Goal: Complete application form: Complete application form

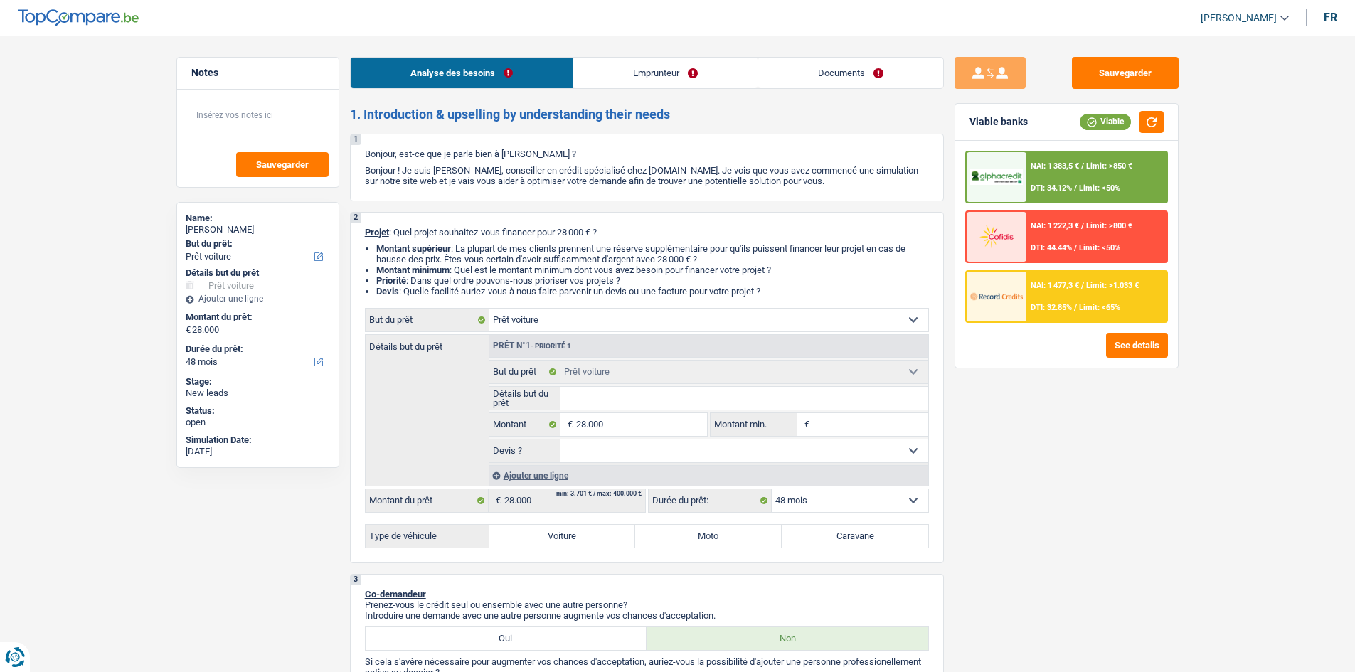
select select "car"
select select "48"
select select "car"
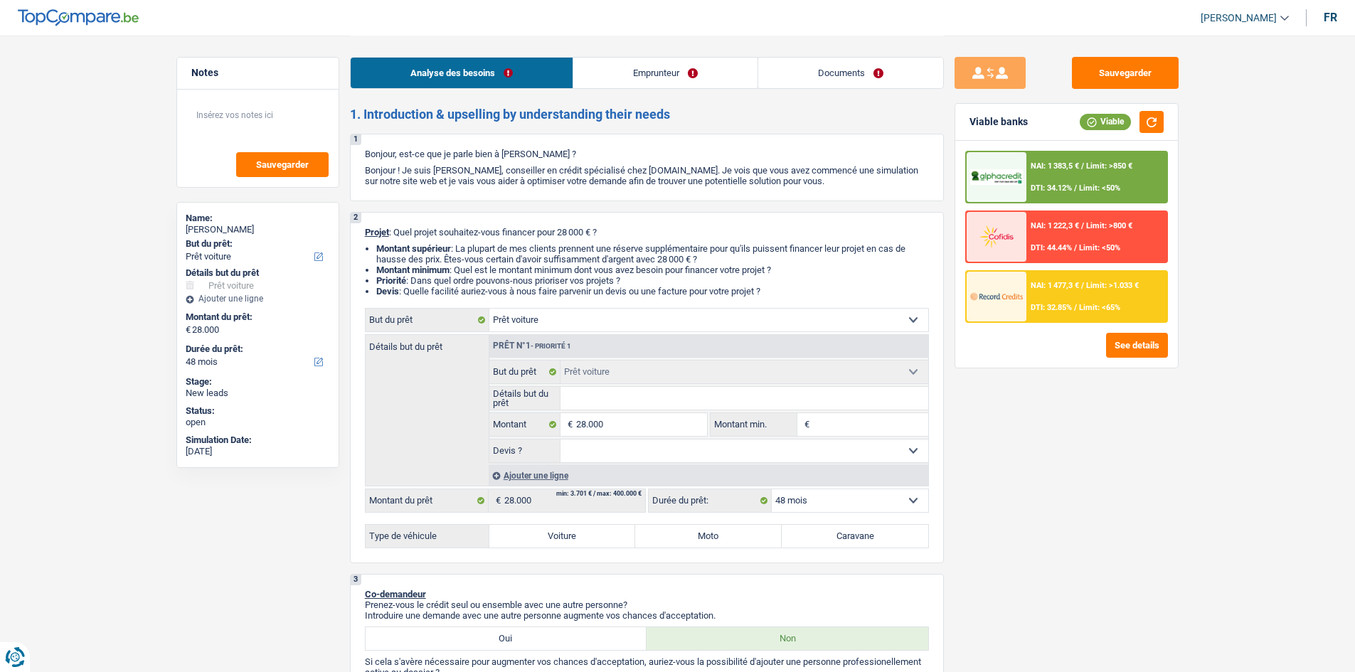
select select "48"
select select "privateEmployee"
select select "netSalary"
select select "mealVouchers"
select select "liveWithParents"
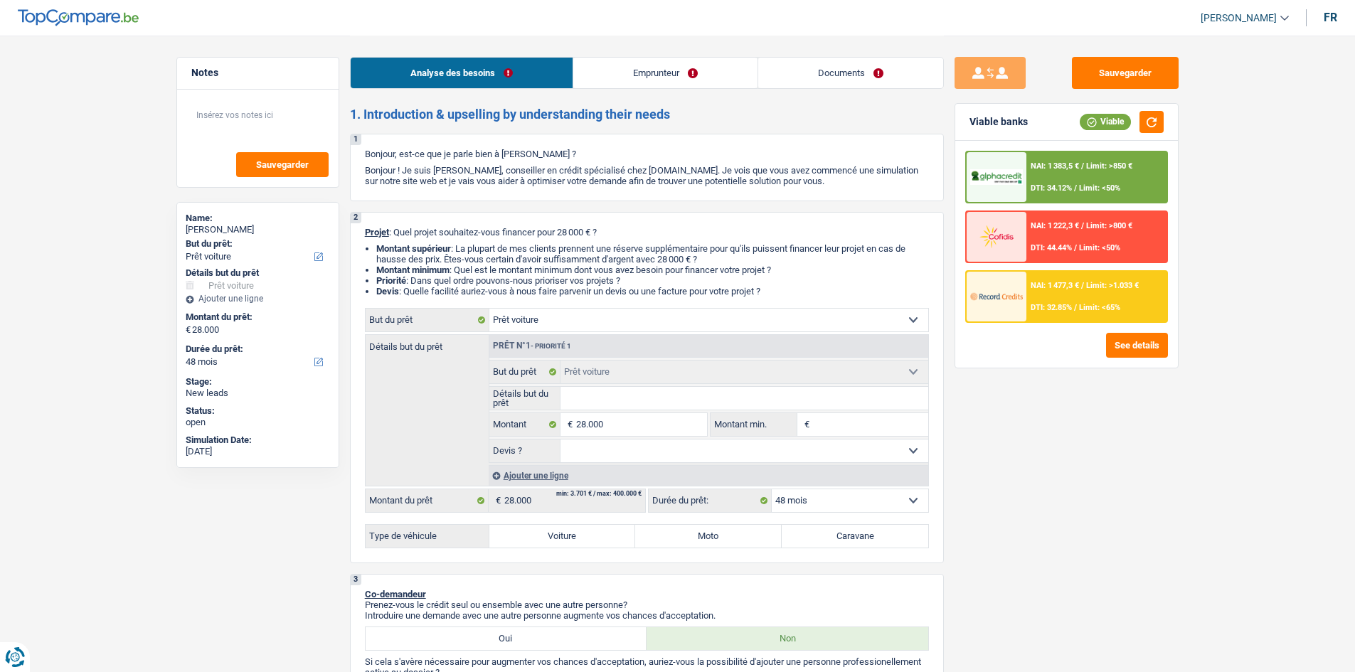
select select "car"
select select "48"
select select "privateEmployee"
select select "netSalary"
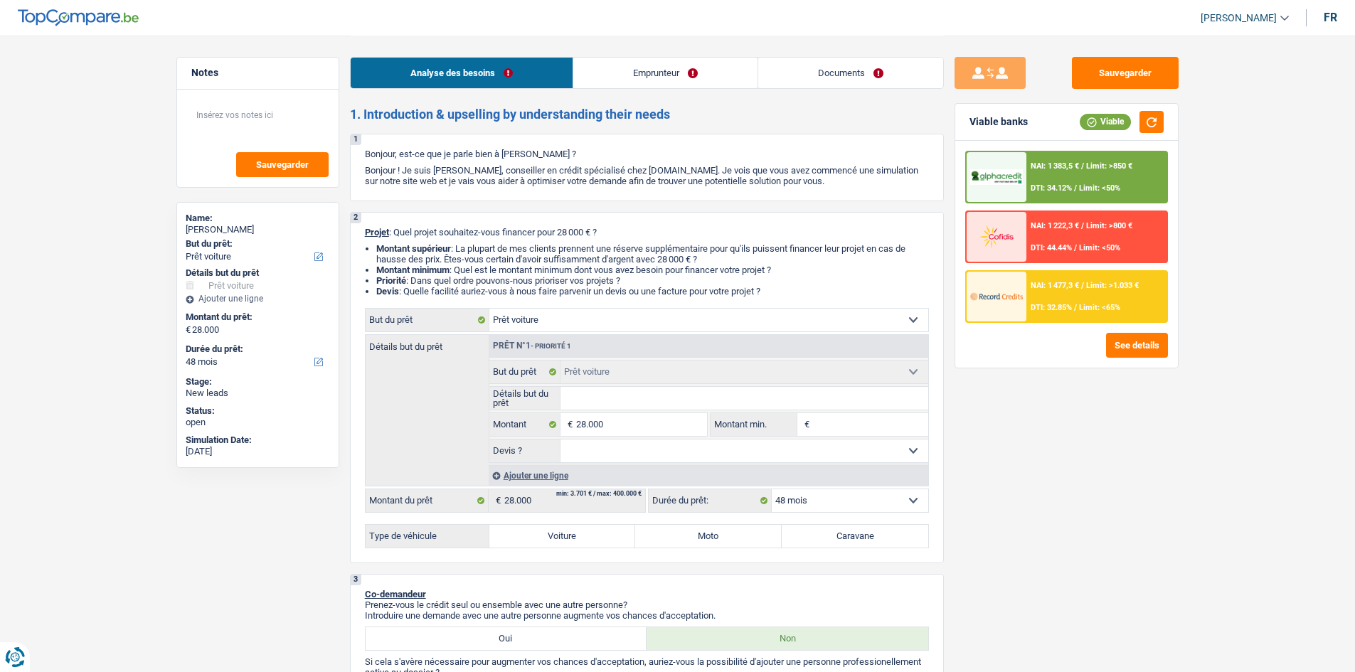
select select "mealVouchers"
select select "BE"
select select "otherInstitutions"
click at [868, 68] on link "Documents" at bounding box center [850, 73] width 185 height 31
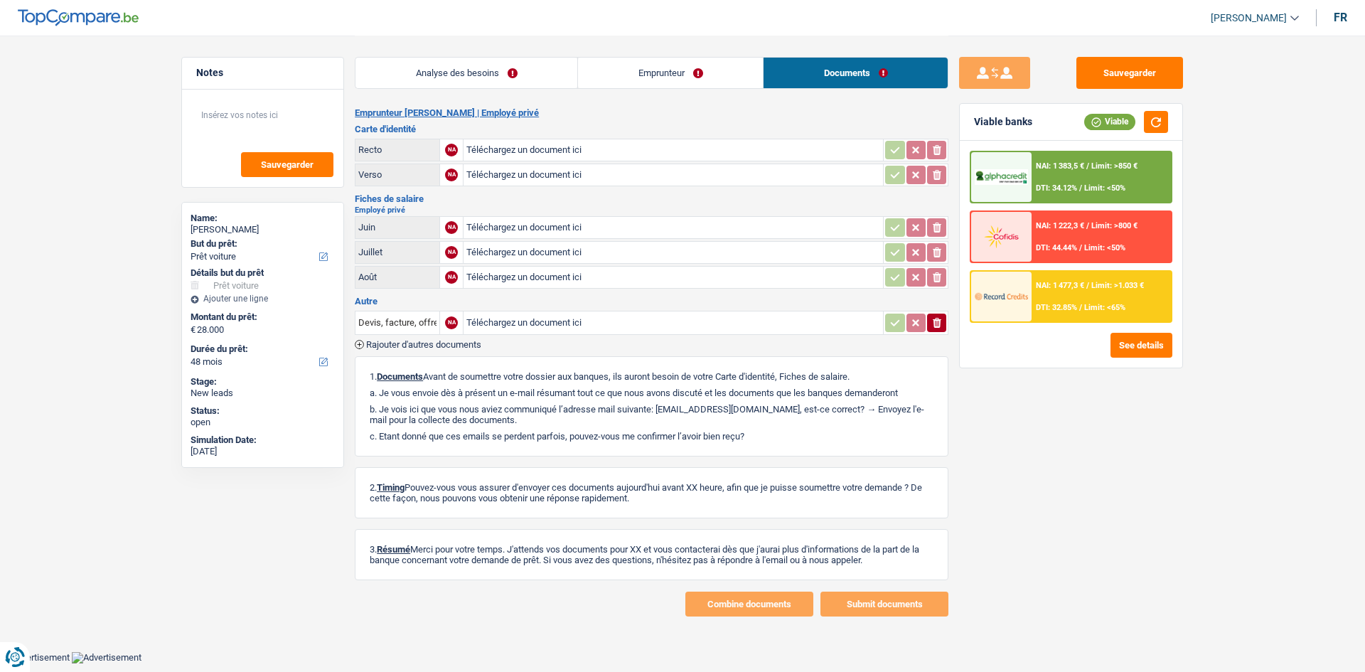
click at [634, 69] on link "Emprunteur" at bounding box center [670, 73] width 185 height 31
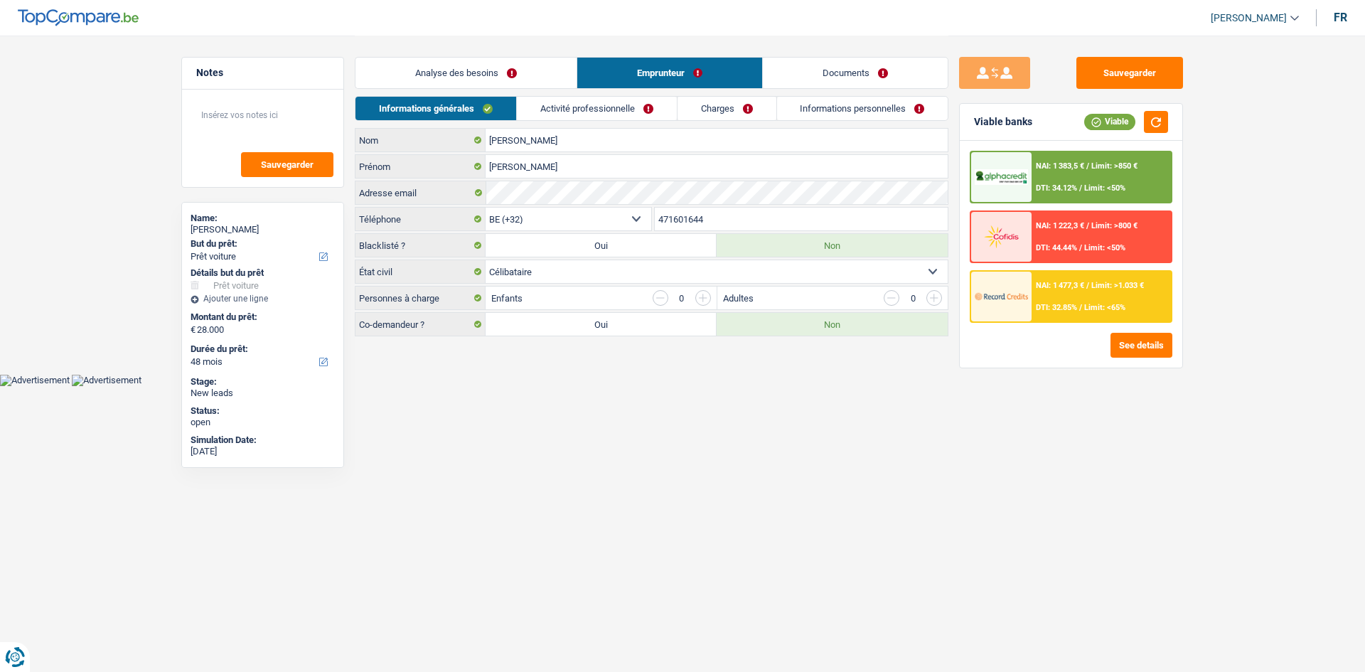
drag, startPoint x: 631, startPoint y: 108, endPoint x: 509, endPoint y: 9, distance: 156.7
click at [631, 109] on link "Activité professionnelle" at bounding box center [597, 108] width 160 height 23
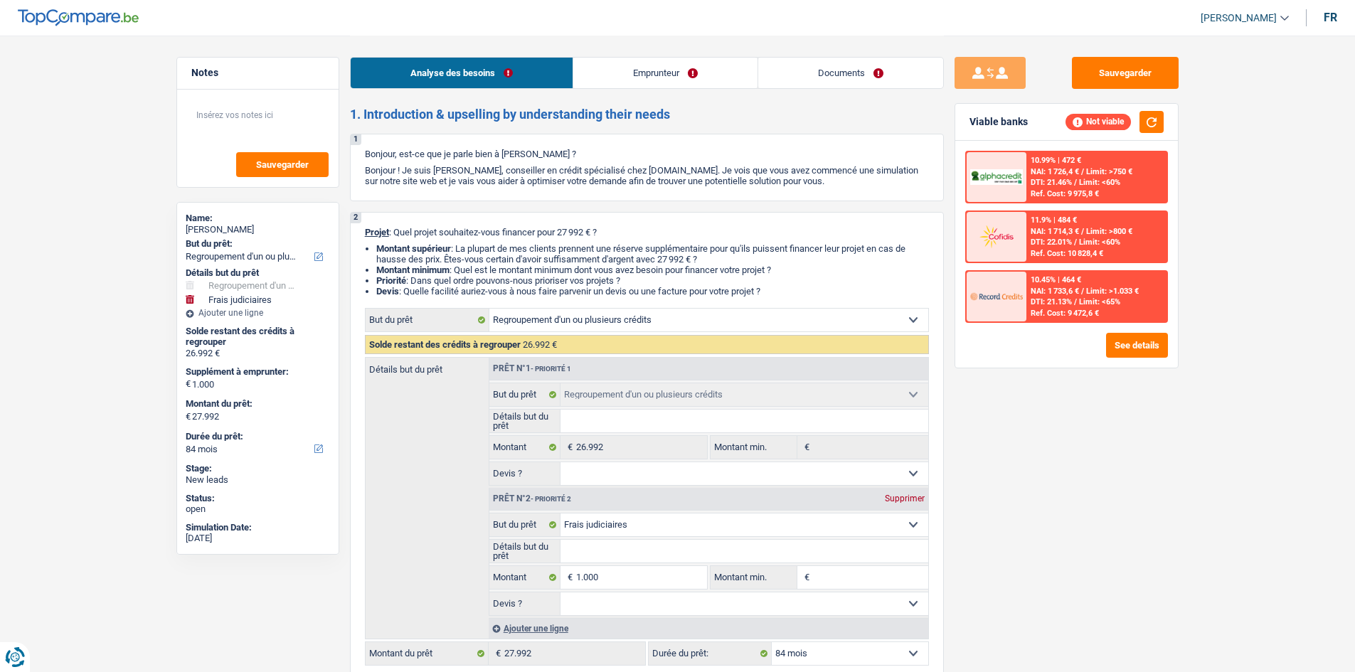
select select "refinancing"
select select "judicial"
select select "84"
select select "refinancing"
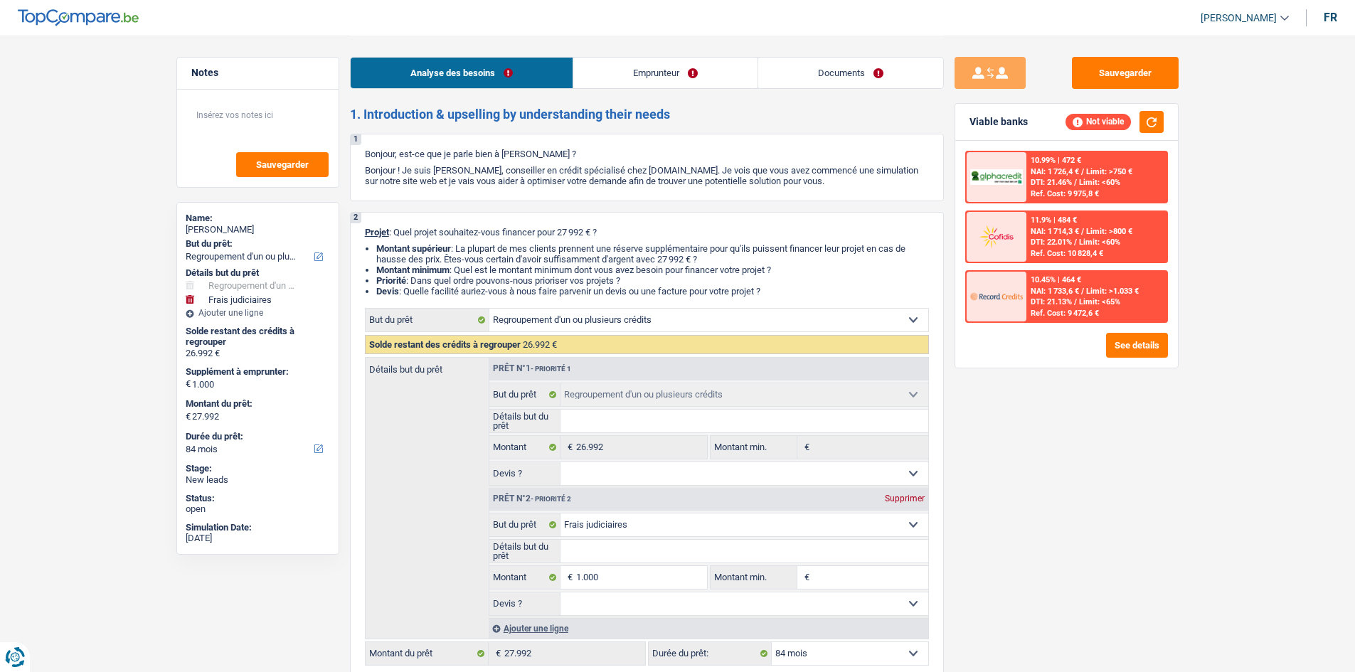
select select "refinancing"
select select "judicial"
select select "84"
select select "retired"
select select "pension"
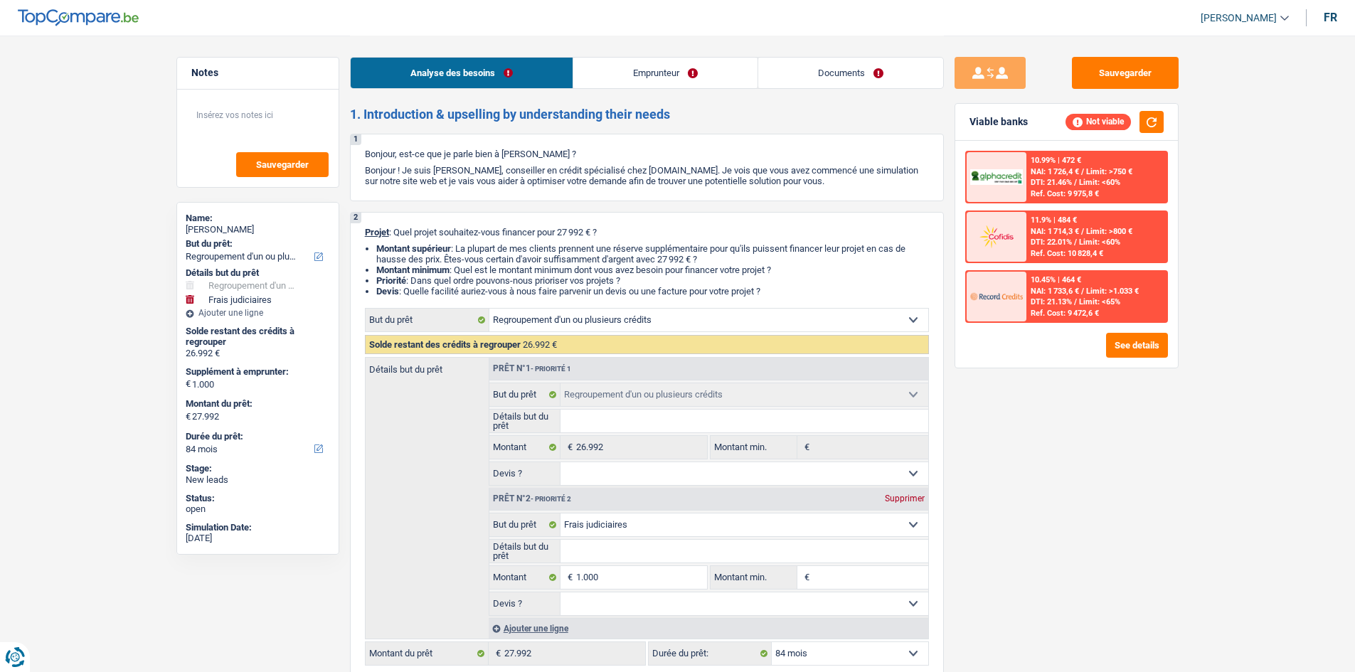
select select "other"
select select "ownerWithoutMortgage"
select select "personalLoan"
select select "loanRepayment"
select select "84"
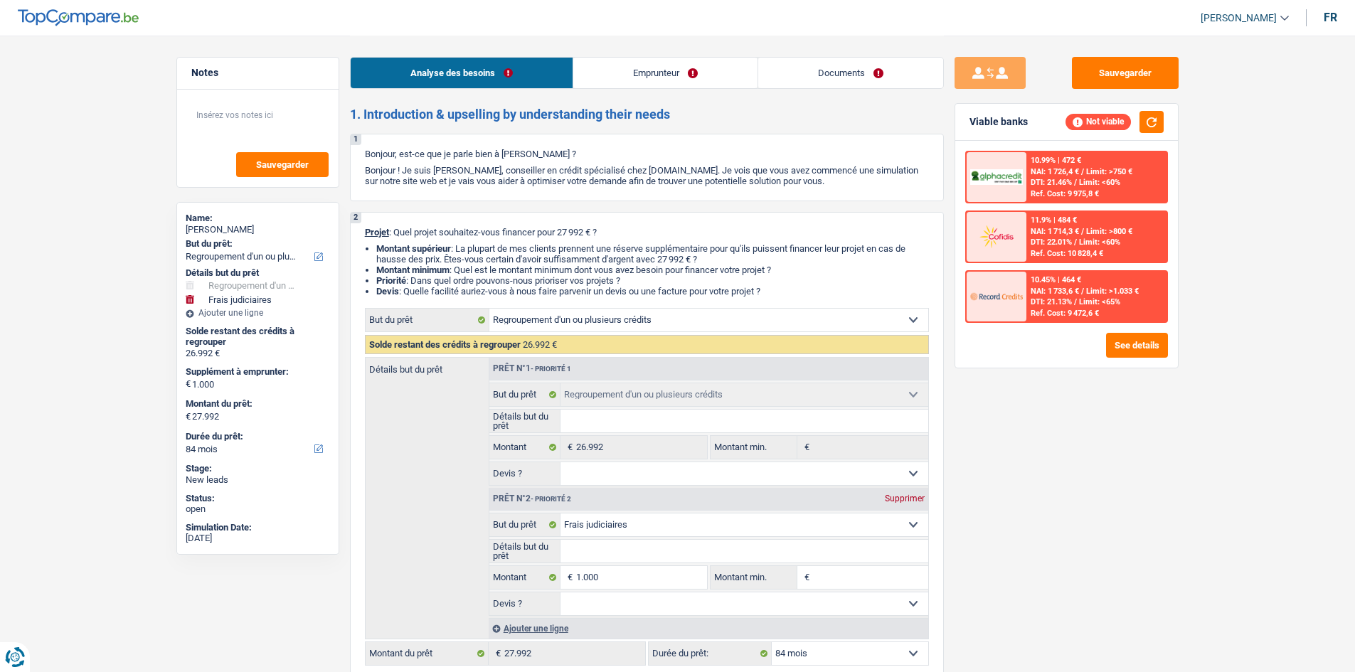
select select "cardOrCredit"
select select "refinancing"
select select "judicial"
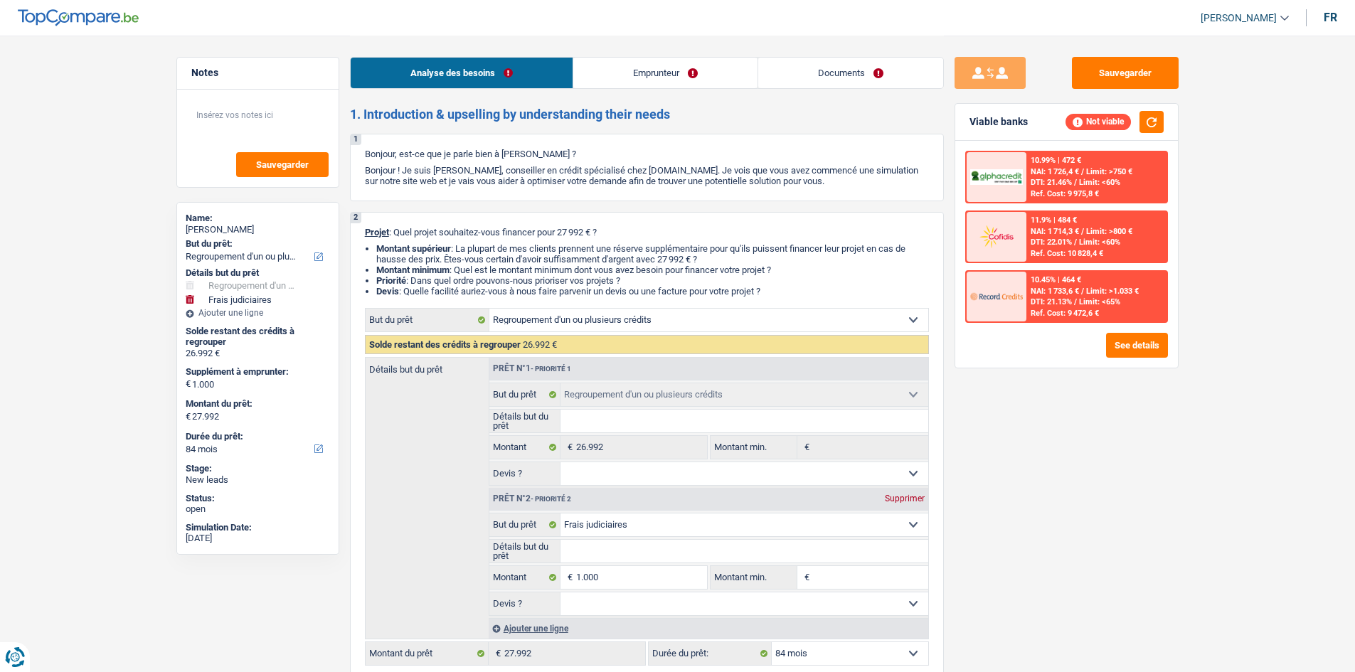
select select "84"
drag, startPoint x: 879, startPoint y: 76, endPoint x: 841, endPoint y: 61, distance: 40.5
click at [878, 76] on link "Documents" at bounding box center [850, 73] width 185 height 31
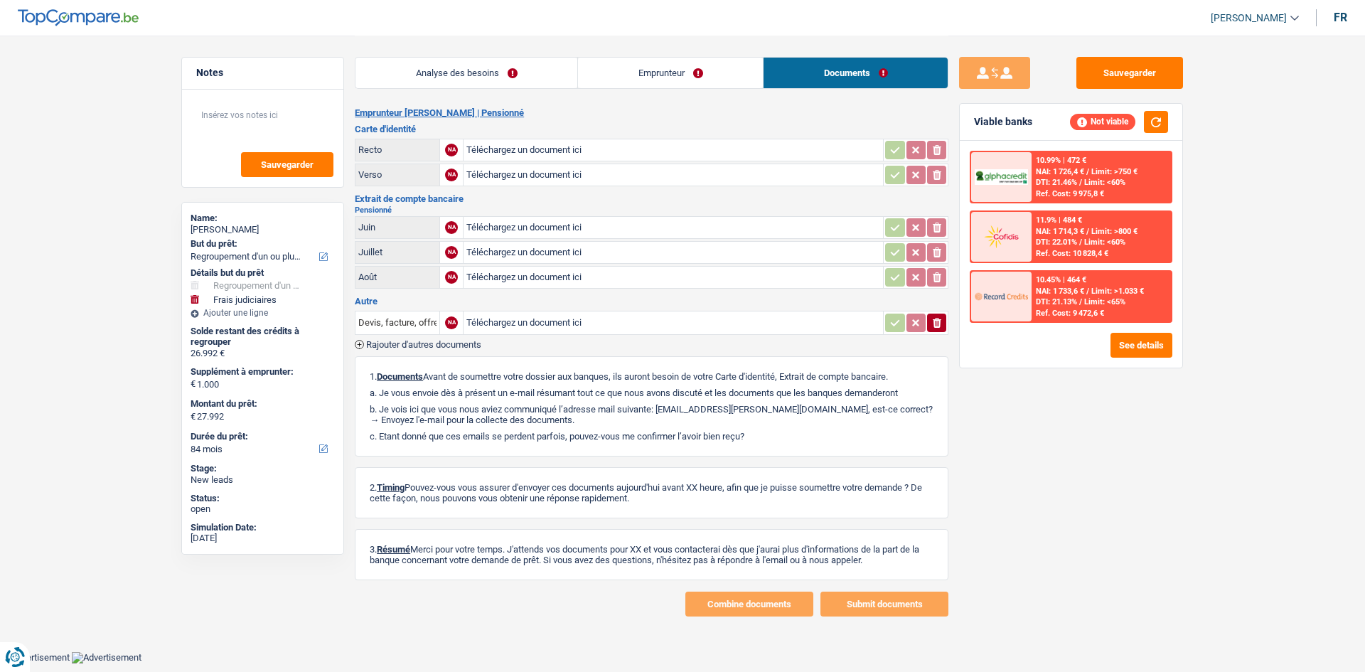
click at [699, 77] on link "Emprunteur" at bounding box center [670, 73] width 185 height 31
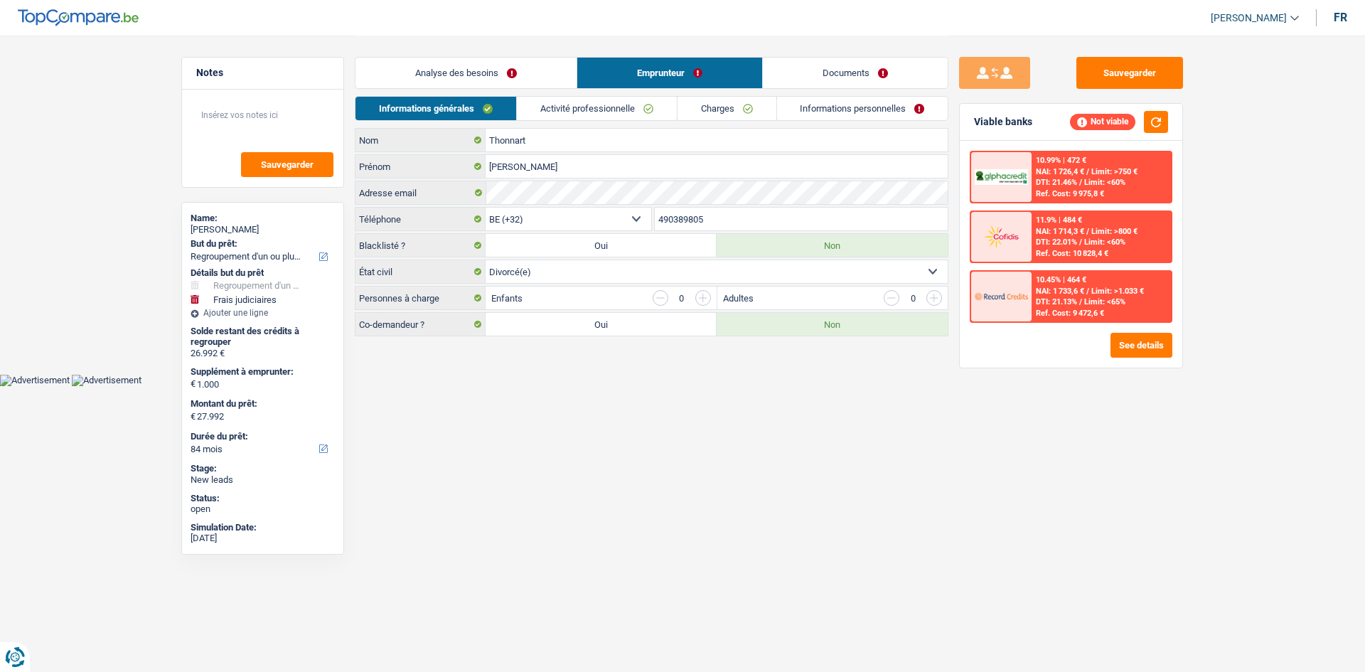
click at [670, 109] on link "Activité professionnelle" at bounding box center [597, 108] width 160 height 23
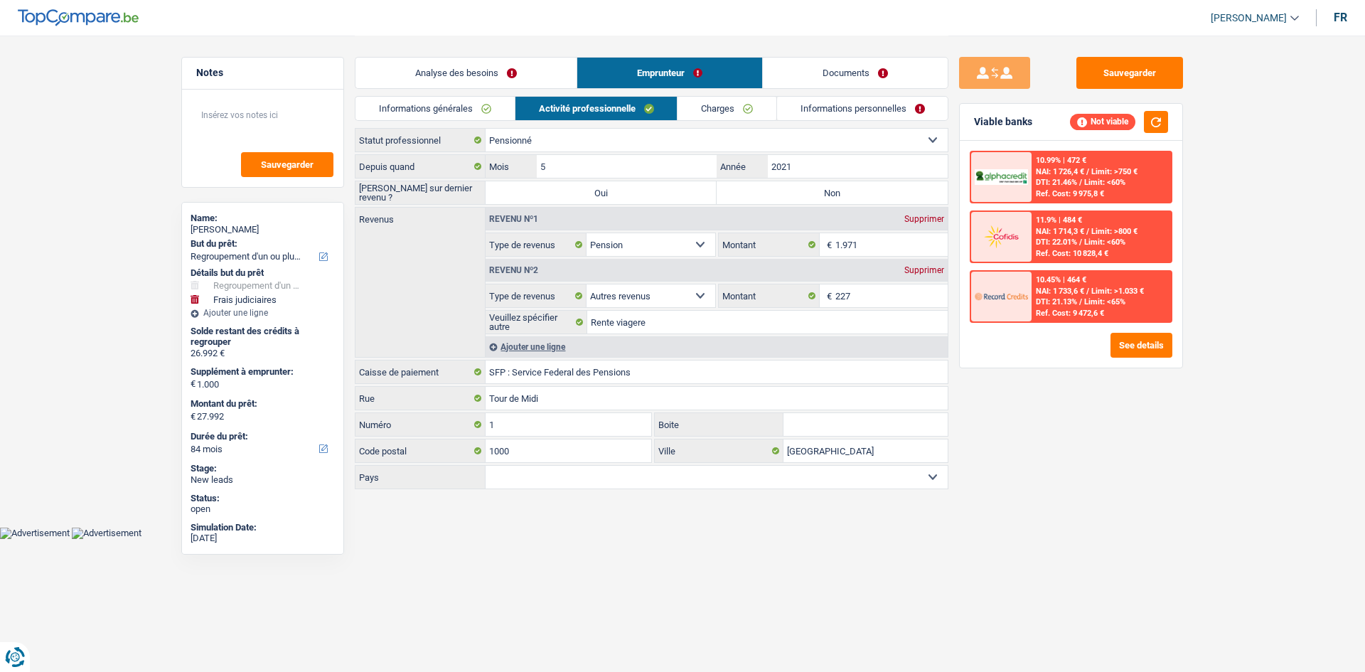
click at [723, 113] on link "Charges" at bounding box center [727, 108] width 99 height 23
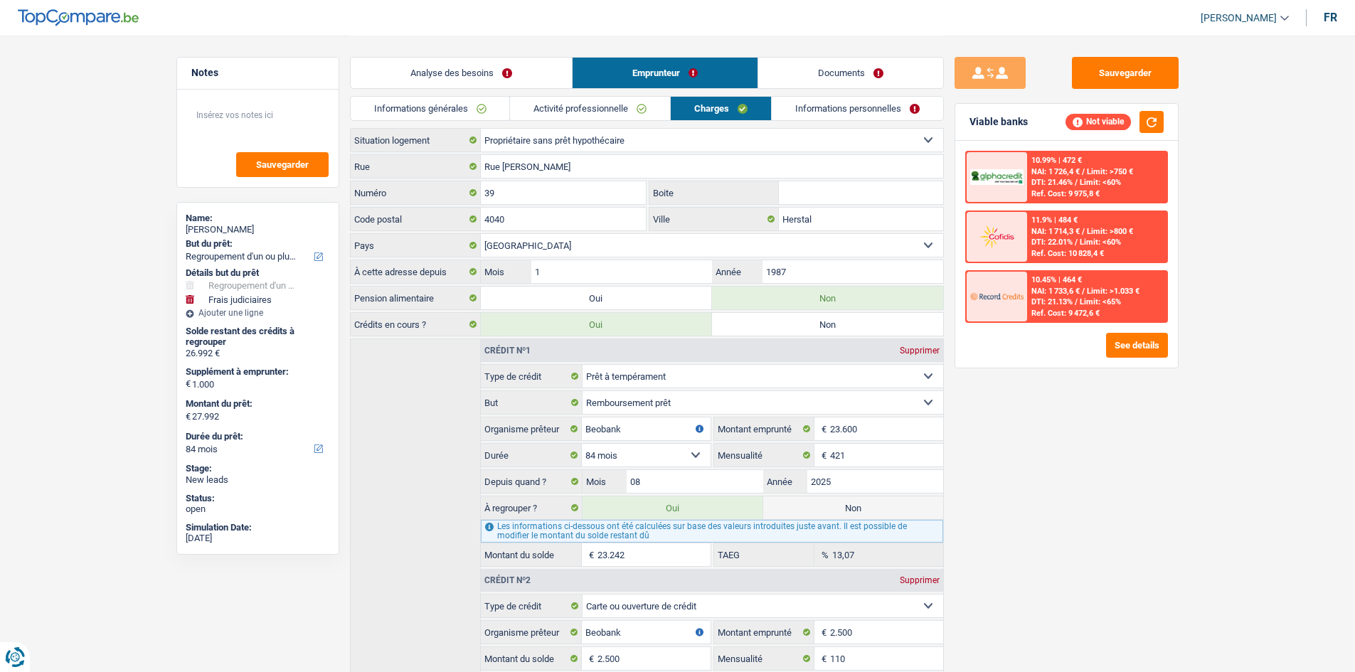
click at [869, 110] on link "Informations personnelles" at bounding box center [857, 108] width 171 height 23
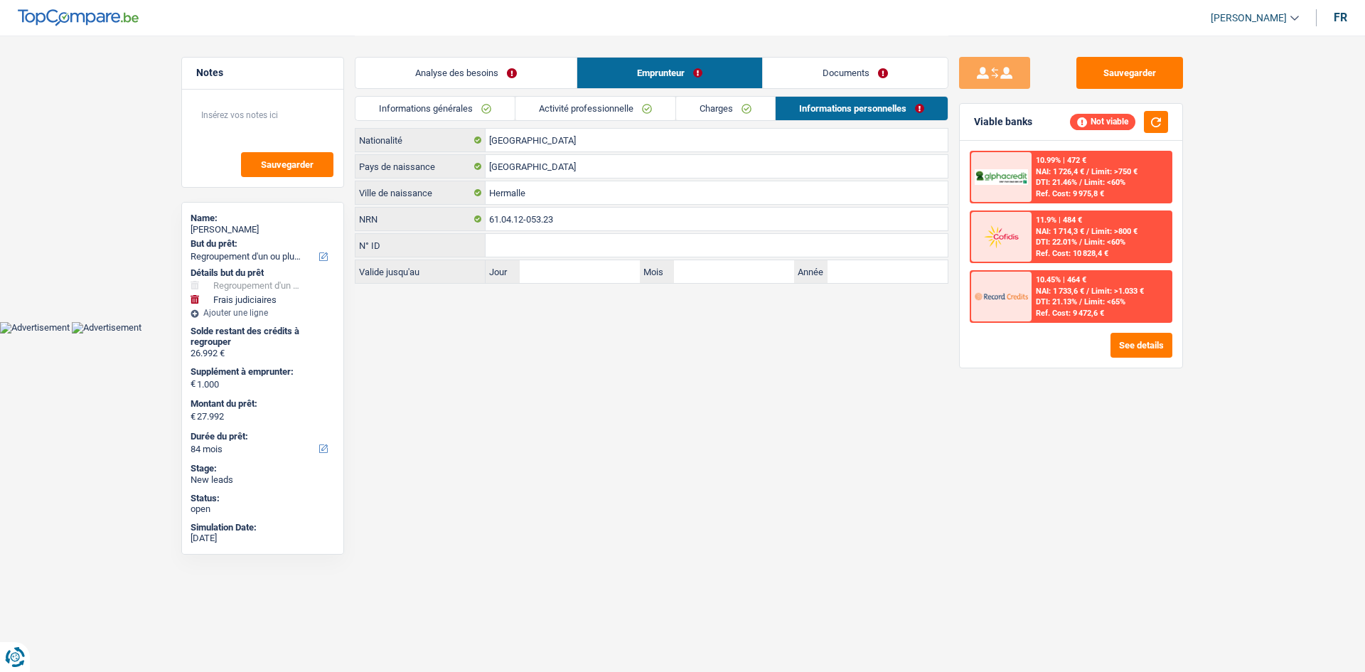
click at [503, 62] on link "Analyse des besoins" at bounding box center [466, 73] width 221 height 31
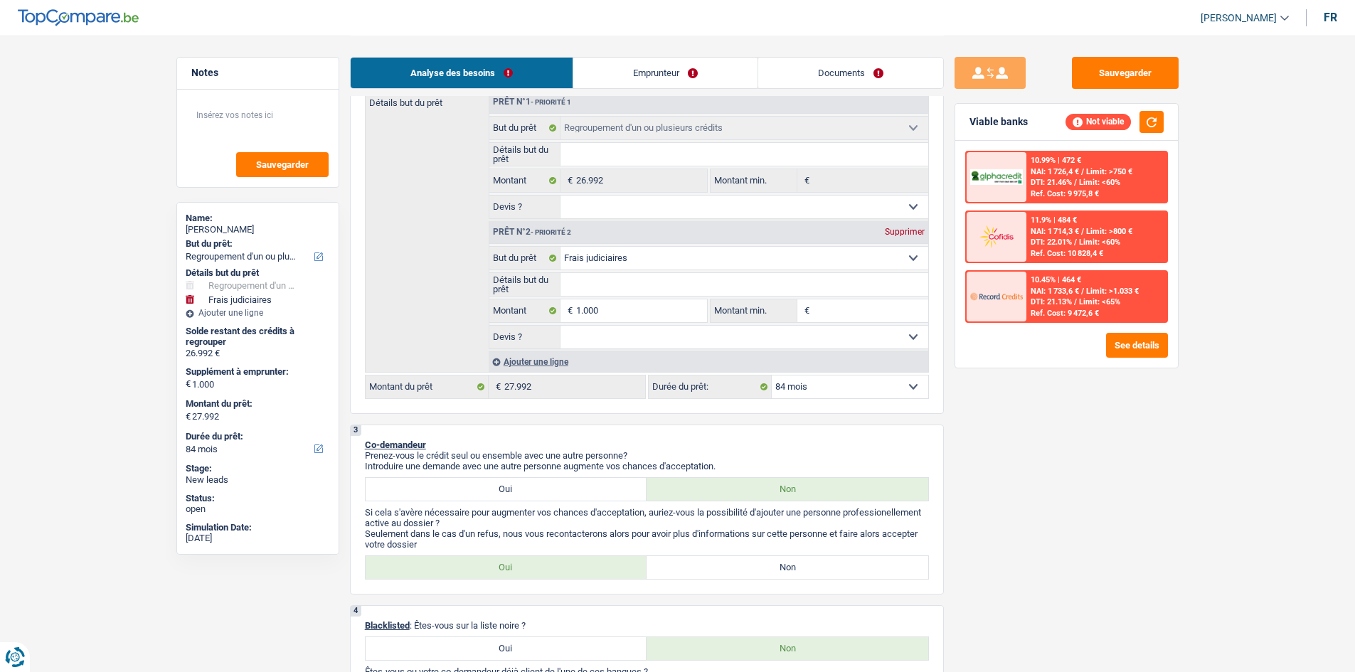
scroll to position [142, 0]
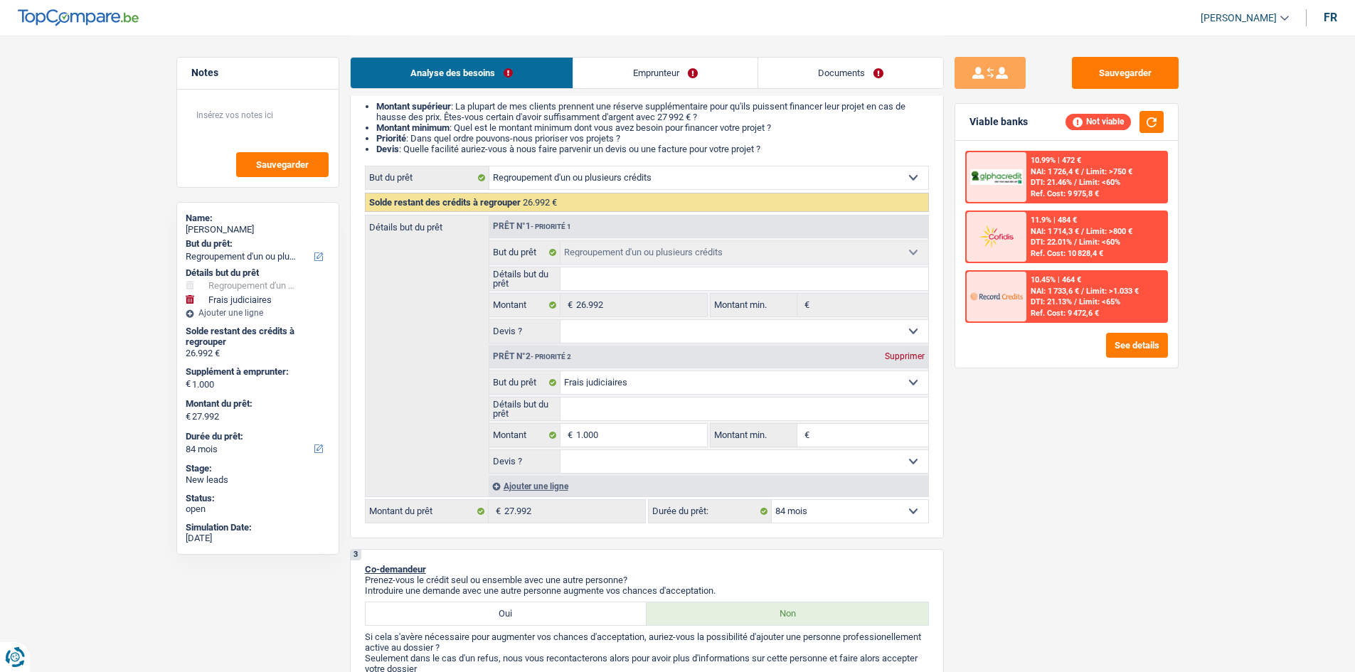
click at [1098, 475] on div "Sauvegarder Viable banks Not viable 10.99% | 472 € NAI: 1 726,4 € / Limit: >750…" at bounding box center [1066, 353] width 245 height 592
click at [1119, 430] on div "Sauvegarder Viable banks Not viable 10.99% | 472 € NAI: 1 726,4 € / Limit: >750…" at bounding box center [1066, 353] width 245 height 592
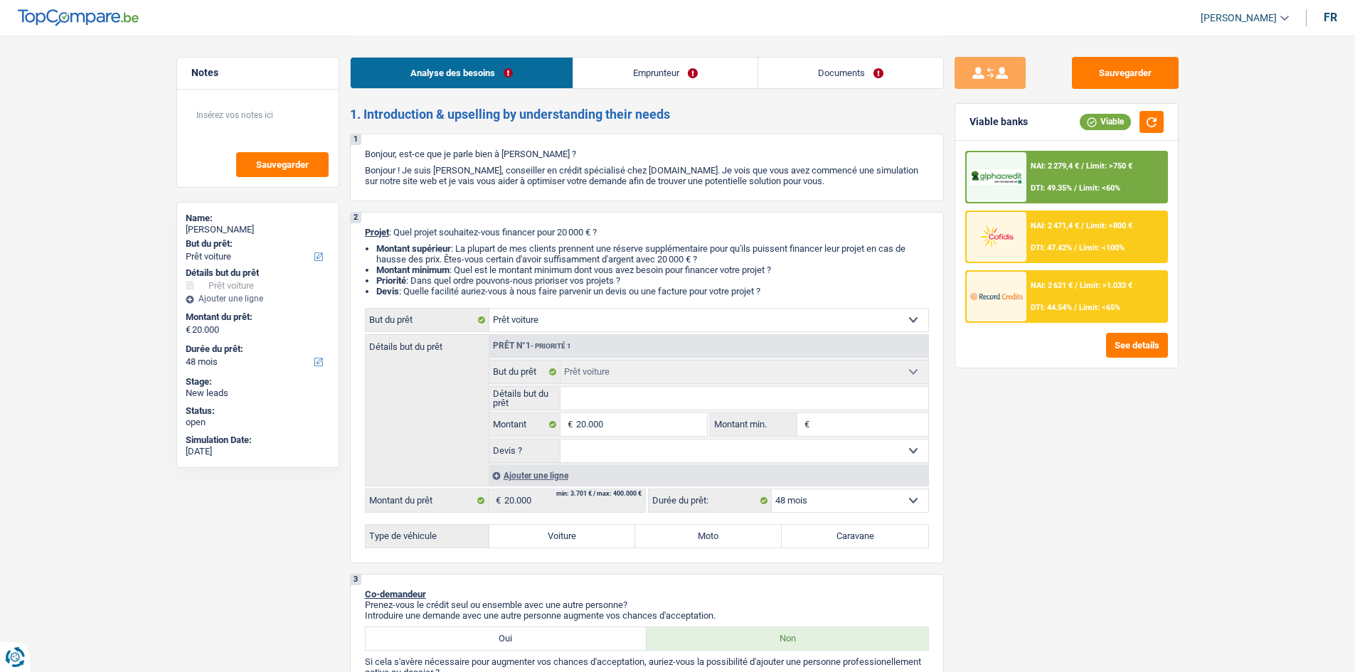
select select "car"
select select "48"
select select "car"
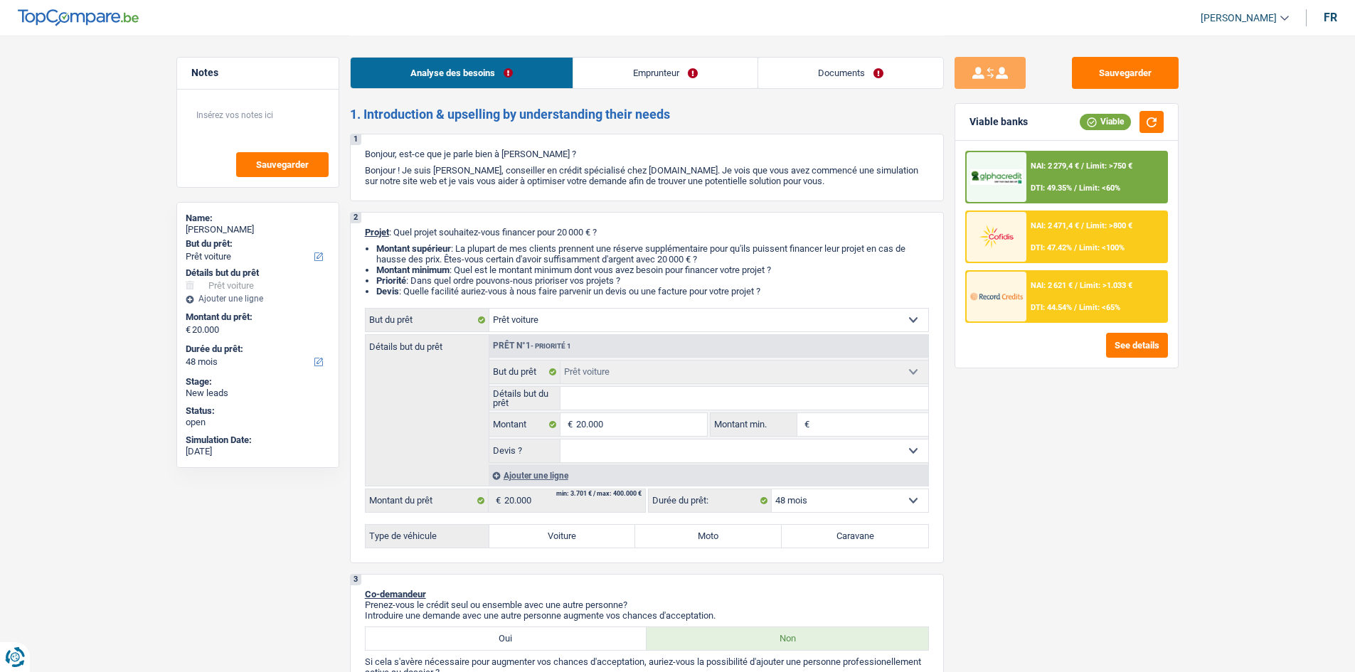
select select "48"
select select "privateEmployee"
select select "netSalary"
select select "rentalIncome"
select select "mealVouchers"
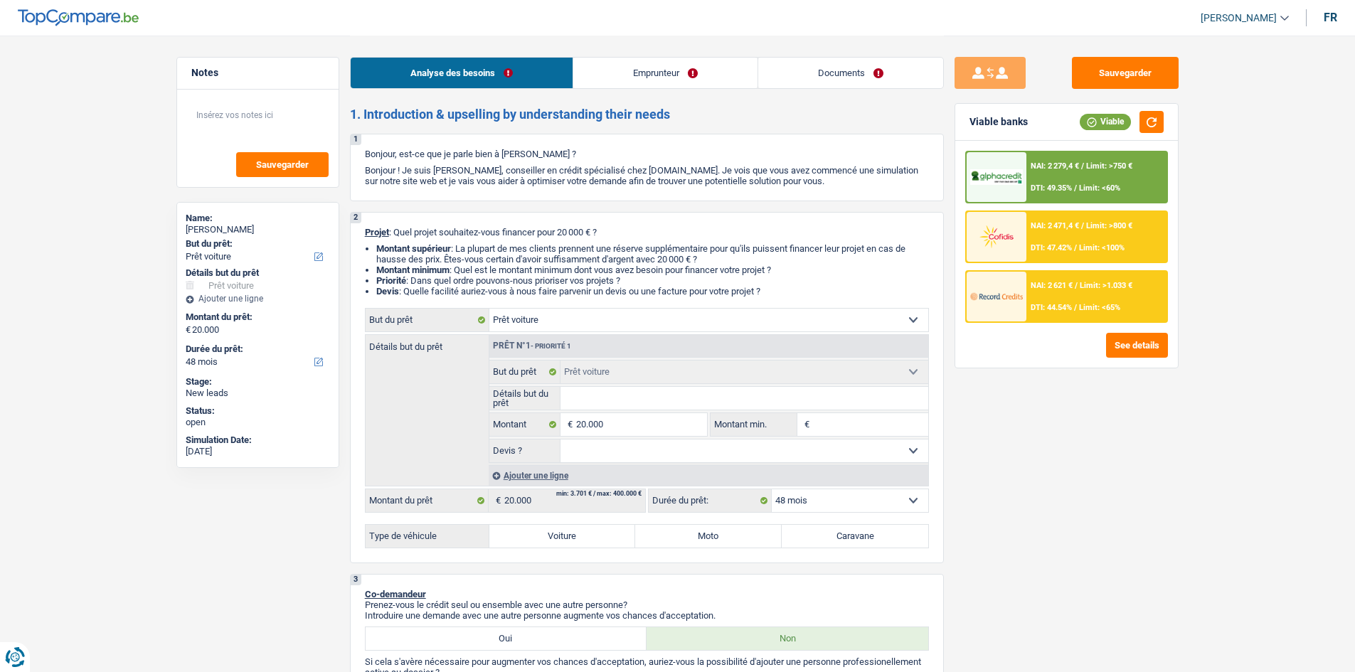
select select "ownerWithMortgage"
select select "mortgage"
select select "240"
select select "car"
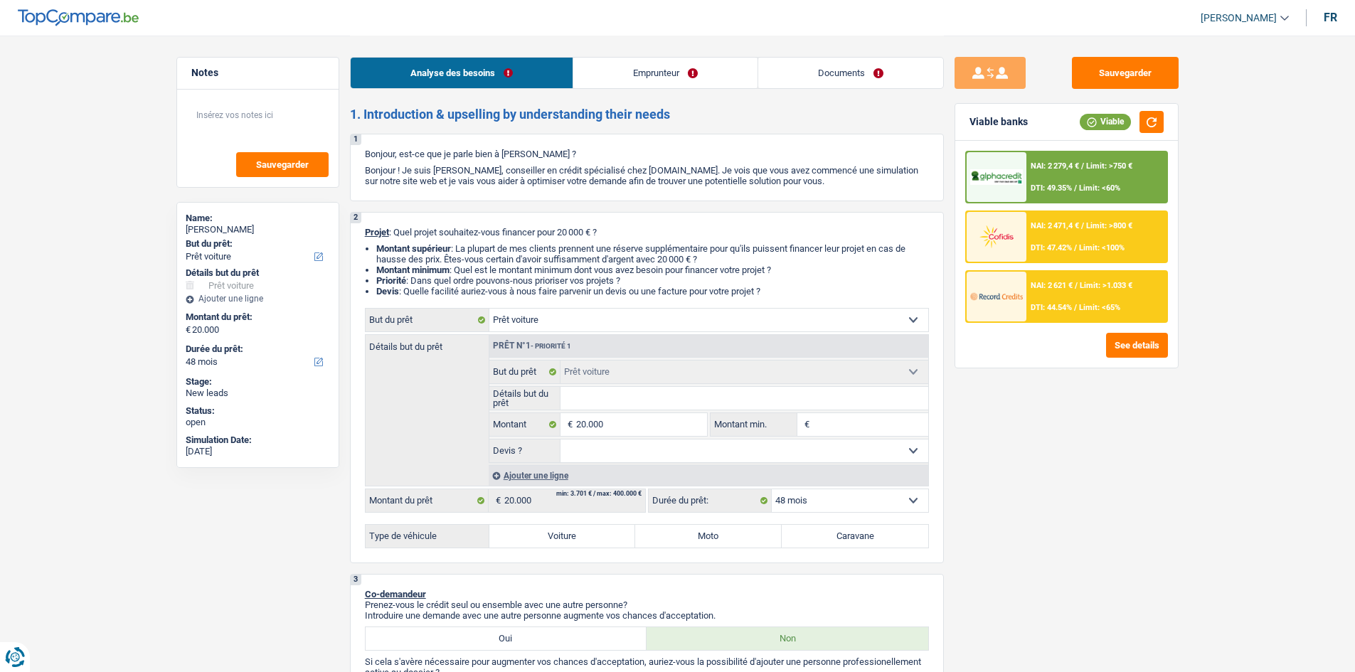
select select "48"
select select "32"
select select "married"
click at [819, 78] on link "Documents" at bounding box center [850, 73] width 185 height 31
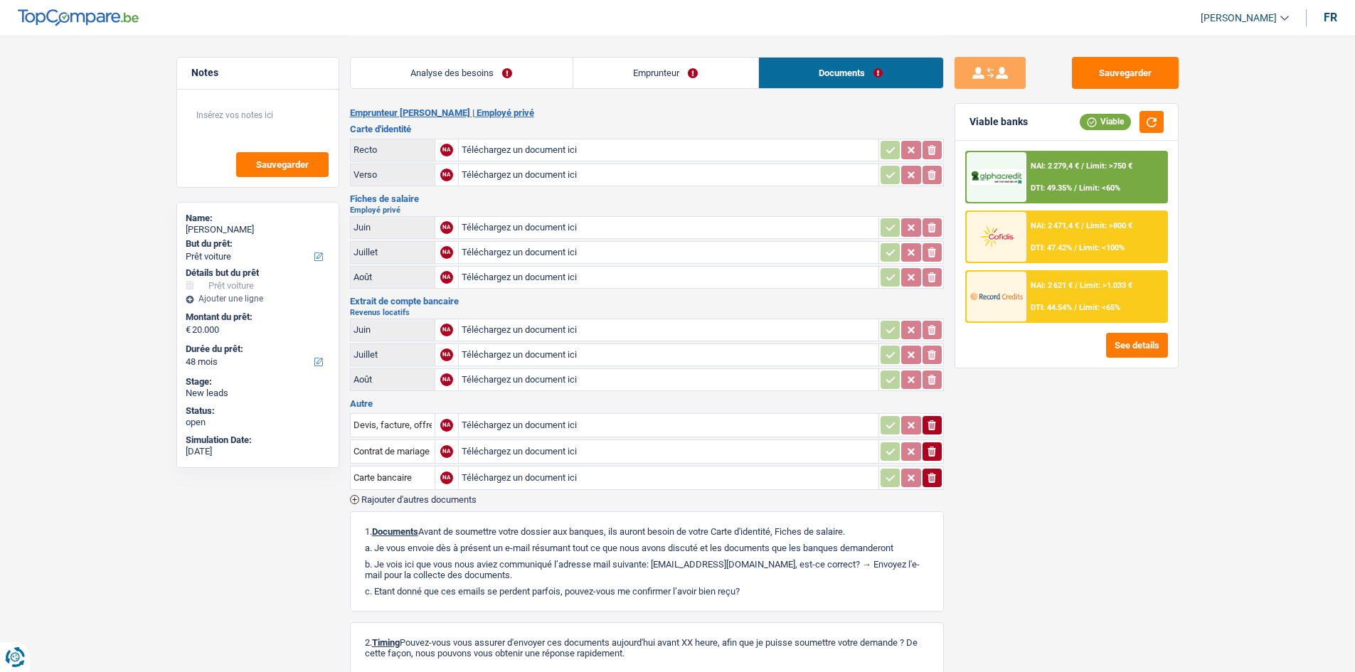
click at [669, 66] on link "Emprunteur" at bounding box center [665, 73] width 185 height 31
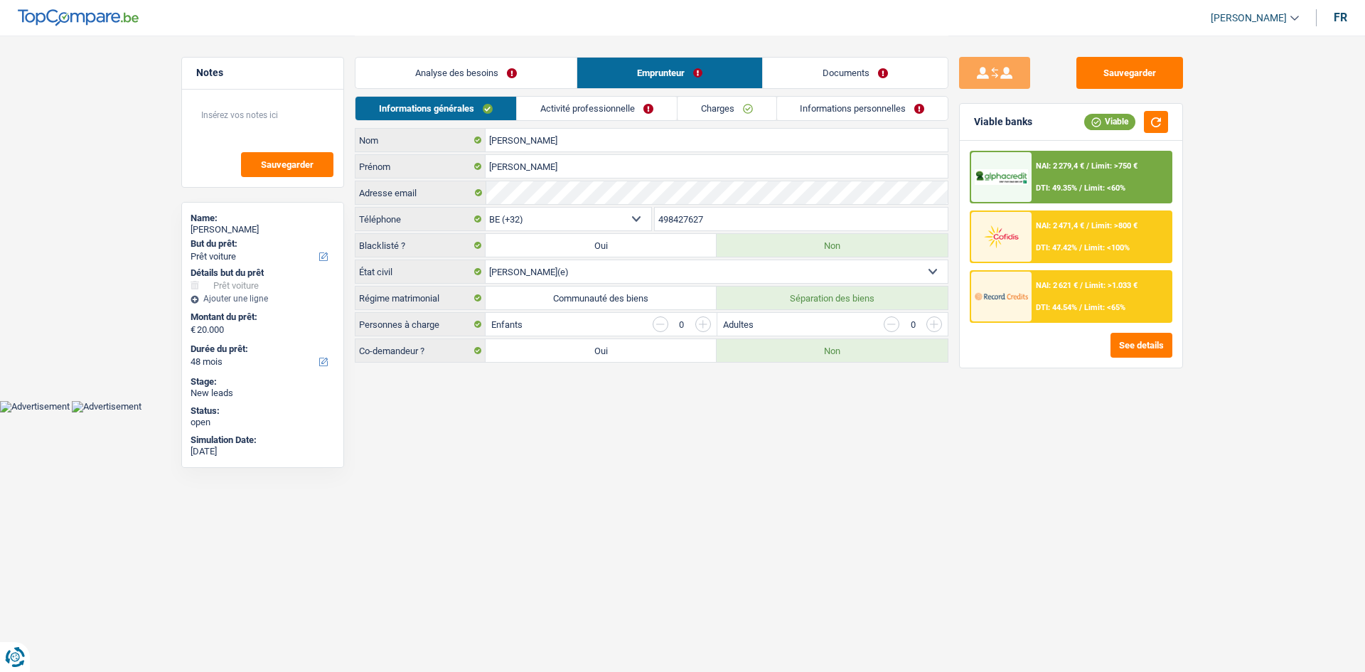
click at [621, 104] on link "Activité professionnelle" at bounding box center [597, 108] width 160 height 23
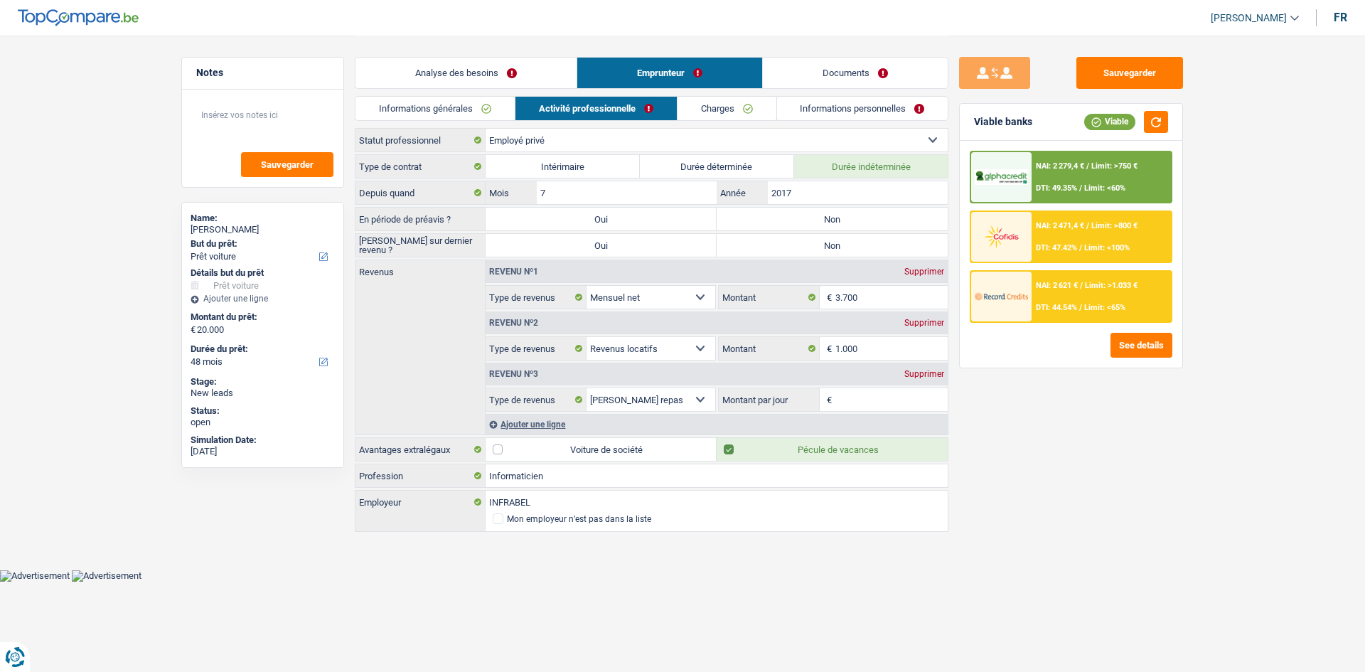
click at [769, 115] on link "Charges" at bounding box center [727, 108] width 99 height 23
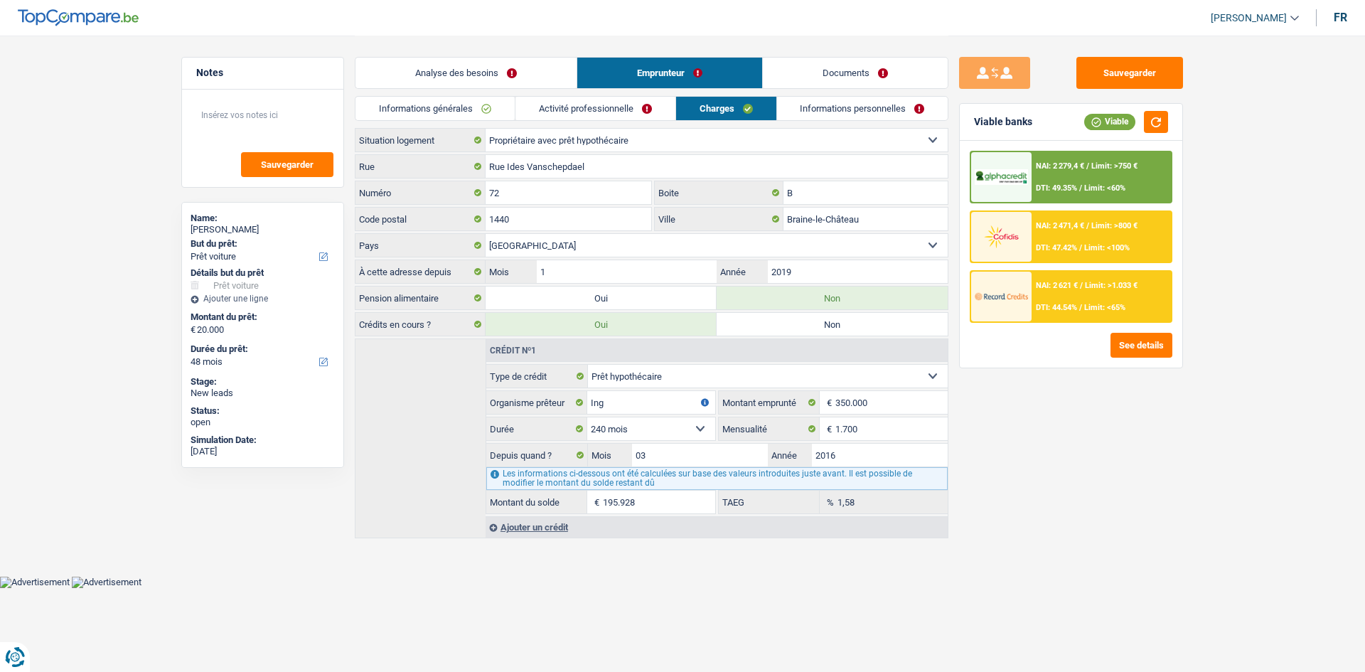
click at [859, 118] on link "Informations personnelles" at bounding box center [862, 108] width 171 height 23
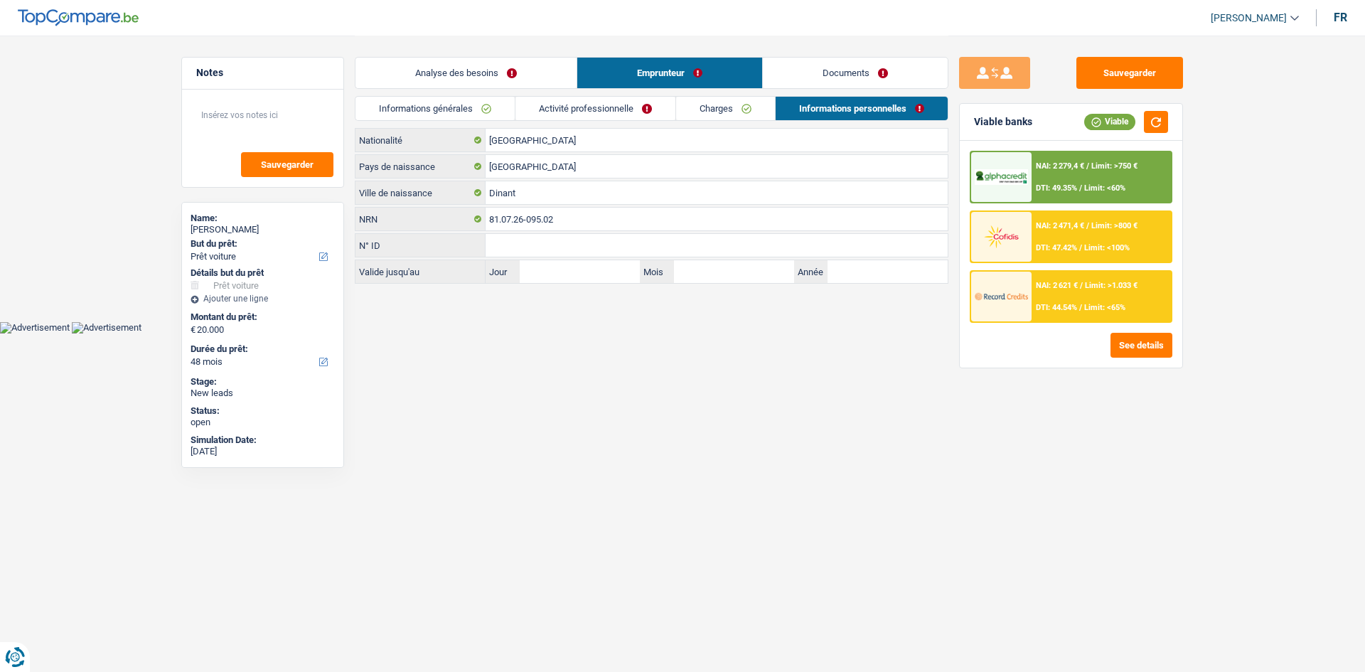
click at [447, 107] on link "Informations générales" at bounding box center [435, 108] width 159 height 23
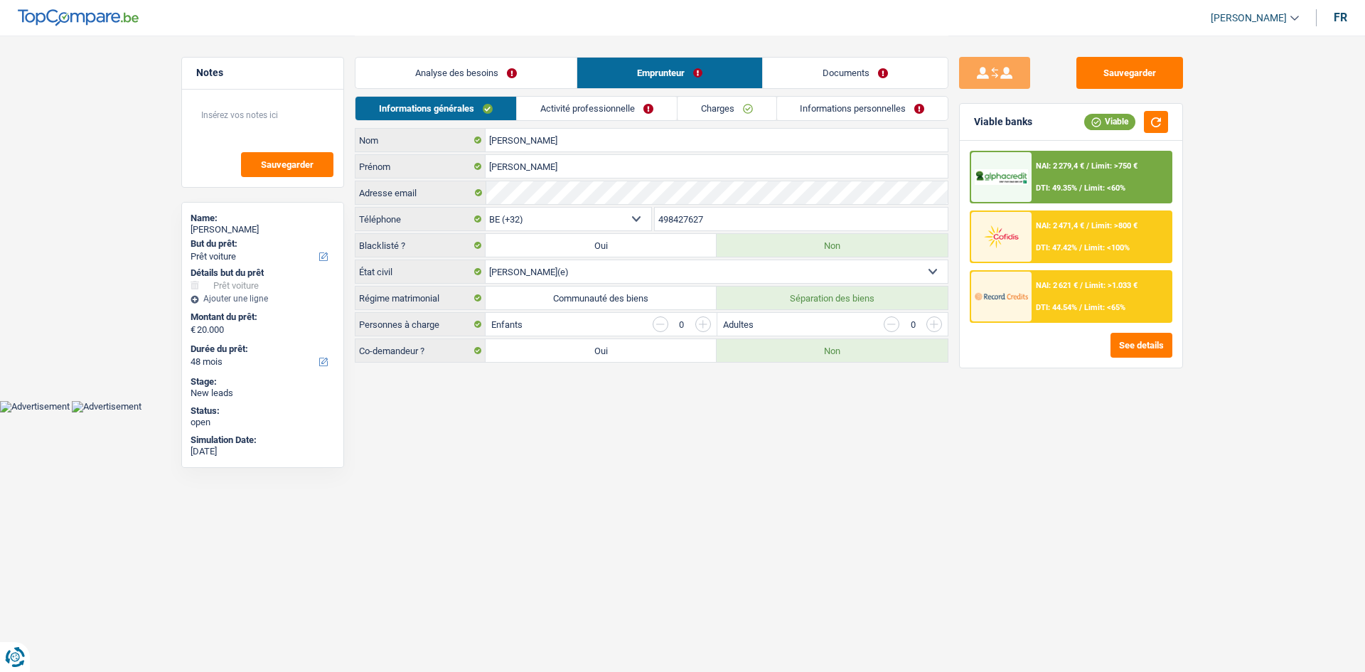
click at [421, 63] on link "Analyse des besoins" at bounding box center [466, 73] width 221 height 31
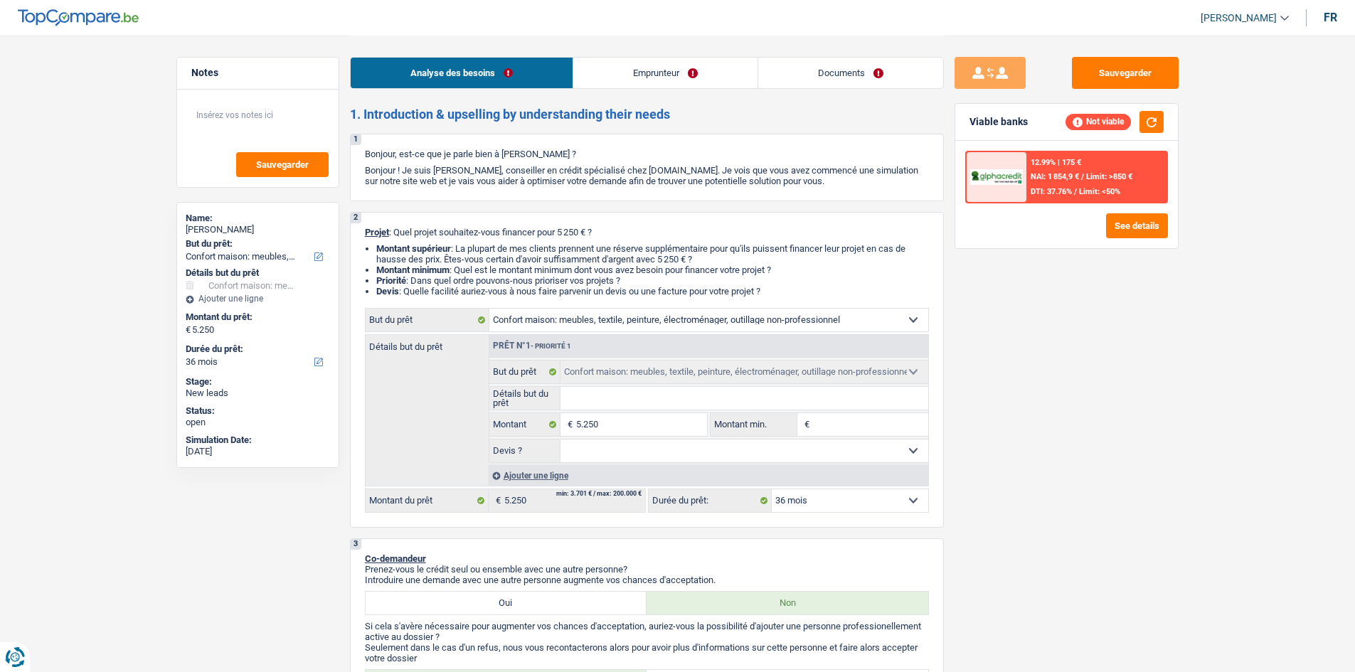
select select "household"
select select "36"
select select "household"
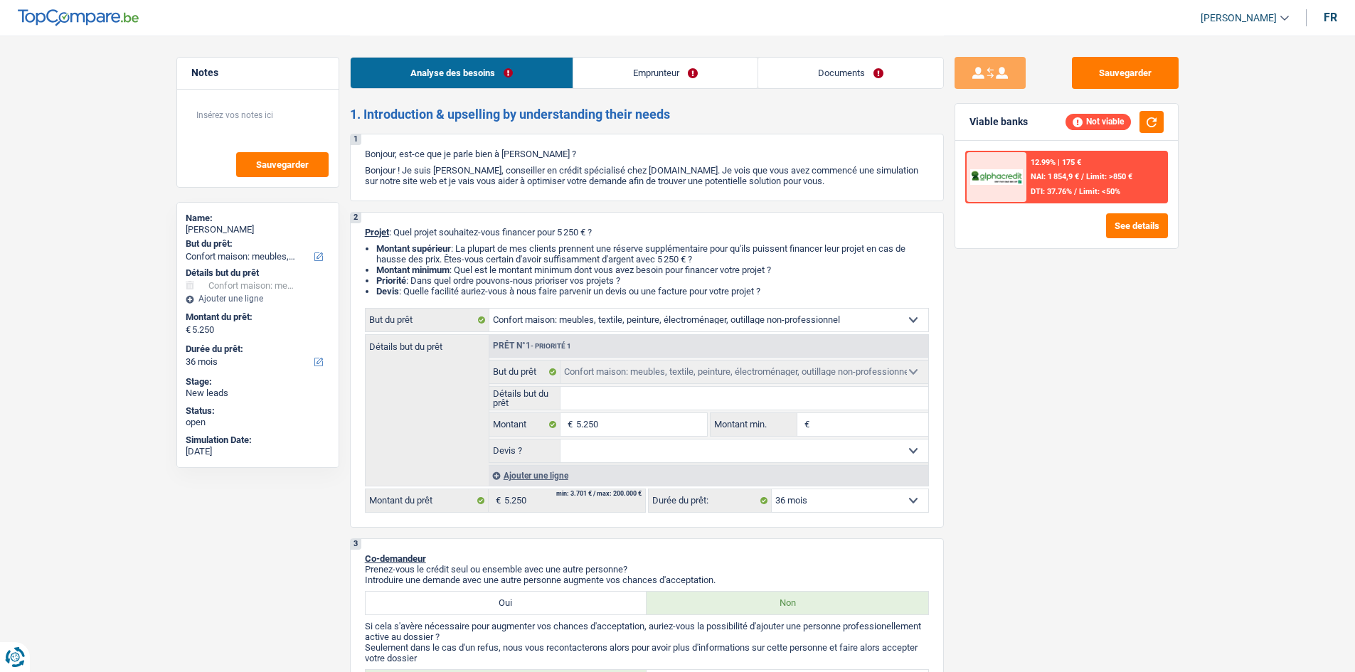
select select "36"
select select "worker"
select select "netSalary"
select select "other"
select select "familyAllowances"
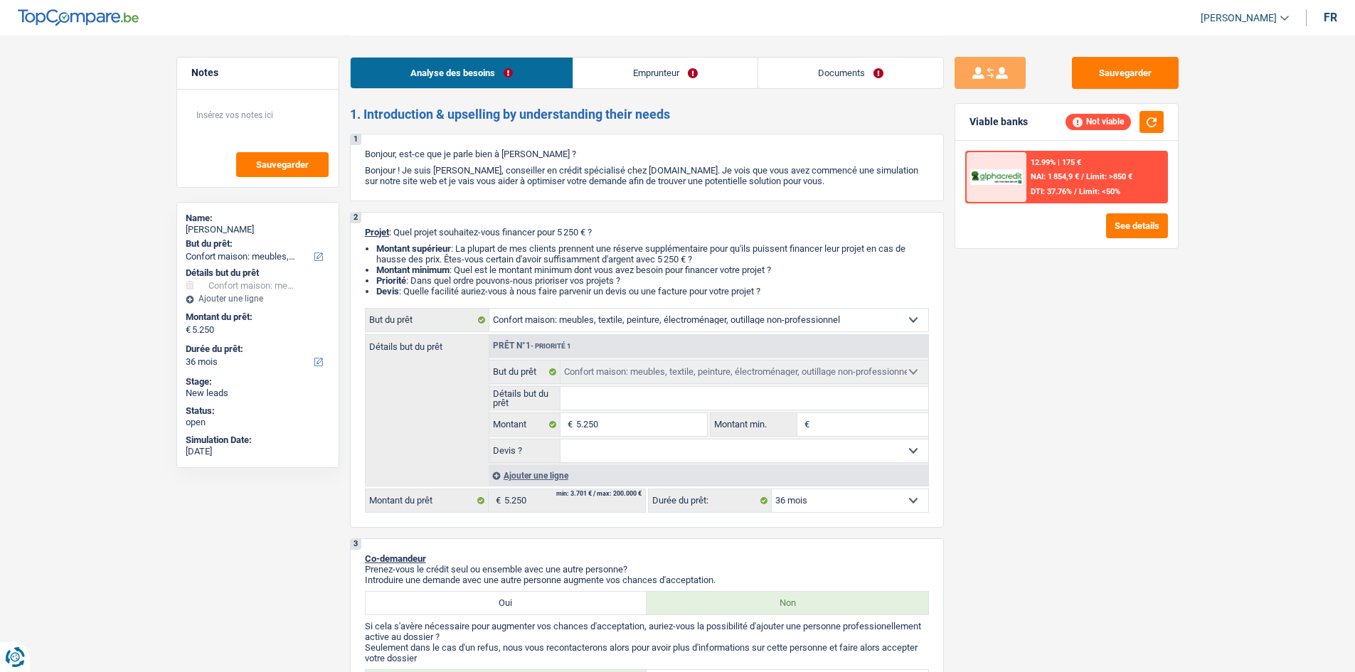
select select "rents"
select select "household"
select select "36"
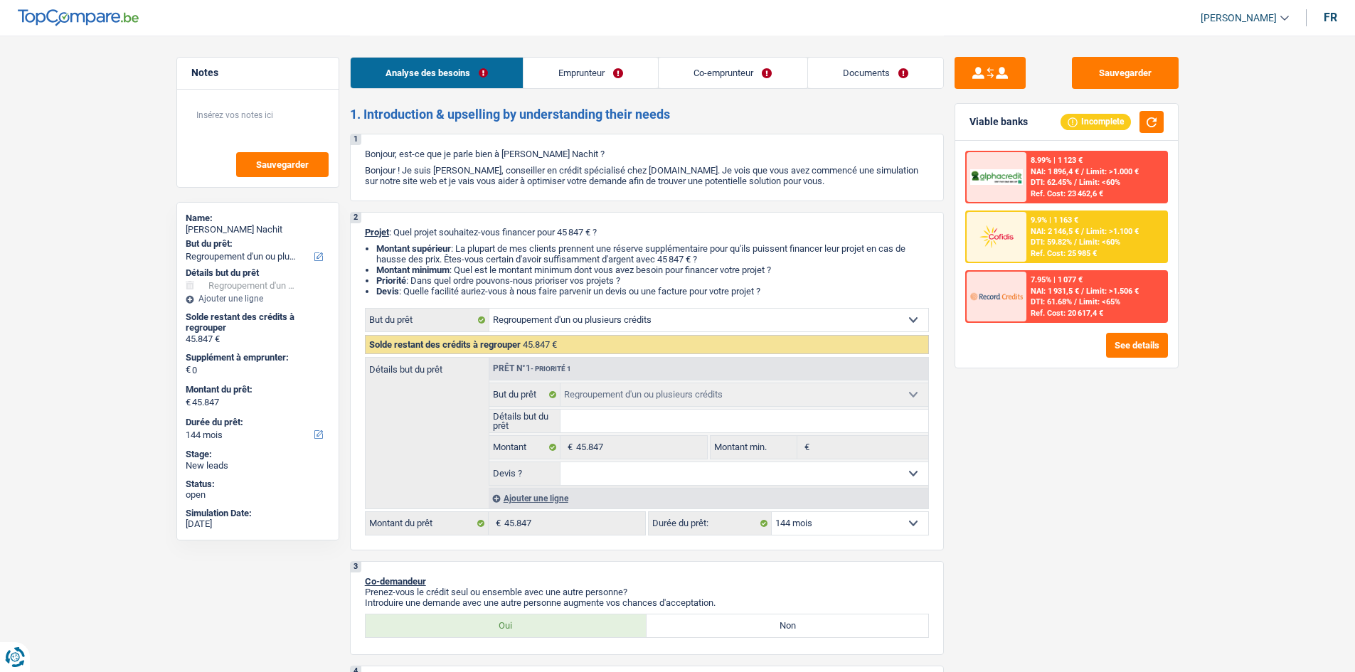
select select "refinancing"
select select "144"
select select "refinancing"
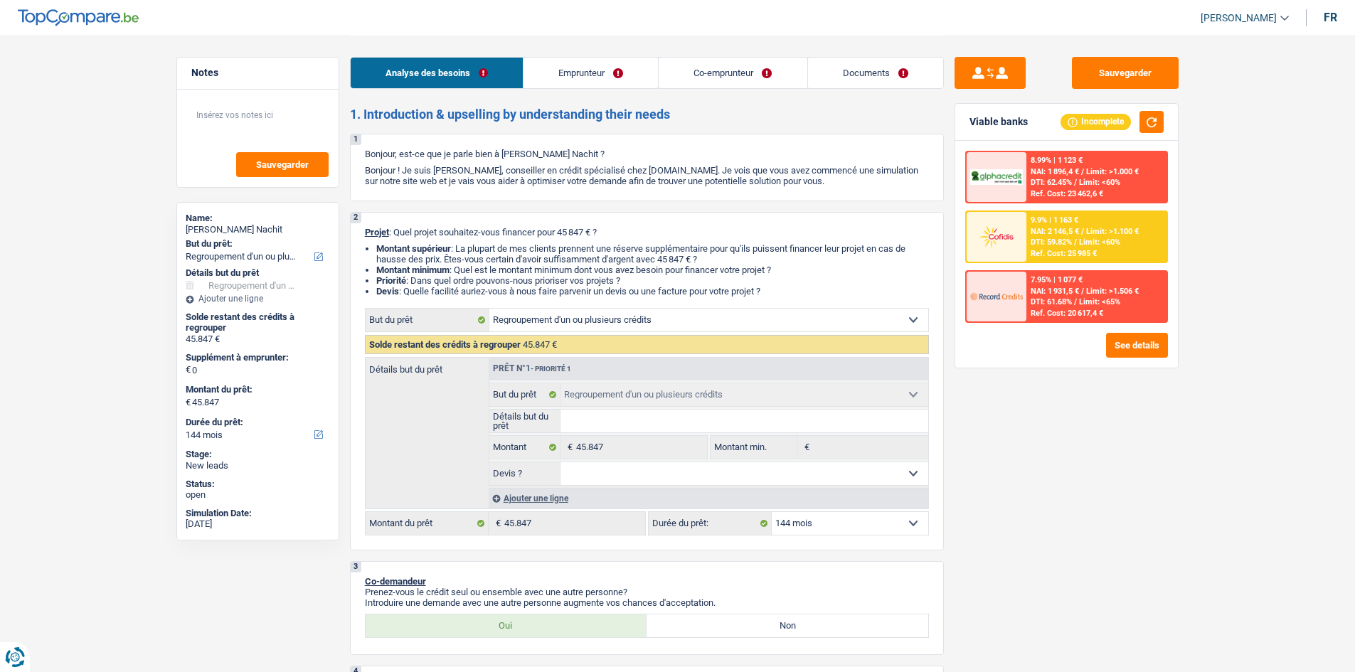
select select "144"
select select "worker"
select select "mutuality"
select select "netSalary"
select select "mealVouchers"
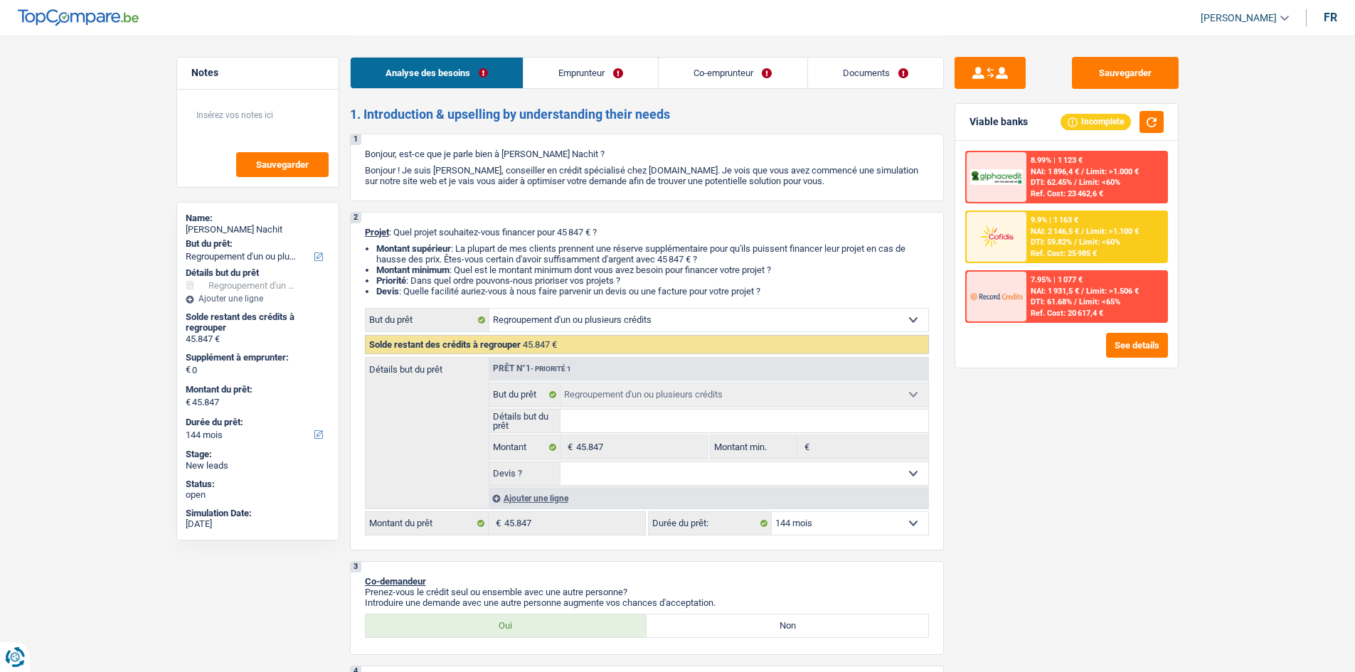
select select "familyAllowances"
select select "mutualityIndemnity"
select select "ownerWithMortgage"
select select "mortgage"
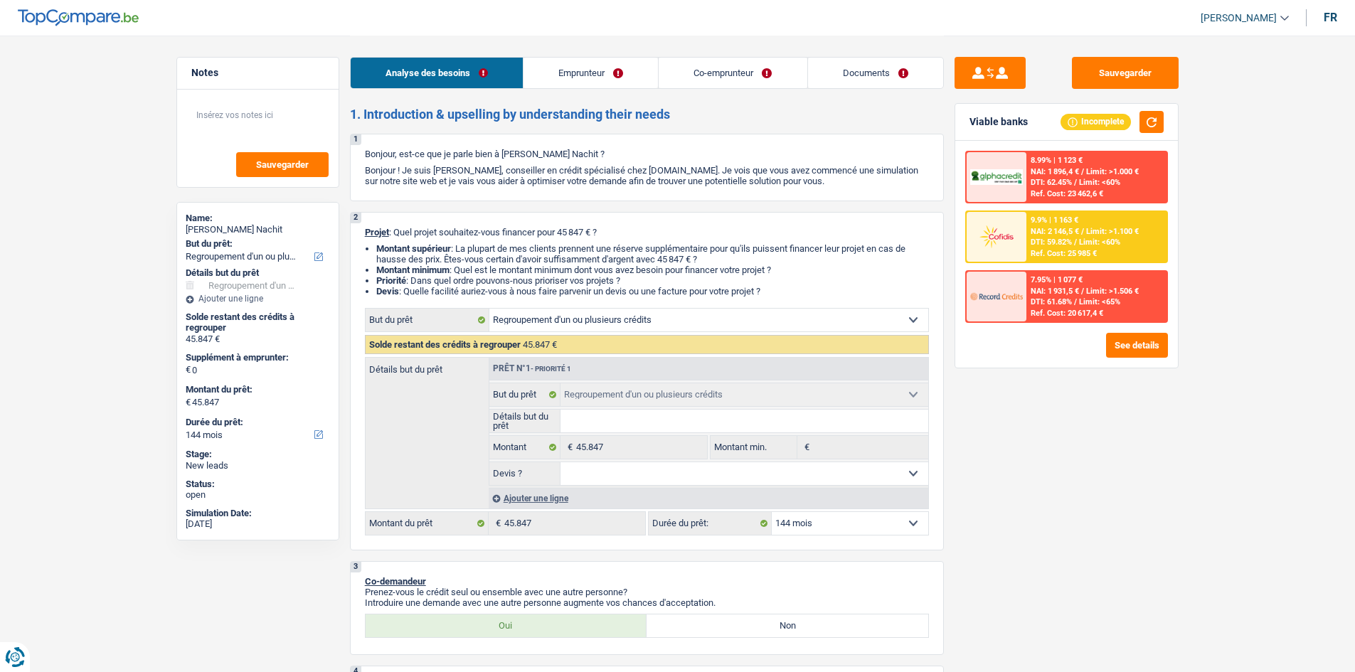
select select "300"
select select "carLoan"
select select "60"
select select "carLoan"
select select "60"
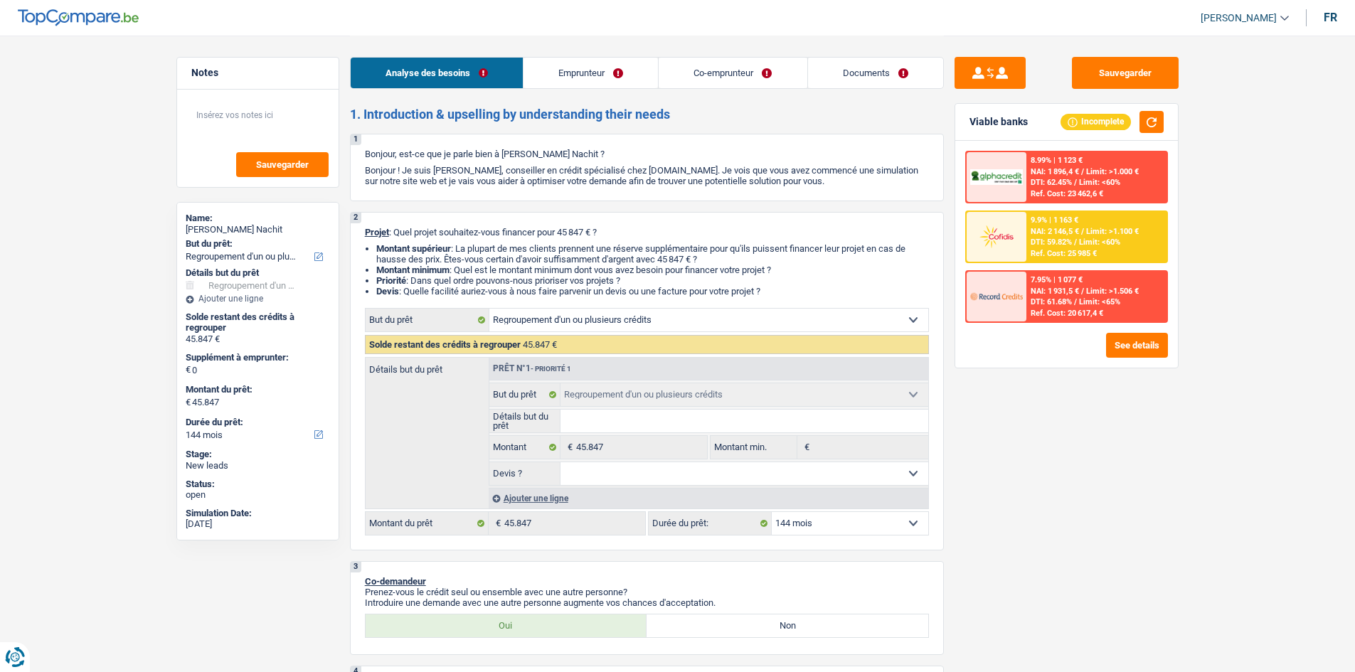
select select "personalLoan"
select select "other"
select select "84"
select select "refinancing"
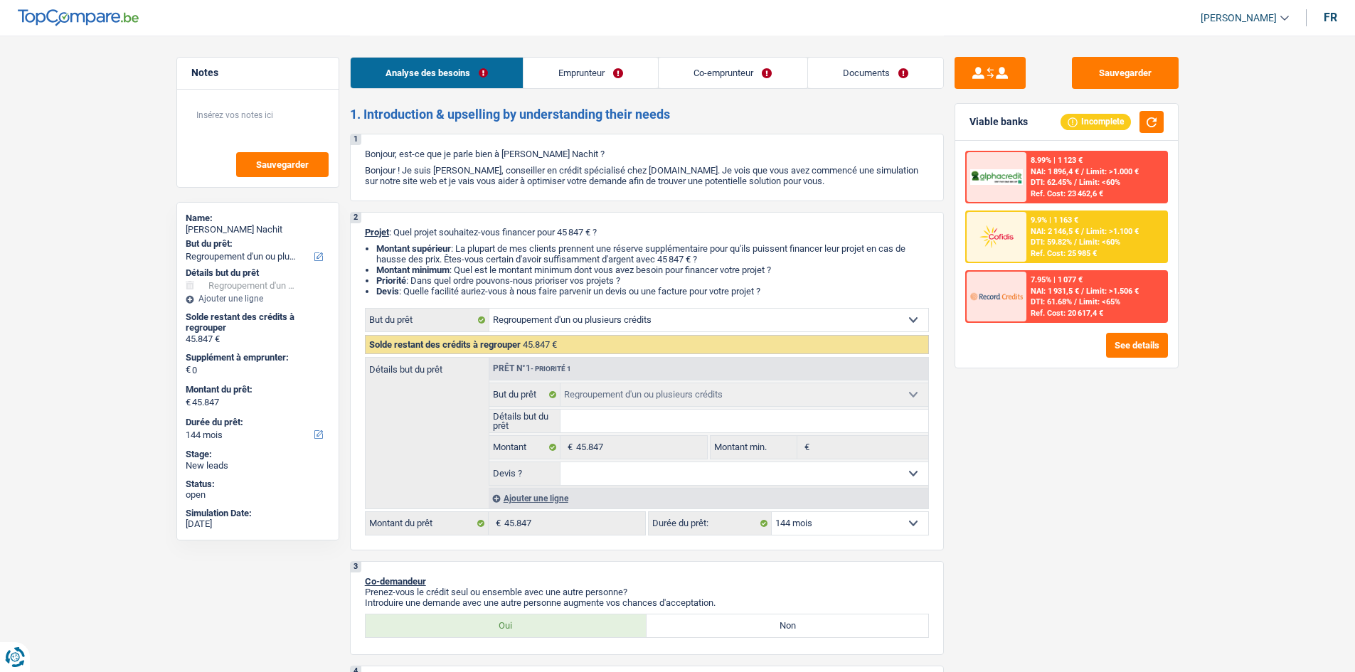
select select "144"
drag, startPoint x: 0, startPoint y: 0, endPoint x: 848, endPoint y: 60, distance: 849.8
click at [846, 59] on link "Documents" at bounding box center [875, 73] width 135 height 31
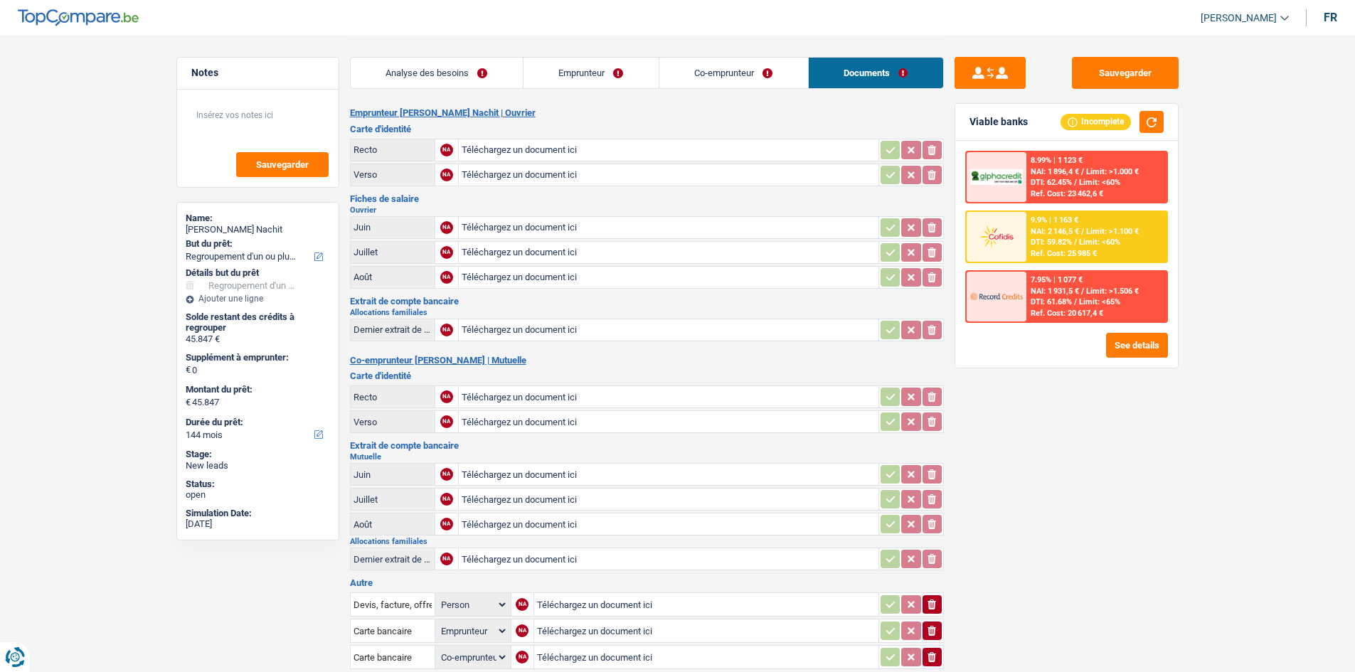
click at [601, 82] on link "Emprunteur" at bounding box center [590, 73] width 135 height 31
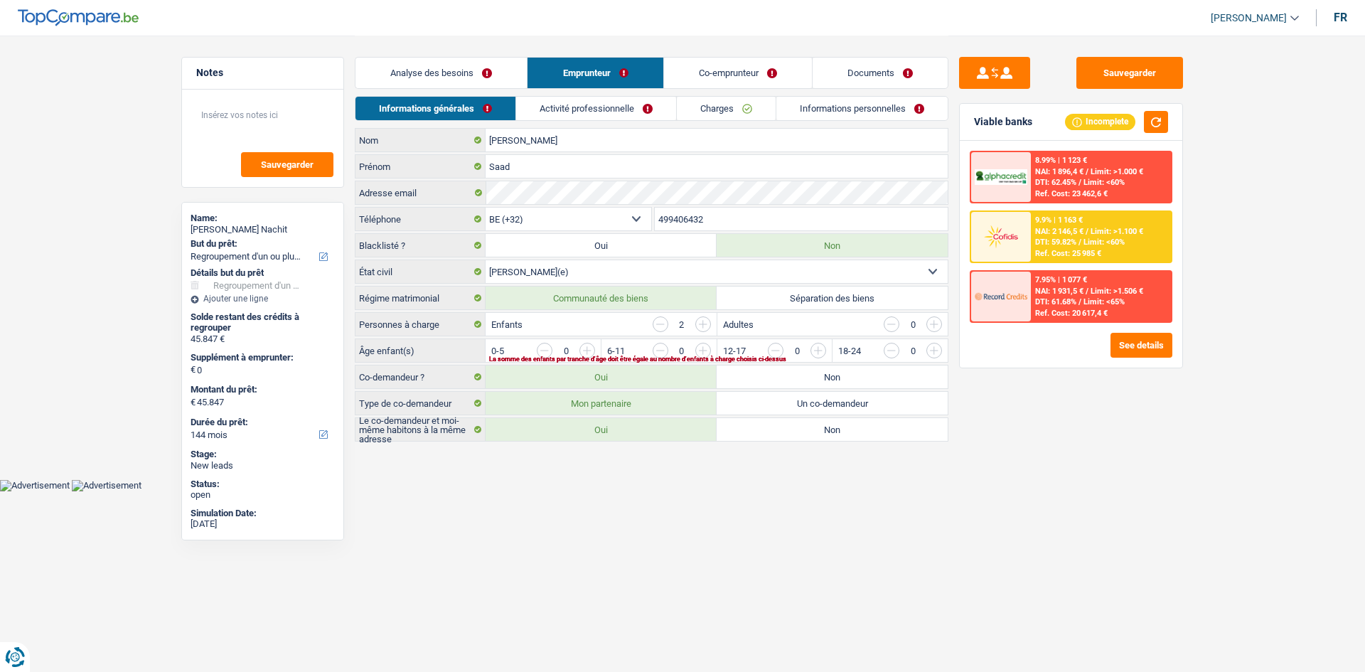
click at [609, 115] on link "Activité professionnelle" at bounding box center [596, 108] width 160 height 23
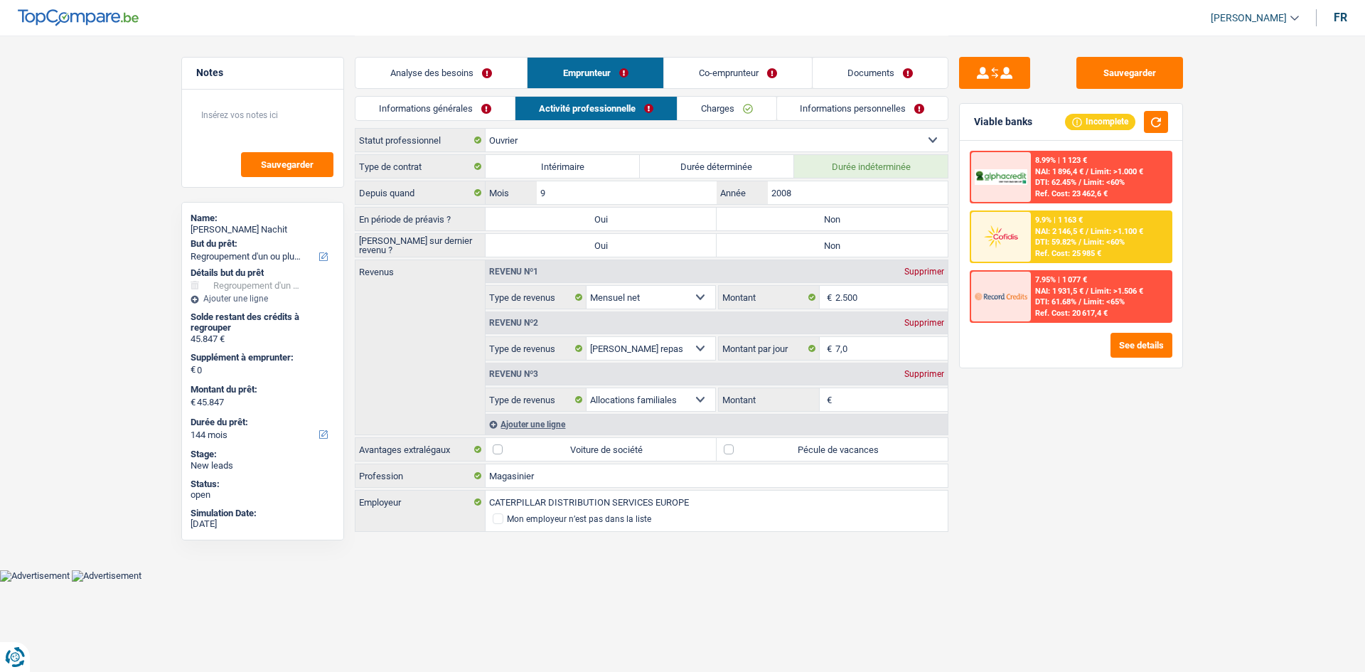
click at [778, 102] on link "Informations personnelles" at bounding box center [862, 108] width 171 height 23
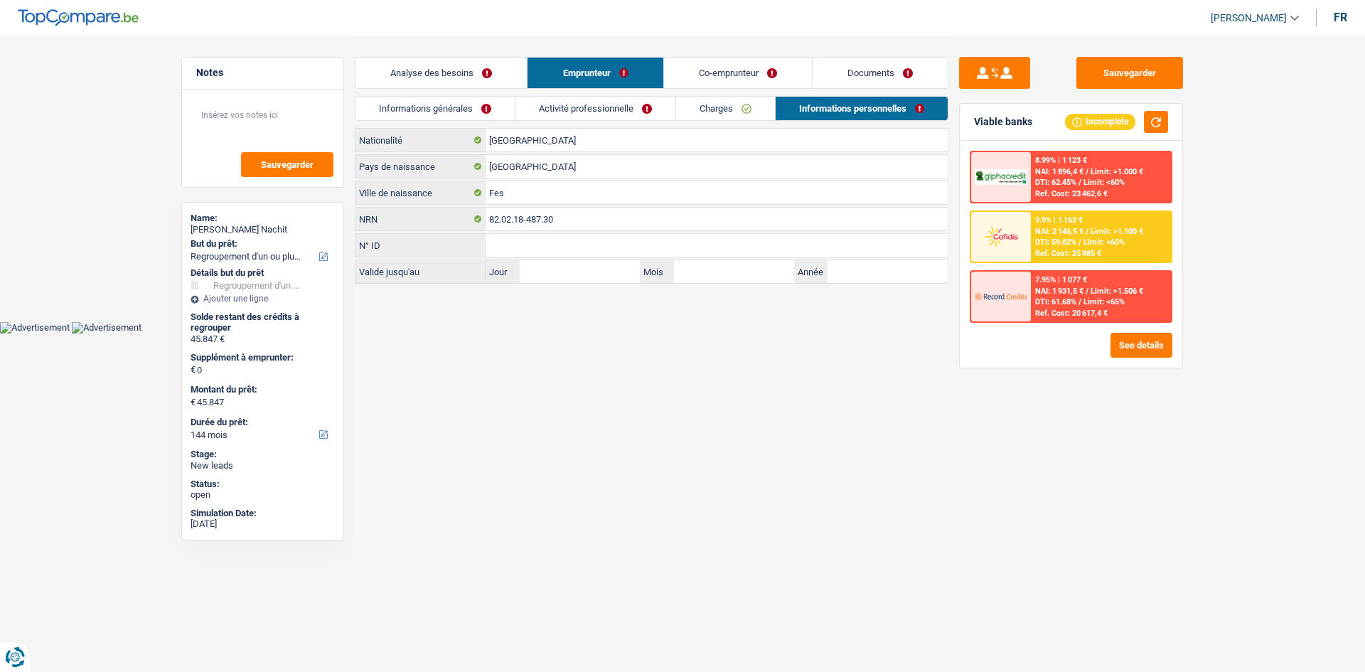
click at [883, 113] on link "Informations personnelles" at bounding box center [862, 108] width 172 height 23
click at [449, 73] on link "Analyse des besoins" at bounding box center [441, 73] width 171 height 31
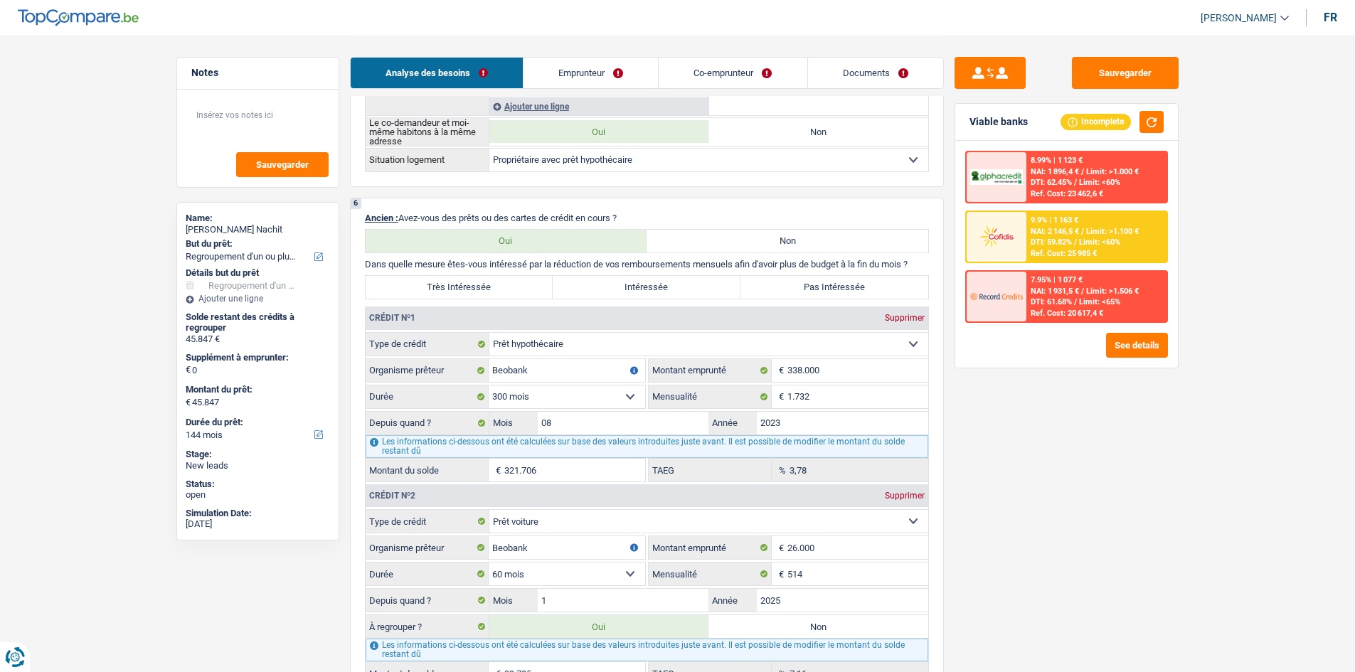
scroll to position [1280, 0]
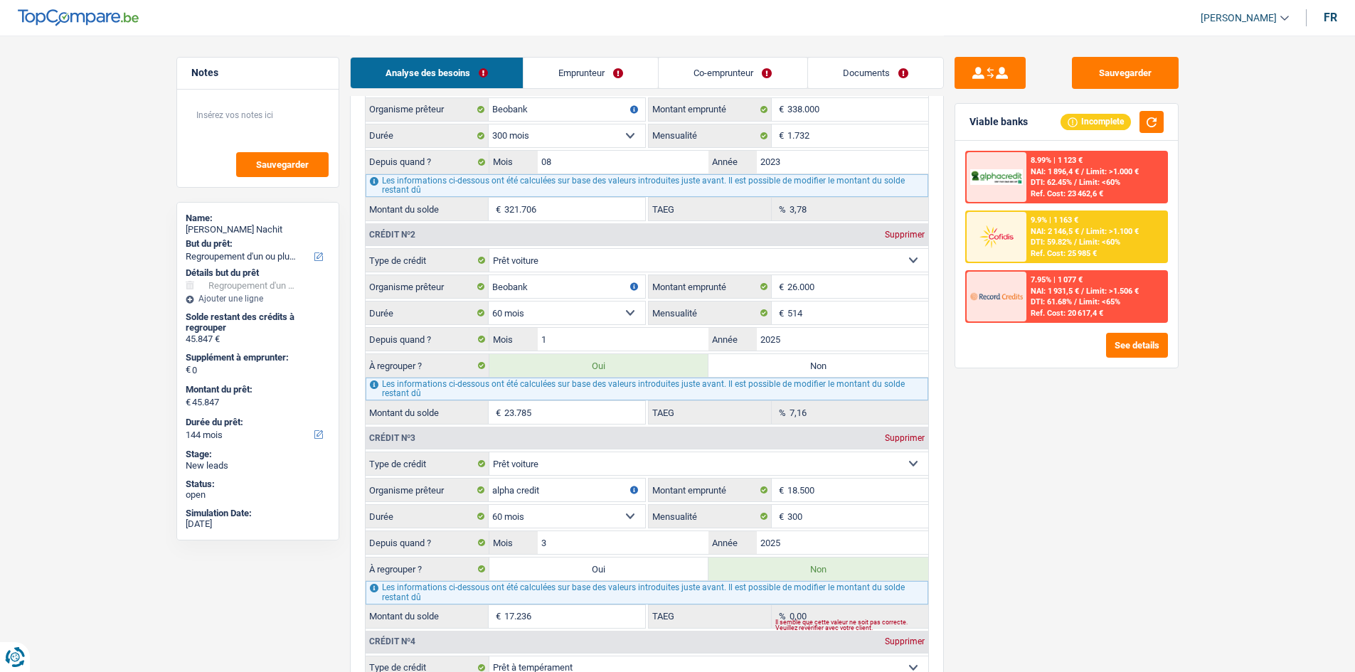
click at [1037, 447] on div "Sauvegarder Viable banks Incomplete 8.99% | 1 123 € NAI: 1 896,4 € / Limit: >1.…" at bounding box center [1066, 353] width 245 height 592
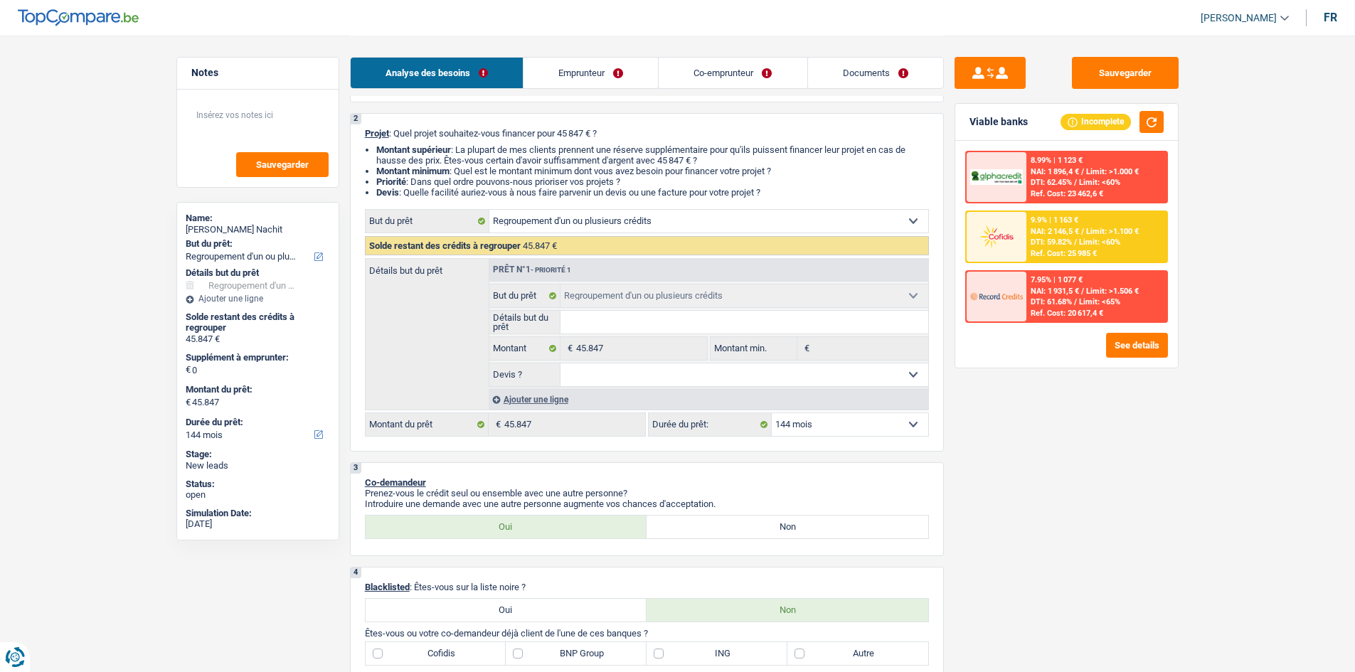
scroll to position [284, 0]
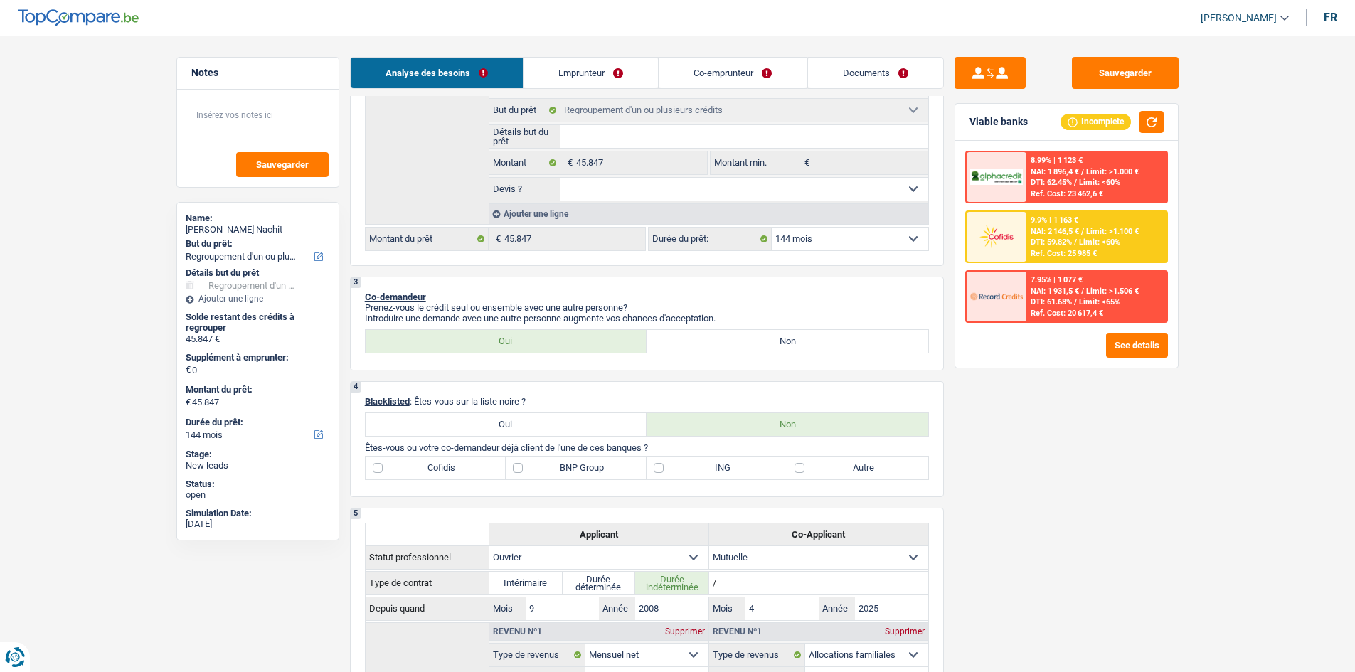
click at [510, 214] on div "Ajouter une ligne" at bounding box center [709, 213] width 440 height 21
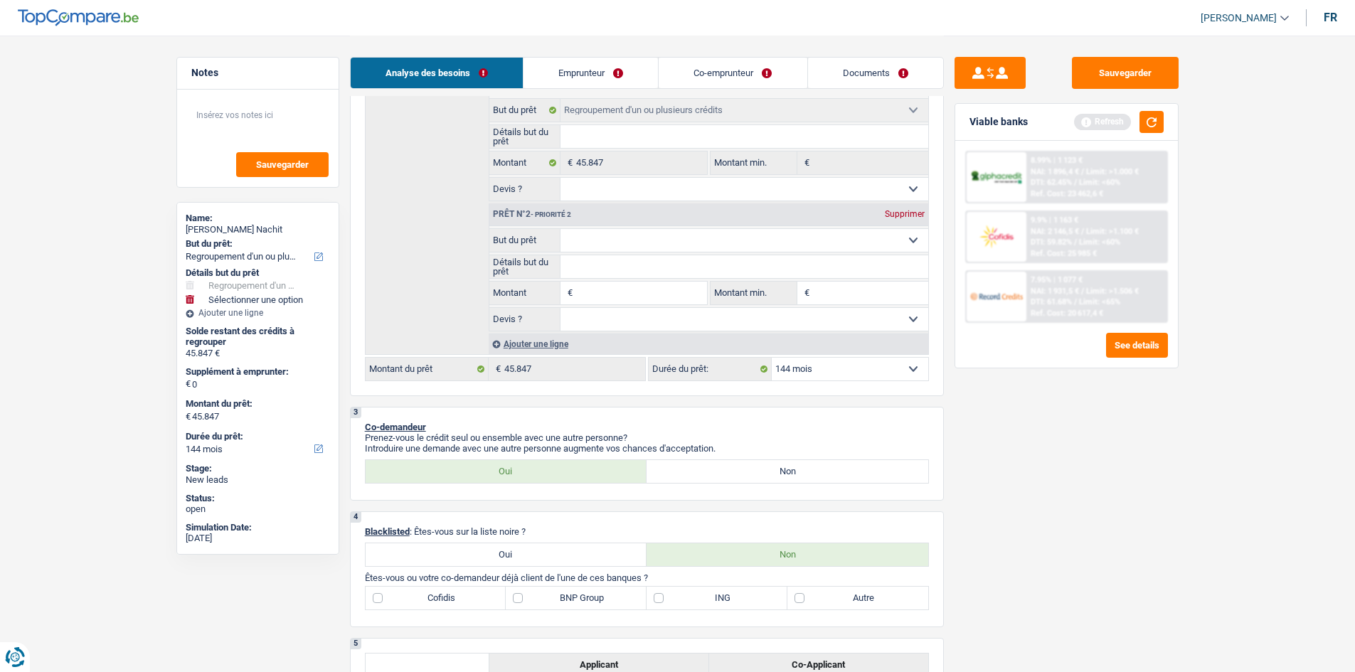
click at [1070, 479] on div "Sauvegarder Viable banks Refresh 8.99% | 1 123 € NAI: 1 896,4 € / Limit: >1.000…" at bounding box center [1066, 353] width 245 height 592
drag, startPoint x: 747, startPoint y: 237, endPoint x: 747, endPoint y: 251, distance: 14.2
click at [747, 237] on select "Confort maison: meubles, textile, peinture, électroménager, outillage non-profe…" at bounding box center [744, 240] width 368 height 23
select select "houseOrGarden"
click at [560, 229] on select "Confort maison: meubles, textile, peinture, électroménager, outillage non-profe…" at bounding box center [744, 240] width 368 height 23
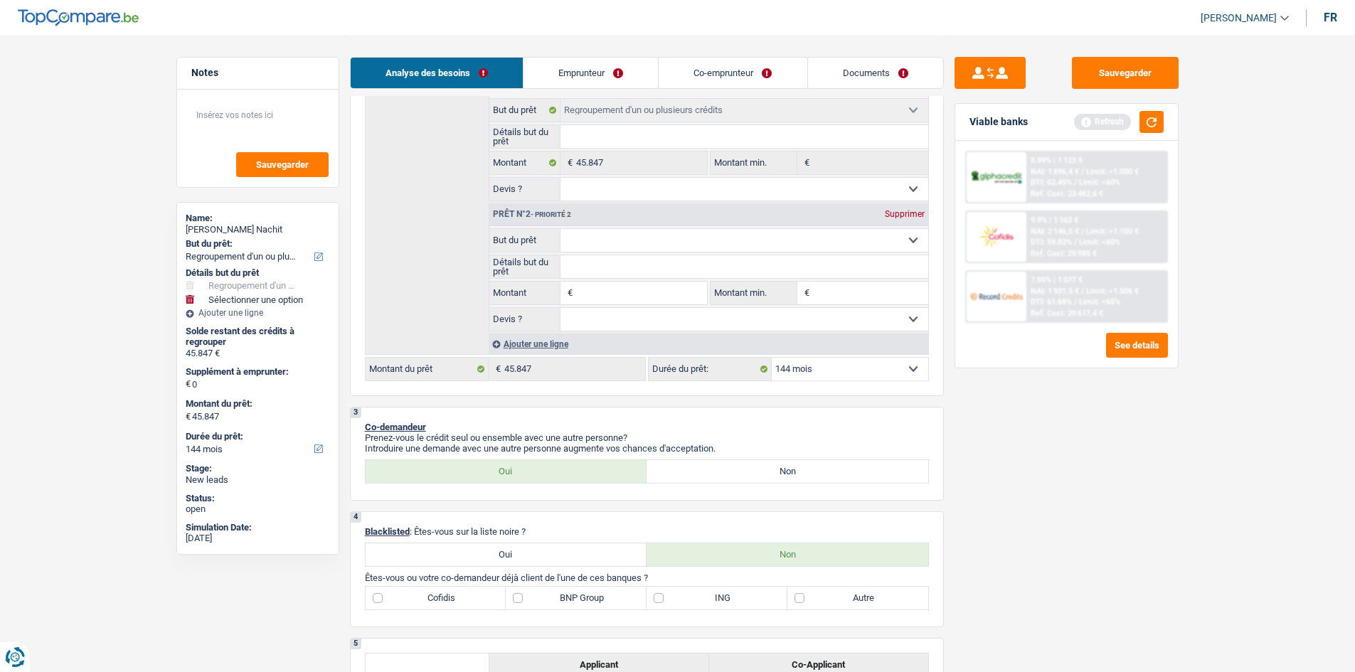
select select "houseOrGarden"
click at [643, 292] on input "Montant" at bounding box center [641, 293] width 130 height 23
click at [1117, 495] on div "Sauvegarder Viable banks Refresh 8.99% | 1 123 € NAI: 1 896,4 € / Limit: >1.000…" at bounding box center [1066, 353] width 245 height 592
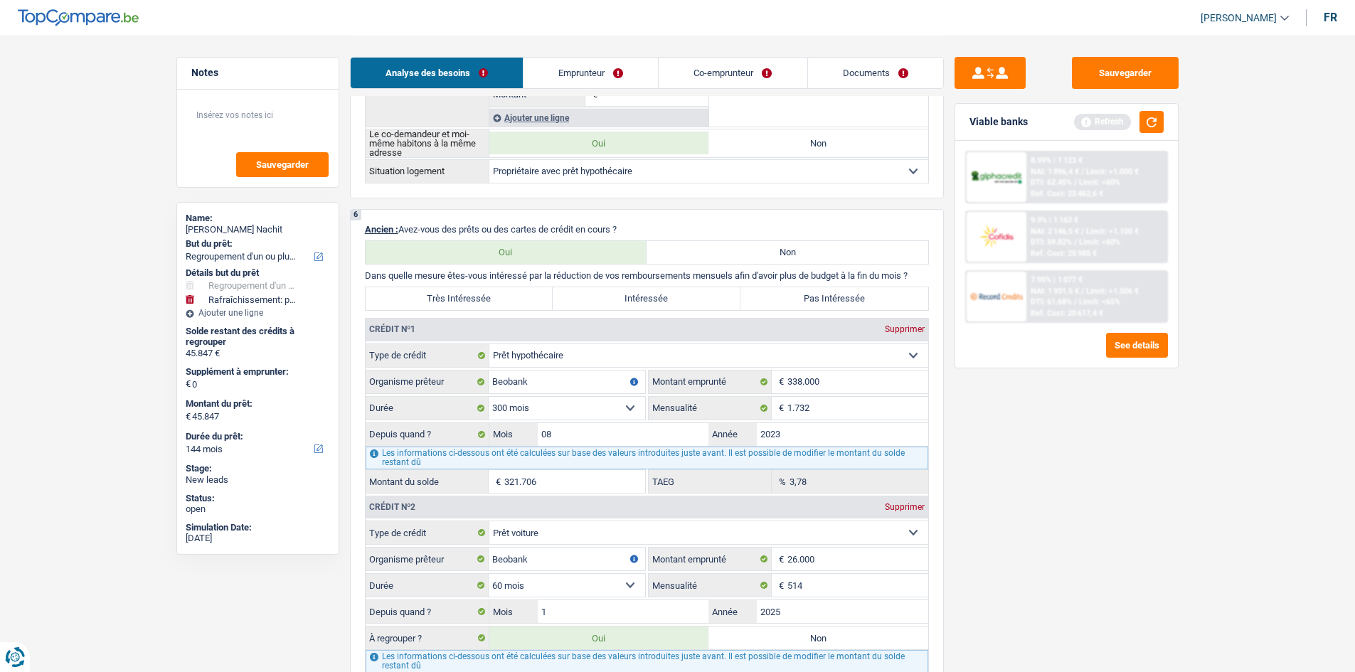
scroll to position [1422, 0]
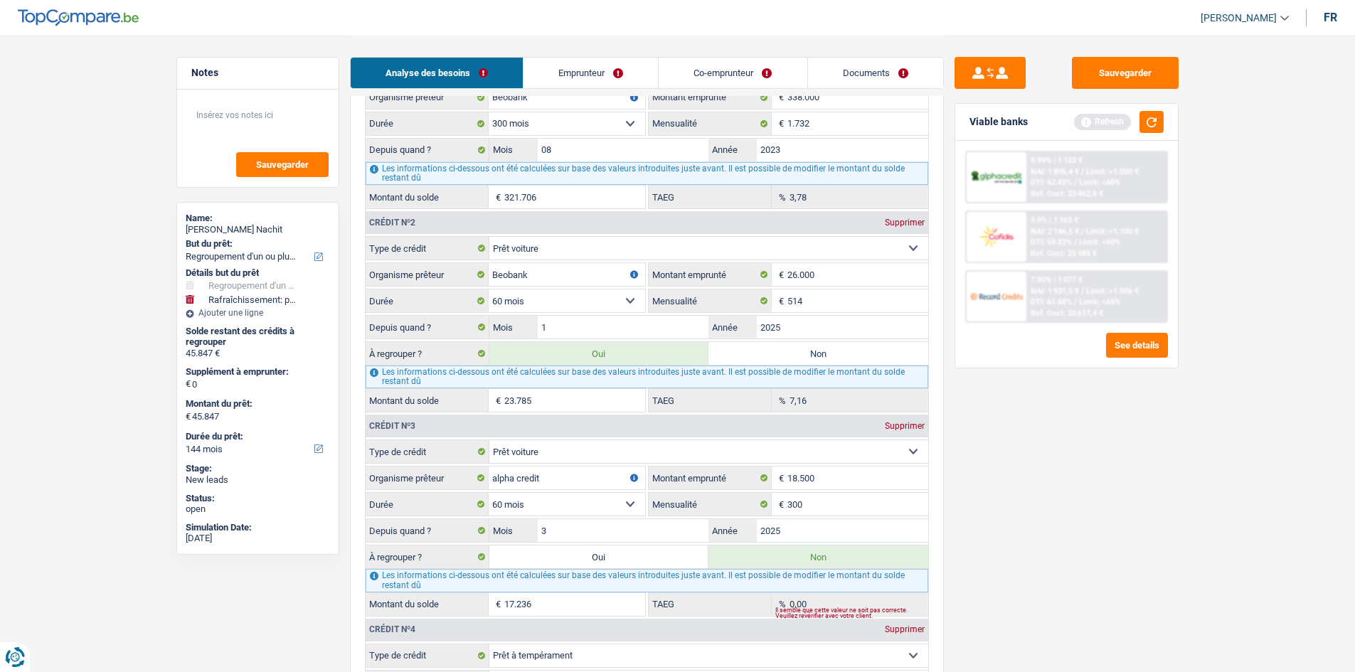
click at [1009, 451] on div "Sauvegarder Viable banks Refresh 8.99% | 1 123 € NAI: 1 896,4 € / Limit: >1.000…" at bounding box center [1066, 353] width 245 height 592
click at [771, 351] on label "Non" at bounding box center [818, 353] width 220 height 23
click at [771, 351] on input "Non" at bounding box center [818, 353] width 220 height 23
radio input "true"
type input "22.062"
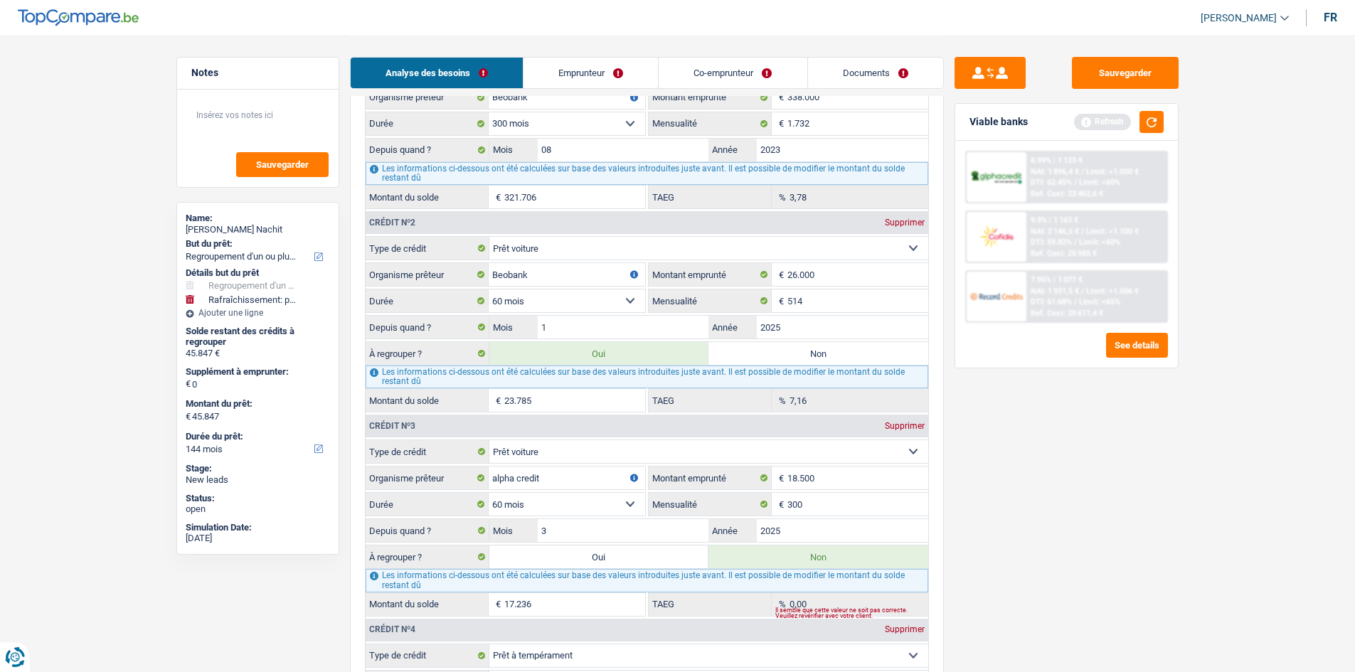
select select "120"
type input "22.062"
select select "120"
radio input "false"
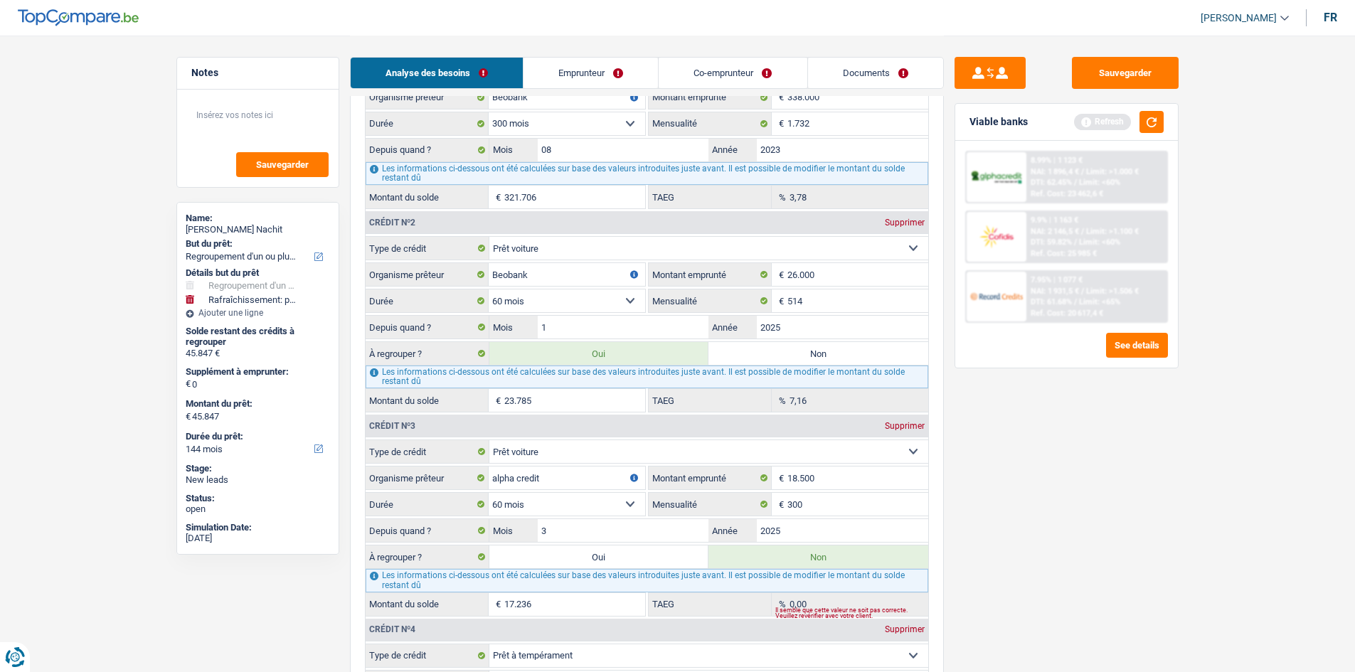
type input "22.062"
select select "120"
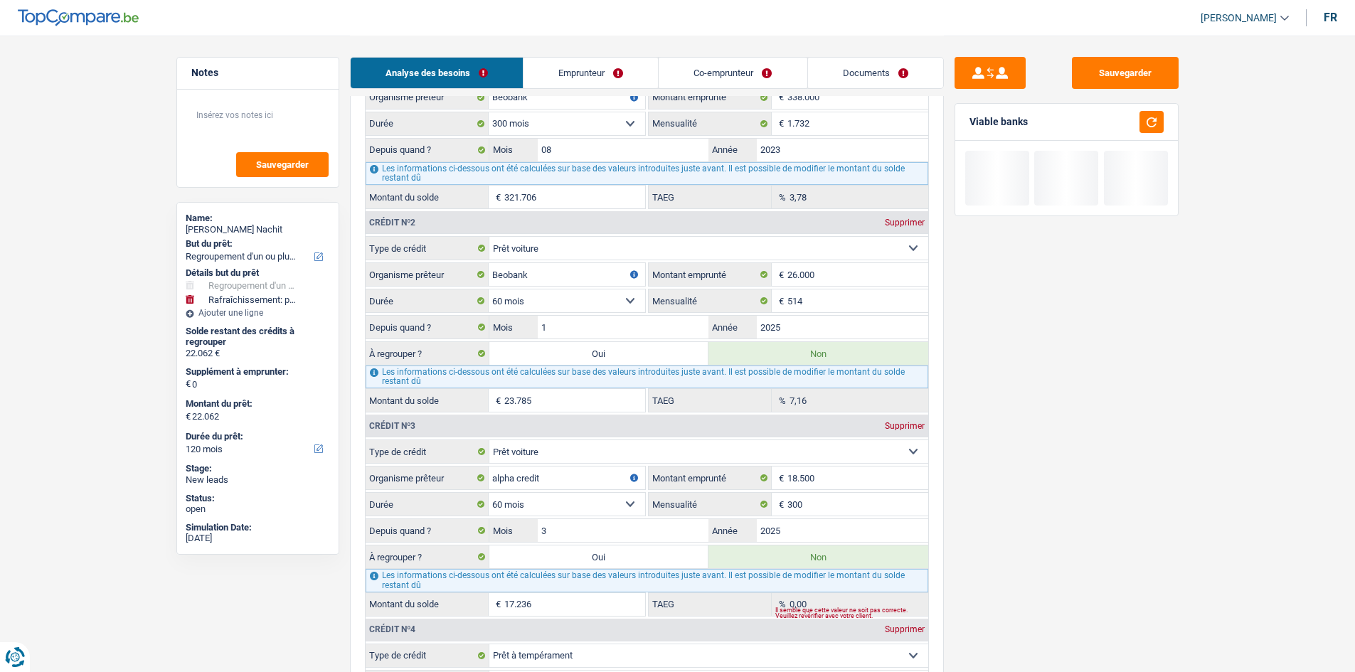
click at [1114, 410] on div "Sauvegarder Viable banks" at bounding box center [1066, 353] width 245 height 592
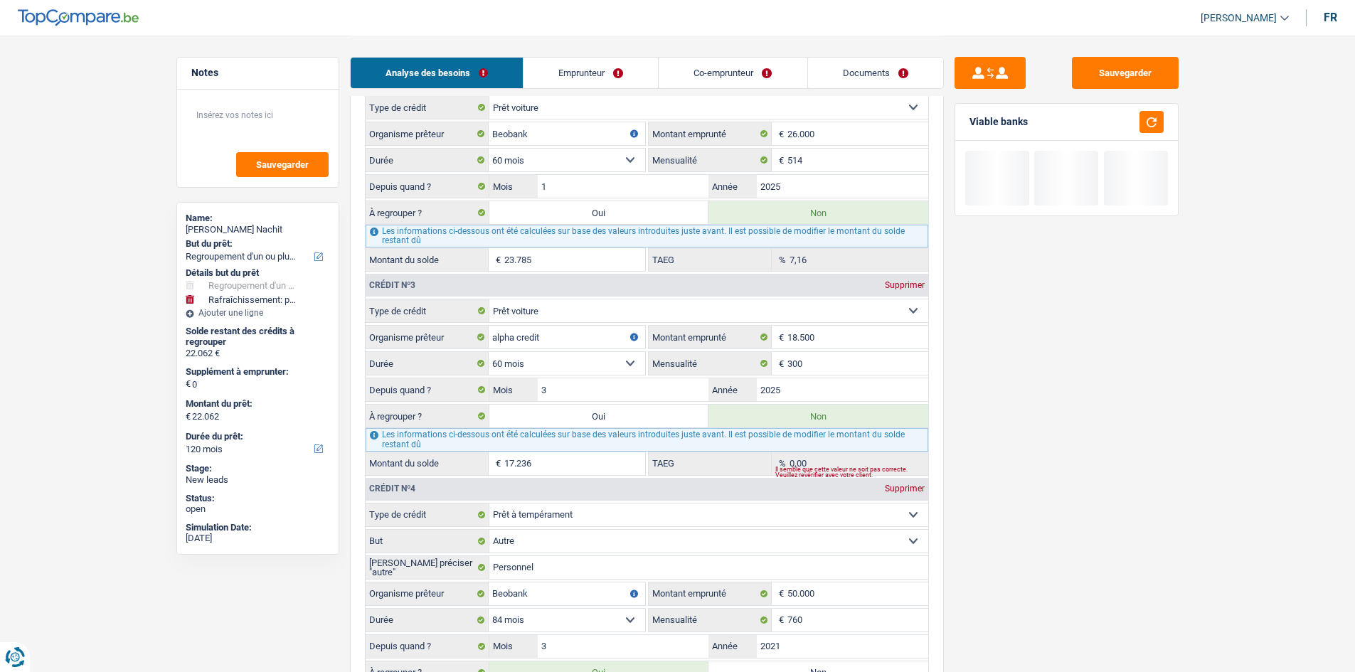
scroll to position [1565, 0]
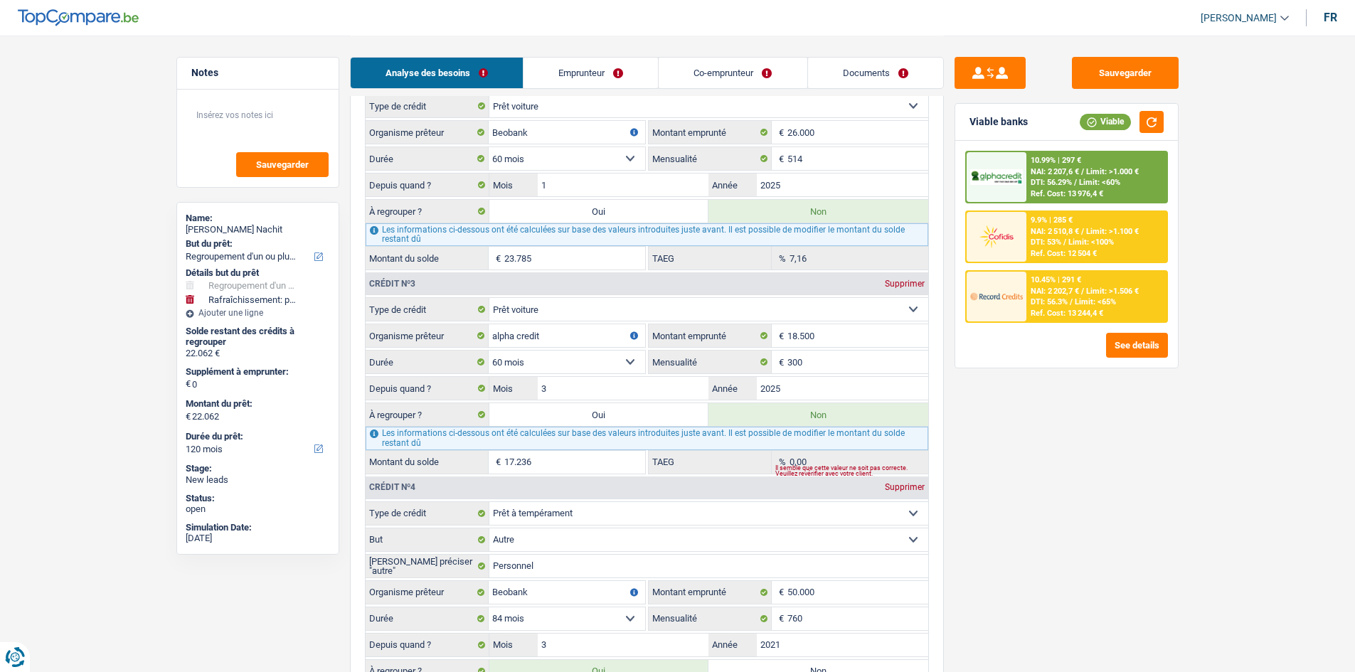
click at [656, 415] on label "Oui" at bounding box center [599, 414] width 220 height 23
click at [656, 415] on input "Oui" at bounding box center [599, 414] width 220 height 23
radio input "true"
type input "39.298"
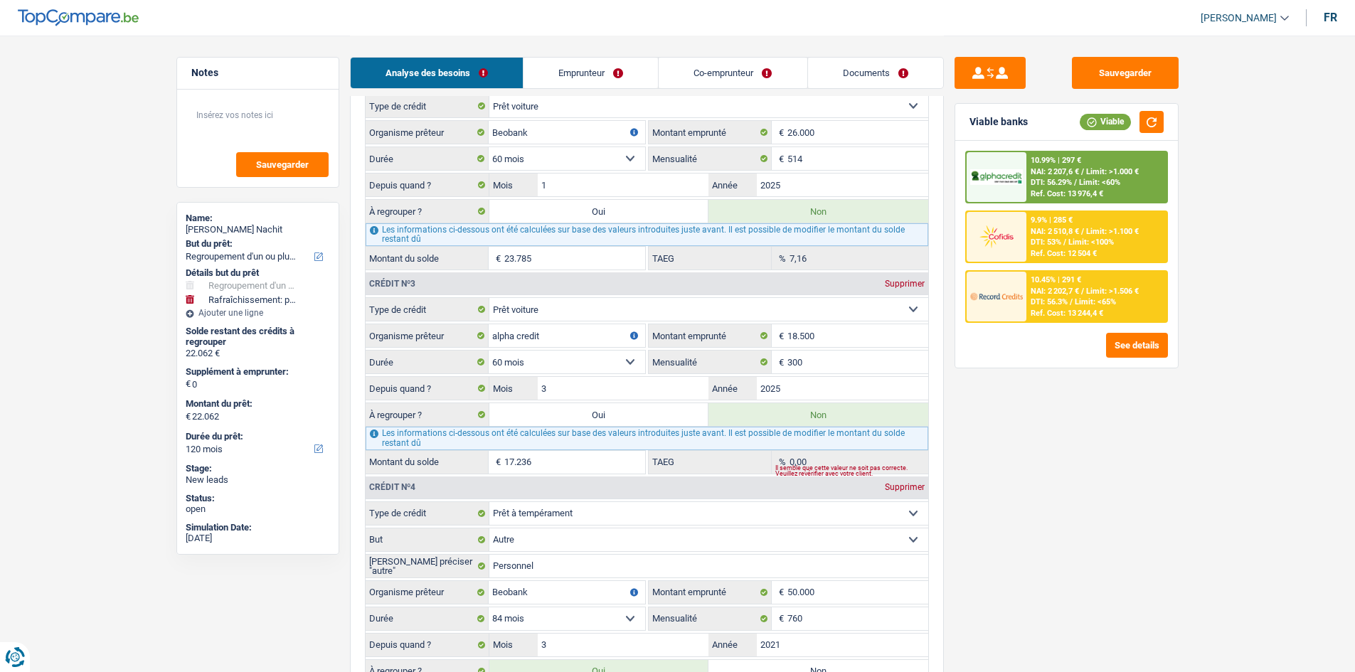
type input "39.298"
radio input "false"
type input "39.298"
select select "144"
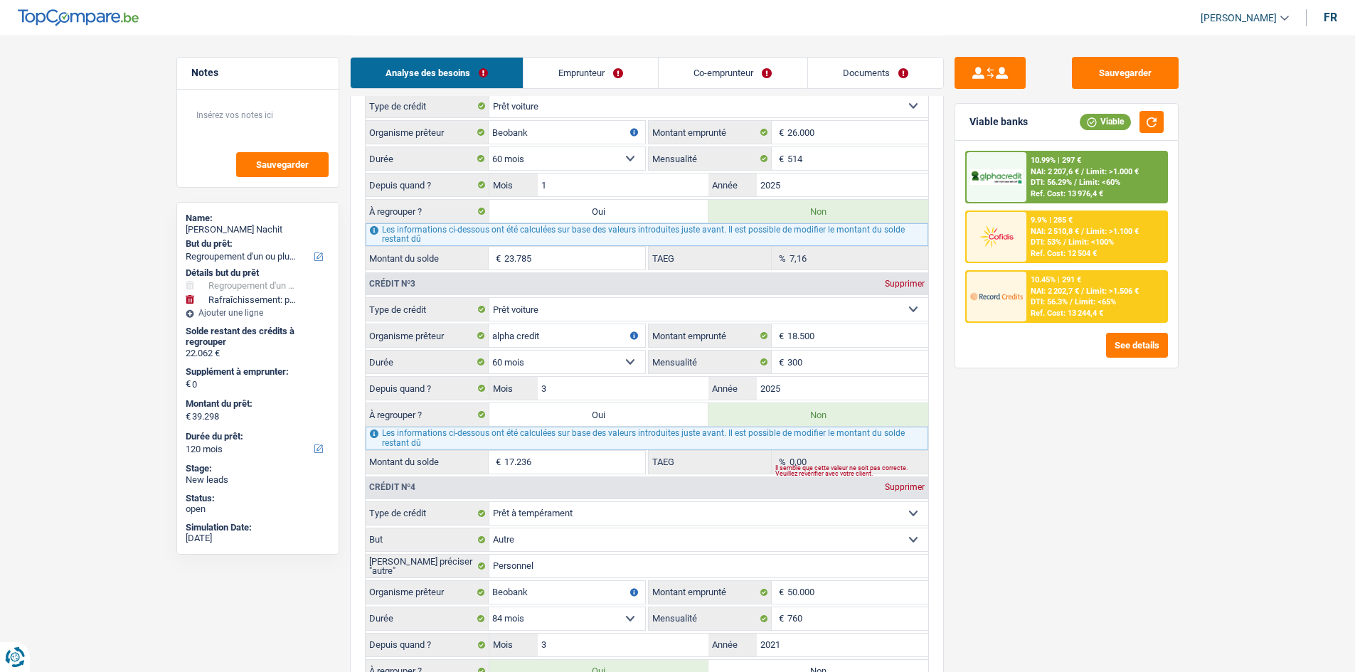
select select "144"
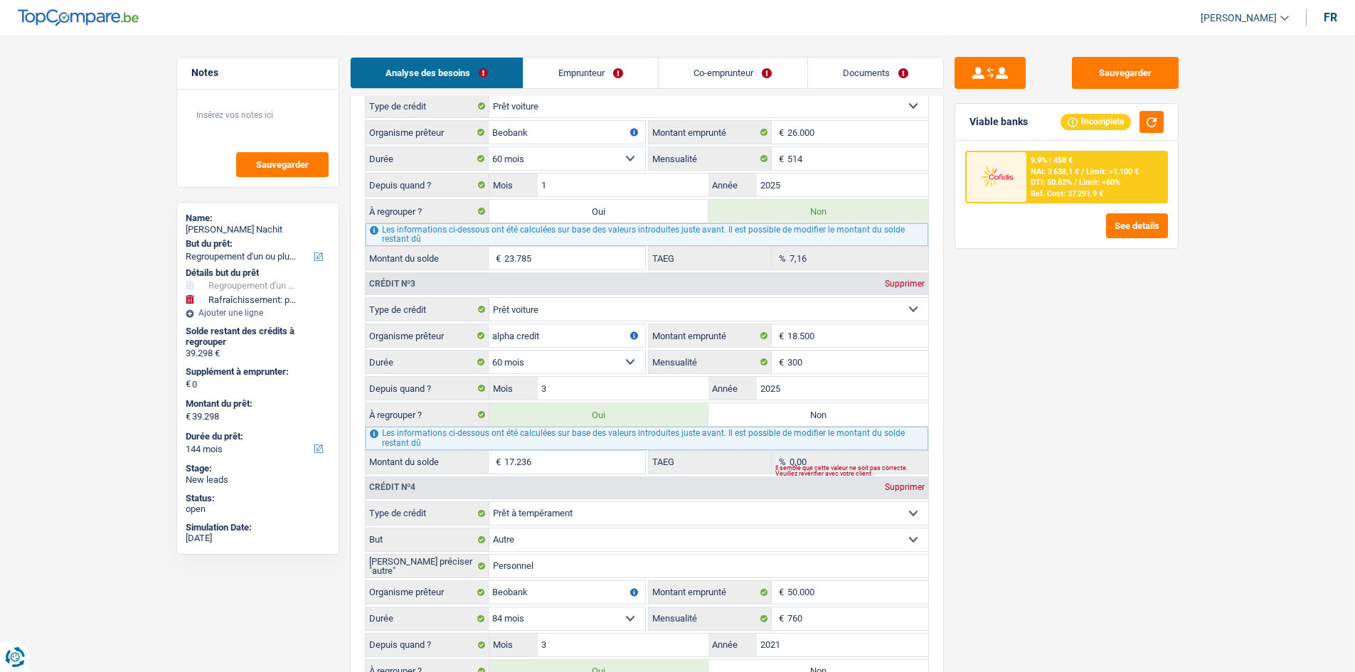
click at [1031, 415] on div "Sauvegarder Viable banks Incomplete 9.9% | 458 € NAI: 2 638,1 € / Limit: >1.100…" at bounding box center [1066, 353] width 245 height 592
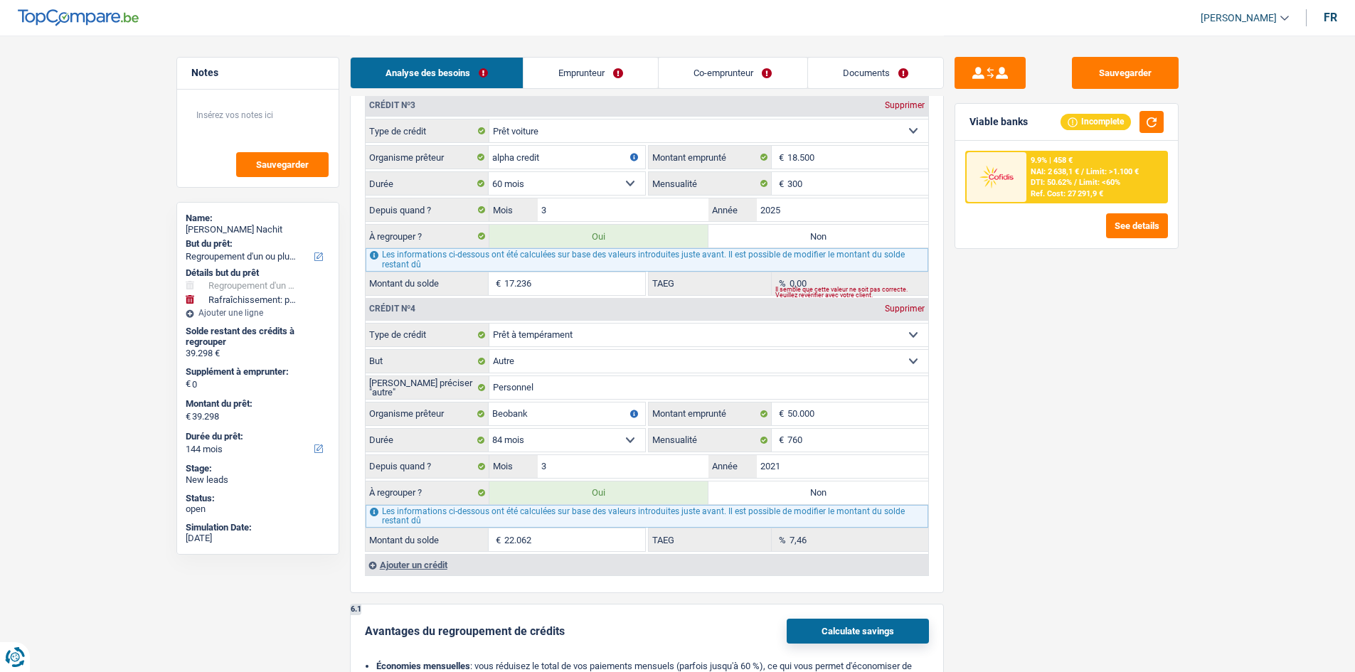
scroll to position [1778, 0]
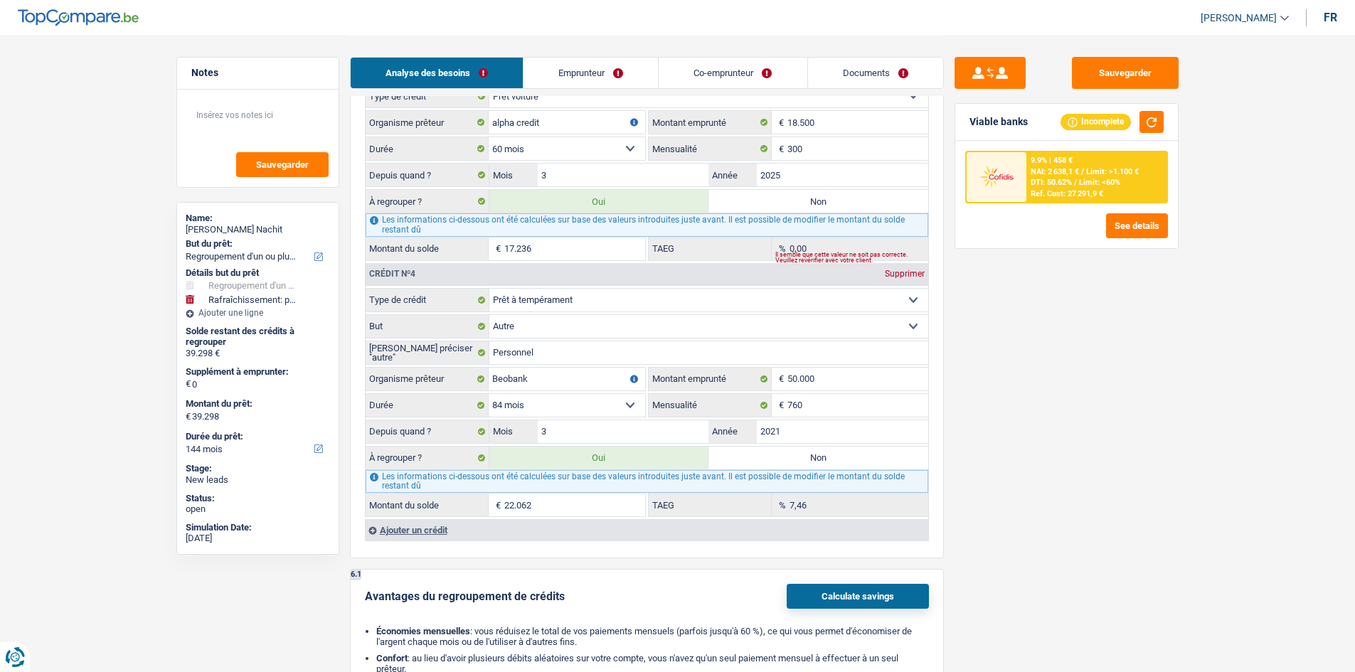
click at [1036, 403] on div "Sauvegarder Viable banks Incomplete 9.9% | 458 € NAI: 2 638,1 € / Limit: >1.100…" at bounding box center [1066, 353] width 245 height 592
click at [1033, 398] on div "Sauvegarder Viable banks Incomplete 9.9% | 458 € NAI: 2 638,1 € / Limit: >1.100…" at bounding box center [1066, 353] width 245 height 592
click at [1177, 440] on div "Sauvegarder Viable banks Incomplete 9.9% | 458 € NAI: 2 638,1 € / Limit: >1.100…" at bounding box center [1066, 353] width 245 height 592
click at [583, 506] on input "22.062" at bounding box center [574, 505] width 141 height 23
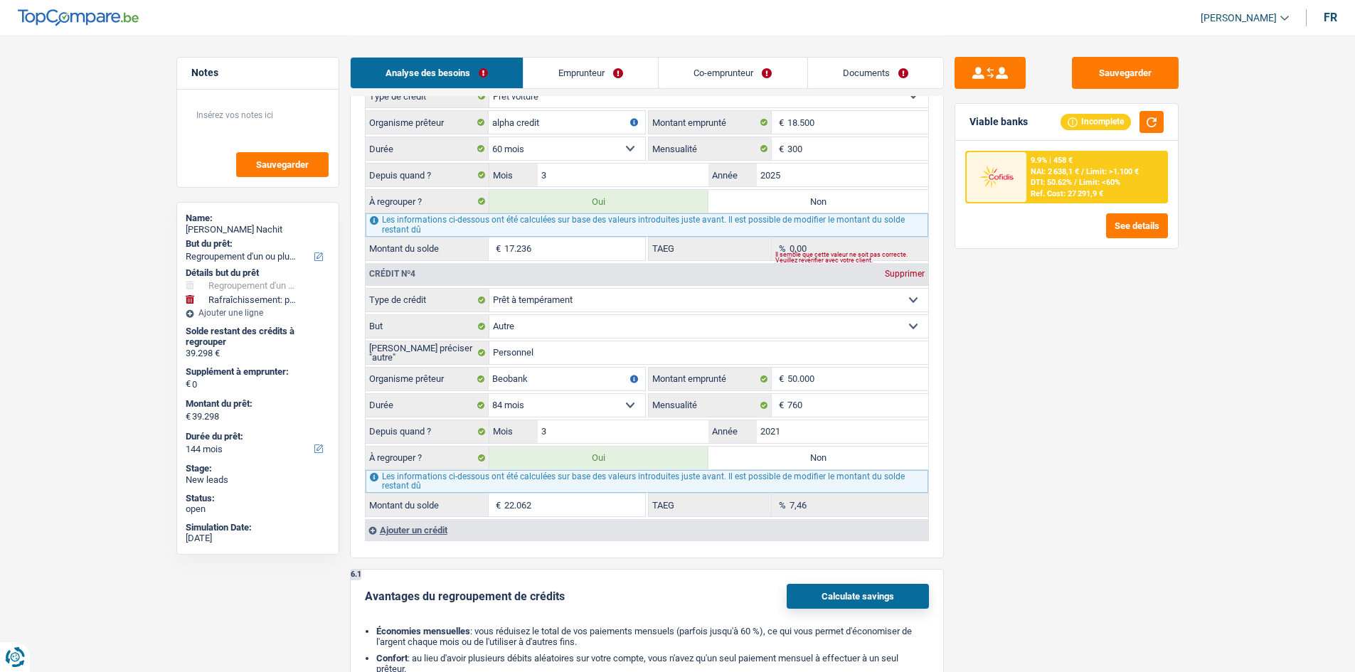
type input "2"
type input "17.238"
select select "84"
type input "17.238"
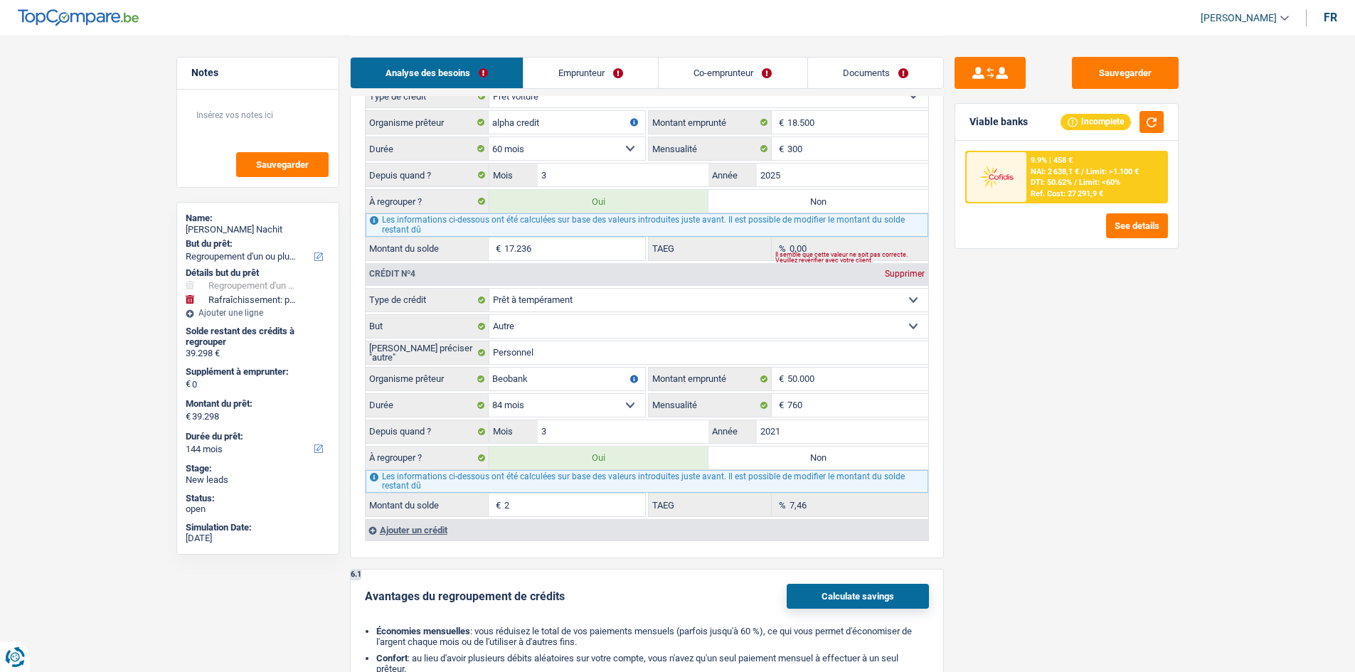
select select "84"
type input "17.238"
select select "84"
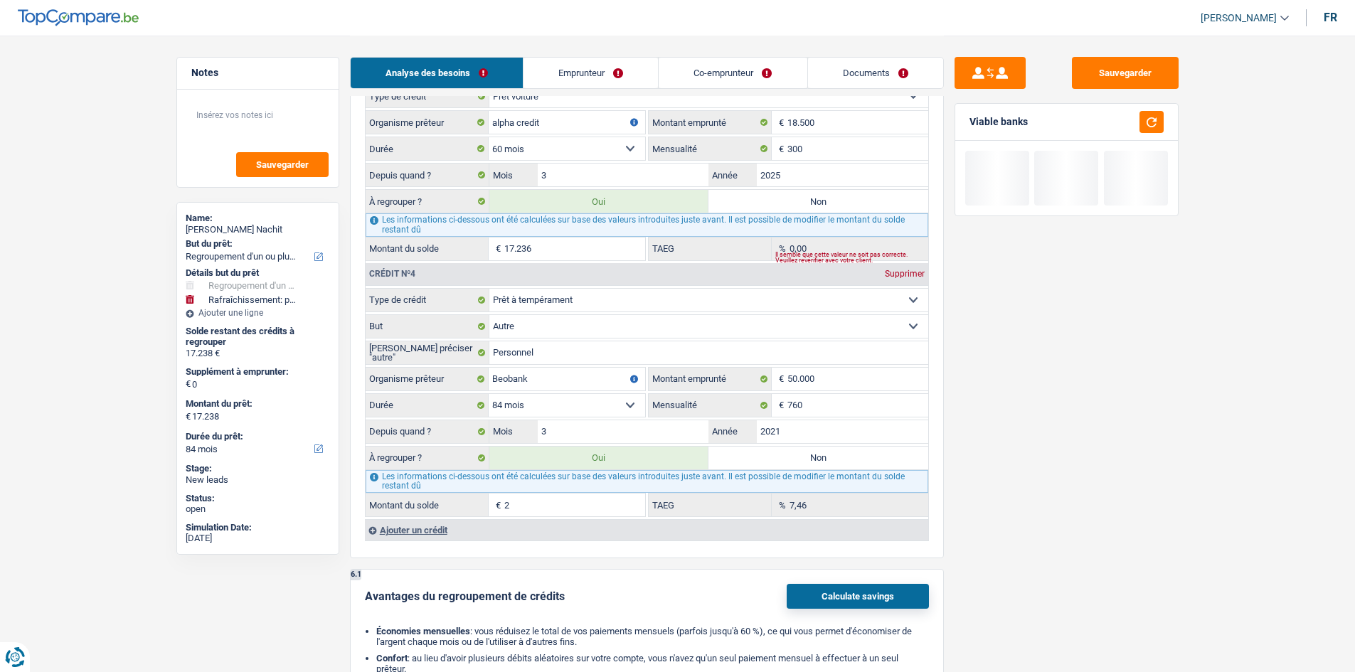
type input "25"
type input "17.261"
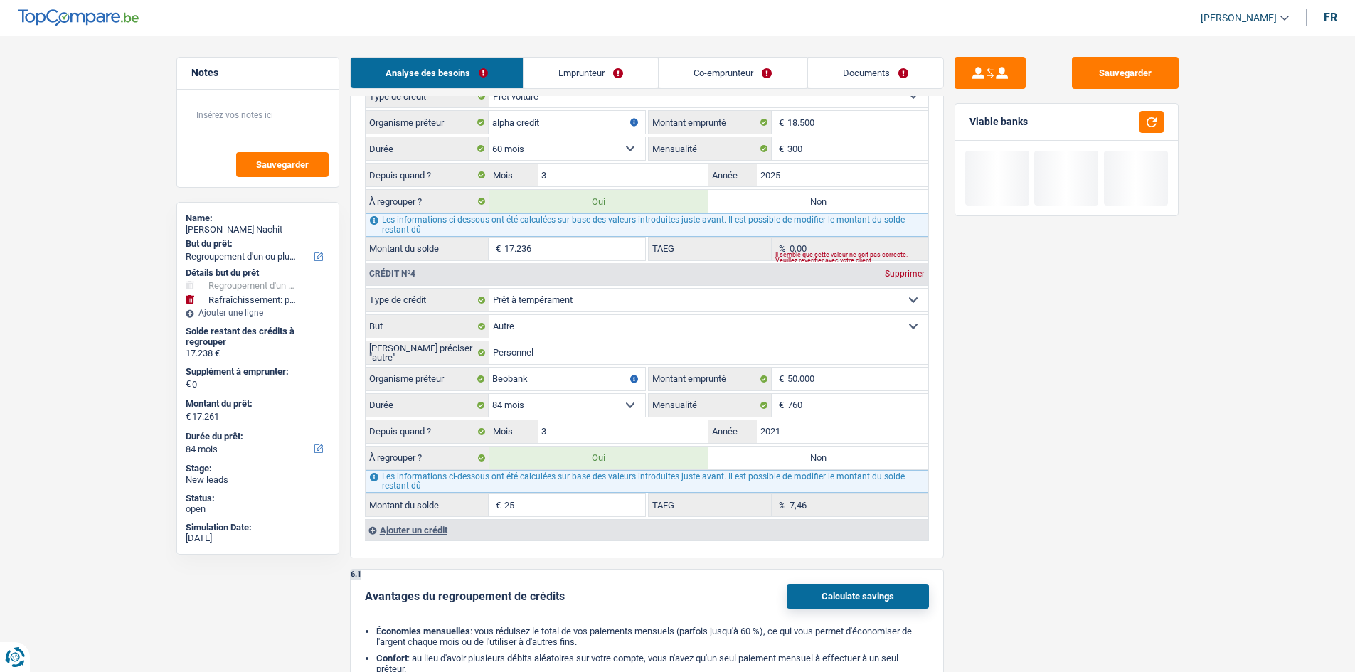
type input "17.261"
type input "250"
type input "17.486"
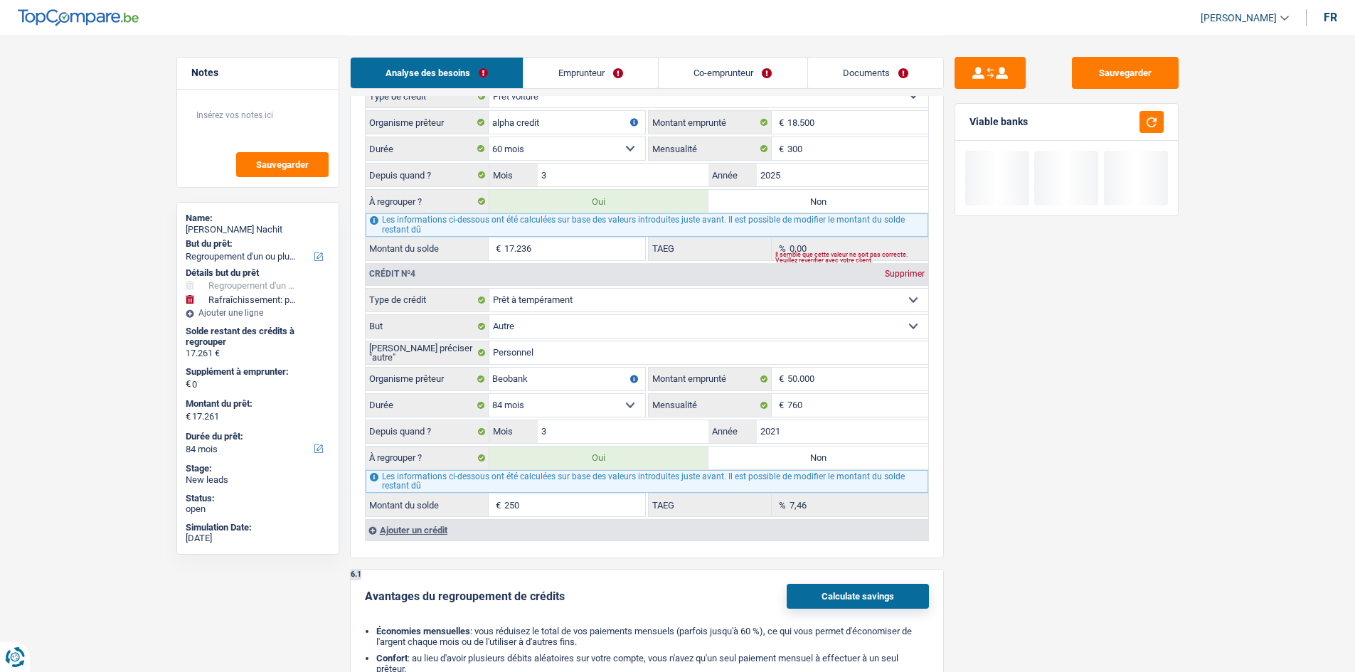
type input "17.486"
type input "2.500"
type input "19.736"
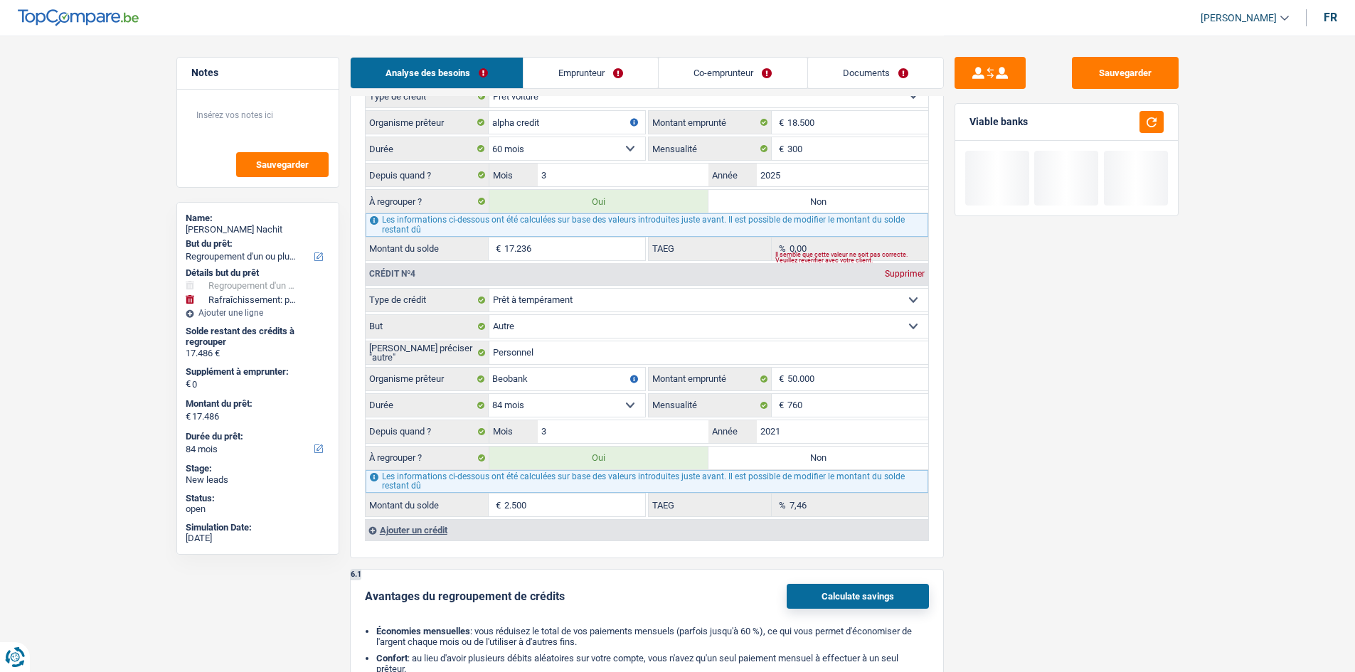
type input "19.736"
type input "25.000"
type input "42.236"
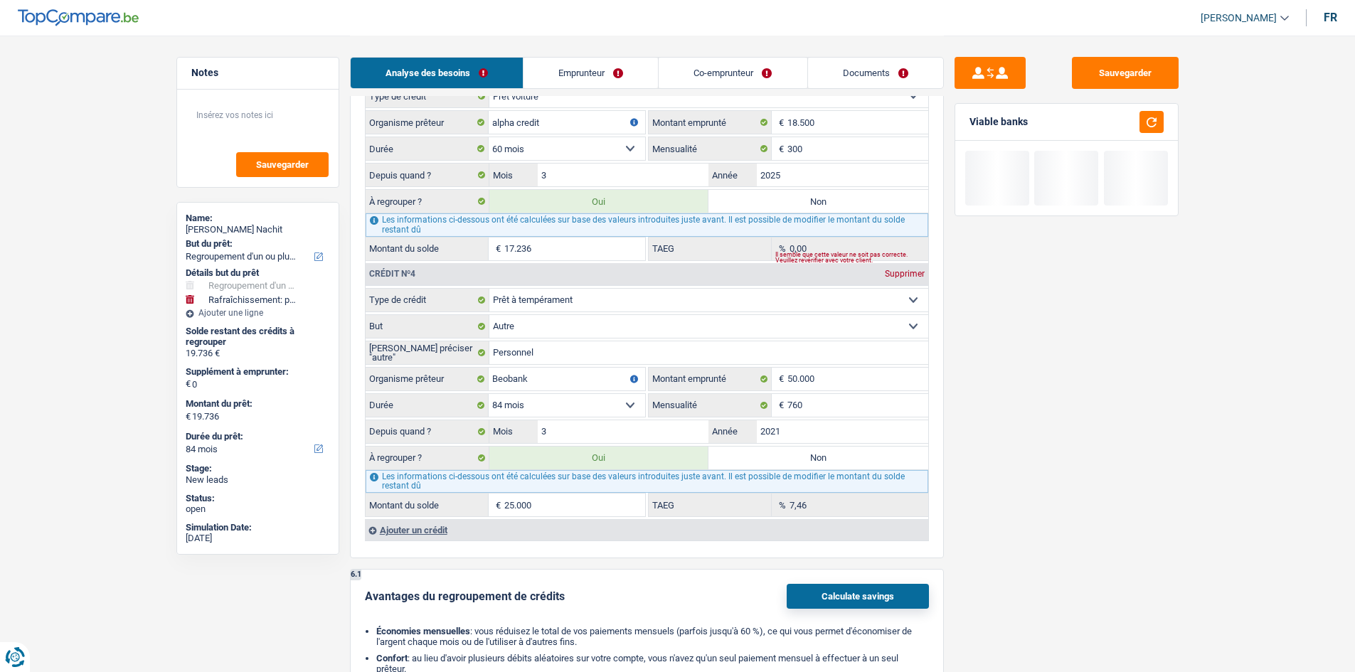
type input "42.236"
select select "144"
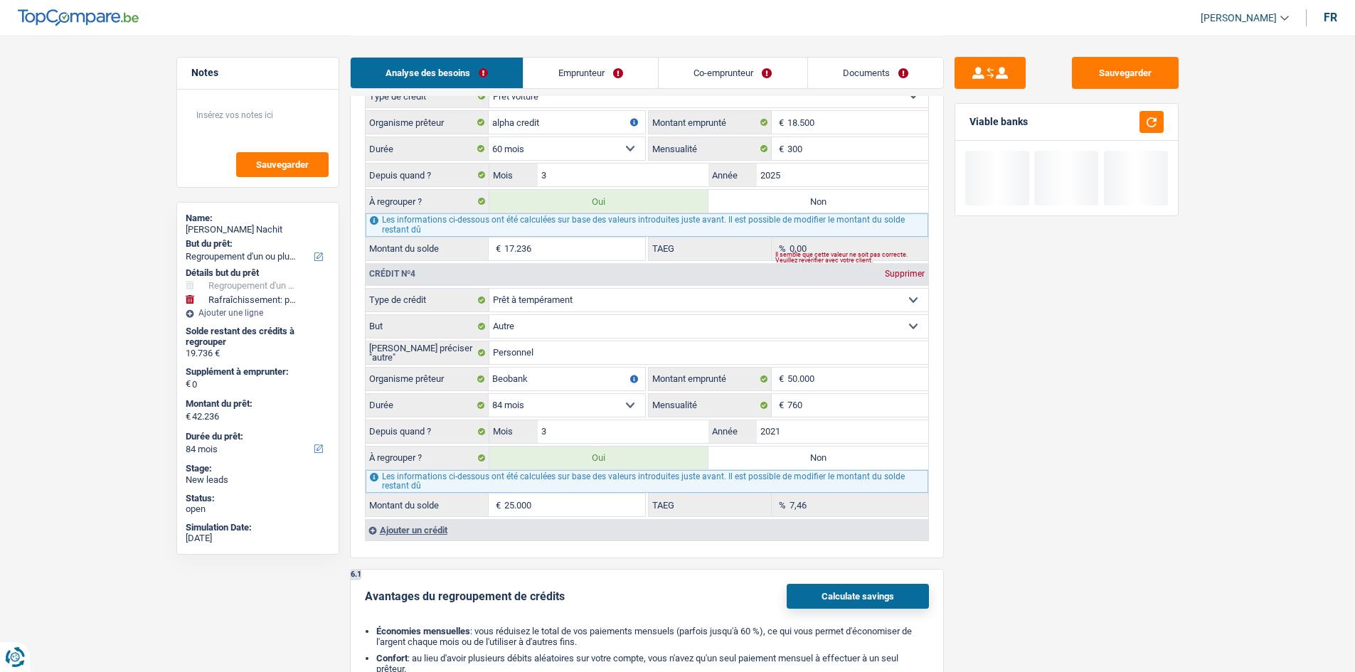
select select "144"
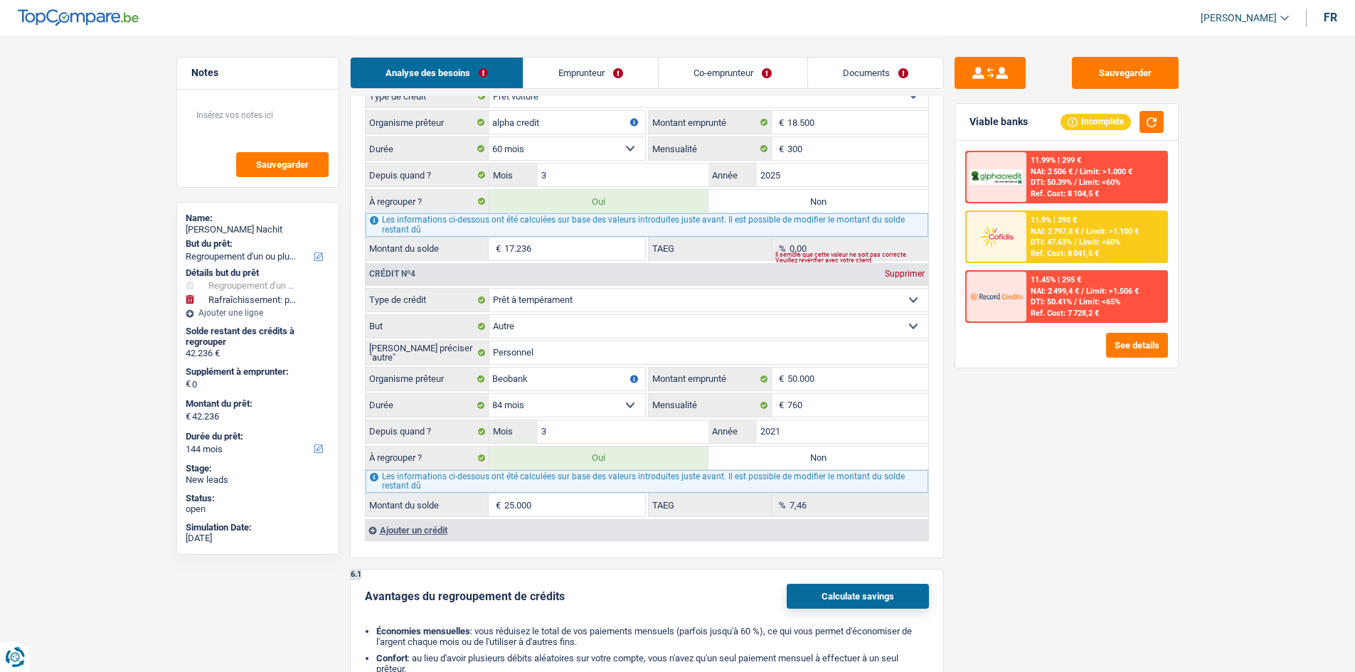
type input "25.000"
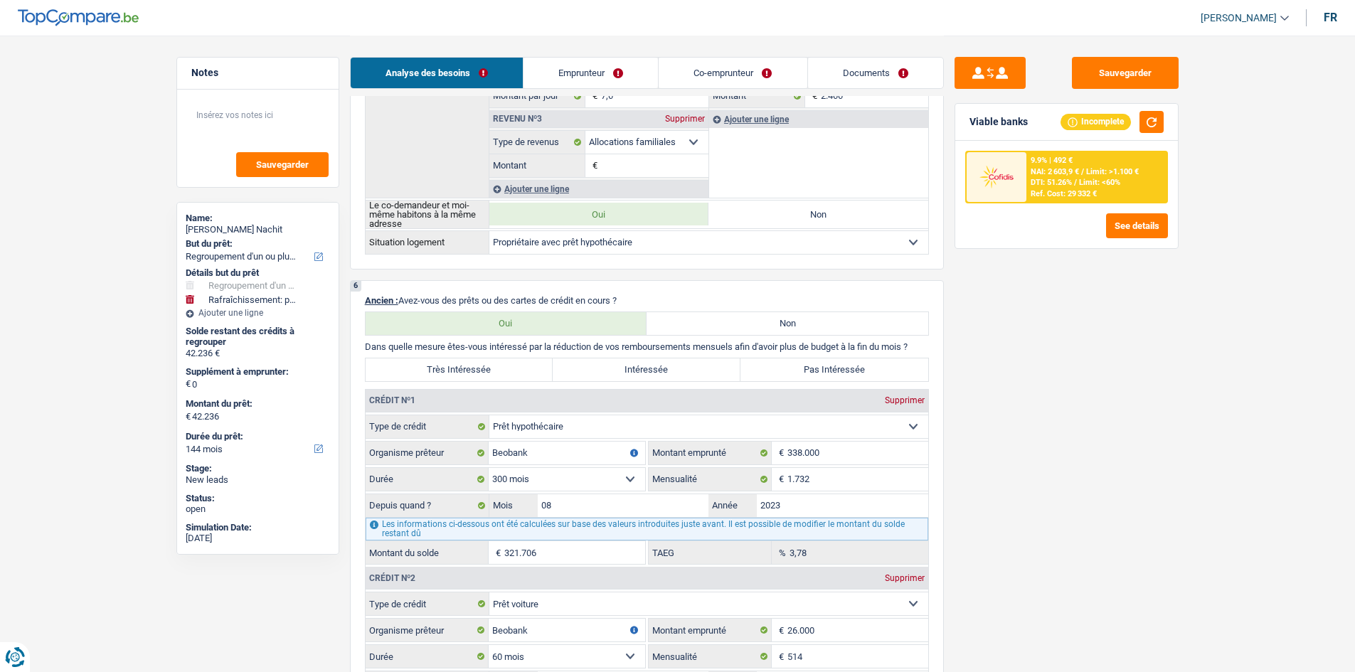
click at [504, 368] on label "Très Intéressée" at bounding box center [460, 369] width 188 height 23
click at [504, 368] on input "Très Intéressée" at bounding box center [460, 369] width 188 height 23
radio input "true"
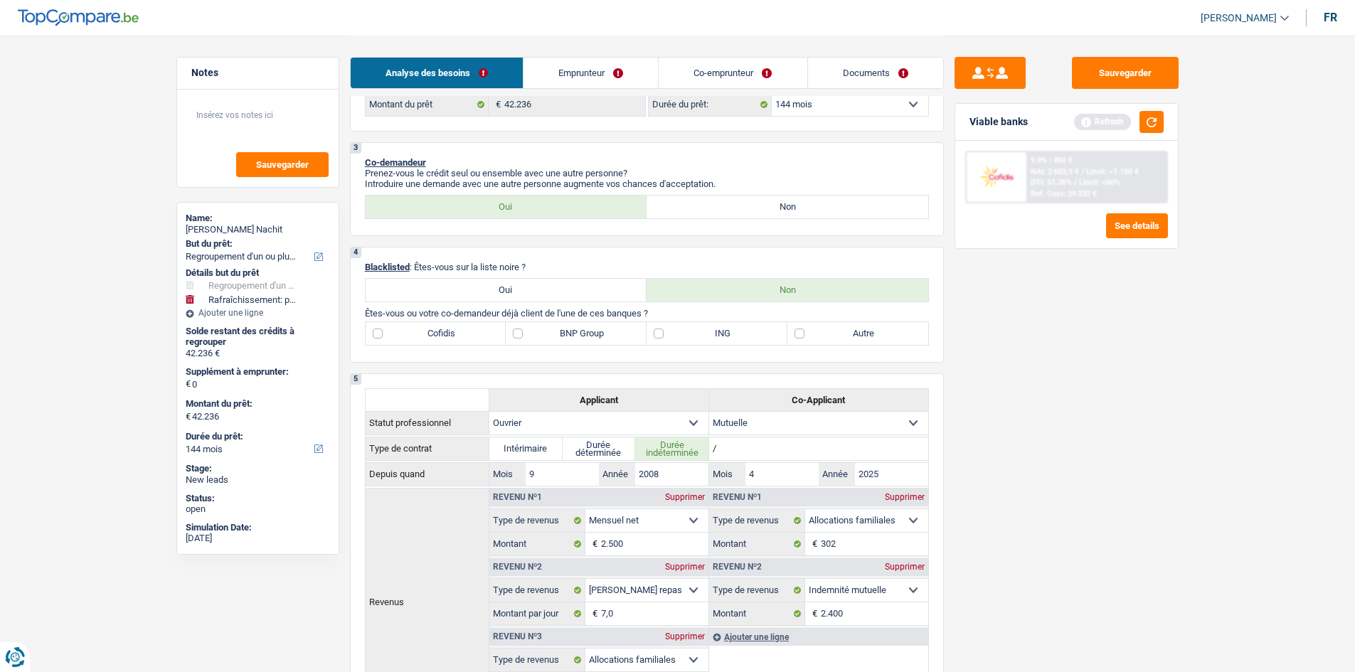
scroll to position [427, 0]
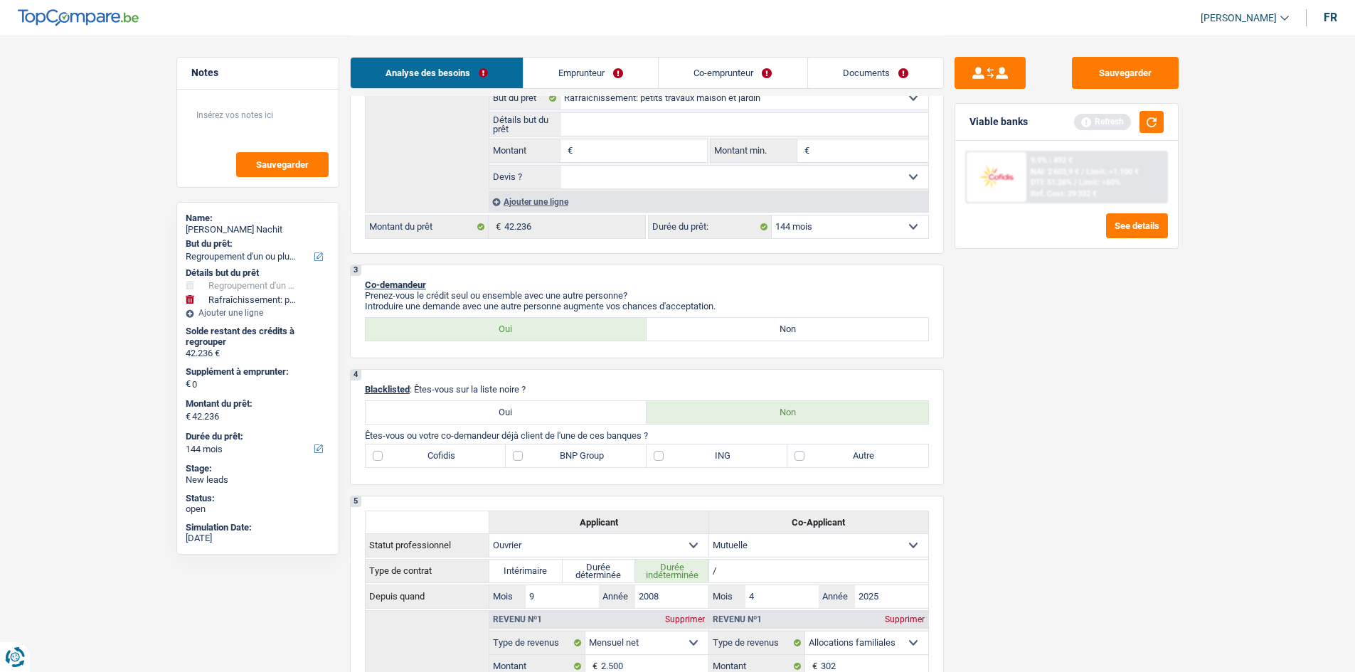
click at [440, 446] on label "Cofidis" at bounding box center [436, 455] width 141 height 23
click at [440, 446] on input "Cofidis" at bounding box center [436, 455] width 141 height 23
checkbox input "true"
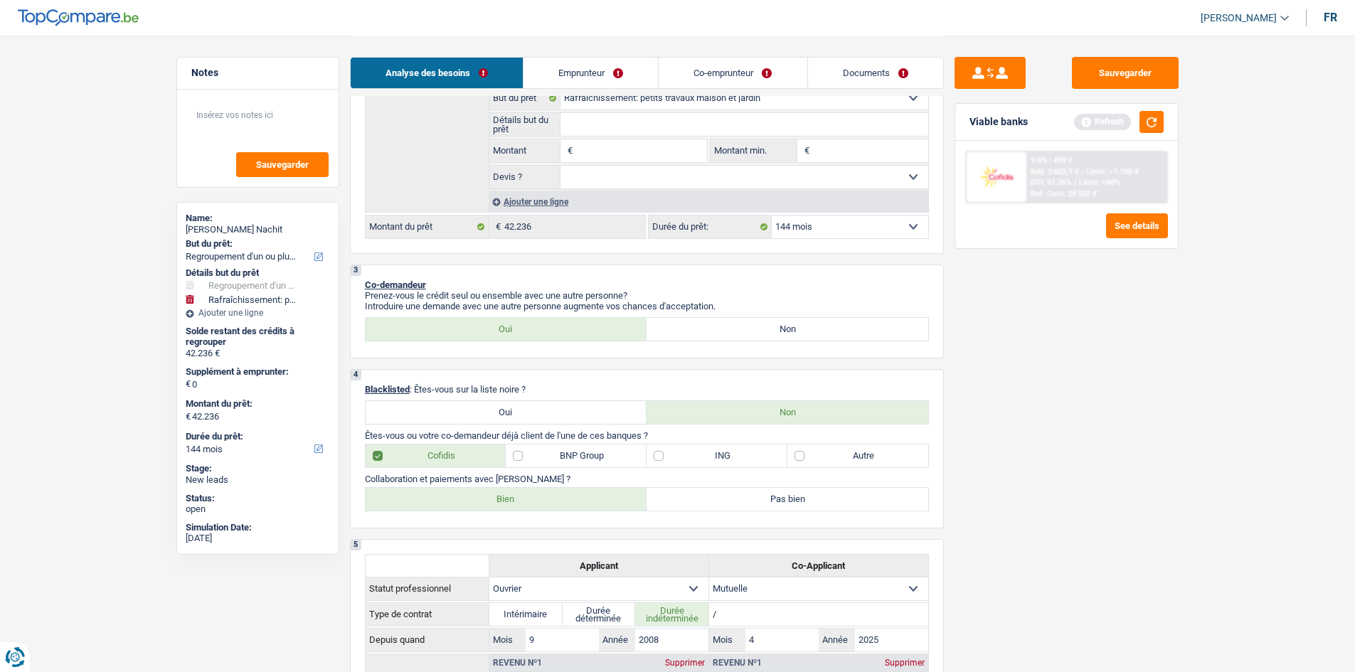
click at [1067, 459] on div "Sauvegarder Viable banks Refresh 9.9% | 492 € NAI: 2 603,9 € / Limit: >1.100 € …" at bounding box center [1066, 353] width 245 height 592
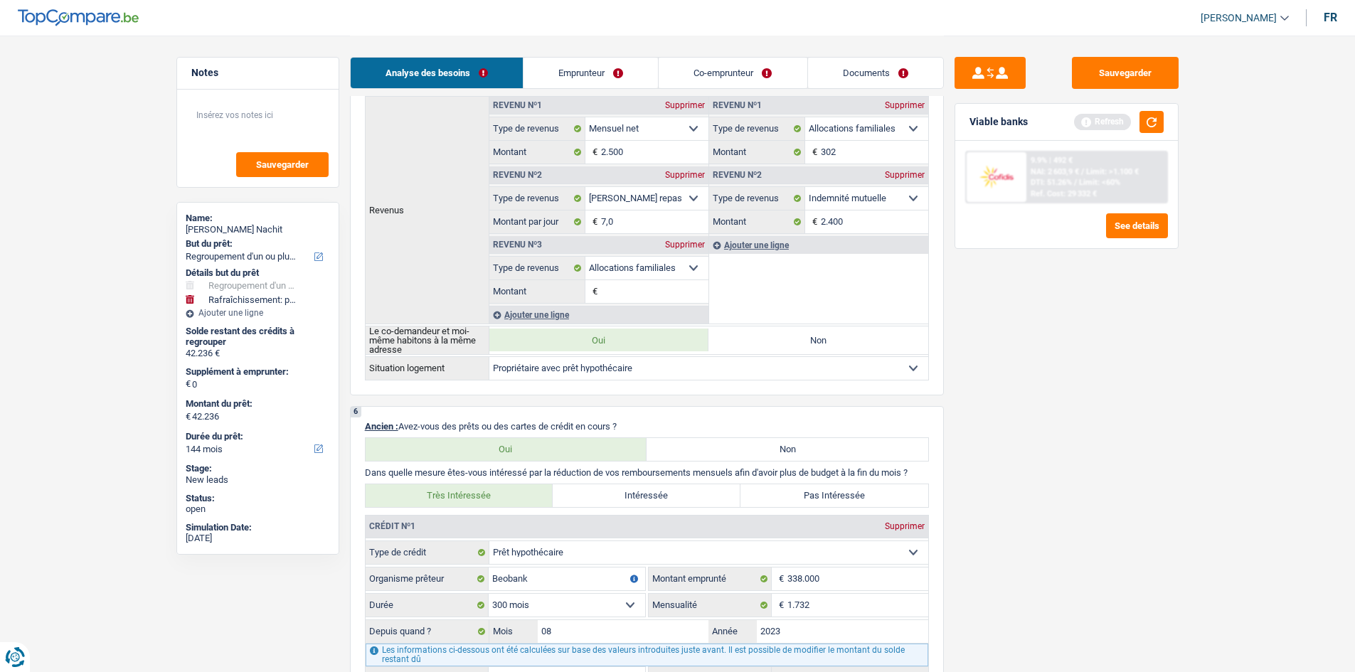
scroll to position [711, 0]
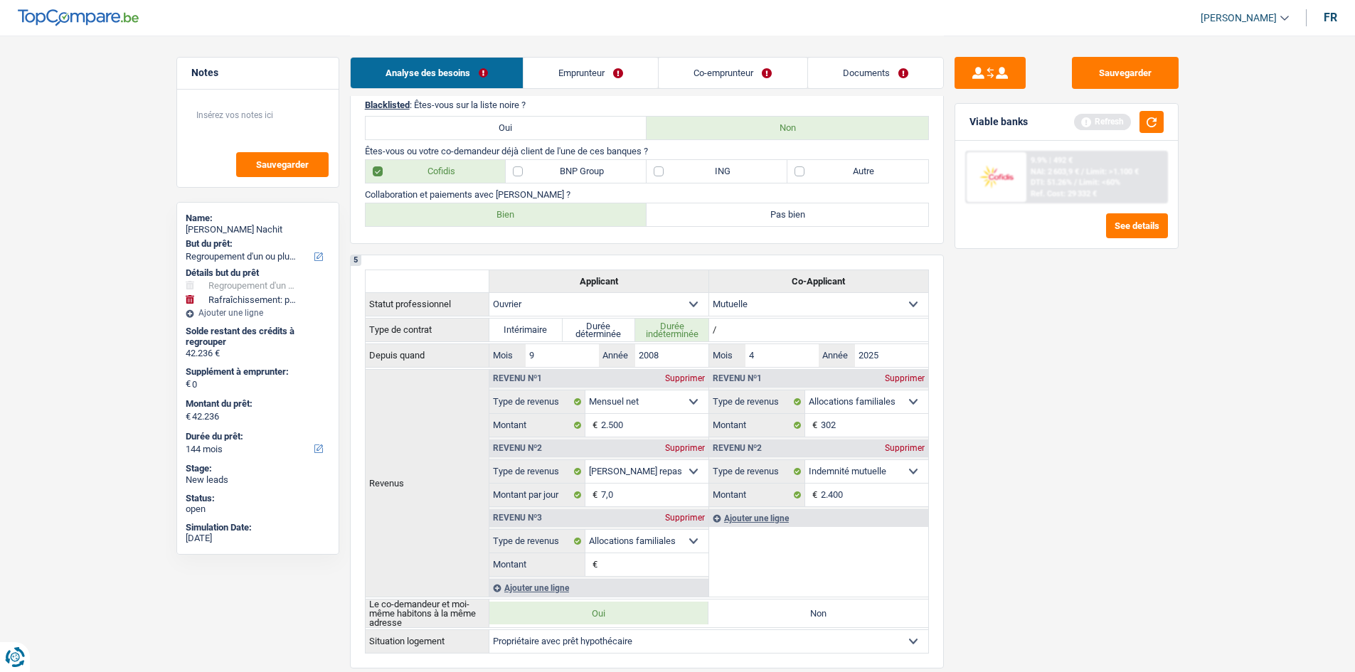
click at [603, 176] on label "BNP Group" at bounding box center [576, 171] width 141 height 23
click at [603, 176] on input "BNP Group" at bounding box center [576, 171] width 141 height 23
checkbox input "true"
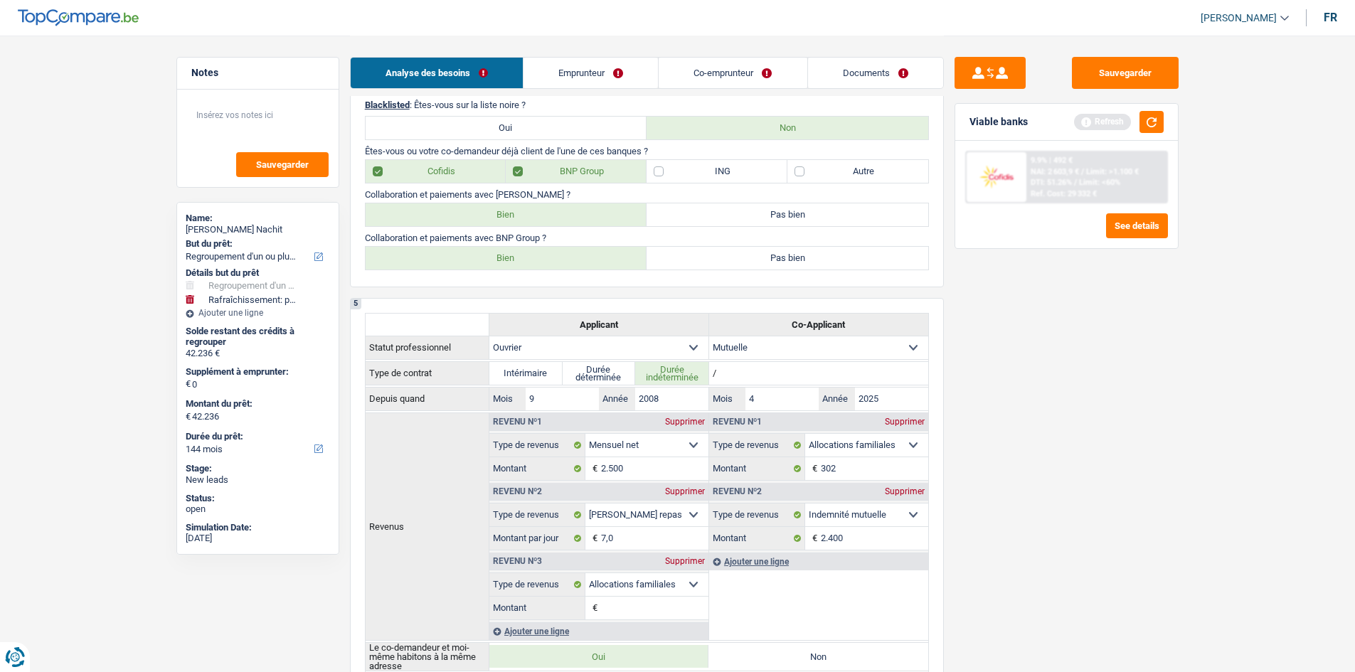
click at [847, 176] on label "Autre" at bounding box center [857, 171] width 141 height 23
click at [847, 176] on input "Autre" at bounding box center [857, 171] width 141 height 23
checkbox input "true"
click at [413, 168] on label "Cofidis" at bounding box center [436, 171] width 141 height 23
click at [413, 168] on input "Cofidis" at bounding box center [436, 171] width 141 height 23
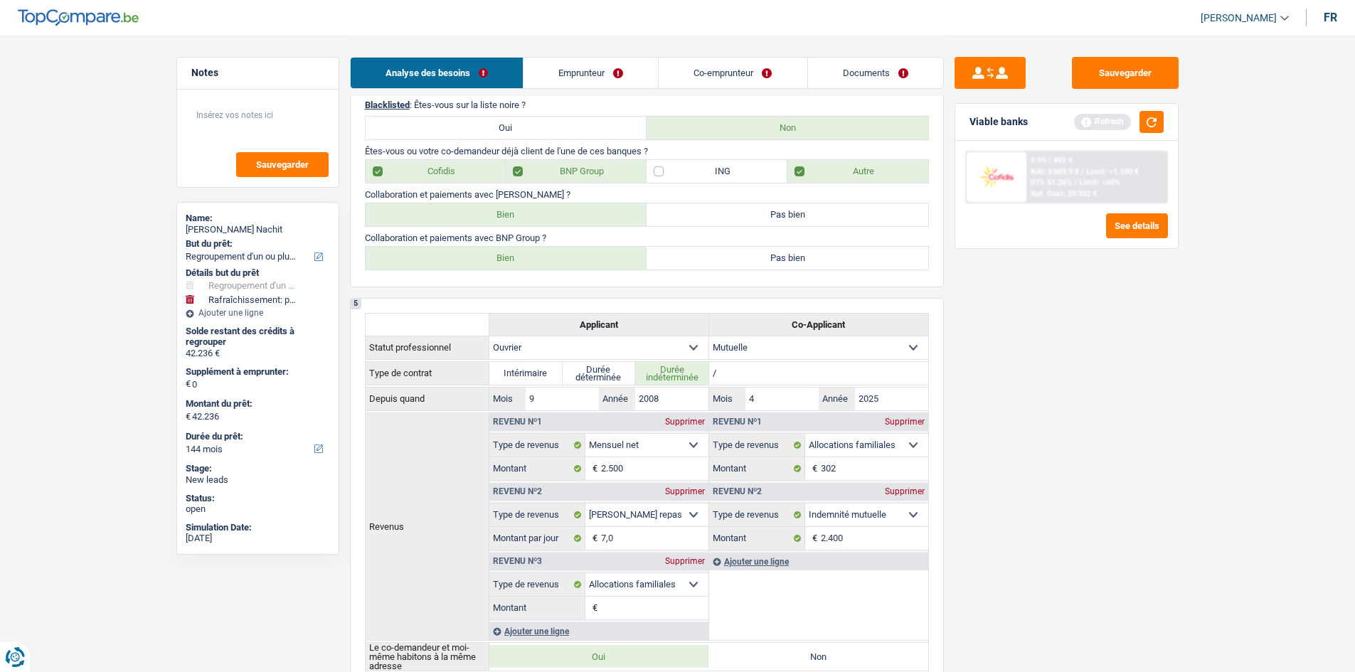
checkbox input "false"
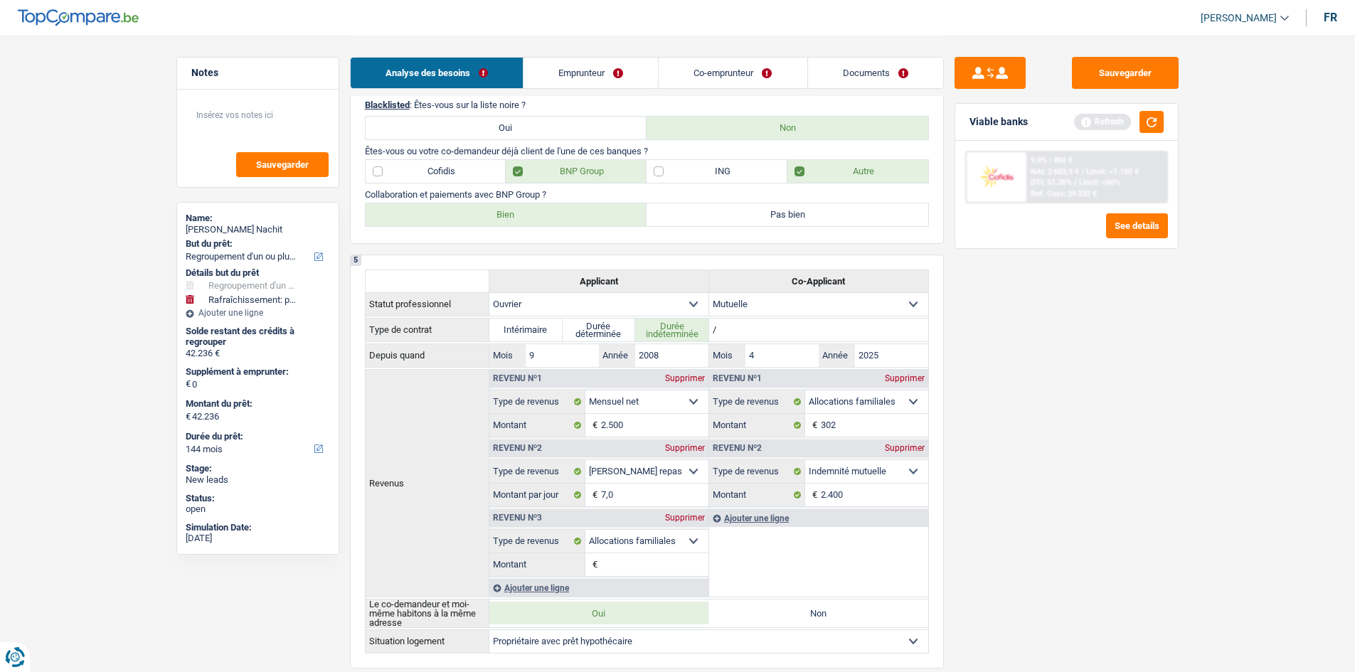
click at [542, 216] on label "Bien" at bounding box center [507, 214] width 282 height 23
click at [542, 216] on input "Bien" at bounding box center [507, 214] width 282 height 23
radio input "true"
click at [1080, 386] on div "Sauvegarder Viable banks Refresh 9.9% | 492 € NAI: 2 603,9 € / Limit: >1.100 € …" at bounding box center [1066, 353] width 245 height 592
click at [1162, 121] on button "button" at bounding box center [1151, 122] width 24 height 22
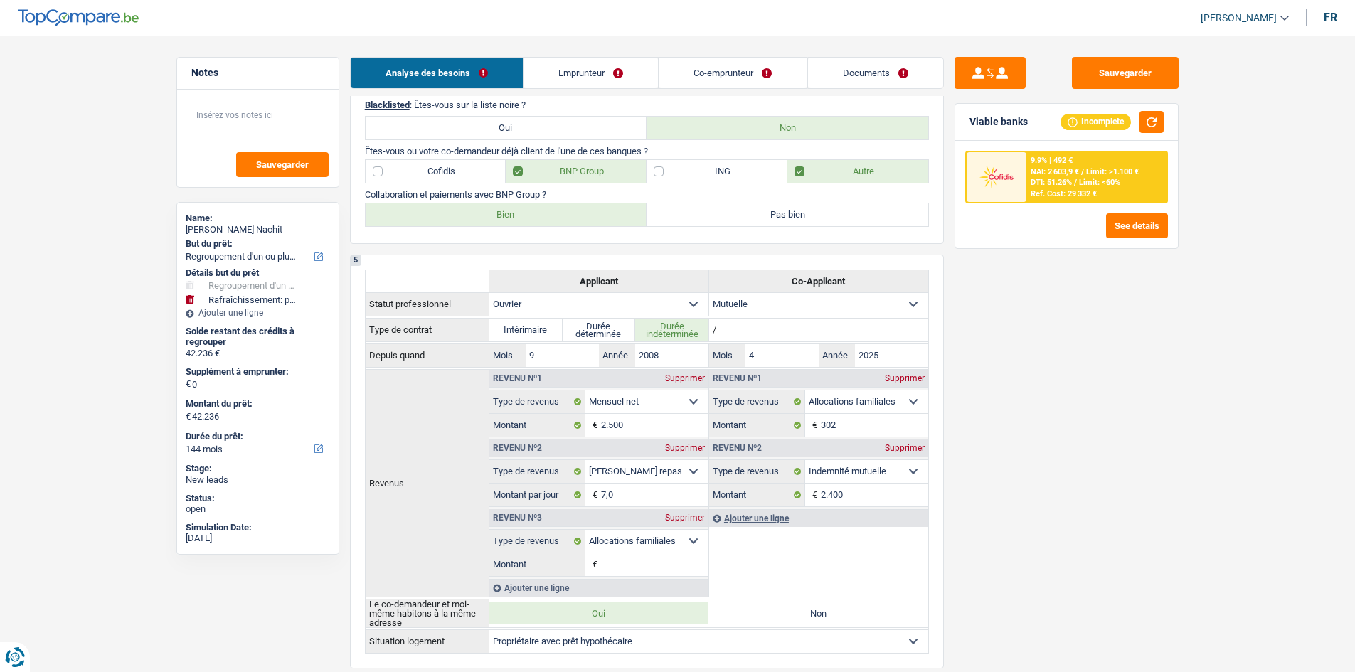
click at [1068, 321] on div "Sauvegarder Viable banks Incomplete 9.9% | 492 € NAI: 2 603,9 € / Limit: >1.100…" at bounding box center [1066, 353] width 245 height 592
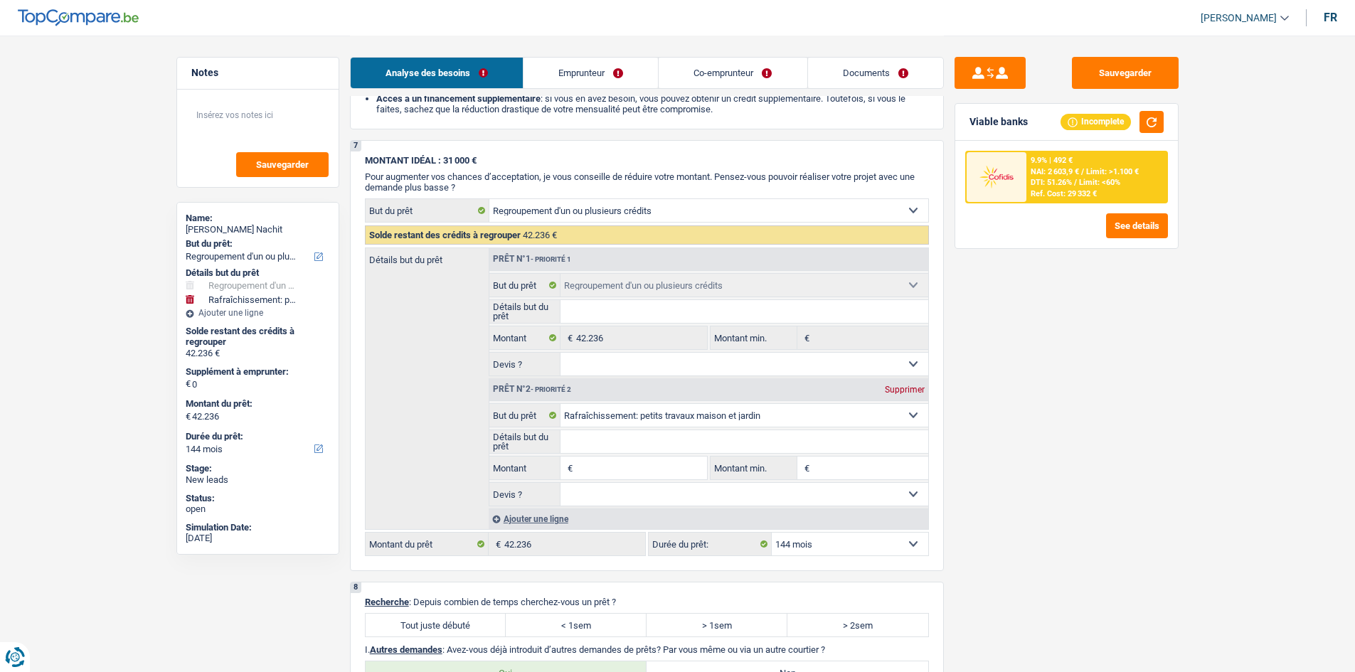
scroll to position [2523, 0]
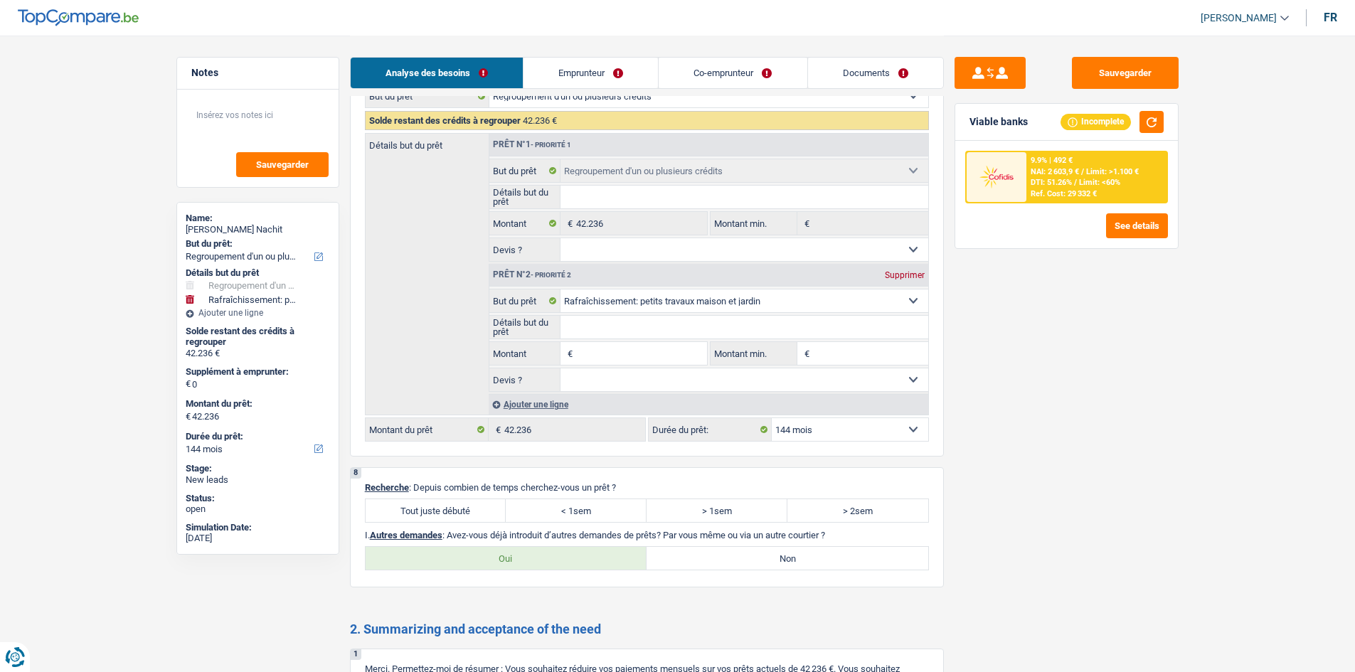
click at [461, 511] on label "Tout juste débuté" at bounding box center [436, 510] width 141 height 23
click at [461, 511] on input "Tout juste débuté" at bounding box center [436, 510] width 141 height 23
radio input "true"
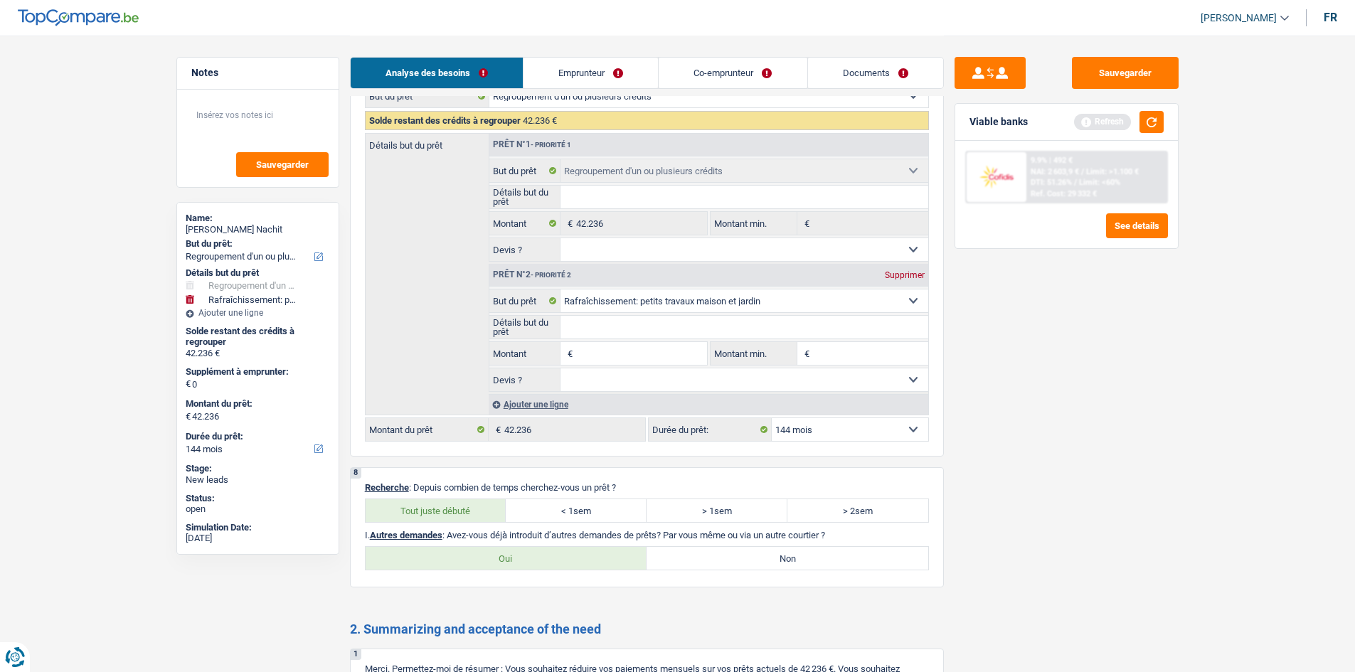
click at [800, 555] on label "Non" at bounding box center [787, 558] width 282 height 23
click at [800, 555] on input "Non" at bounding box center [787, 558] width 282 height 23
radio input "true"
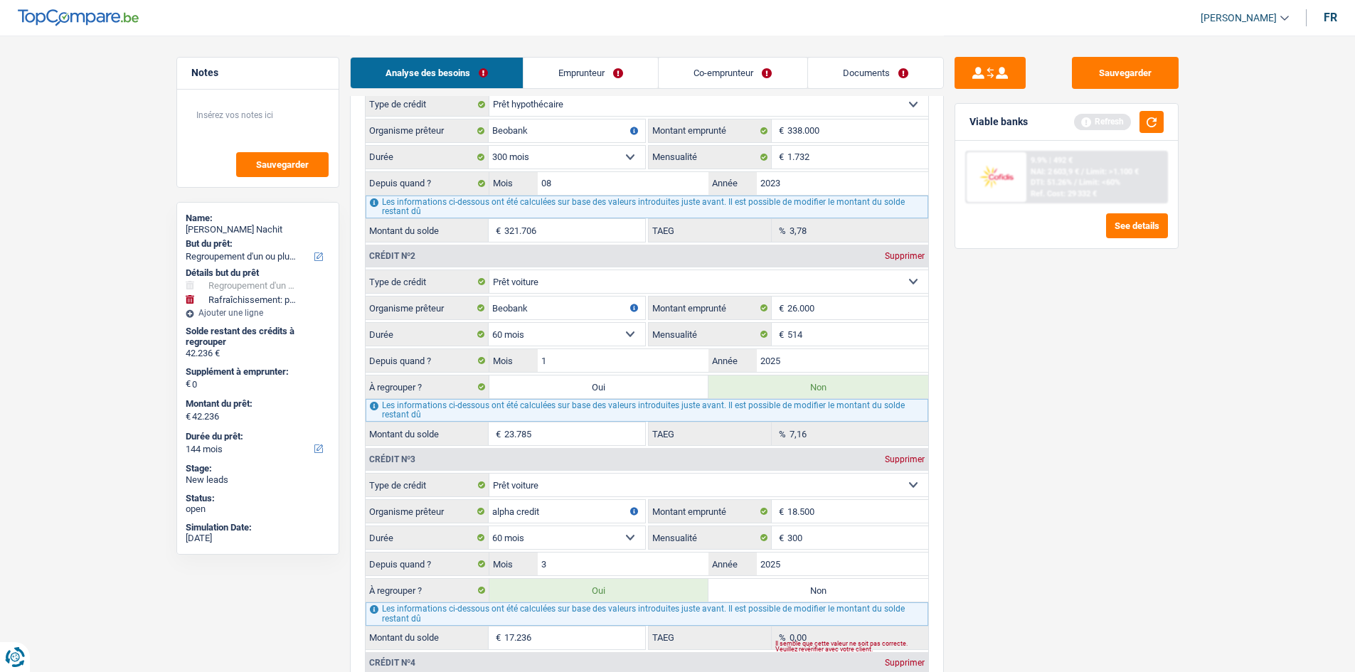
scroll to position [0, 0]
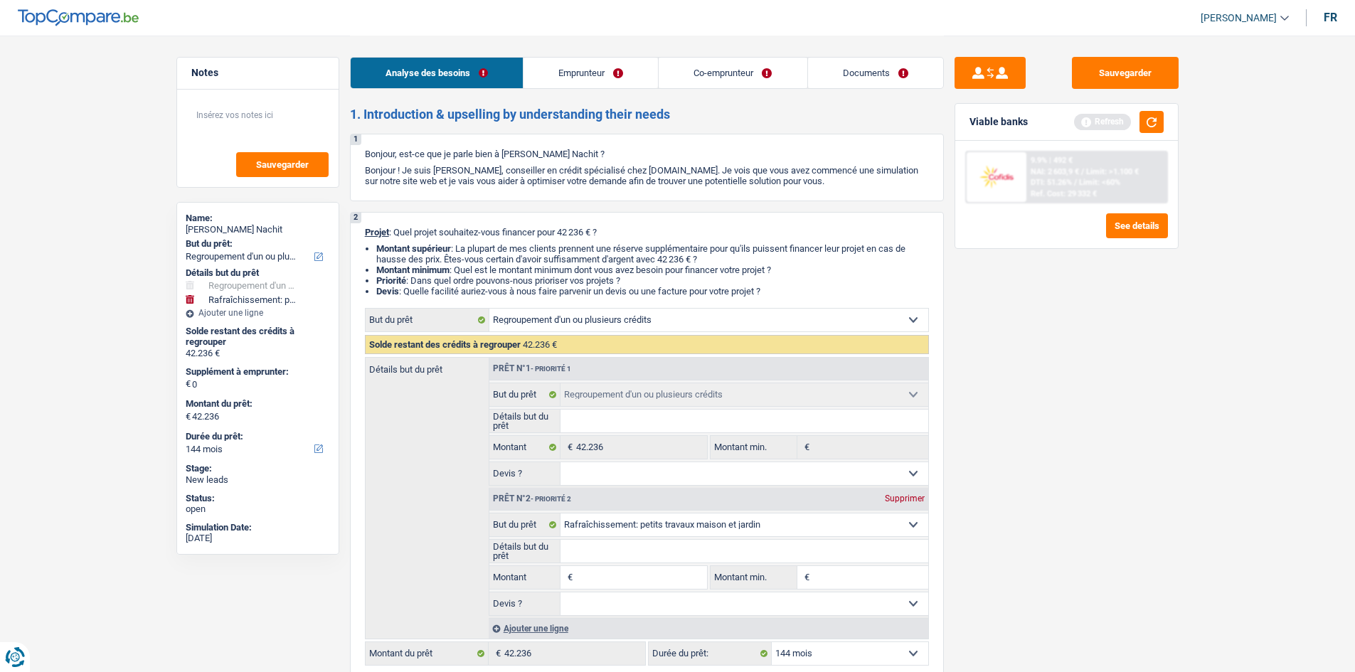
click at [656, 575] on input "Montant" at bounding box center [641, 577] width 130 height 23
type input "3"
type input "30"
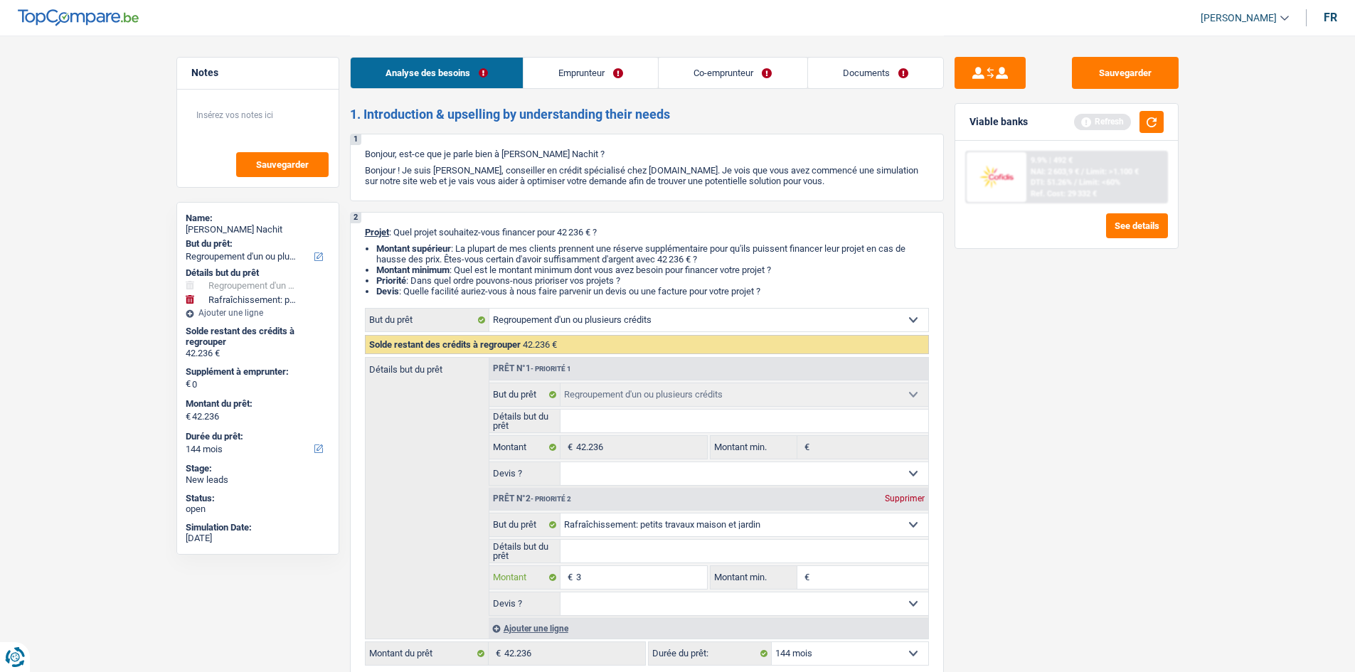
type input "30"
type input "300"
type input "3.000"
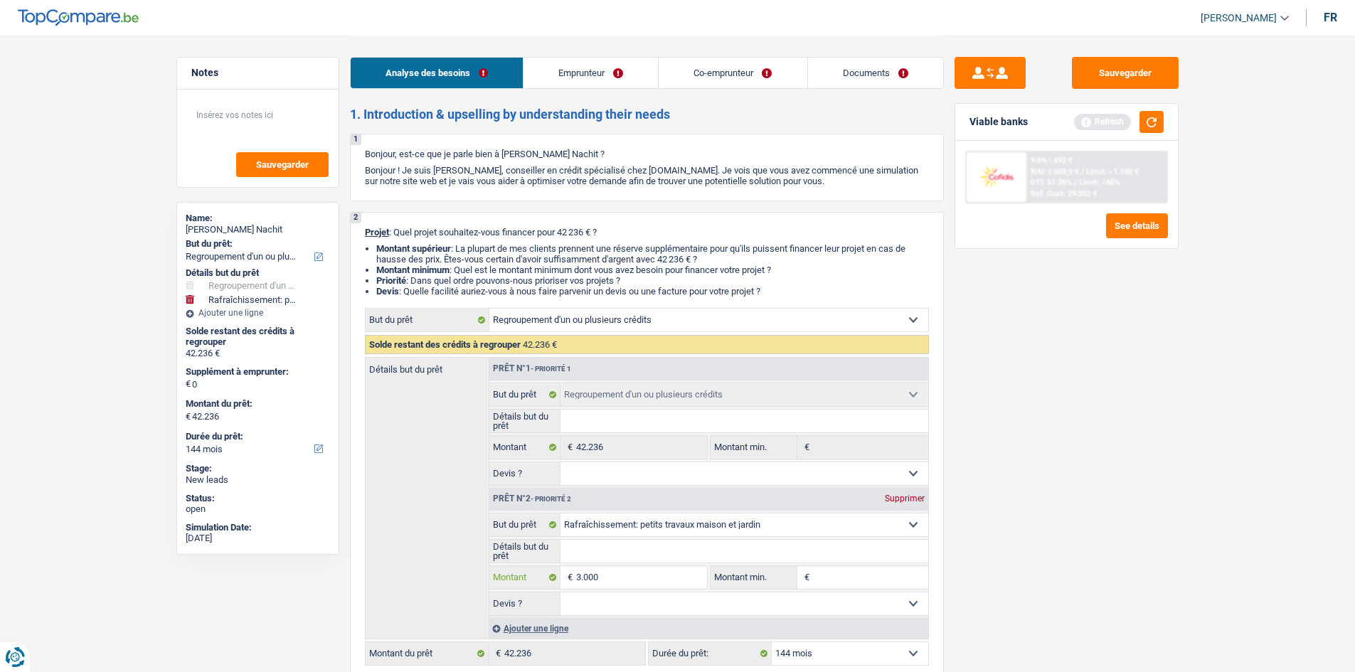
type input "30.000"
type input "72.236"
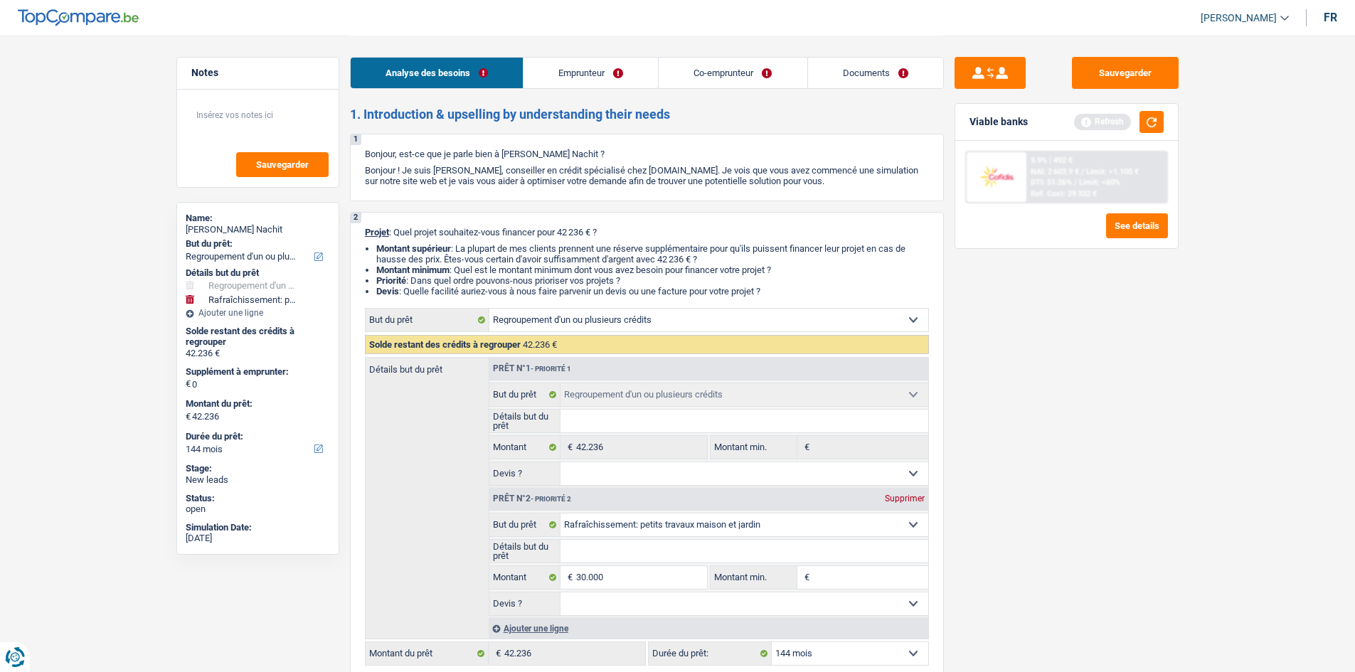
type input "72.236"
click at [1106, 457] on div "Sauvegarder Viable banks Refresh 9.9% | 492 € NAI: 2 603,9 € / Limit: >1.100 € …" at bounding box center [1066, 353] width 245 height 592
drag, startPoint x: 595, startPoint y: 61, endPoint x: 585, endPoint y: 64, distance: 9.7
click at [595, 61] on link "Emprunteur" at bounding box center [590, 73] width 134 height 31
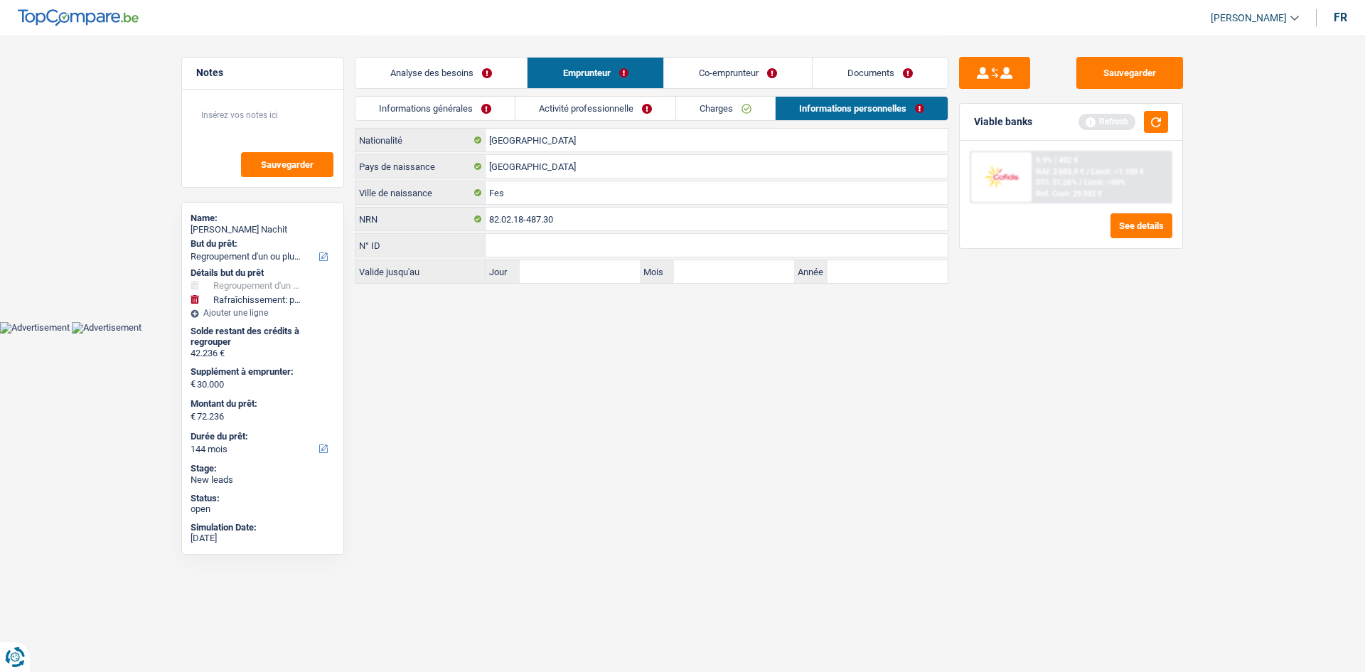
click at [496, 107] on link "Informations générales" at bounding box center [435, 108] width 159 height 23
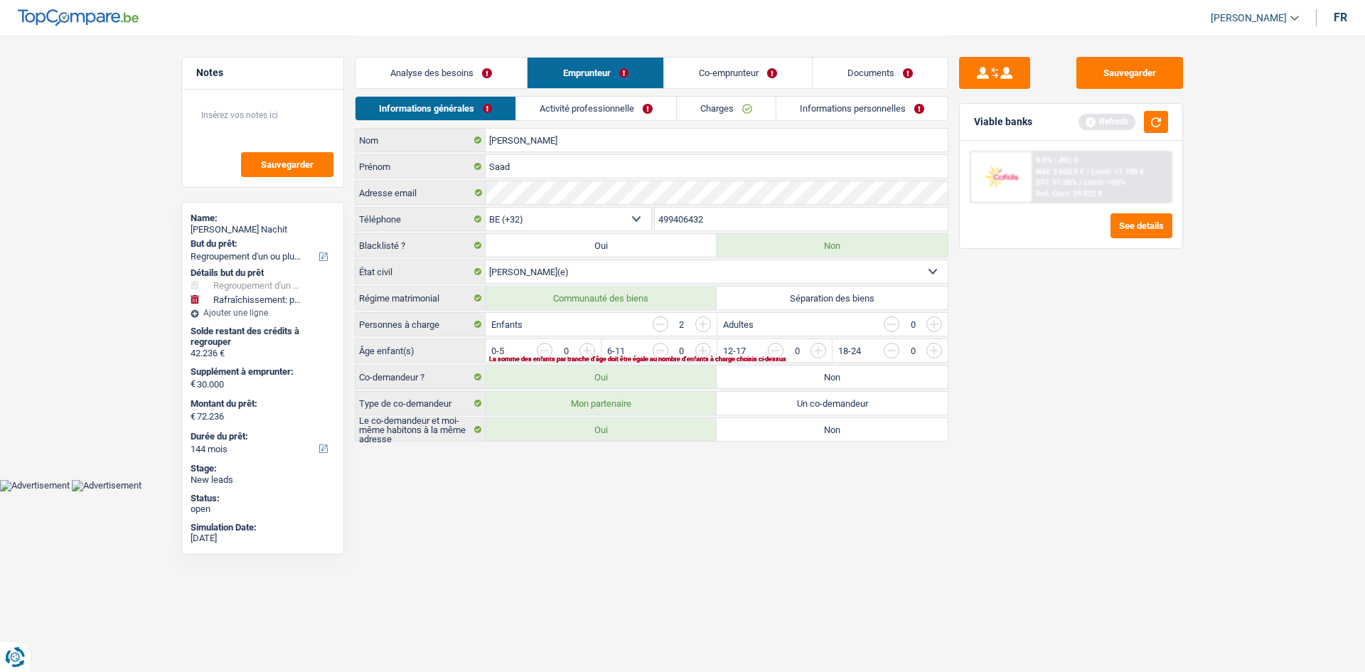
click at [1045, 408] on div "Sauvegarder Viable banks Refresh 9.9% | 492 € NAI: 2 603,9 € / Limit: >1.100 € …" at bounding box center [1071, 353] width 245 height 592
click at [821, 348] on input "button" at bounding box center [1107, 354] width 592 height 23
click at [589, 351] on input "button" at bounding box center [876, 354] width 592 height 23
click at [1133, 392] on div "Sauvegarder Viable banks Refresh 9.9% | 492 € NAI: 2 603,9 € / Limit: >1.100 € …" at bounding box center [1071, 353] width 245 height 592
click at [629, 105] on link "Activité professionnelle" at bounding box center [597, 108] width 160 height 23
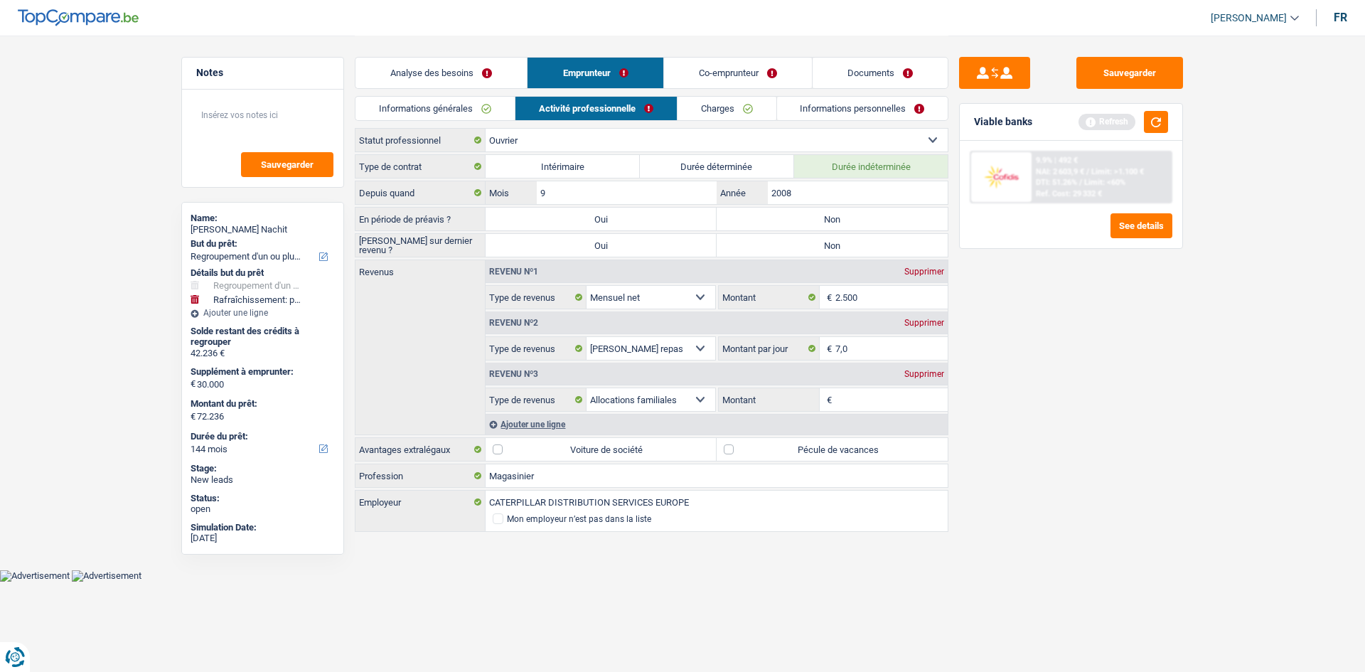
click at [721, 66] on link "Co-emprunteur" at bounding box center [738, 73] width 148 height 31
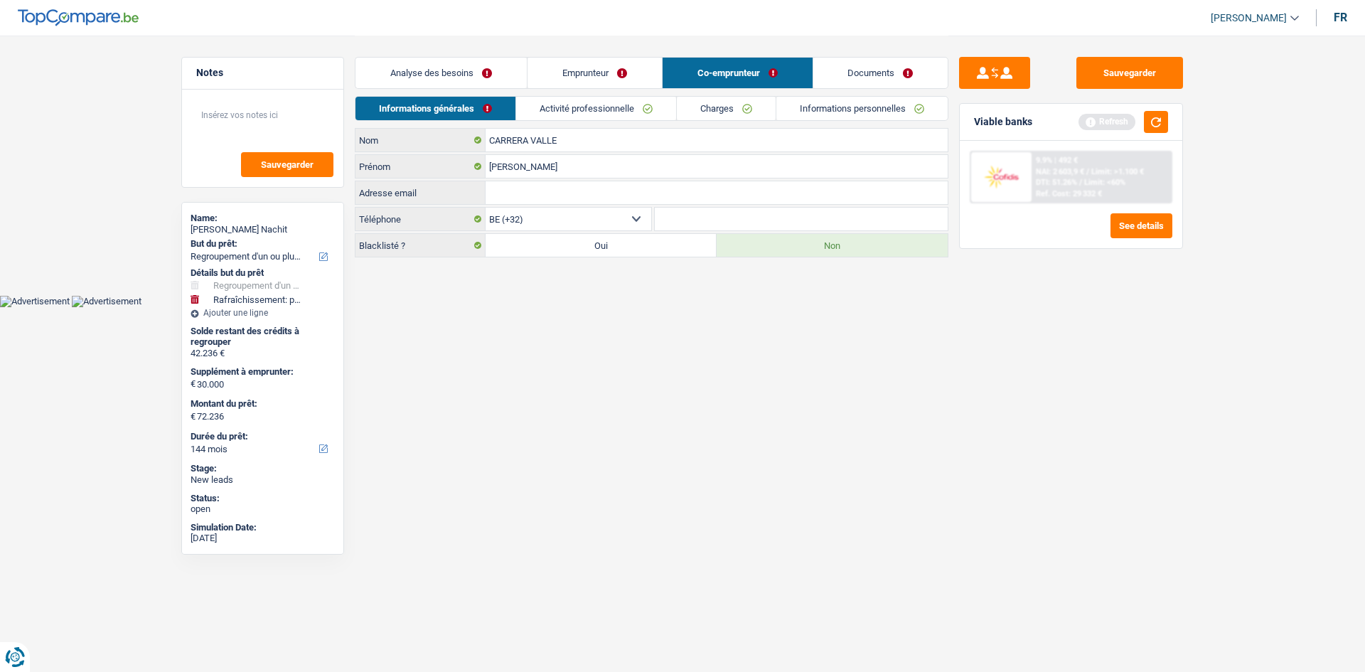
click at [635, 105] on link "Activité professionnelle" at bounding box center [596, 108] width 160 height 23
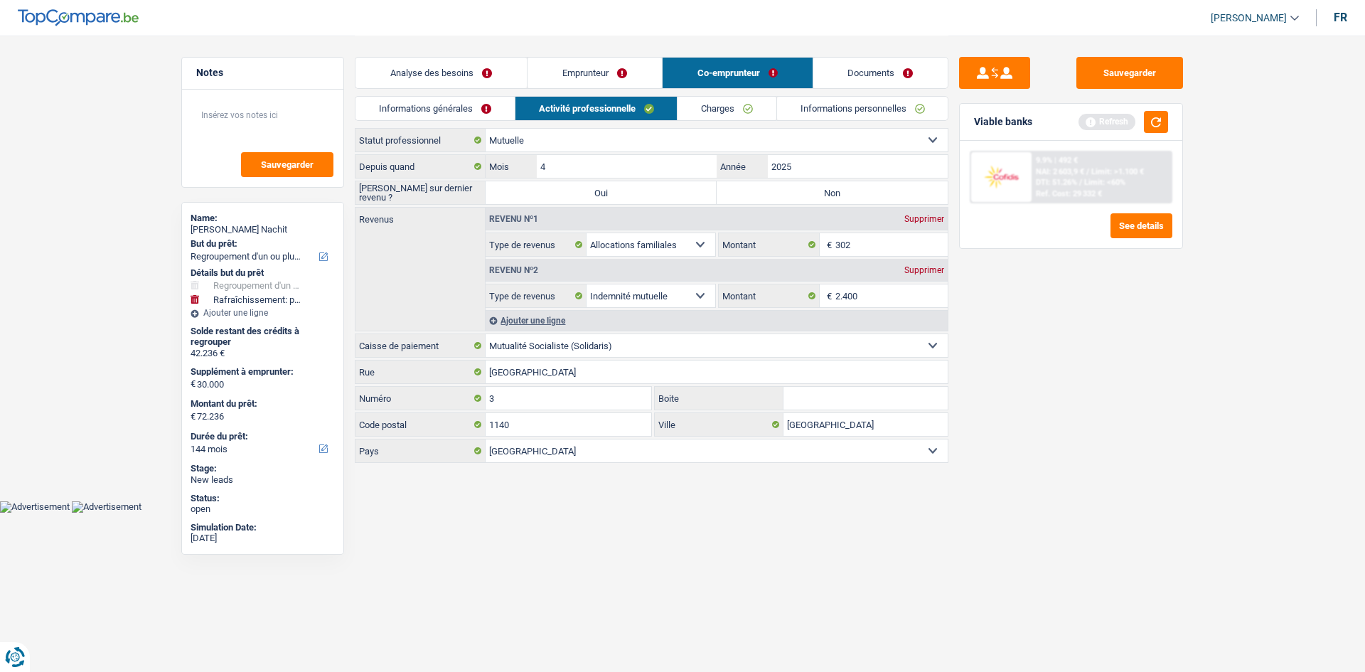
click at [806, 190] on label "Non" at bounding box center [832, 192] width 231 height 23
click at [806, 190] on input "Non" at bounding box center [832, 192] width 231 height 23
radio input "true"
click at [624, 70] on link "Emprunteur" at bounding box center [595, 73] width 134 height 31
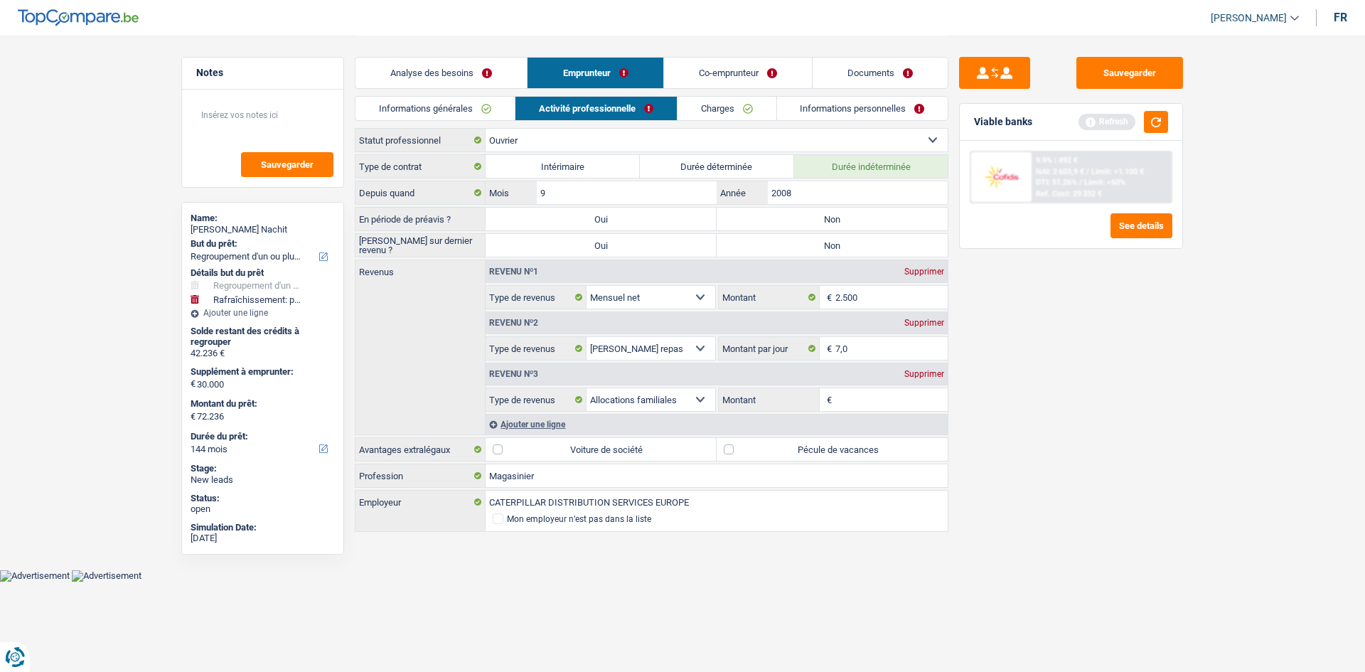
click at [1117, 420] on div "Sauvegarder Viable banks Refresh 9.9% | 492 € NAI: 2 603,9 € / Limit: >1.100 € …" at bounding box center [1071, 353] width 245 height 592
click at [876, 220] on label "Non" at bounding box center [832, 219] width 231 height 23
click at [876, 220] on input "Non" at bounding box center [832, 219] width 231 height 23
radio input "true"
click at [853, 240] on label "Non" at bounding box center [832, 245] width 231 height 23
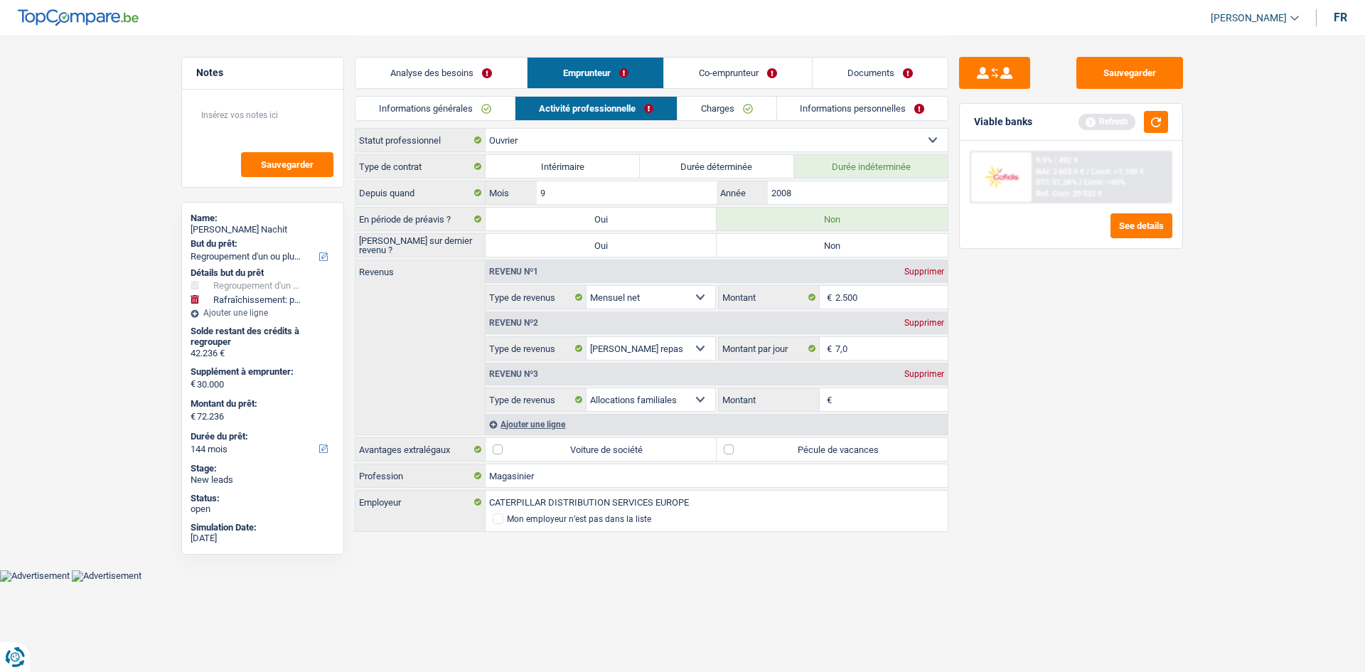
click at [853, 240] on input "Non" at bounding box center [832, 245] width 231 height 23
radio input "true"
click at [1120, 429] on div "Sauvegarder Viable banks Refresh 9.9% | 492 € NAI: 2 603,9 € / Limit: >1.100 € …" at bounding box center [1071, 353] width 245 height 592
click at [935, 375] on div "Supprimer" at bounding box center [924, 374] width 47 height 9
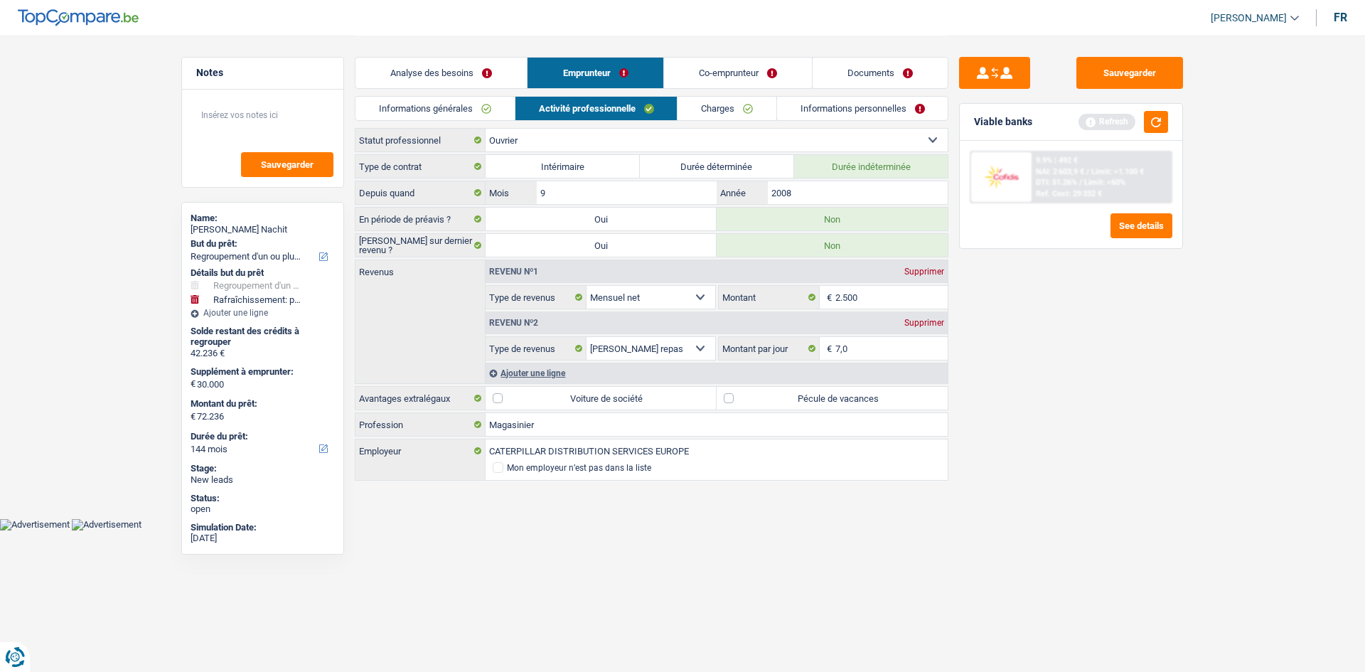
click at [1056, 363] on div "Sauvegarder Viable banks Refresh 9.9% | 492 € NAI: 2 603,9 € / Limit: >1.100 € …" at bounding box center [1071, 353] width 245 height 592
click at [871, 290] on input "2.500" at bounding box center [892, 297] width 113 height 23
type input "2.750"
drag, startPoint x: 1112, startPoint y: 356, endPoint x: 1123, endPoint y: 167, distance: 189.5
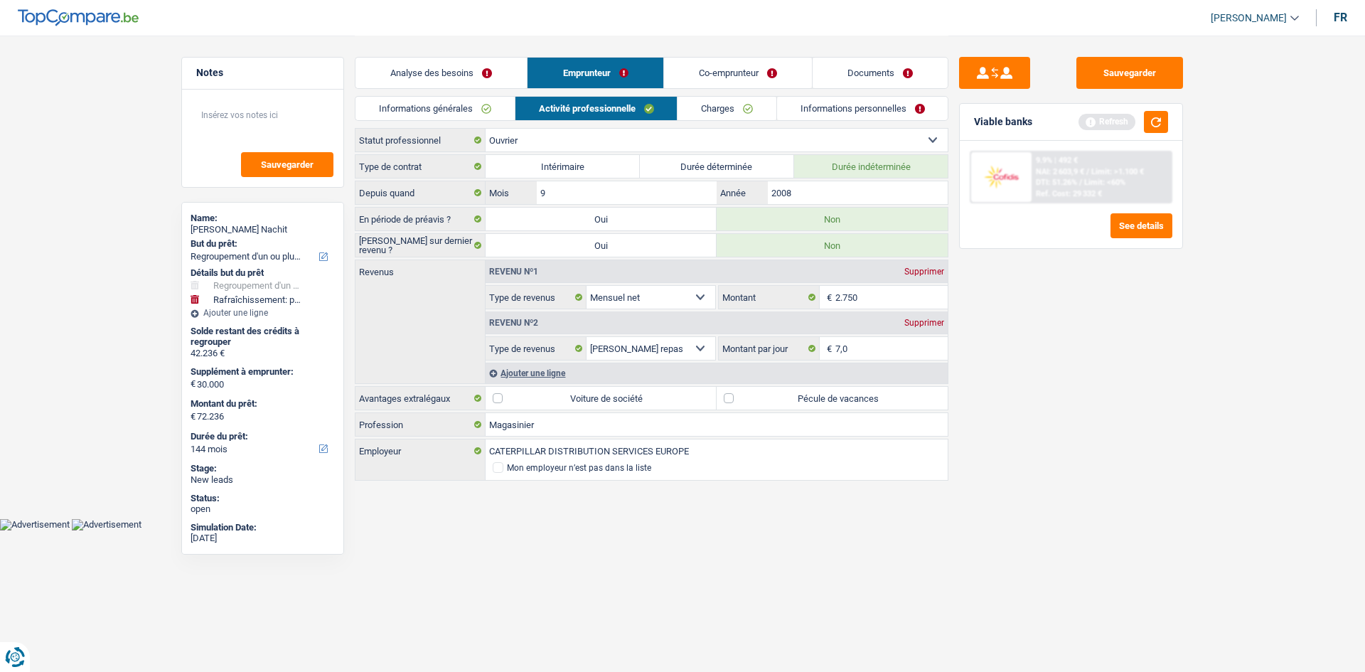
click at [1116, 350] on div "Sauvegarder Viable banks Refresh 9.9% | 492 € NAI: 2 603,9 € / Limit: >1.100 € …" at bounding box center [1071, 353] width 245 height 592
click at [1158, 118] on button "button" at bounding box center [1156, 122] width 24 height 22
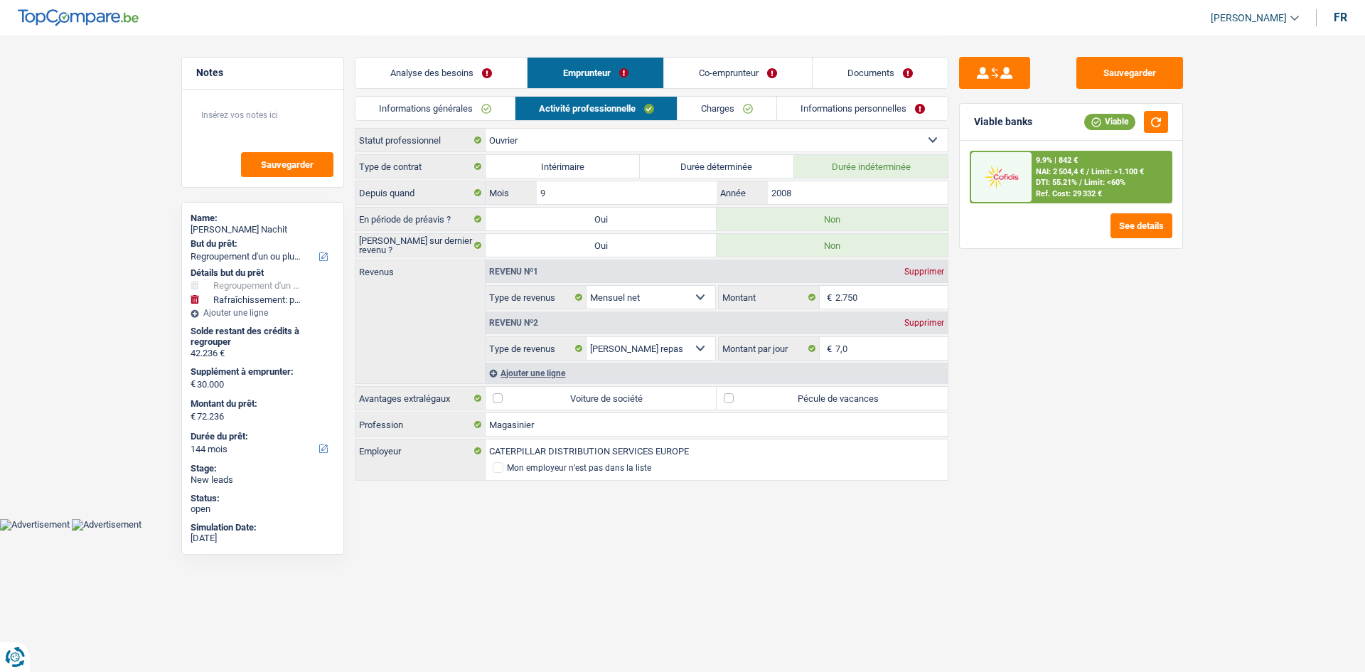
click at [706, 104] on link "Charges" at bounding box center [727, 108] width 99 height 23
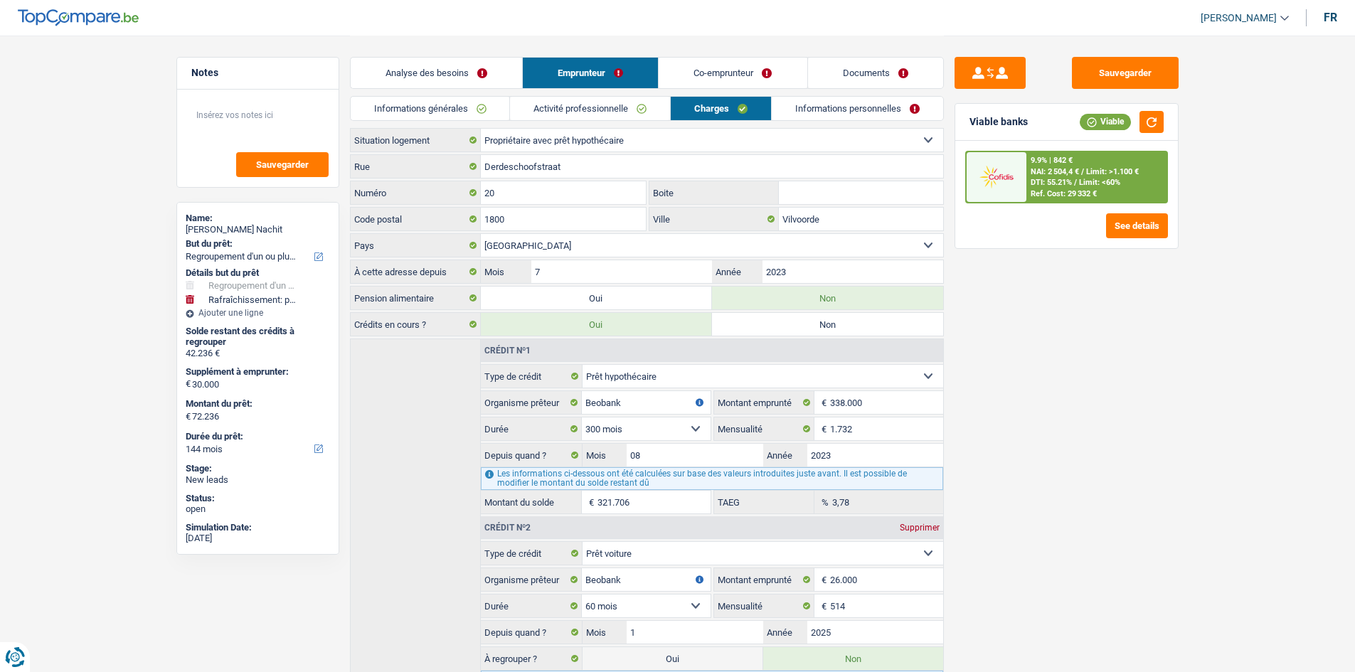
click at [809, 201] on input "Boite" at bounding box center [861, 192] width 164 height 23
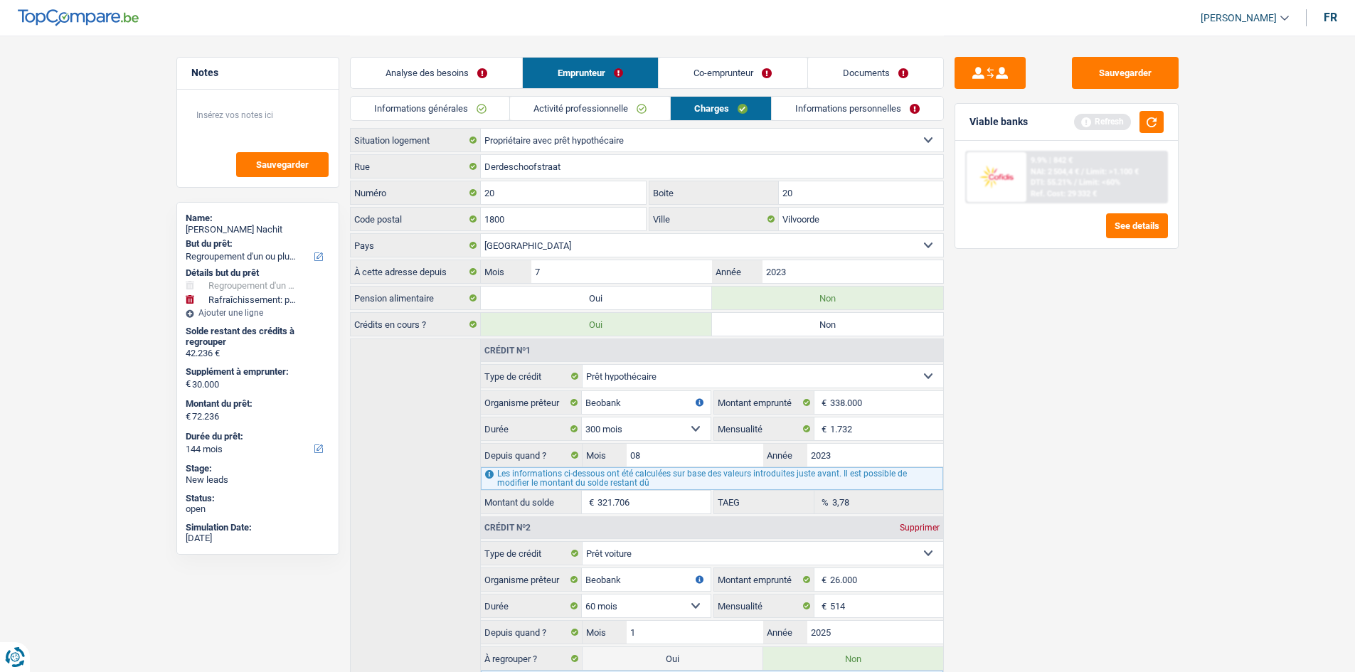
type input "20"
click at [1064, 322] on div "Sauvegarder Viable banks Refresh 9.9% | 842 € NAI: 2 504,4 € / Limit: >1.100 € …" at bounding box center [1066, 353] width 245 height 592
click at [854, 107] on link "Informations personnelles" at bounding box center [857, 108] width 171 height 23
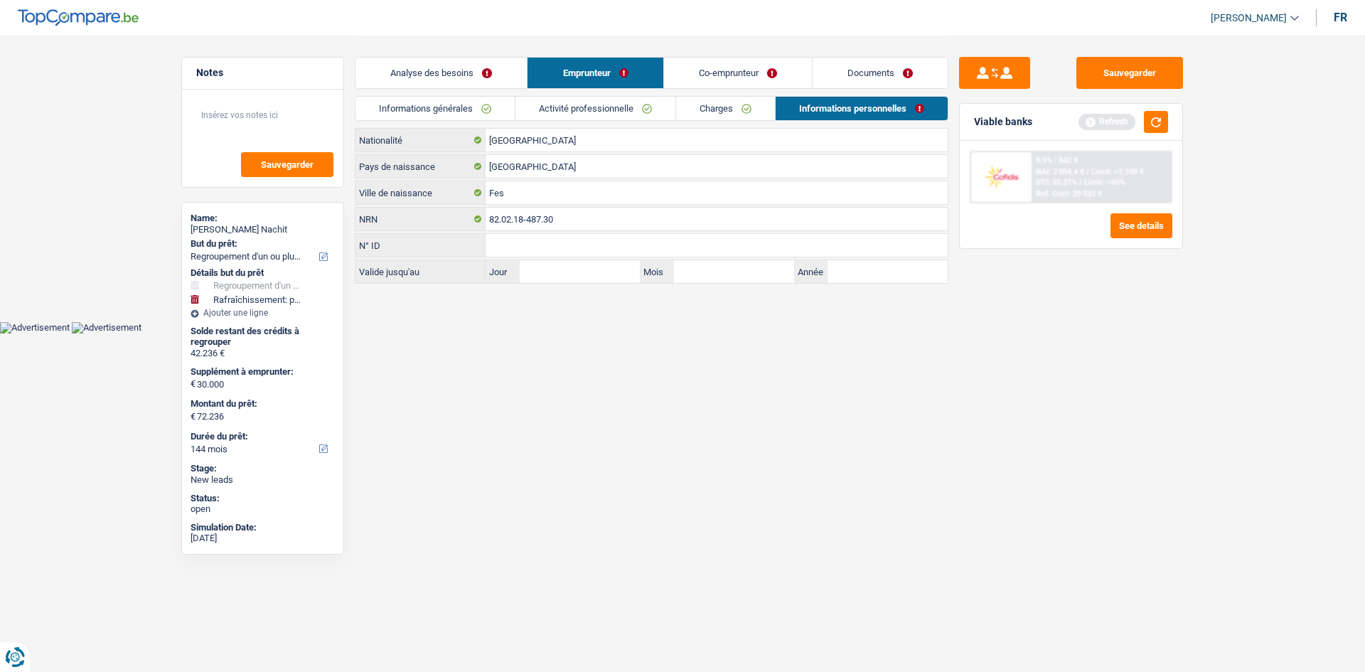
click at [754, 62] on link "Co-emprunteur" at bounding box center [738, 73] width 148 height 31
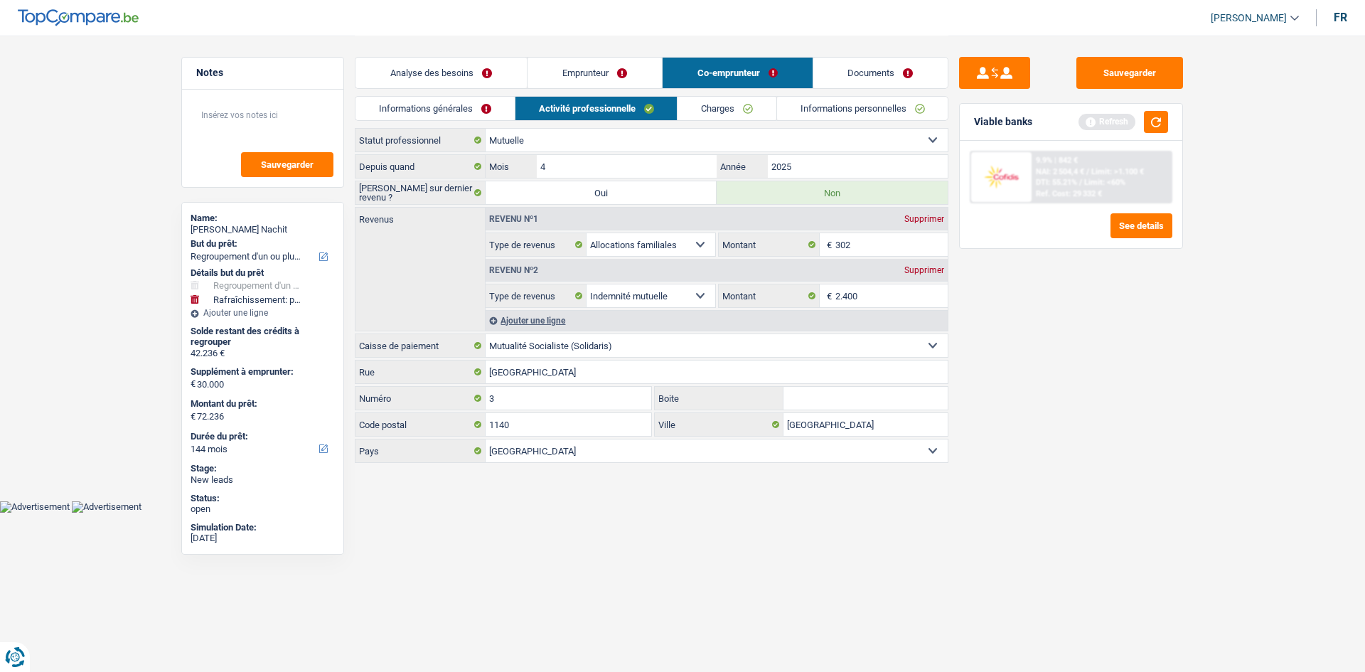
click at [505, 101] on link "Informations générales" at bounding box center [435, 108] width 159 height 23
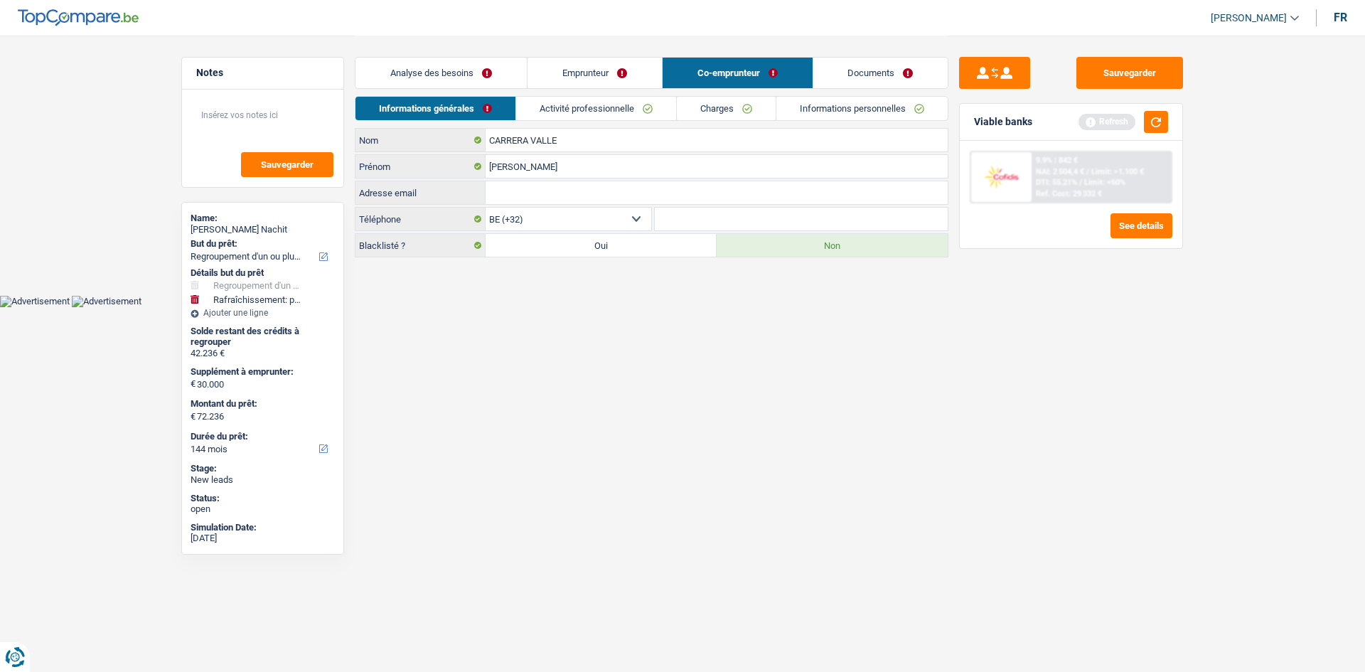
click at [1081, 410] on div "Sauvegarder Viable banks Refresh 9.9% | 842 € NAI: 2 504,4 € / Limit: >1.100 € …" at bounding box center [1071, 353] width 245 height 592
click at [609, 111] on link "Activité professionnelle" at bounding box center [596, 108] width 160 height 23
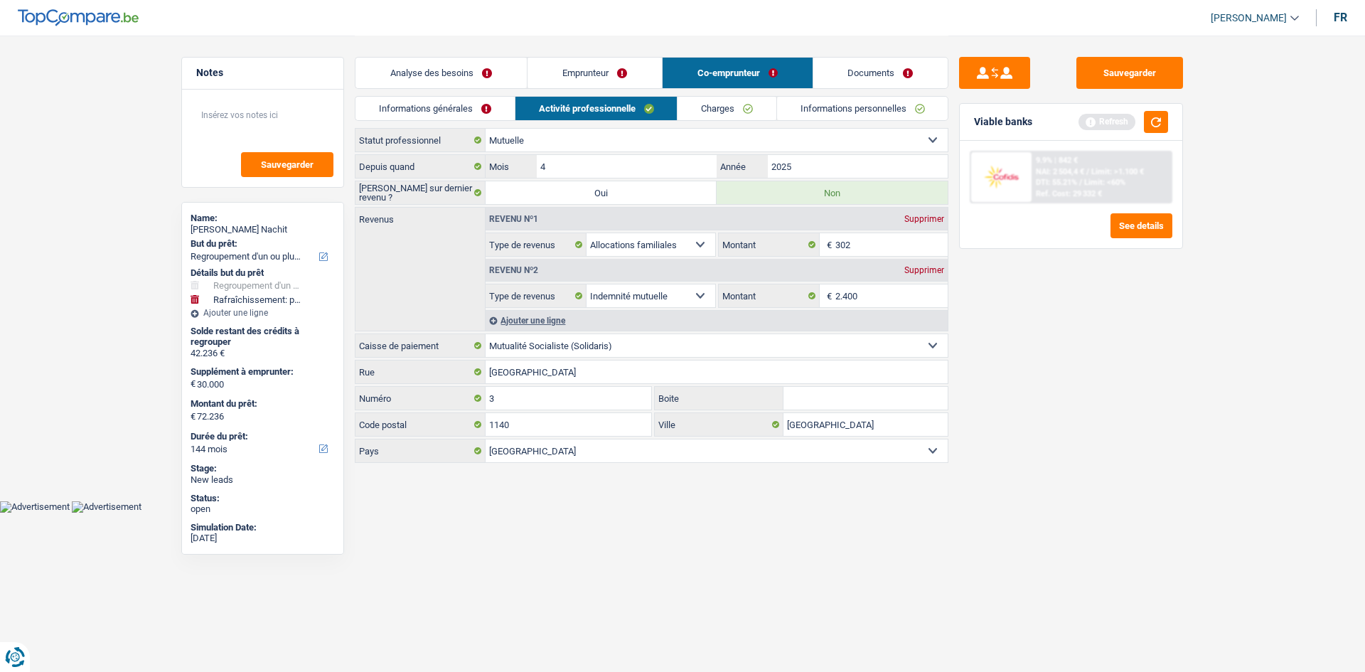
click at [701, 114] on link "Charges" at bounding box center [727, 108] width 99 height 23
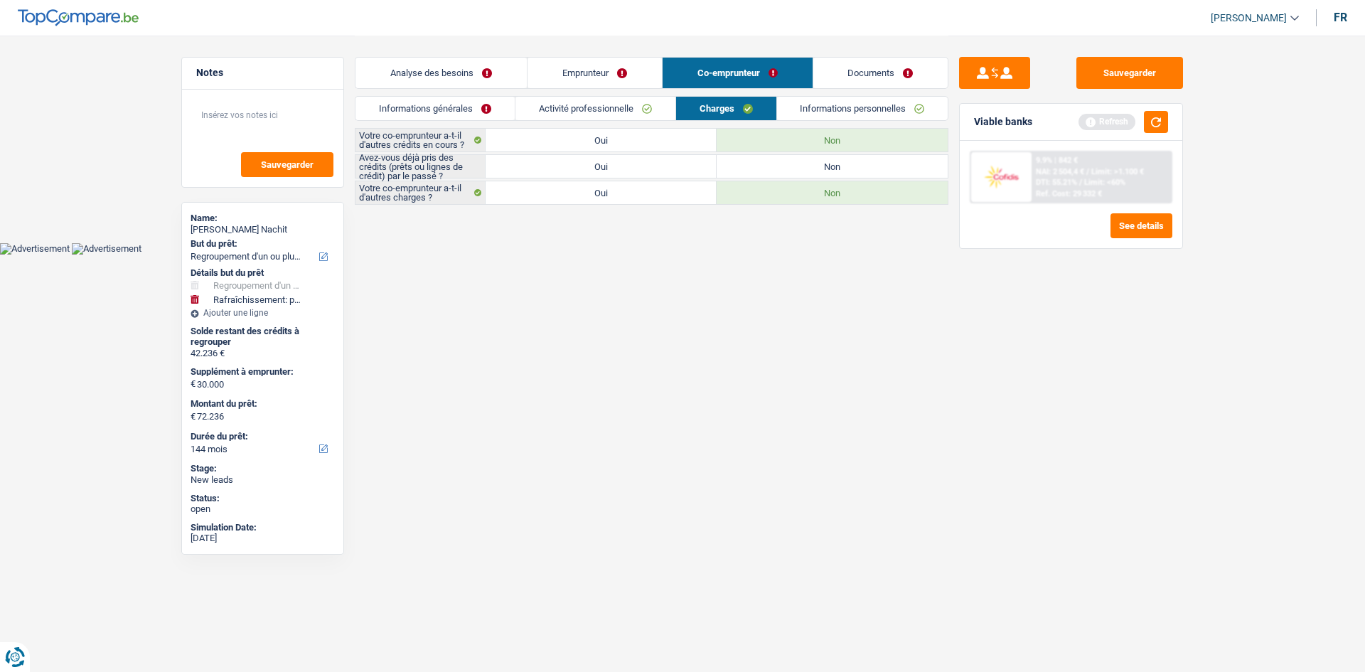
click at [649, 162] on label "Oui" at bounding box center [601, 166] width 231 height 23
click at [649, 162] on input "Oui" at bounding box center [601, 166] width 231 height 23
radio input "true"
click at [862, 105] on link "Informations personnelles" at bounding box center [862, 108] width 171 height 23
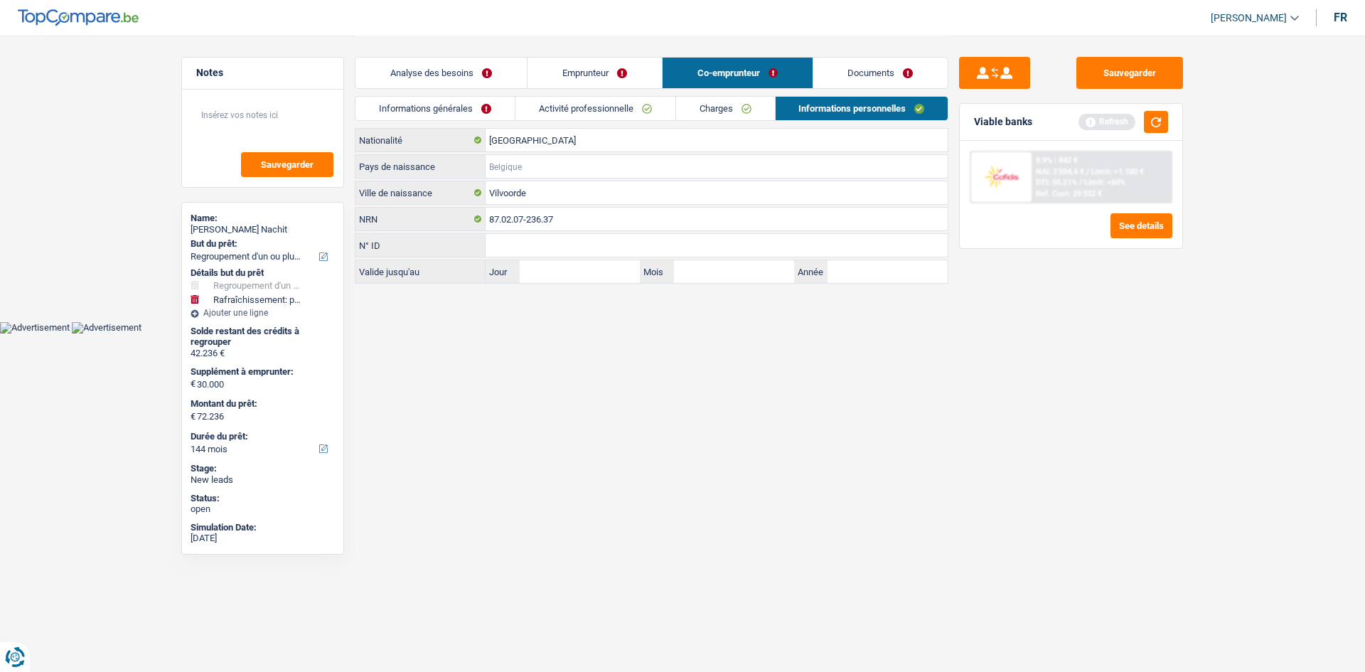
click at [602, 159] on input "Pays de naissance" at bounding box center [717, 166] width 462 height 23
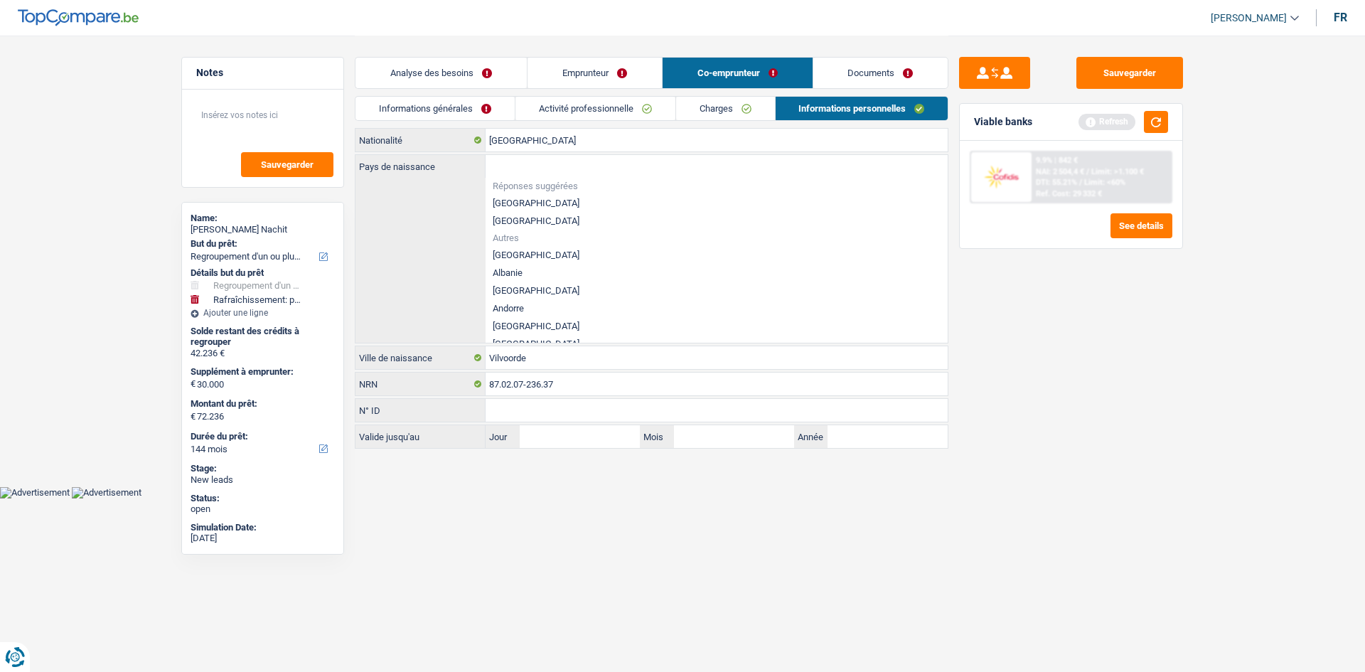
click at [520, 201] on li "[GEOGRAPHIC_DATA]" at bounding box center [717, 203] width 462 height 18
type input "[GEOGRAPHIC_DATA]"
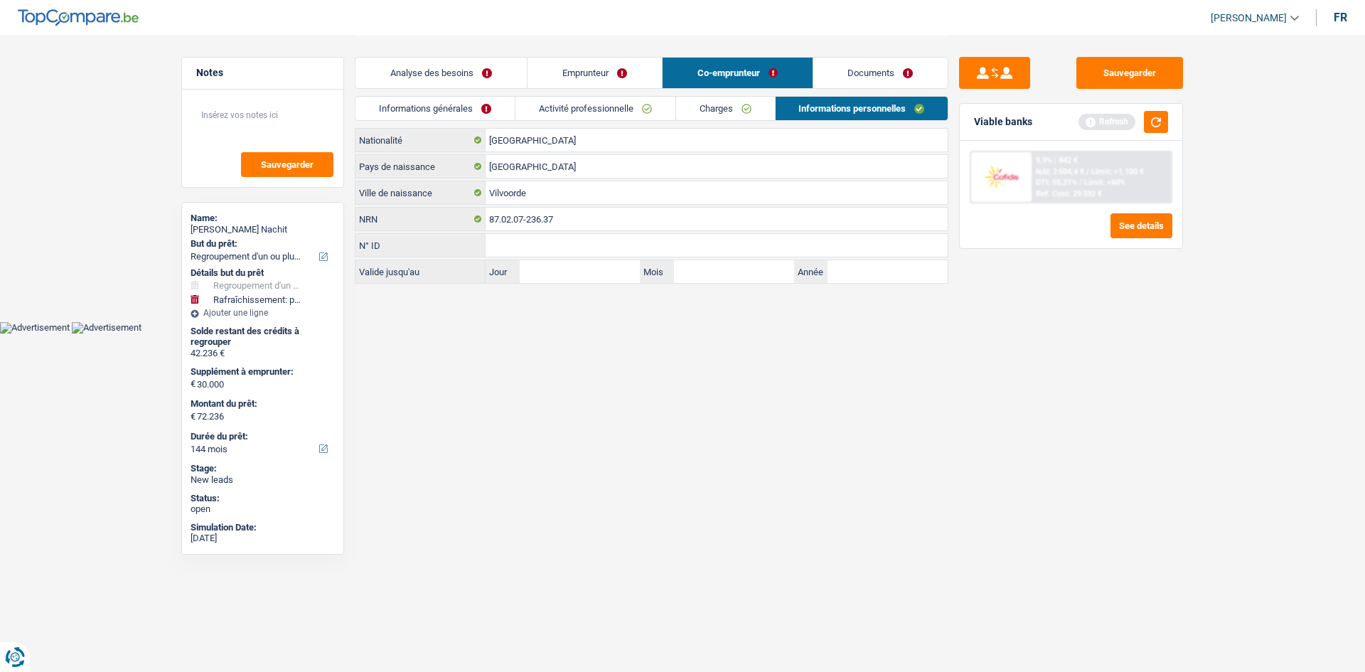
click at [600, 115] on link "Activité professionnelle" at bounding box center [596, 108] width 160 height 23
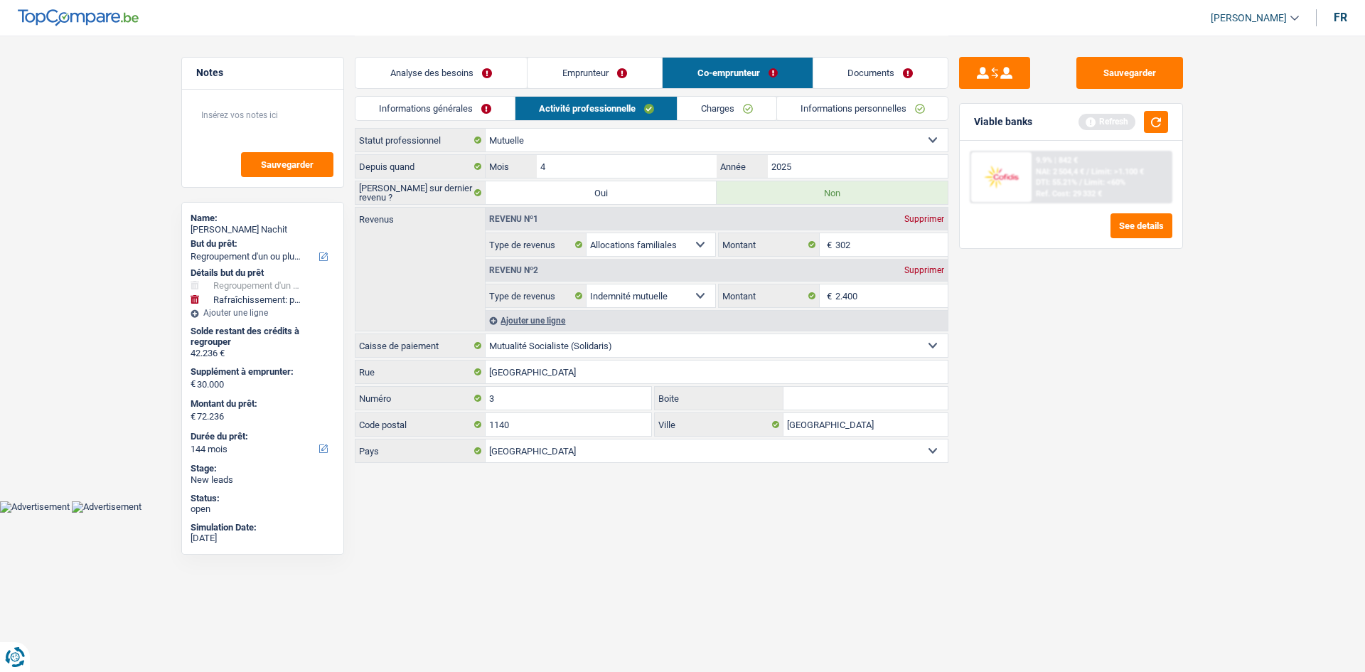
click at [282, 143] on div "Sauvegarder" at bounding box center [262, 138] width 161 height 97
click at [287, 112] on textarea at bounding box center [263, 121] width 142 height 43
click at [649, 169] on input "4" at bounding box center [627, 166] width 180 height 23
type input "9"
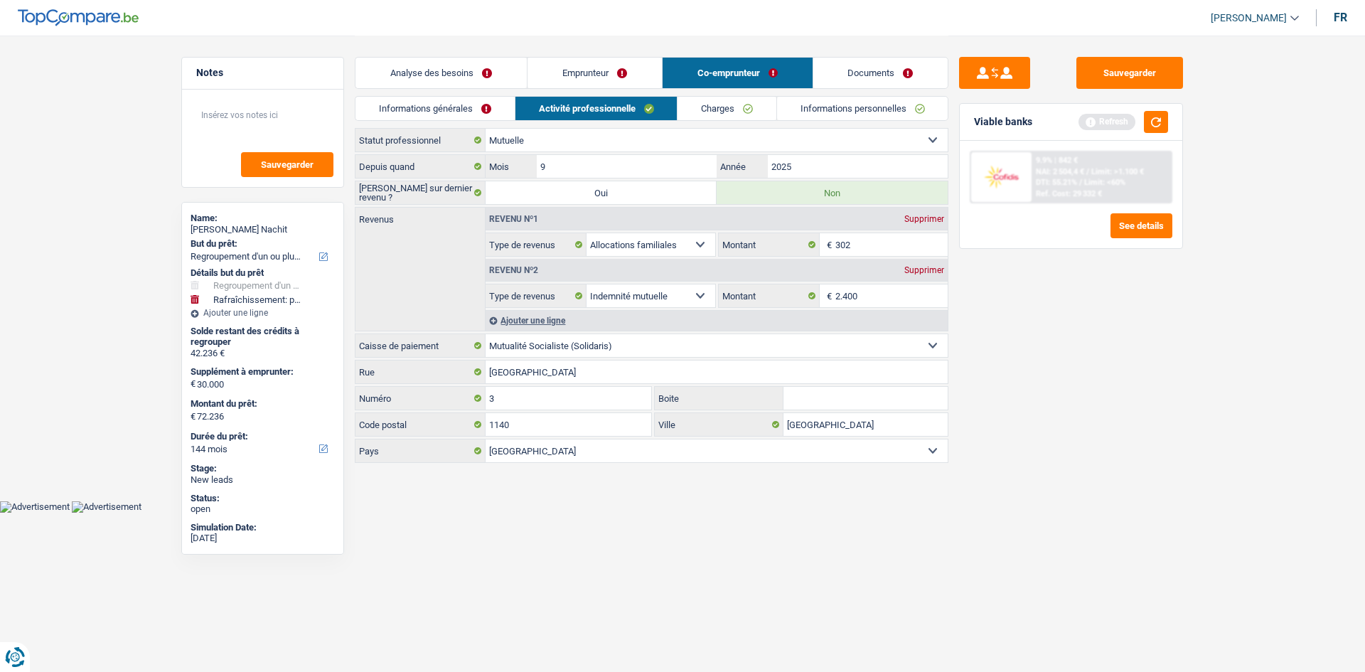
click at [1148, 352] on div "Sauvegarder Viable banks Refresh 9.9% | 842 € NAI: 2 504,4 € / Limit: >1.100 € …" at bounding box center [1071, 353] width 245 height 592
click at [1152, 119] on button "button" at bounding box center [1156, 122] width 24 height 22
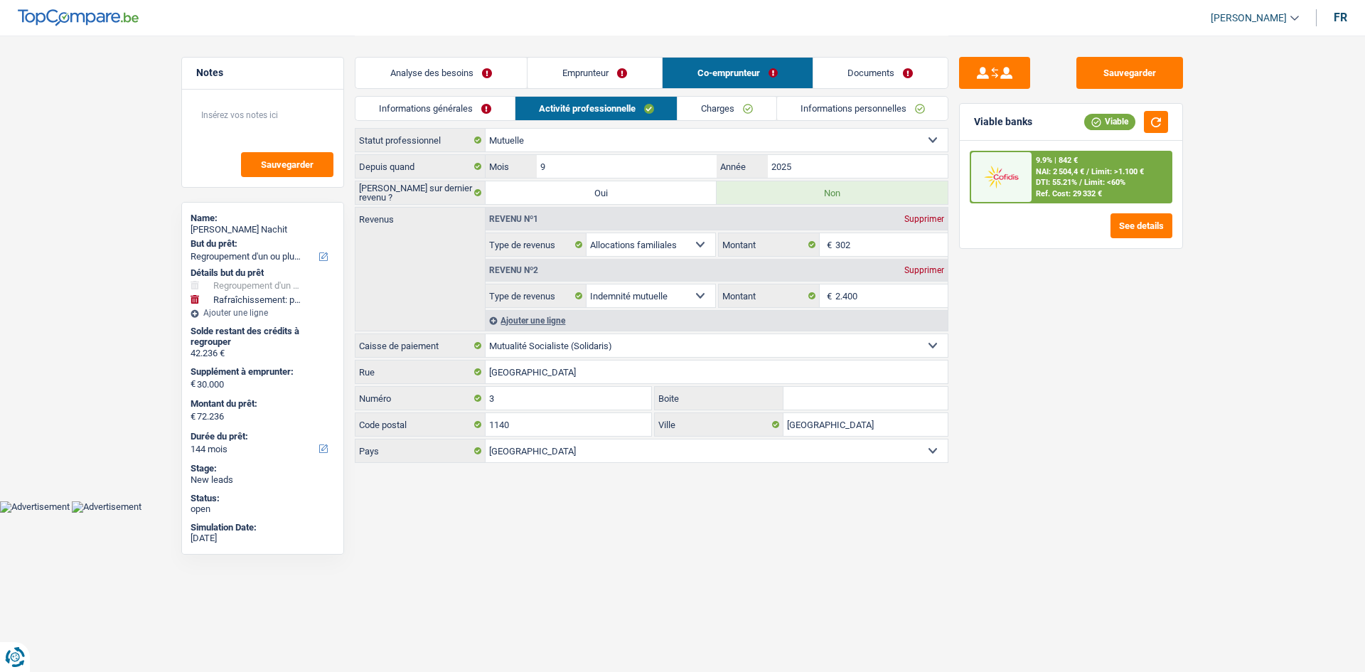
click at [755, 100] on link "Charges" at bounding box center [727, 108] width 99 height 23
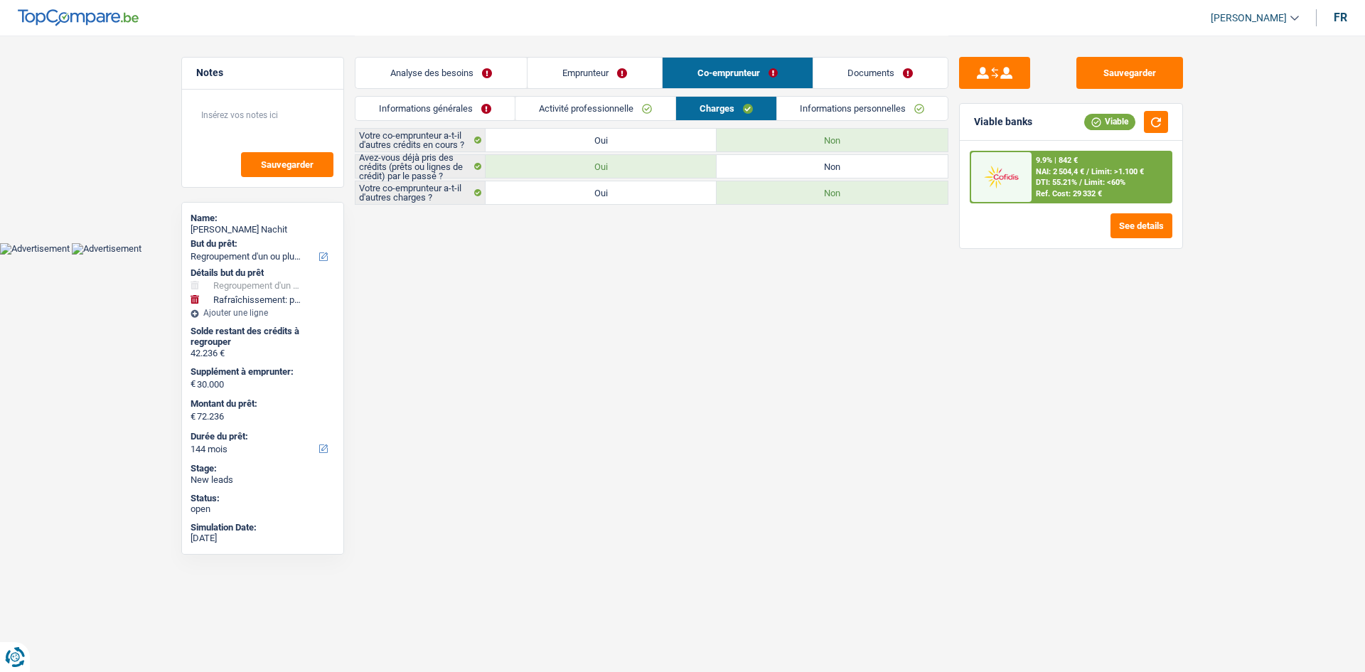
click at [619, 105] on link "Activité professionnelle" at bounding box center [596, 108] width 160 height 23
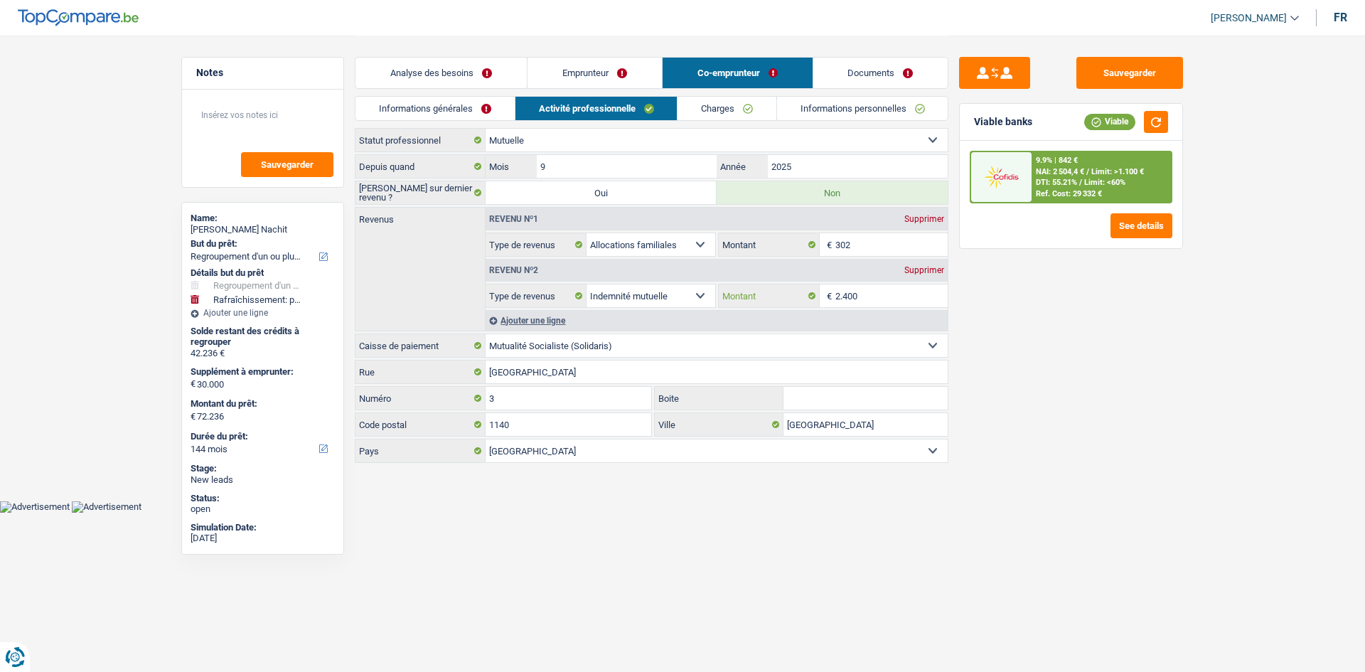
click at [862, 301] on input "2.400" at bounding box center [892, 295] width 113 height 23
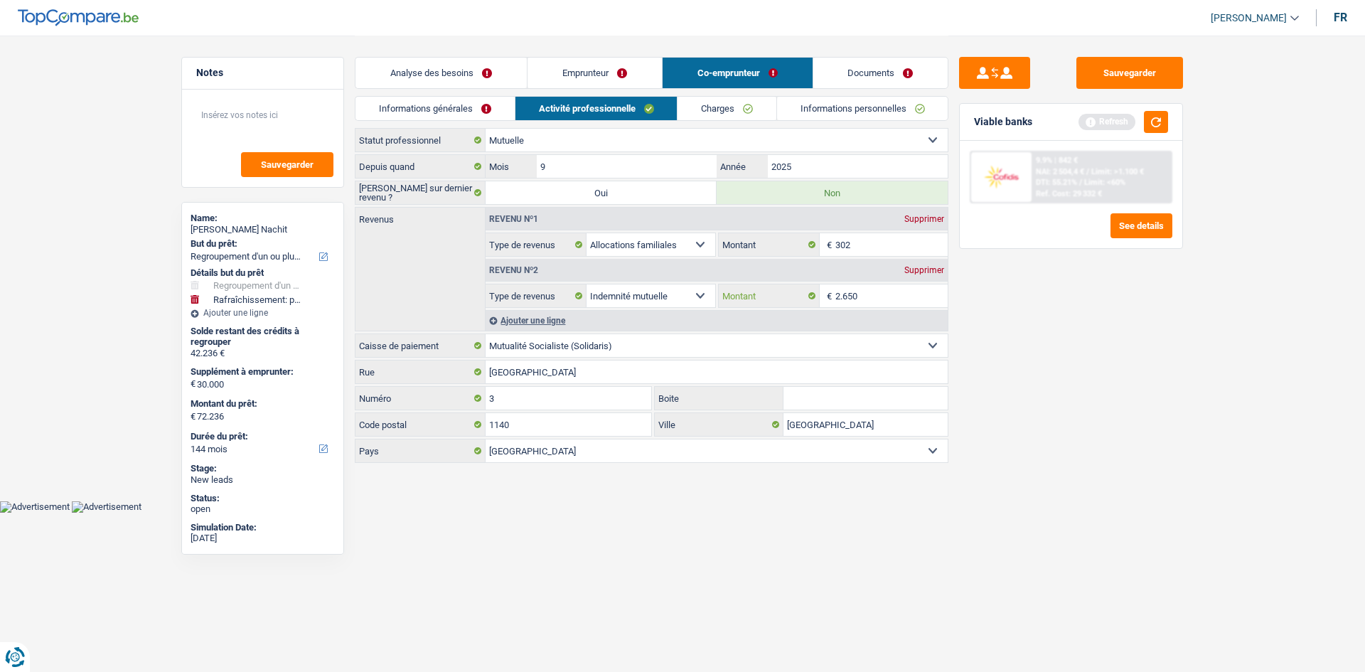
type input "2.650"
click at [742, 103] on link "Charges" at bounding box center [727, 108] width 99 height 23
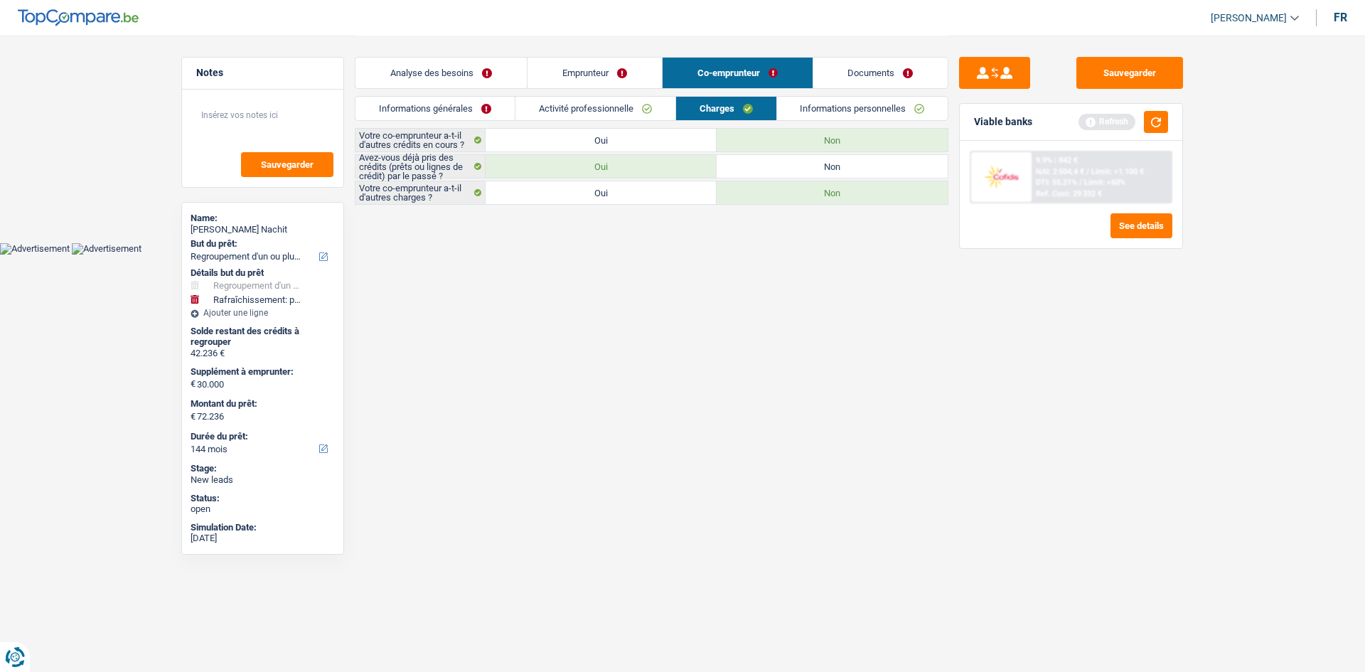
click at [828, 110] on link "Informations personnelles" at bounding box center [862, 108] width 171 height 23
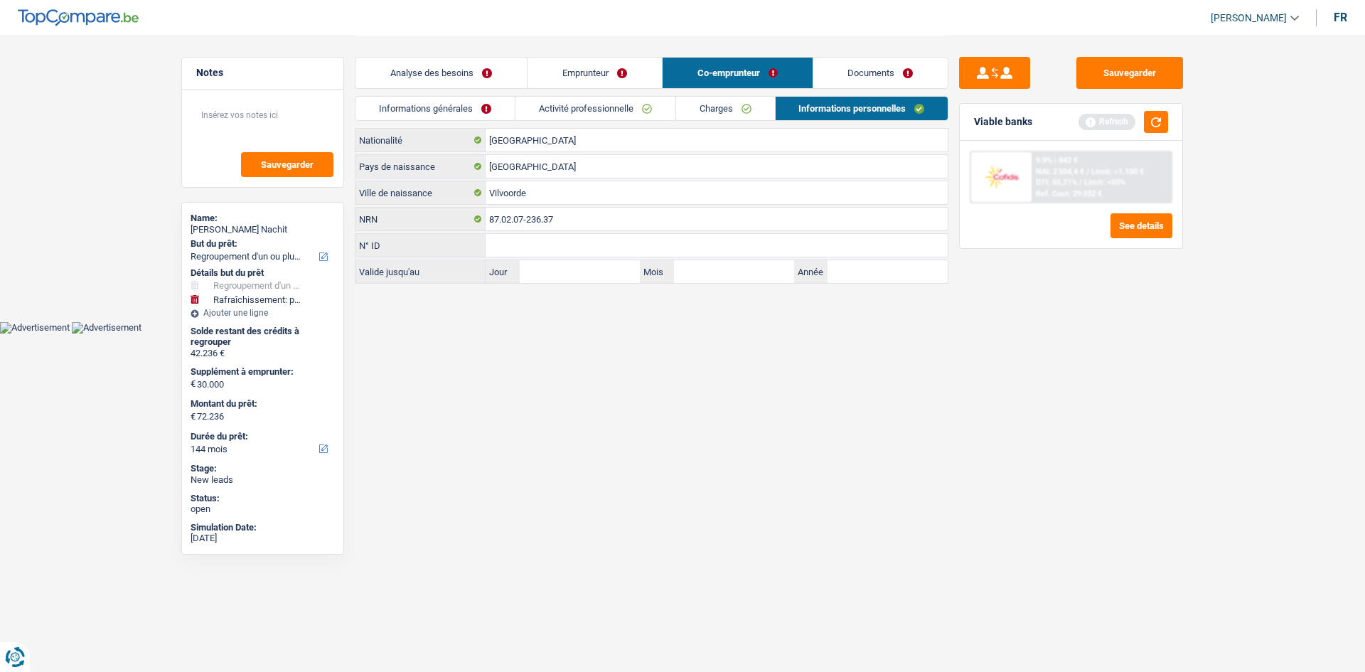
click at [830, 325] on body "Vous avez le contrôle de vos données Nous utilisons des cookies, tout comme nos…" at bounding box center [682, 167] width 1365 height 334
click at [505, 80] on link "Analyse des besoins" at bounding box center [441, 73] width 171 height 31
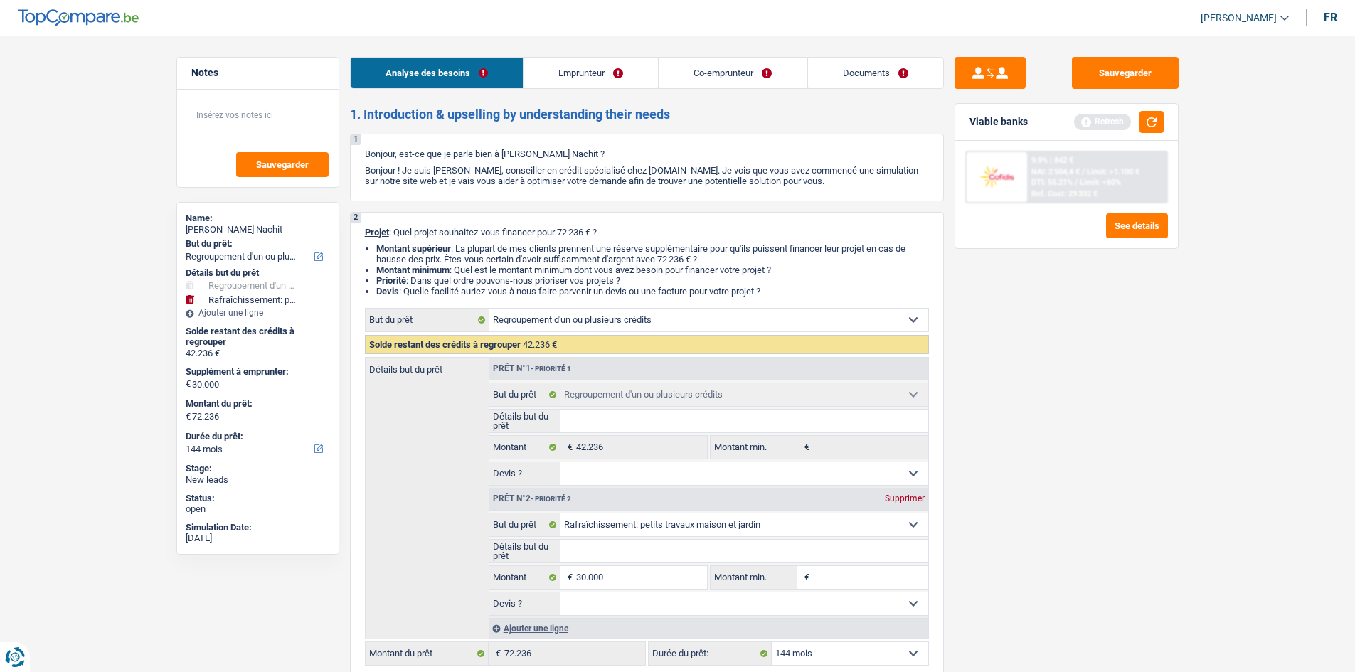
click at [1119, 427] on div "Sauvegarder Viable banks Refresh 9.9% | 842 € NAI: 2 504,4 € / Limit: >1.100 € …" at bounding box center [1066, 353] width 245 height 592
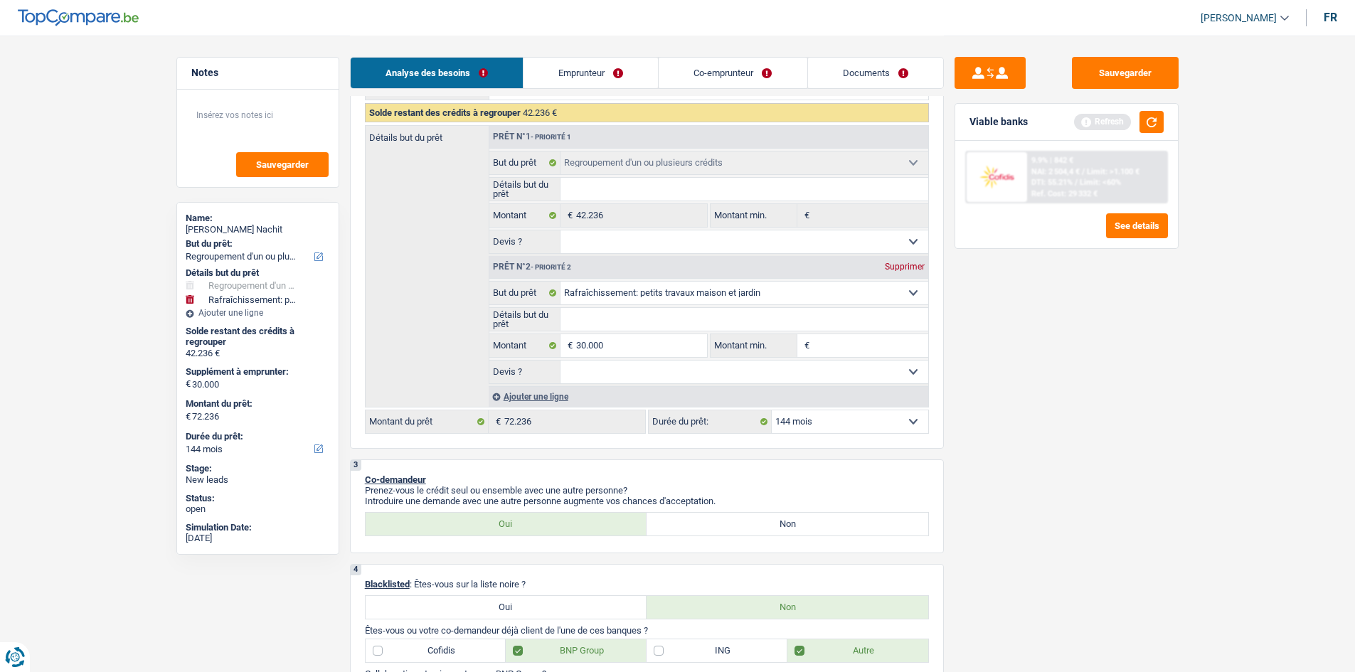
scroll to position [427, 0]
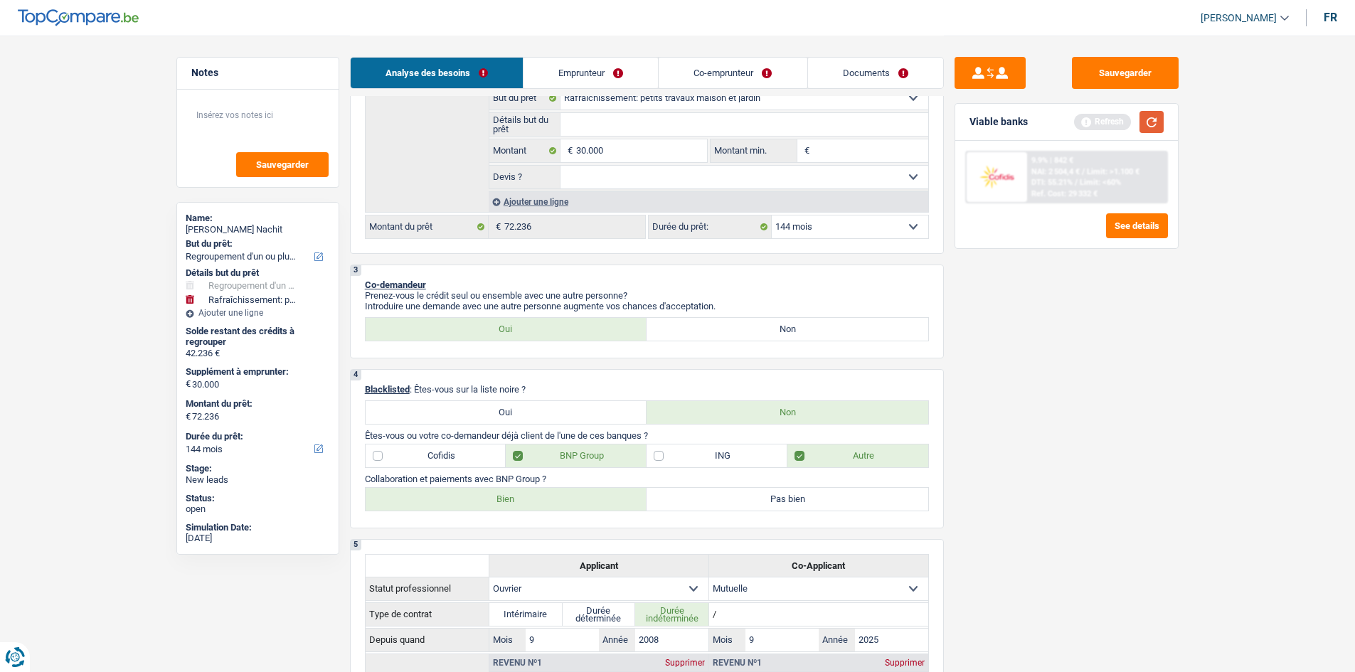
click at [1151, 124] on button "button" at bounding box center [1151, 122] width 24 height 22
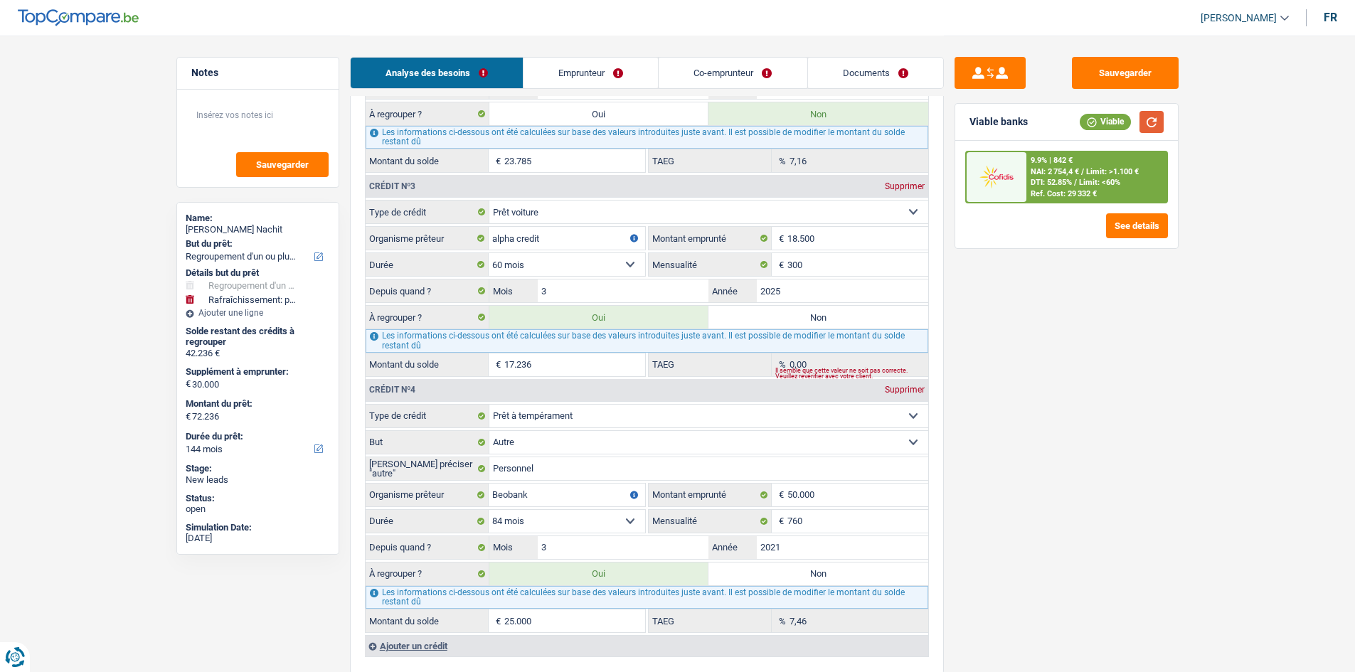
scroll to position [1422, 0]
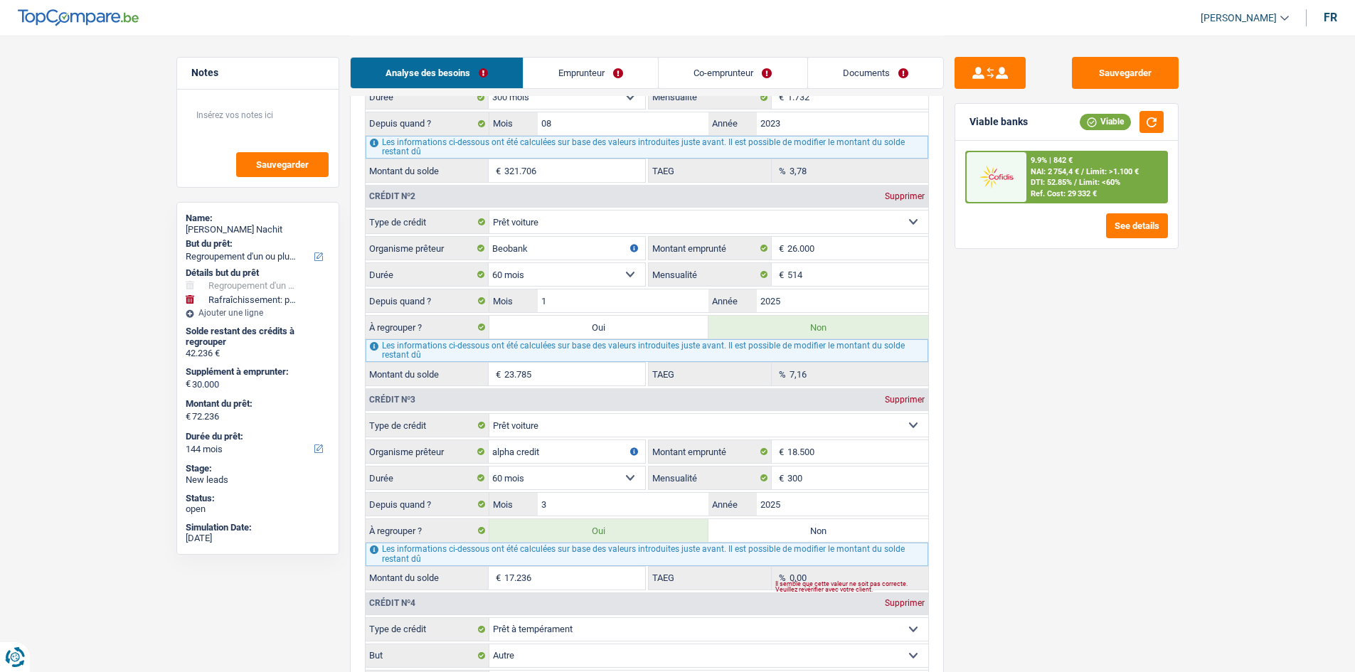
click at [561, 329] on label "Oui" at bounding box center [599, 327] width 220 height 23
click at [561, 329] on input "Oui" at bounding box center [599, 327] width 220 height 23
radio input "true"
type input "96.021"
type input "66.021"
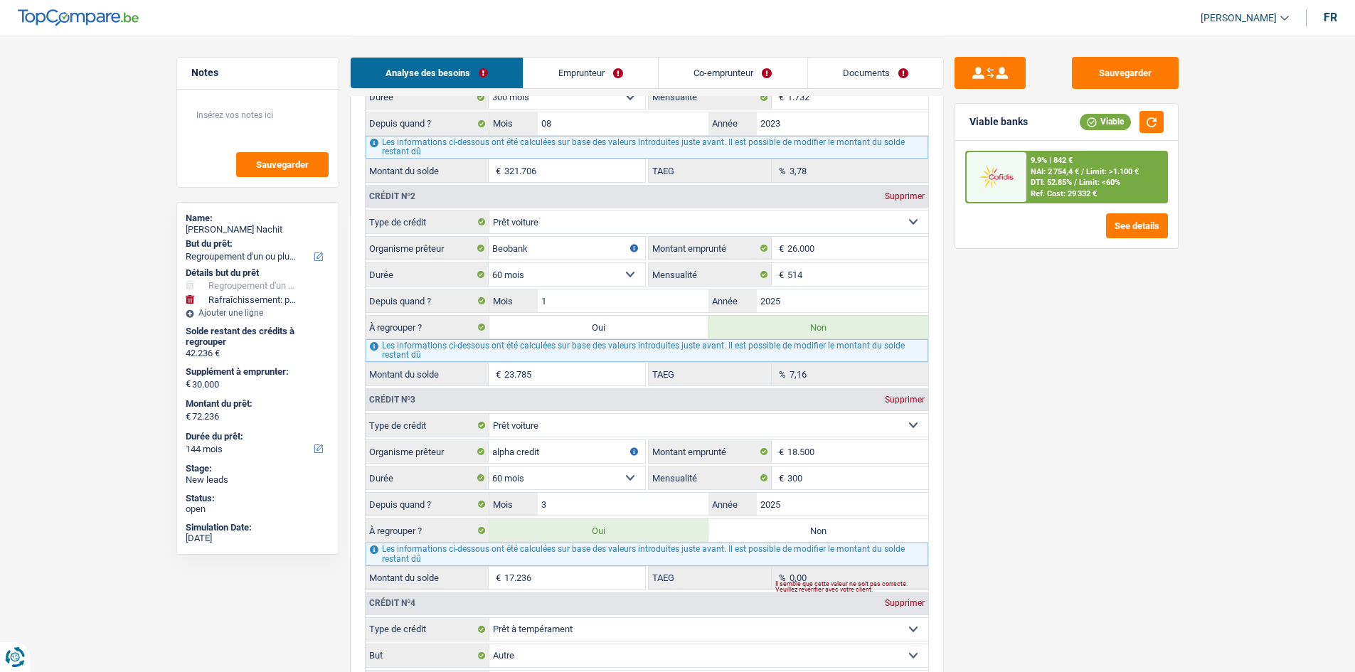
type input "96.021"
radio input "false"
type input "66.021"
type input "96.021"
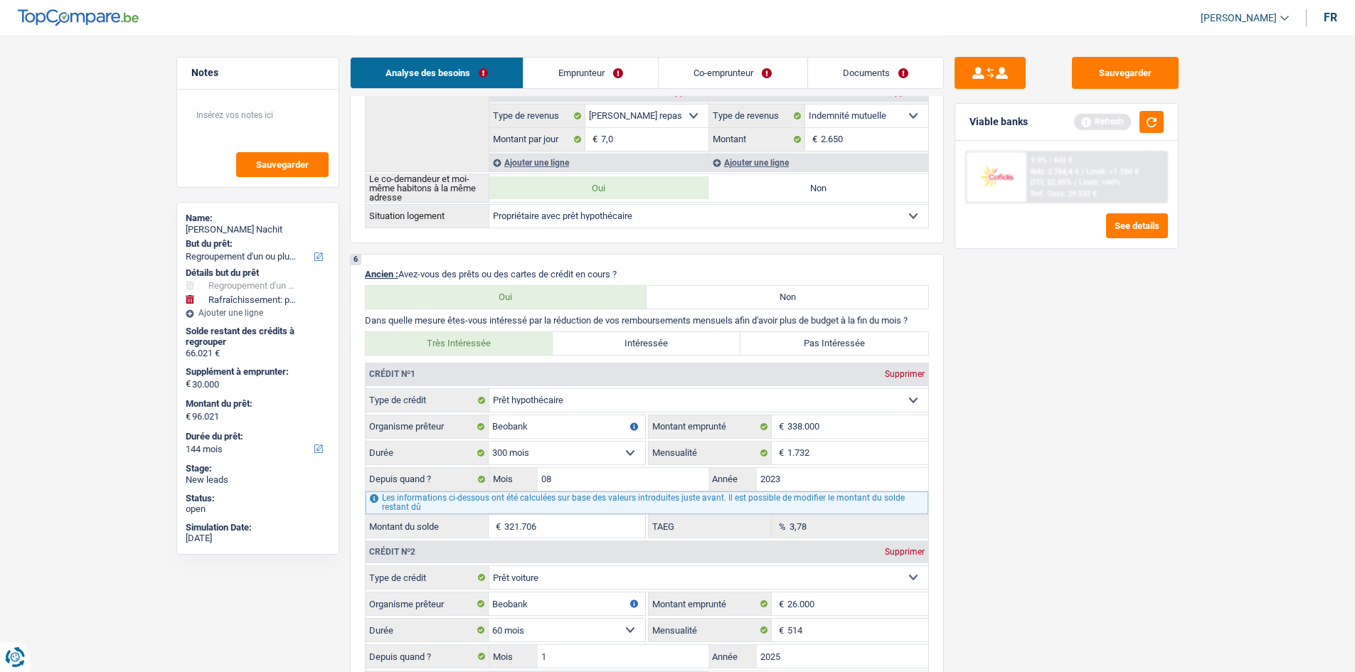
click at [825, 344] on label "Pas Intéressée" at bounding box center [834, 343] width 188 height 23
click at [825, 344] on input "Pas Intéressée" at bounding box center [834, 343] width 188 height 23
radio input "true"
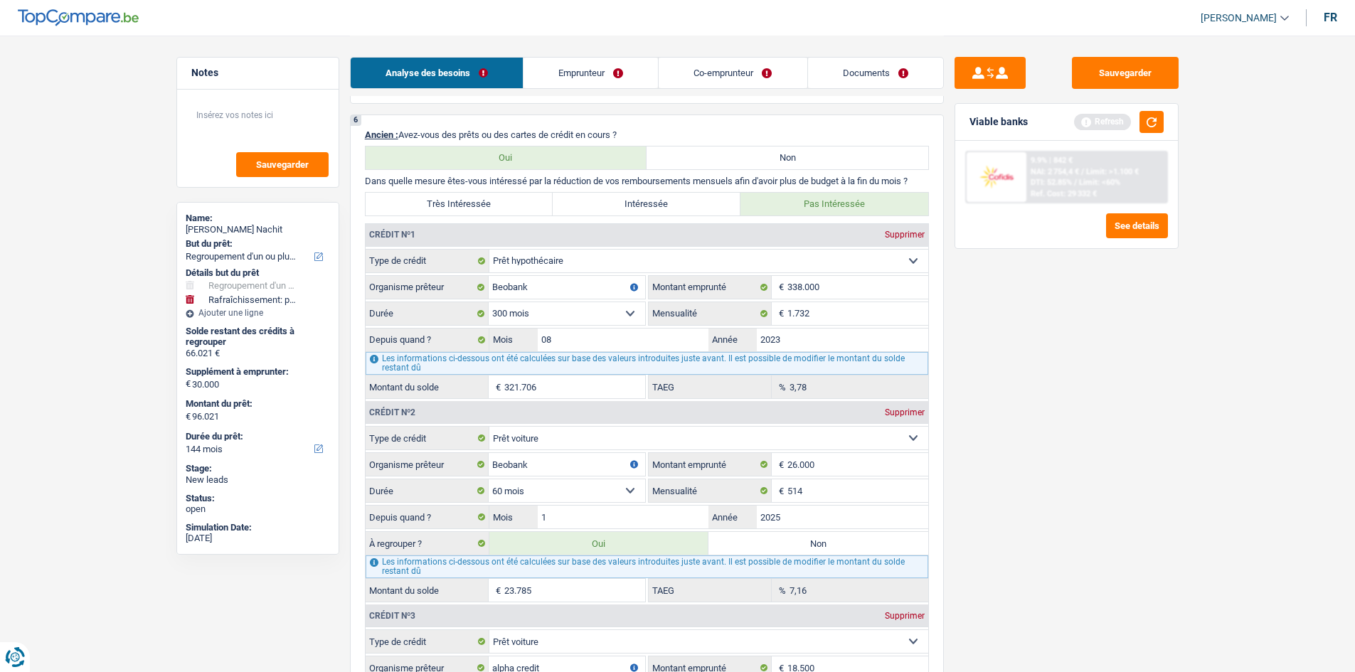
scroll to position [1209, 0]
click at [848, 541] on label "Non" at bounding box center [818, 540] width 220 height 23
click at [848, 541] on input "Non" at bounding box center [818, 540] width 220 height 23
radio input "true"
type input "72.236"
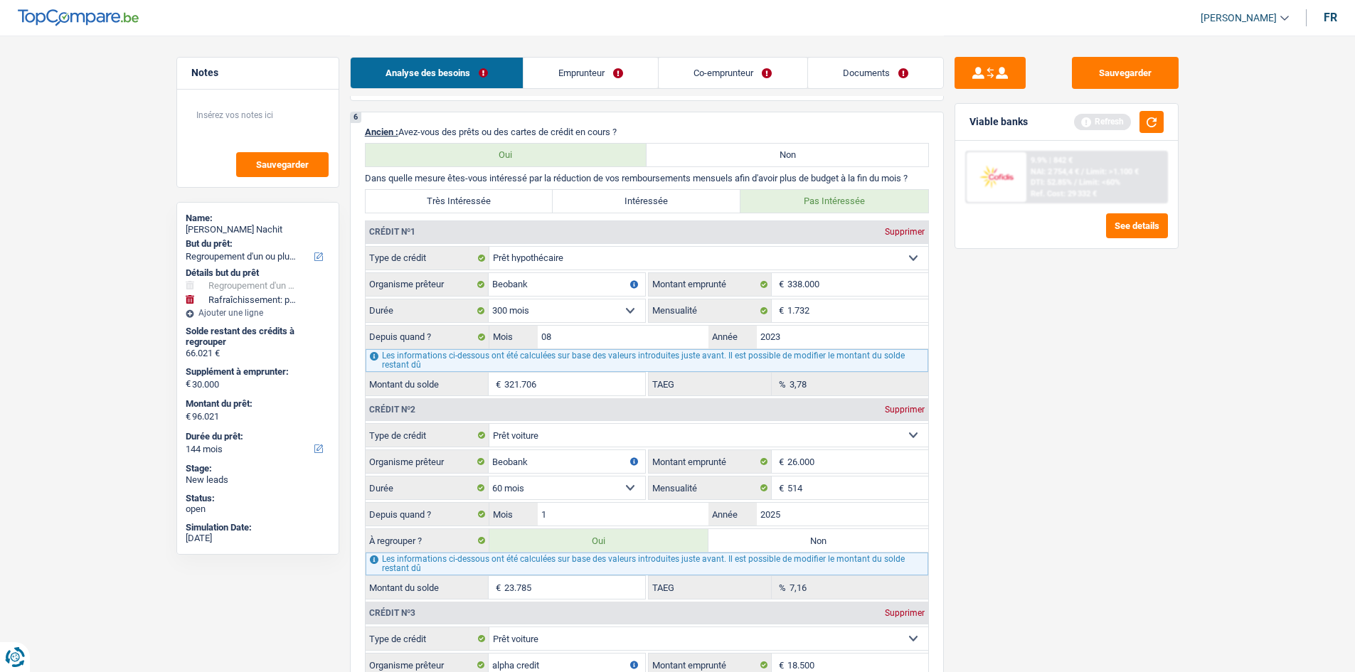
type input "42.236"
type input "72.236"
radio input "false"
type input "42.236"
type input "72.236"
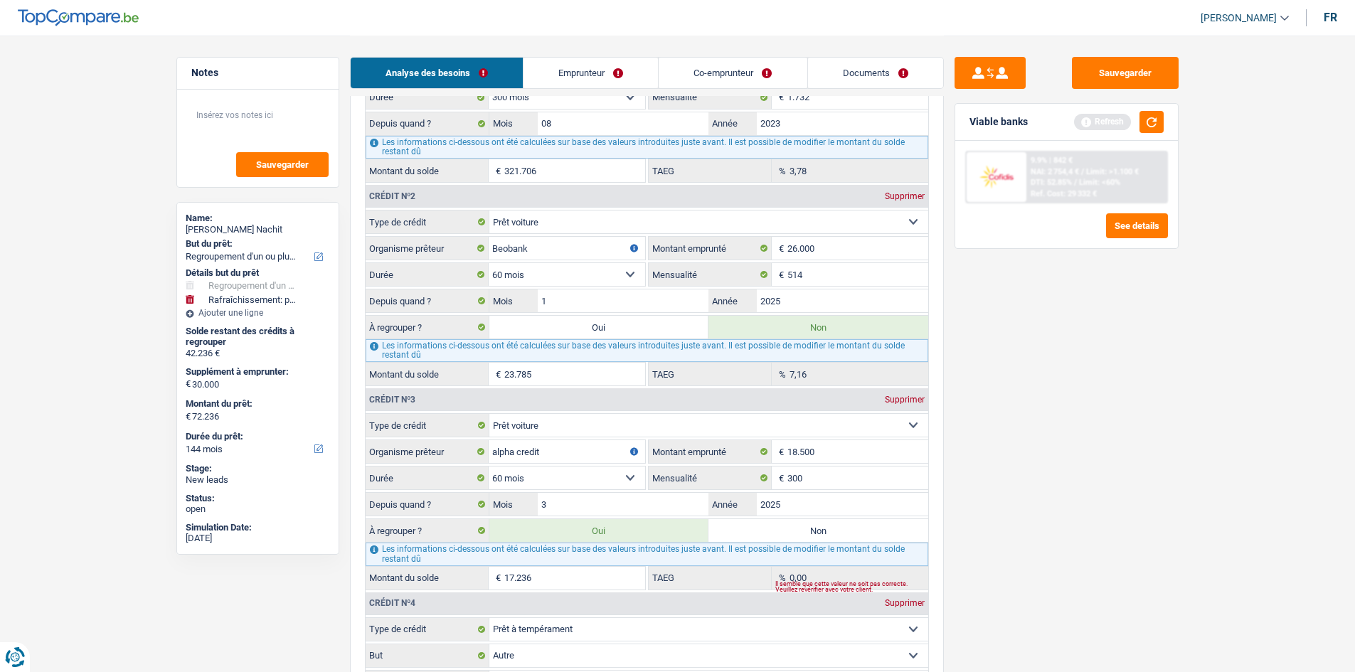
scroll to position [1707, 0]
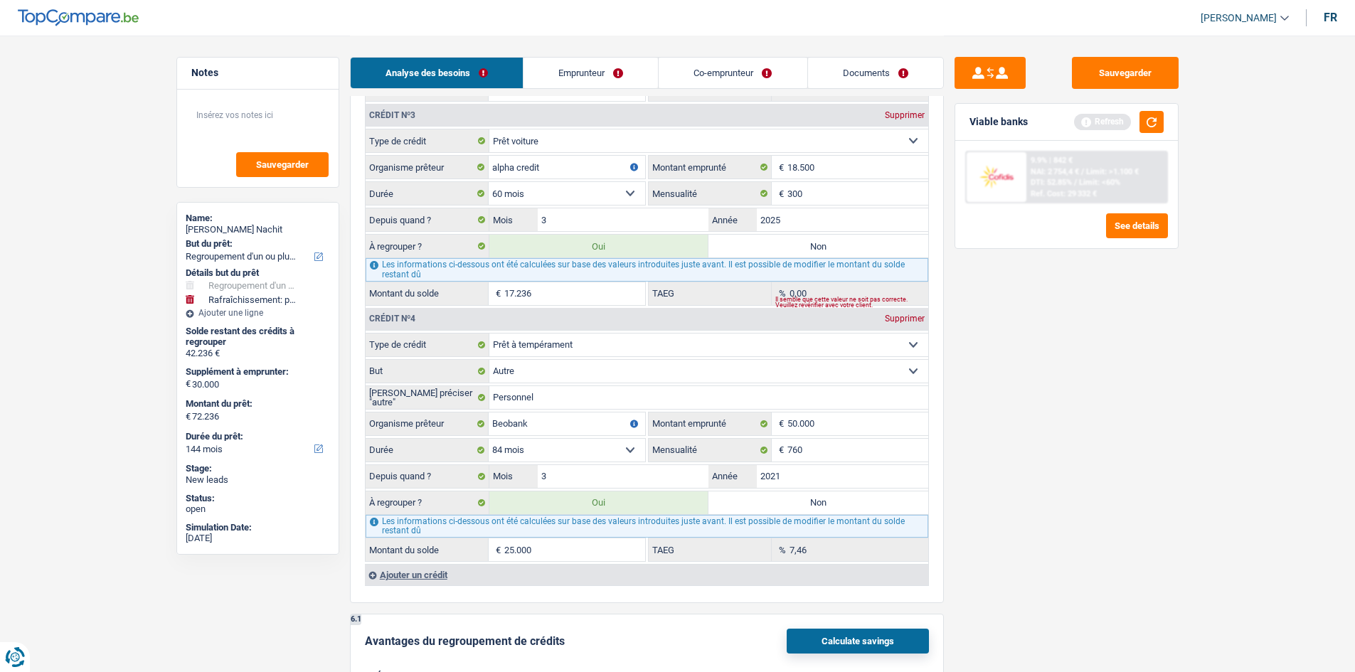
click at [853, 247] on label "Non" at bounding box center [818, 246] width 220 height 23
click at [853, 247] on input "Non" at bounding box center [818, 246] width 220 height 23
radio input "true"
type input "55.000"
type input "25.000"
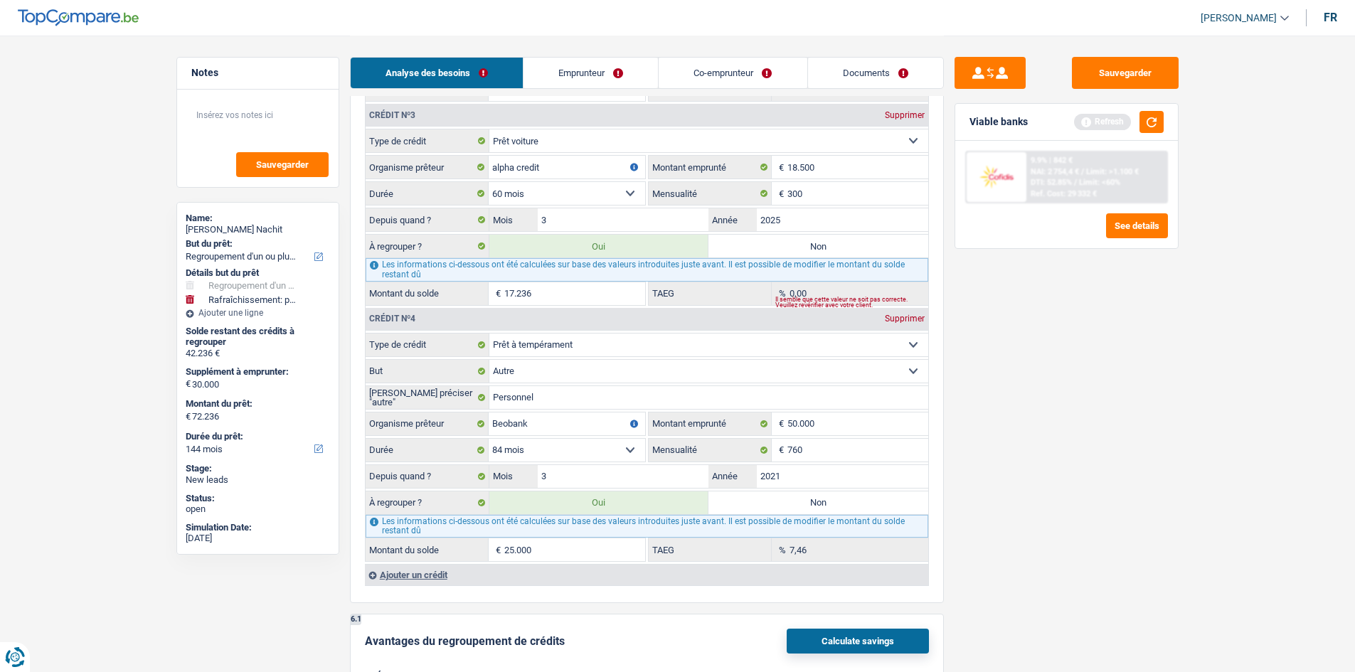
type input "55.000"
radio input "false"
type input "25.000"
type input "55.000"
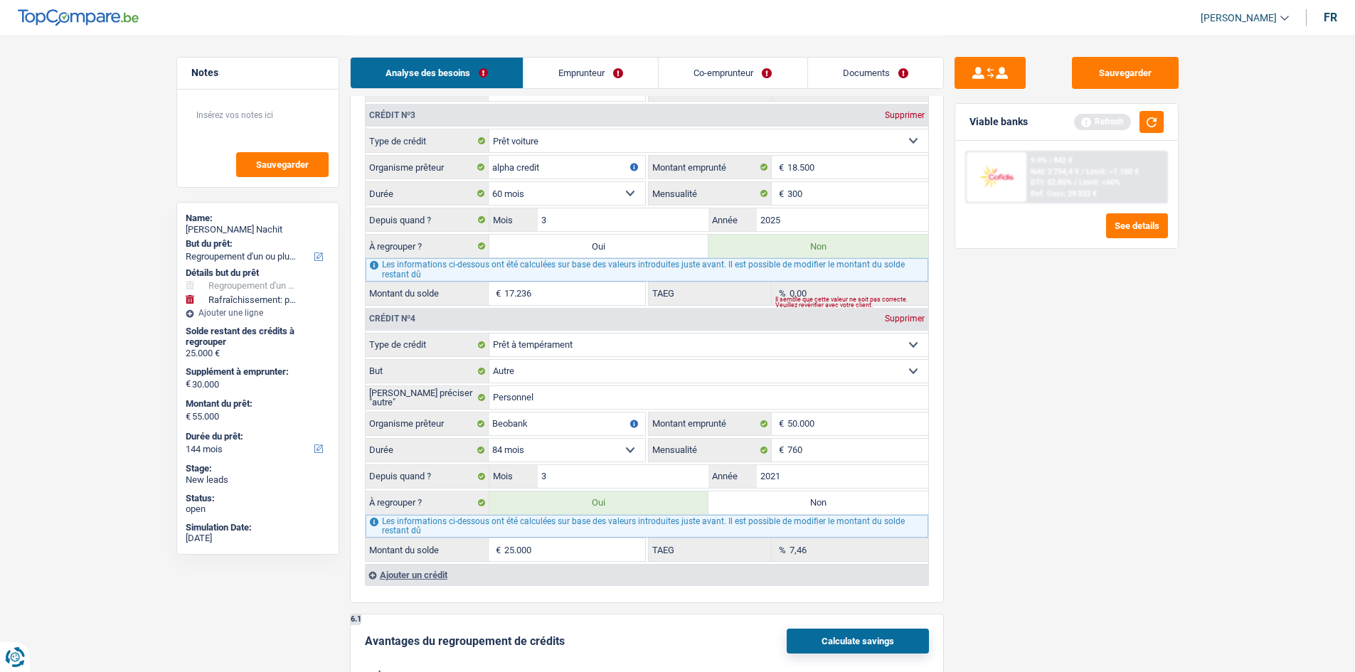
click at [884, 498] on label "Non" at bounding box center [818, 502] width 220 height 23
click at [884, 498] on input "Non" at bounding box center [818, 502] width 220 height 23
radio input "true"
select select "houseOrGarden"
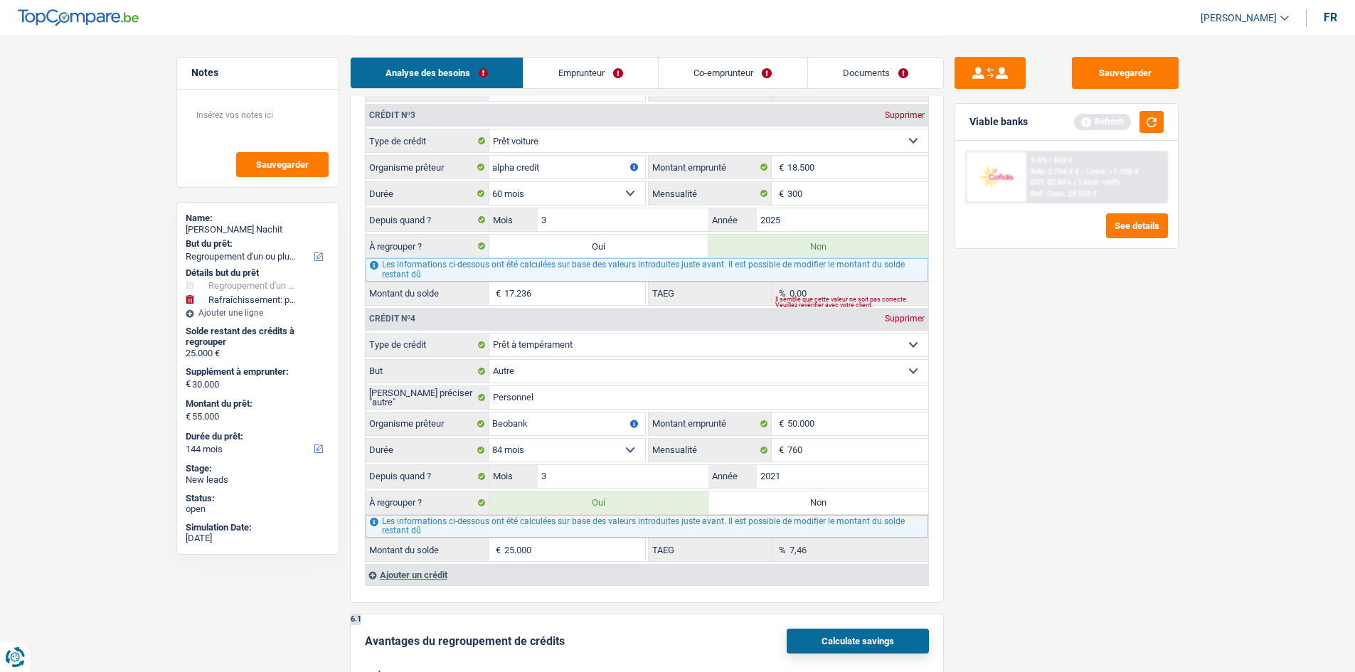
select select "120"
select select "houseOrGarden"
type input "30.000"
type input "120.000"
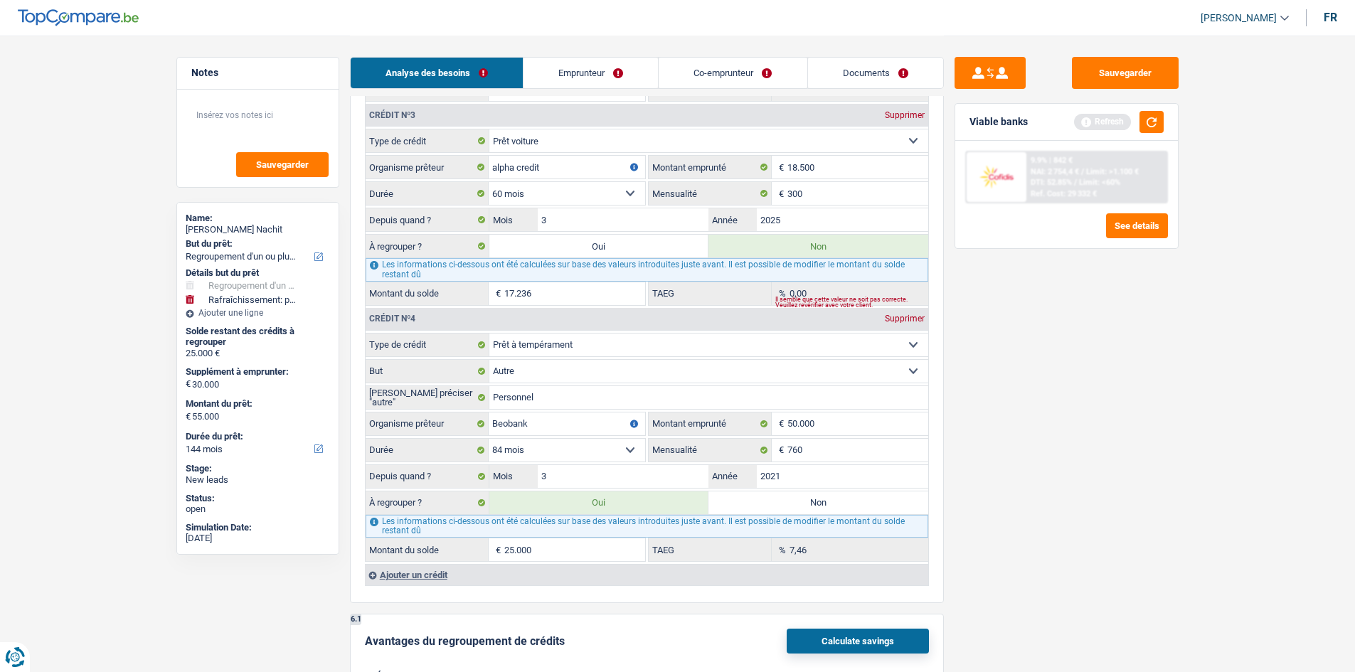
select select "120"
radio input "false"
select select "houseOrGarden"
type input "30.000"
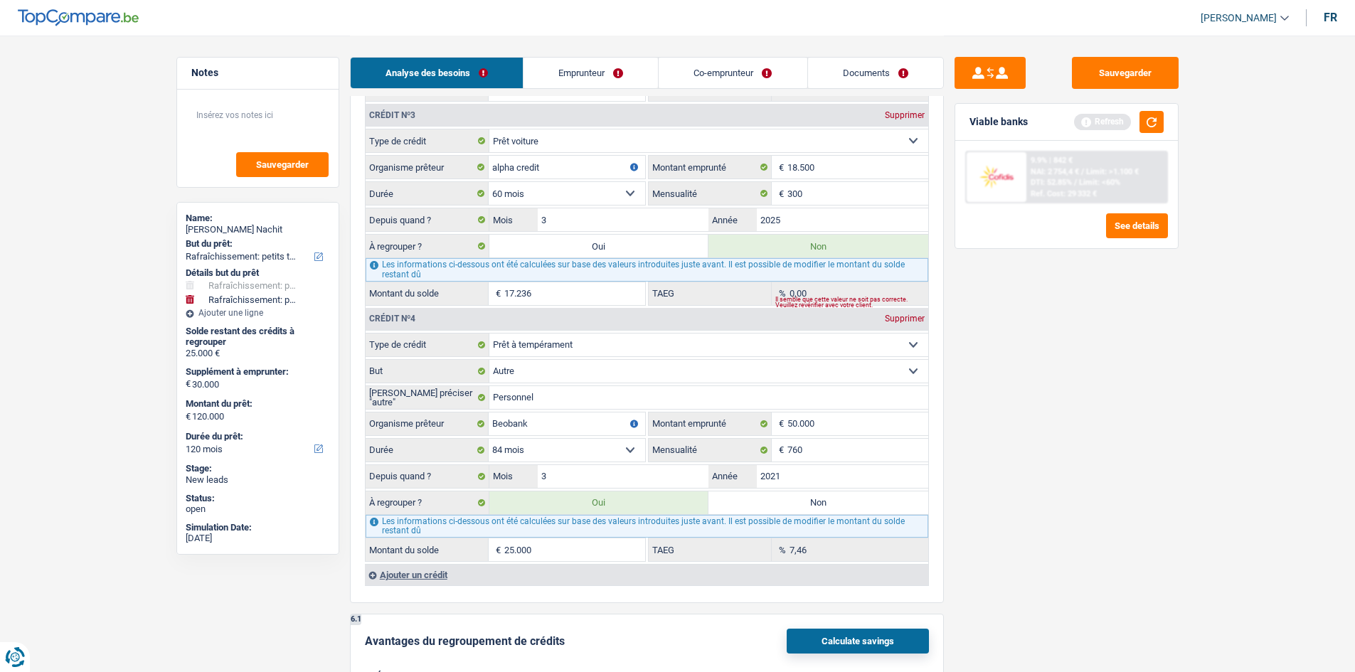
type input "120.000"
select select "120"
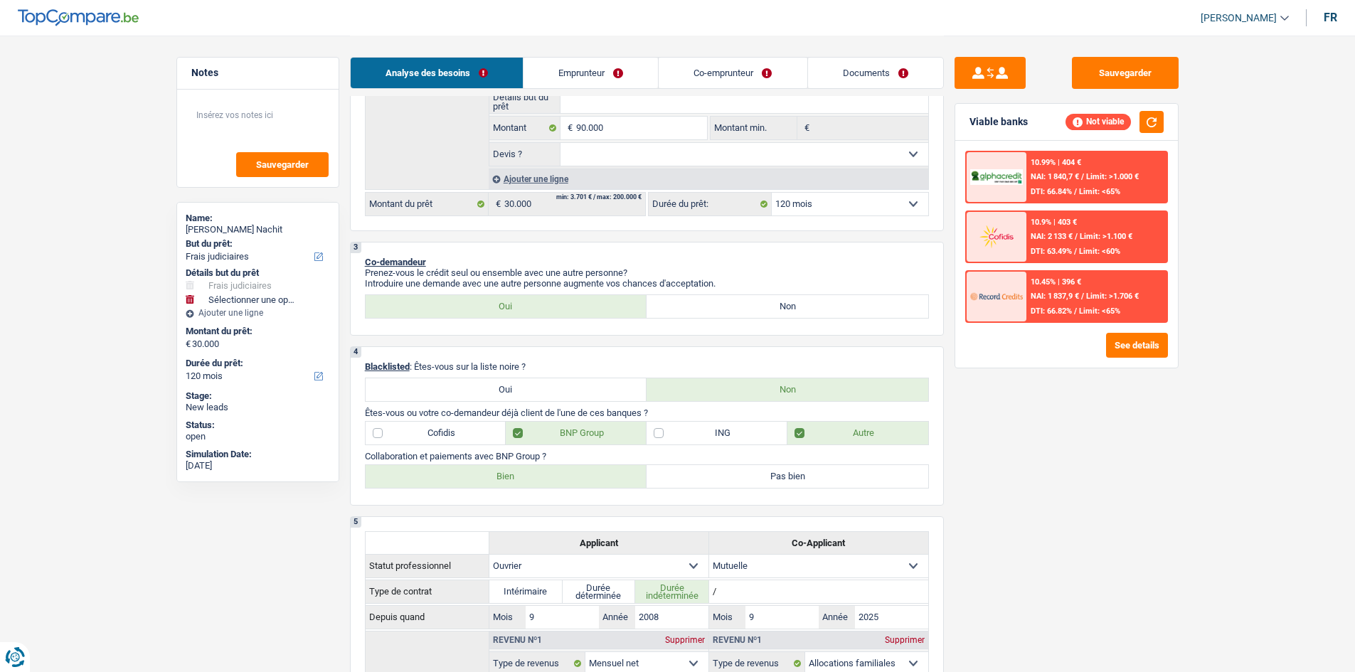
scroll to position [142, 0]
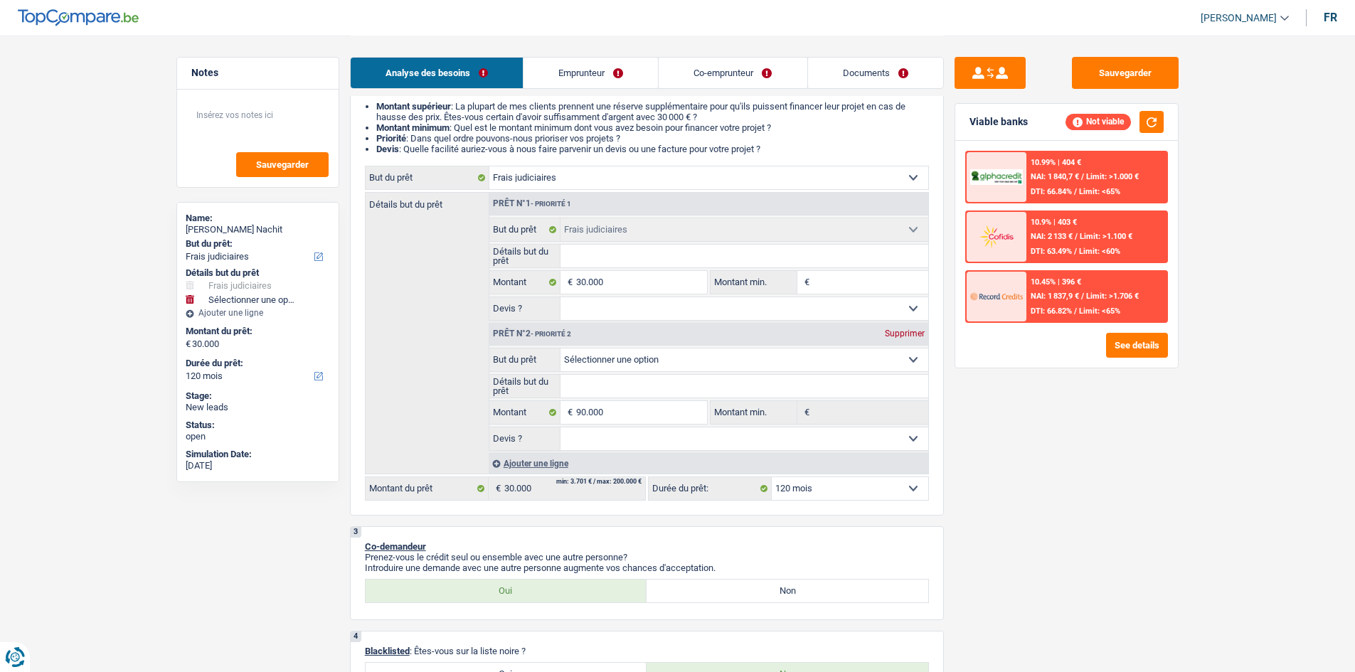
click at [922, 332] on div "Supprimer" at bounding box center [904, 333] width 47 height 9
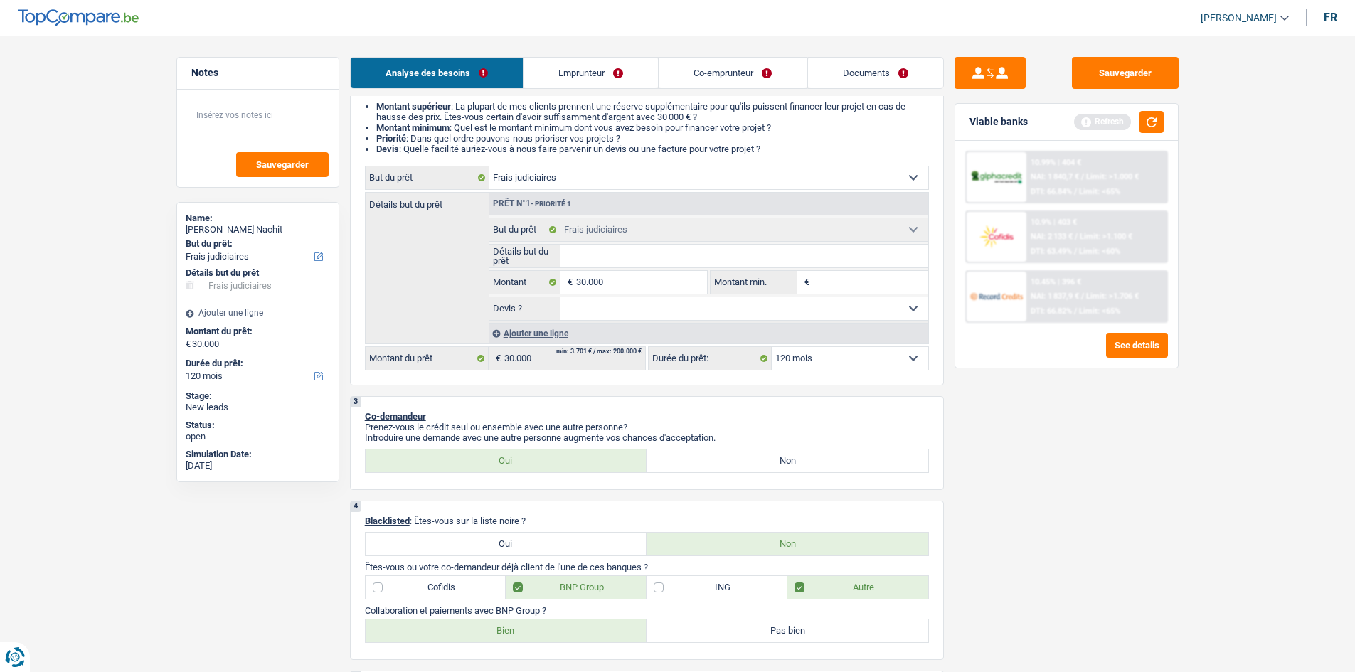
click at [1063, 406] on div "Sauvegarder Viable banks Refresh 10.99% | 404 € NAI: 1 840,7 € / Limit: >1.000 …" at bounding box center [1066, 353] width 245 height 592
click at [1151, 117] on button "button" at bounding box center [1151, 122] width 24 height 22
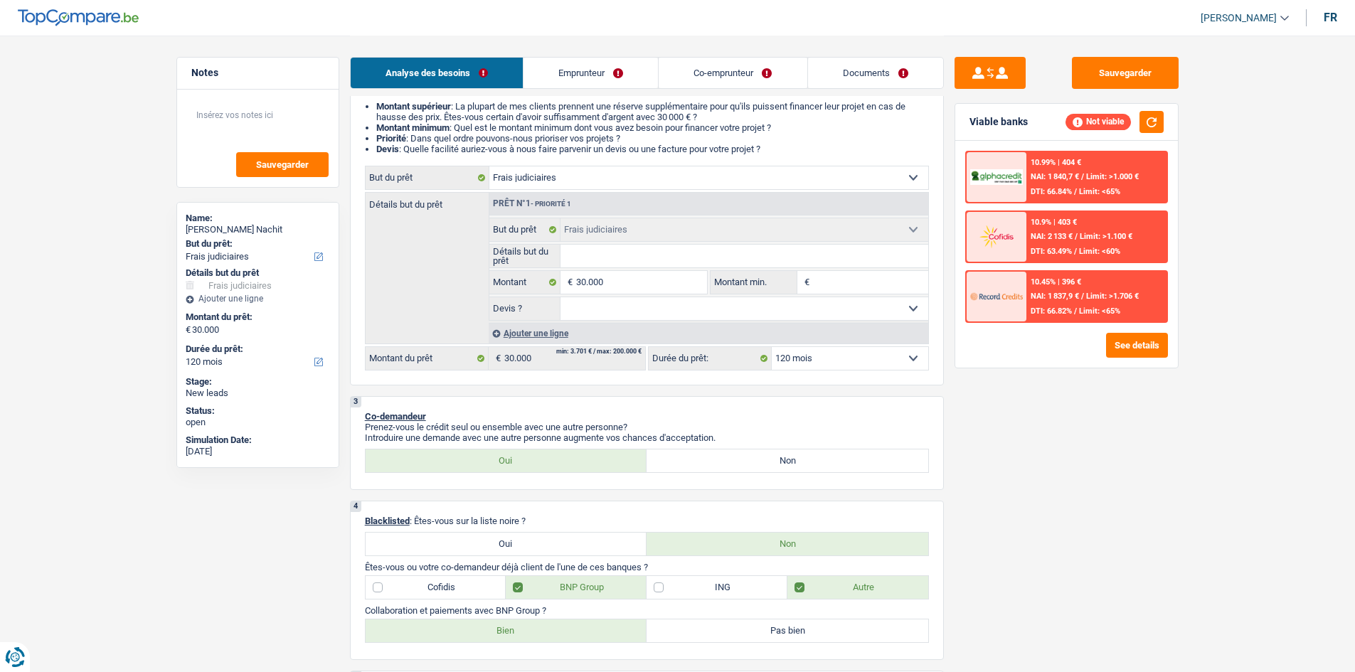
click at [902, 356] on select "12 mois 18 mois 24 mois 30 mois 36 mois 42 mois 48 mois 60 mois 72 mois 84 mois…" at bounding box center [850, 358] width 156 height 23
click at [1120, 391] on div "Sauvegarder Viable banks Not viable 10.99% | 404 € NAI: 1 840,7 € / Limit: >1.0…" at bounding box center [1066, 353] width 245 height 592
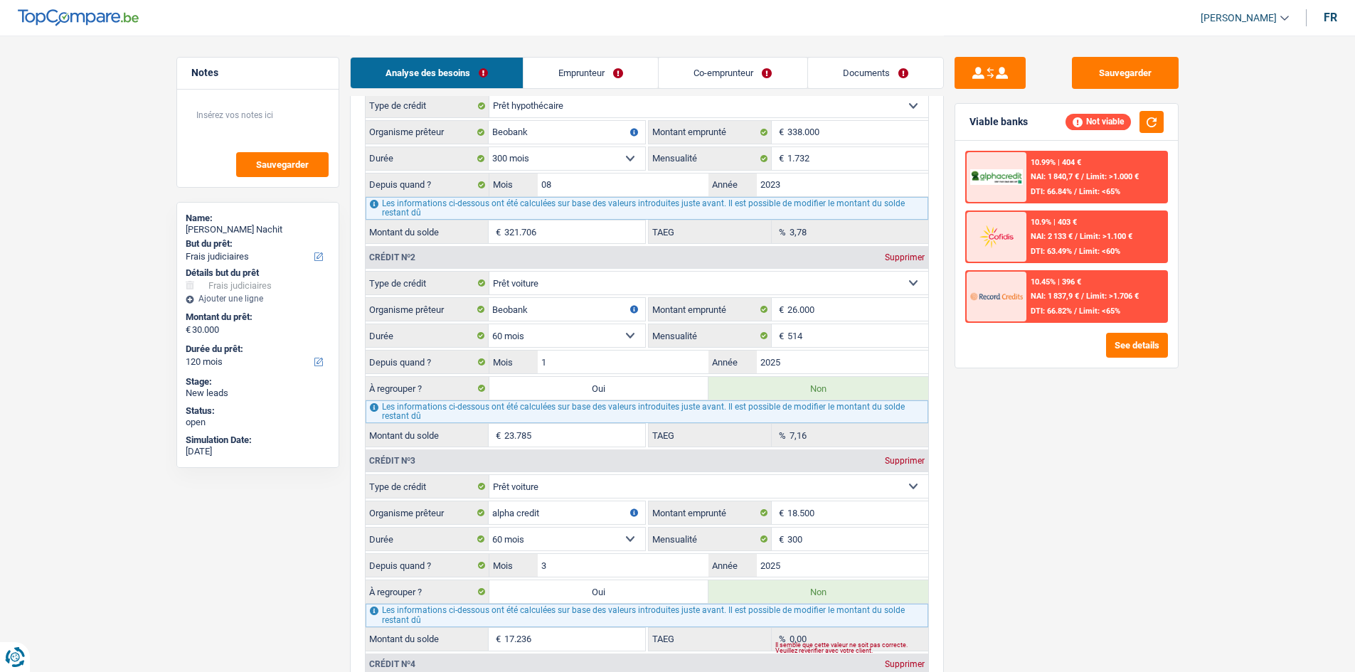
scroll to position [1351, 0]
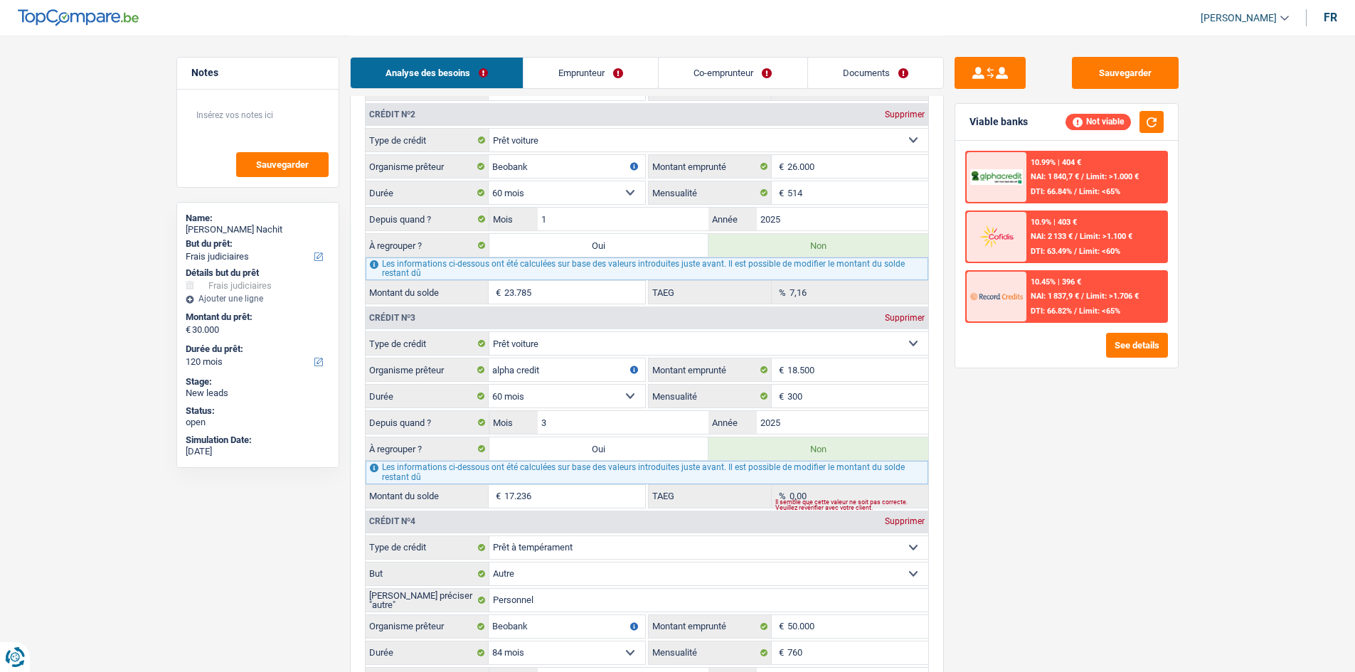
click at [617, 252] on label "Oui" at bounding box center [599, 245] width 220 height 23
click at [617, 252] on input "Oui" at bounding box center [599, 245] width 220 height 23
radio input "true"
type input "23.785"
radio input "false"
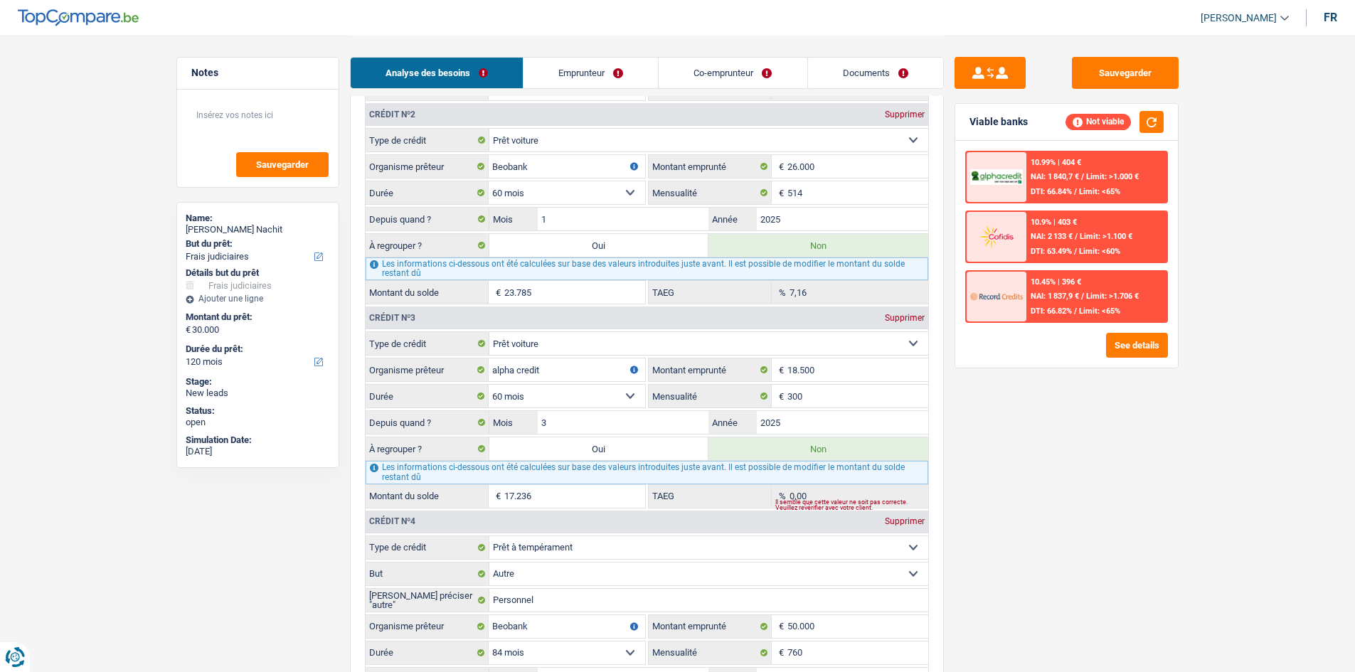
type input "23.785"
type input "53.785"
select select "refinancing"
select select "144"
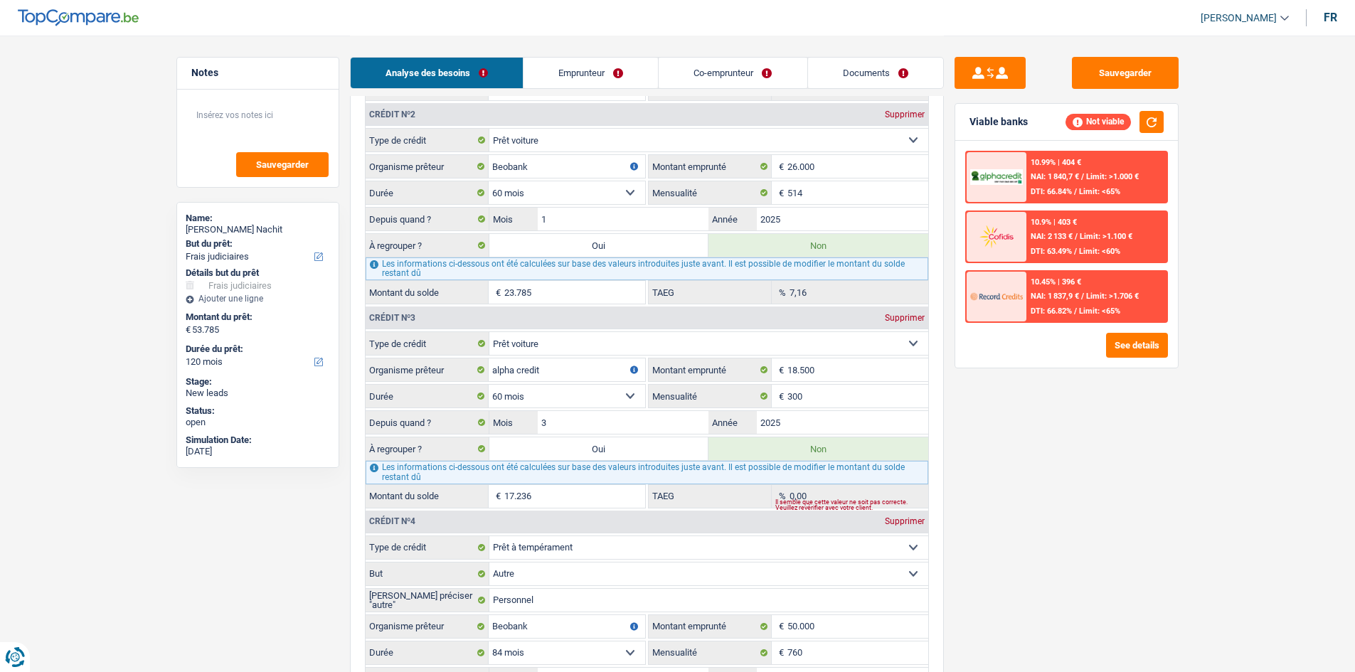
select select "refinancing"
select select "144"
select select "refinancing"
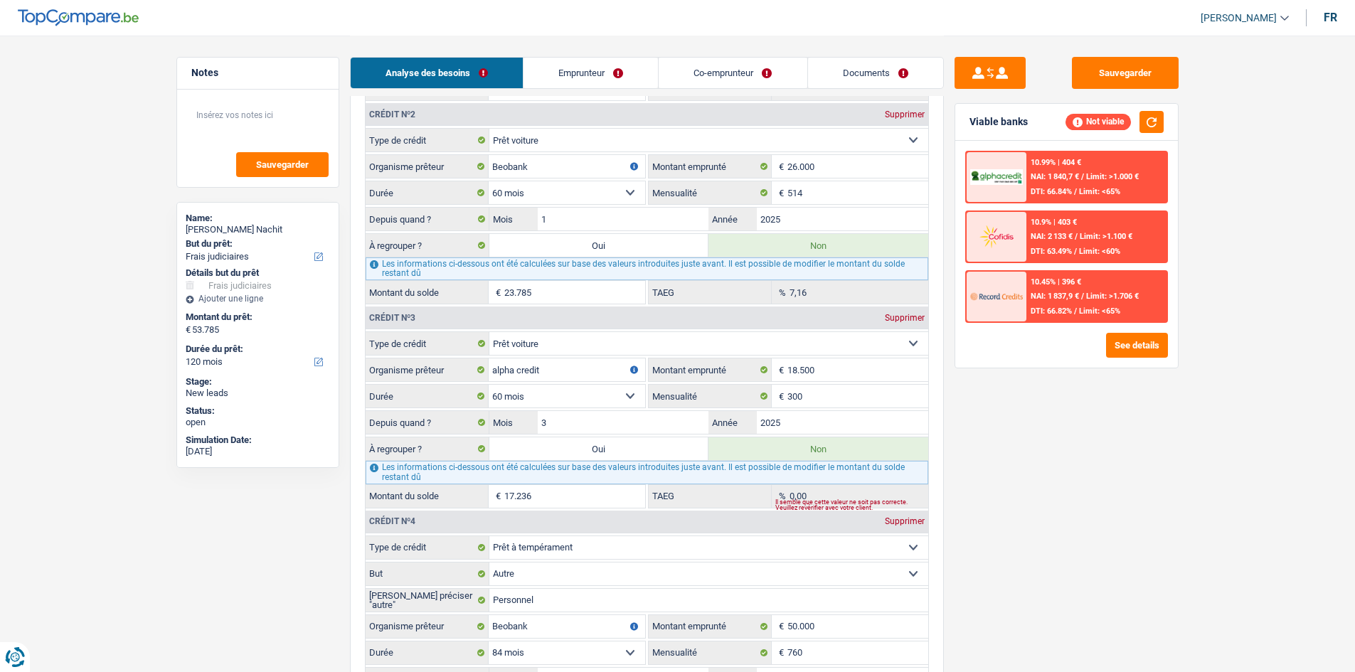
select select "144"
select select "houseOrGarden"
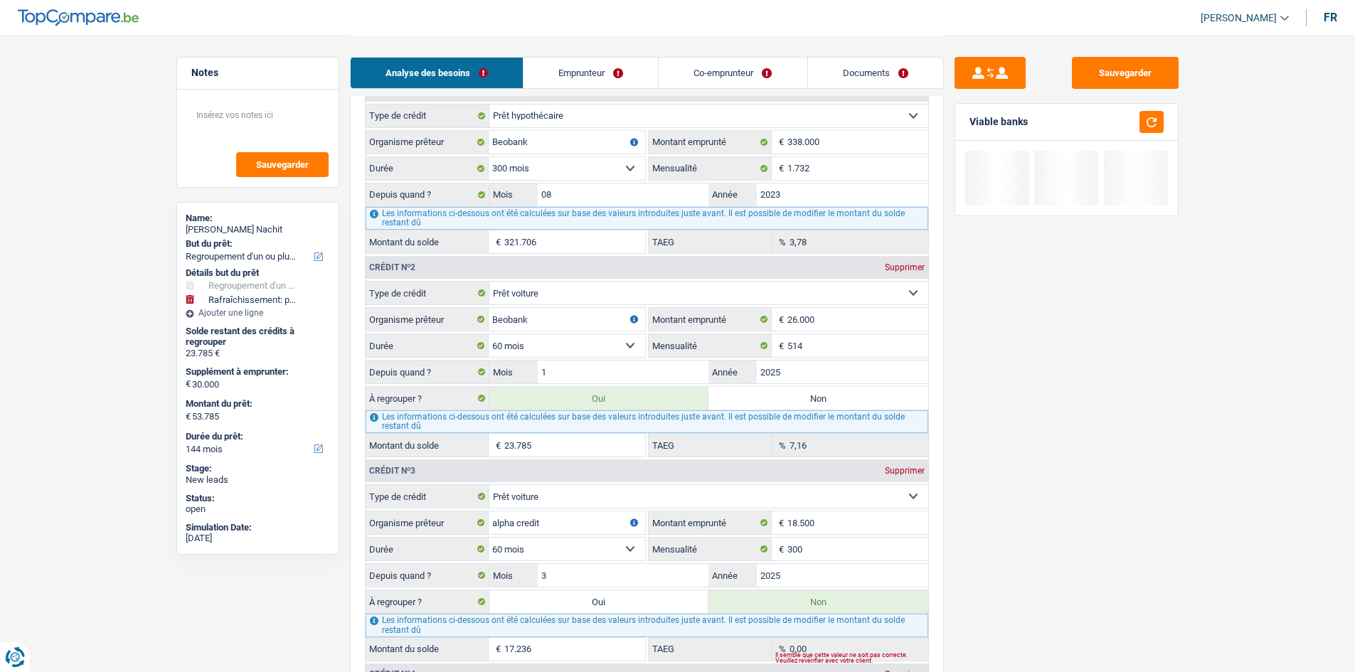
click at [660, 603] on label "Oui" at bounding box center [599, 601] width 220 height 23
click at [660, 603] on input "Oui" at bounding box center [599, 601] width 220 height 23
radio input "true"
type input "41.021"
radio input "false"
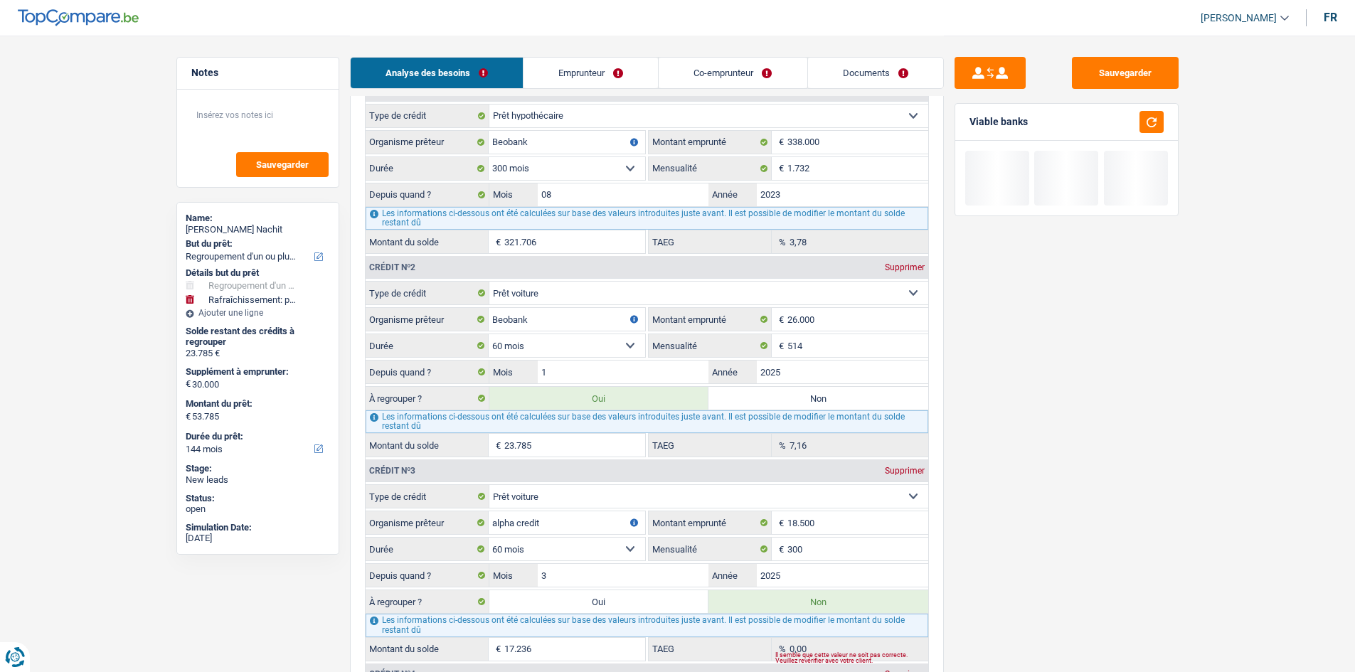
type input "41.021"
type input "71.021"
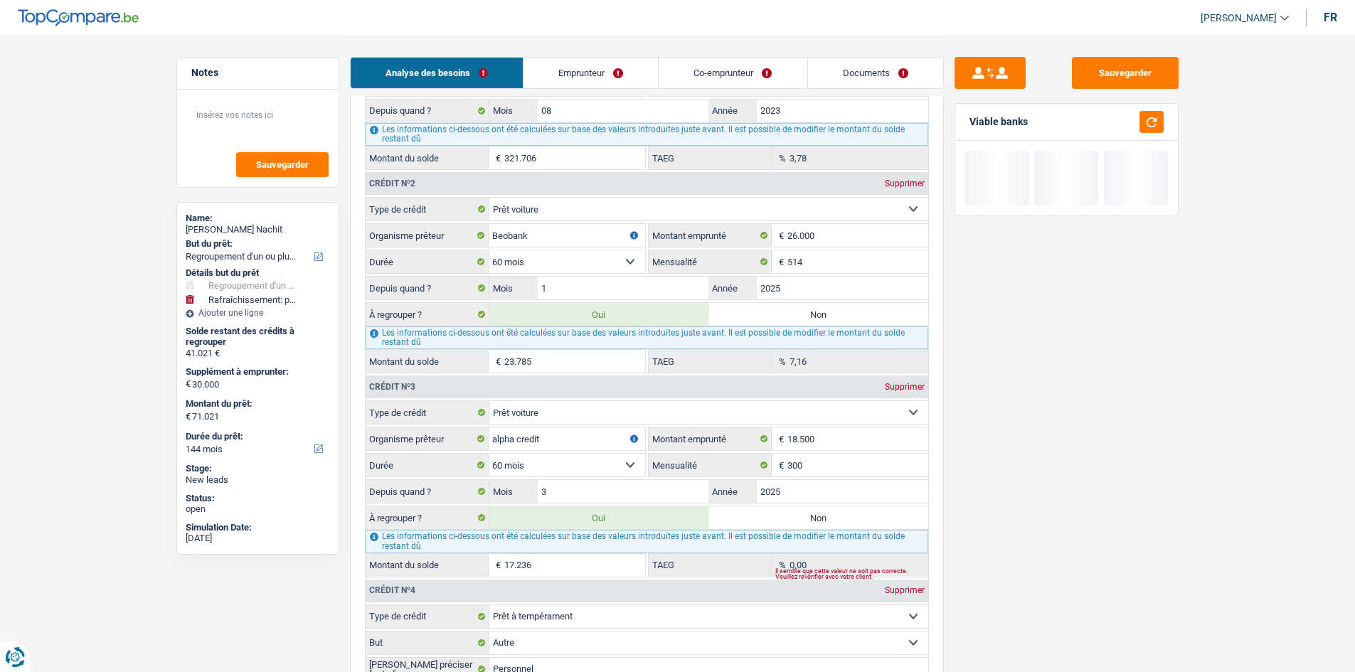
scroll to position [1636, 0]
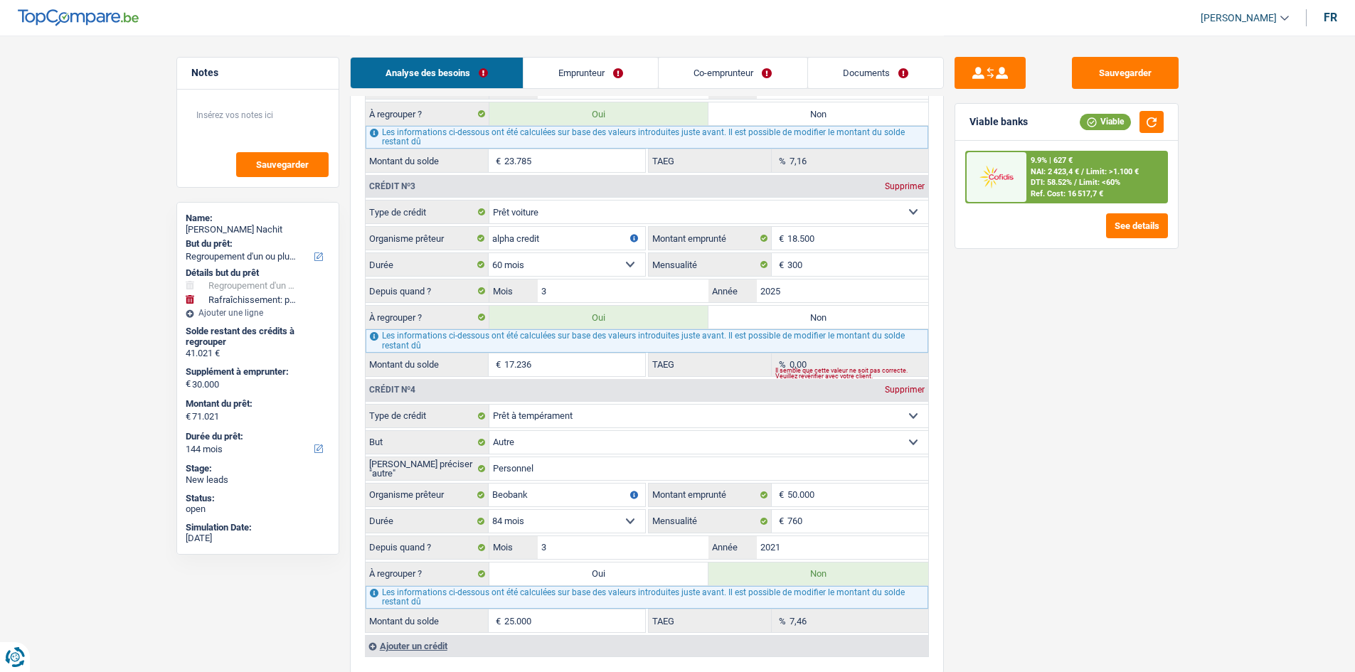
click at [671, 580] on label "Oui" at bounding box center [599, 574] width 220 height 23
click at [671, 580] on input "Oui" at bounding box center [599, 574] width 220 height 23
radio input "true"
type input "66.021"
radio input "false"
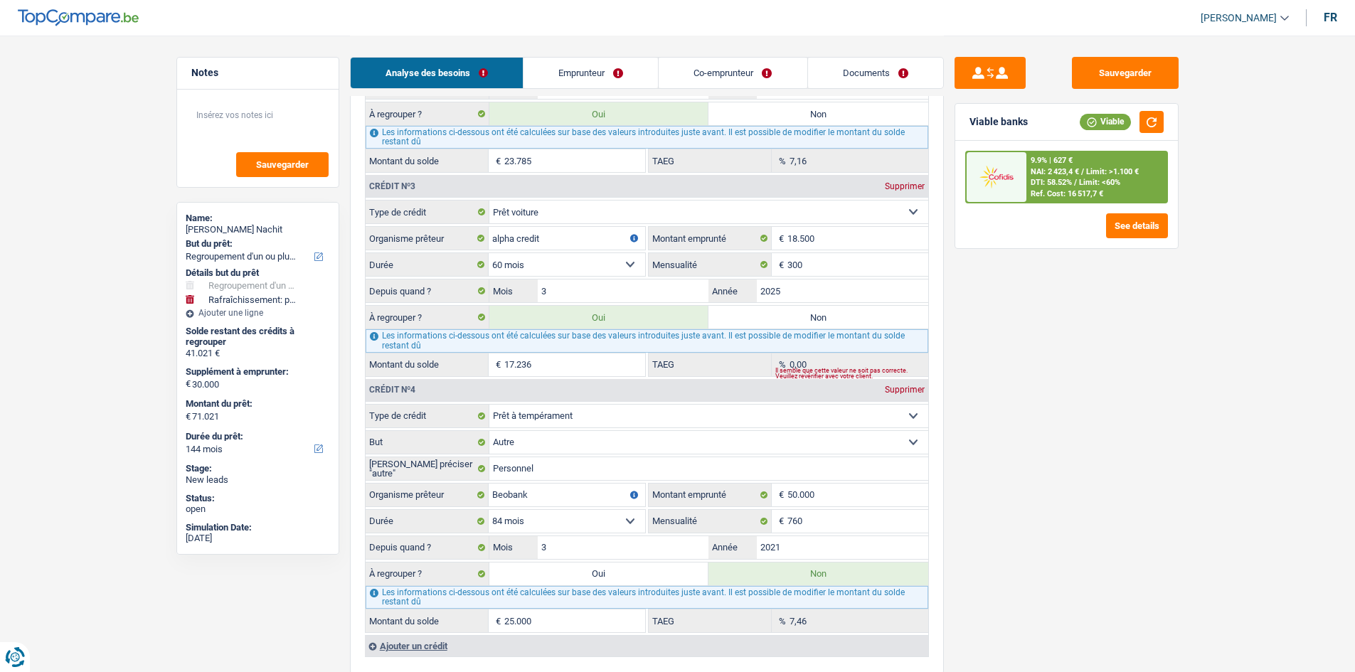
type input "66.021"
type input "96.021"
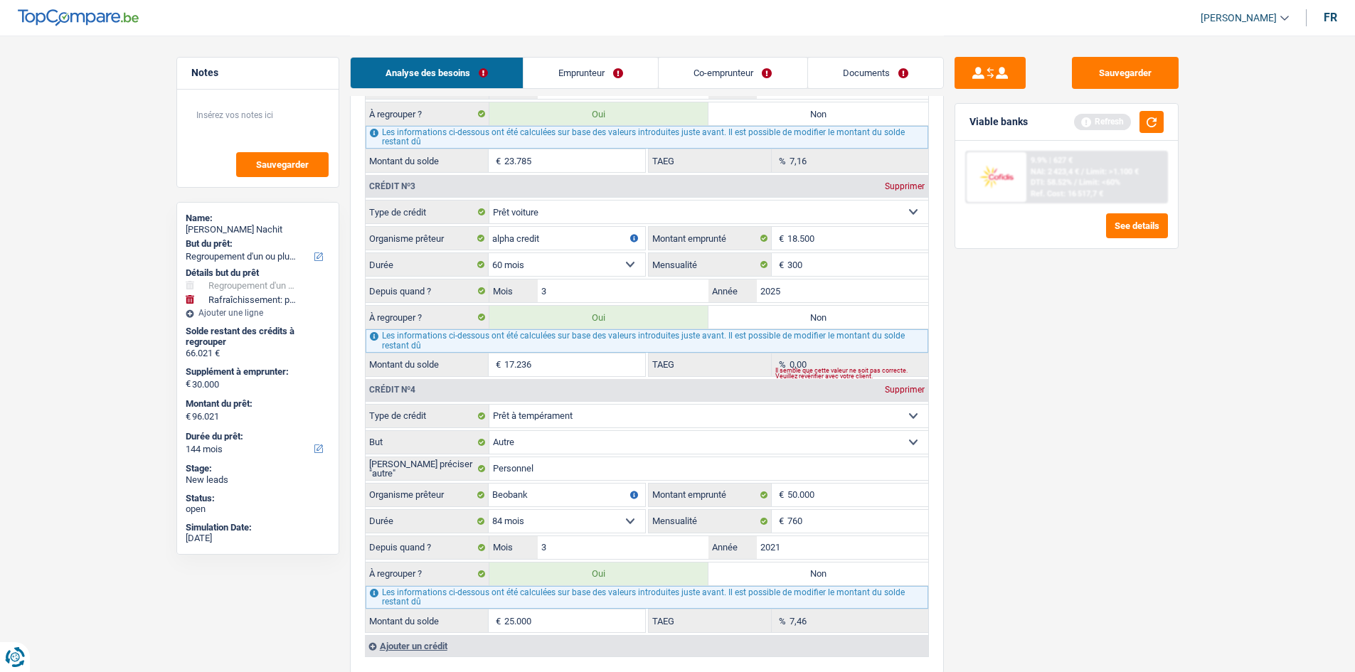
click at [1154, 392] on div "Sauvegarder Viable banks Refresh 9.9% | 627 € NAI: 2 423,4 € / Limit: >1.100 € …" at bounding box center [1066, 353] width 245 height 592
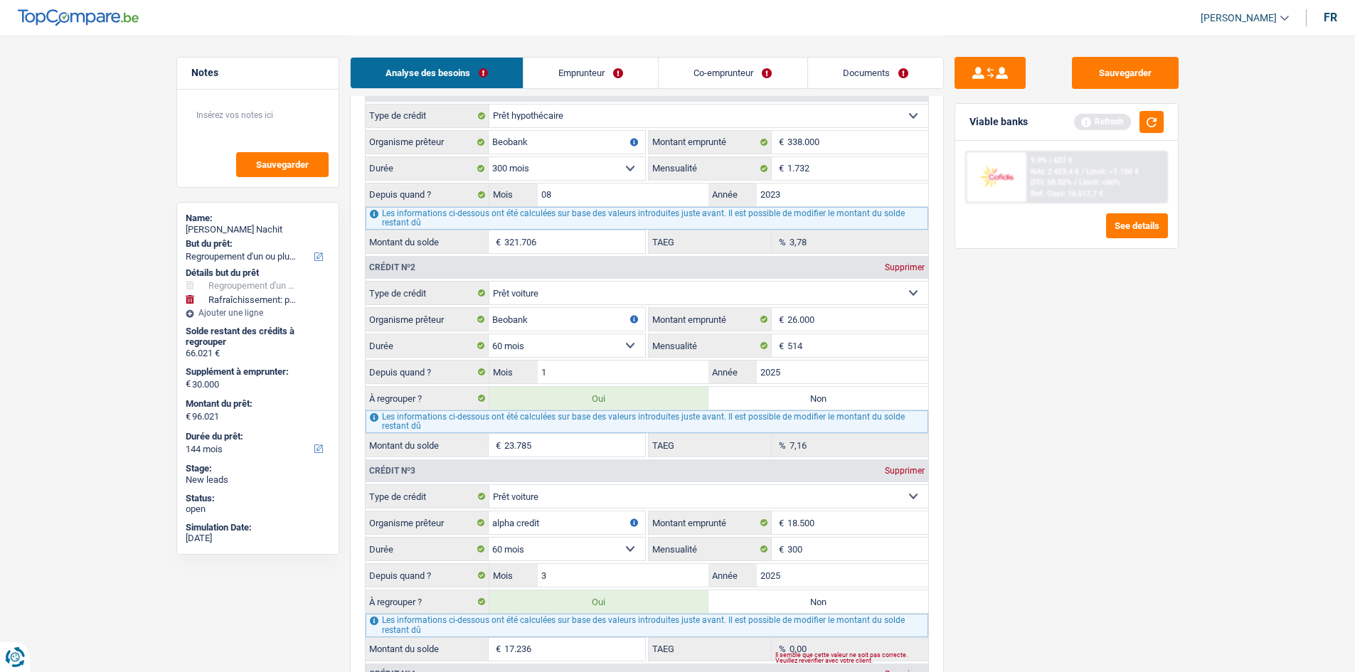
click at [1151, 110] on div "Viable banks Refresh" at bounding box center [1066, 122] width 223 height 37
click at [1150, 112] on button "button" at bounding box center [1151, 122] width 24 height 22
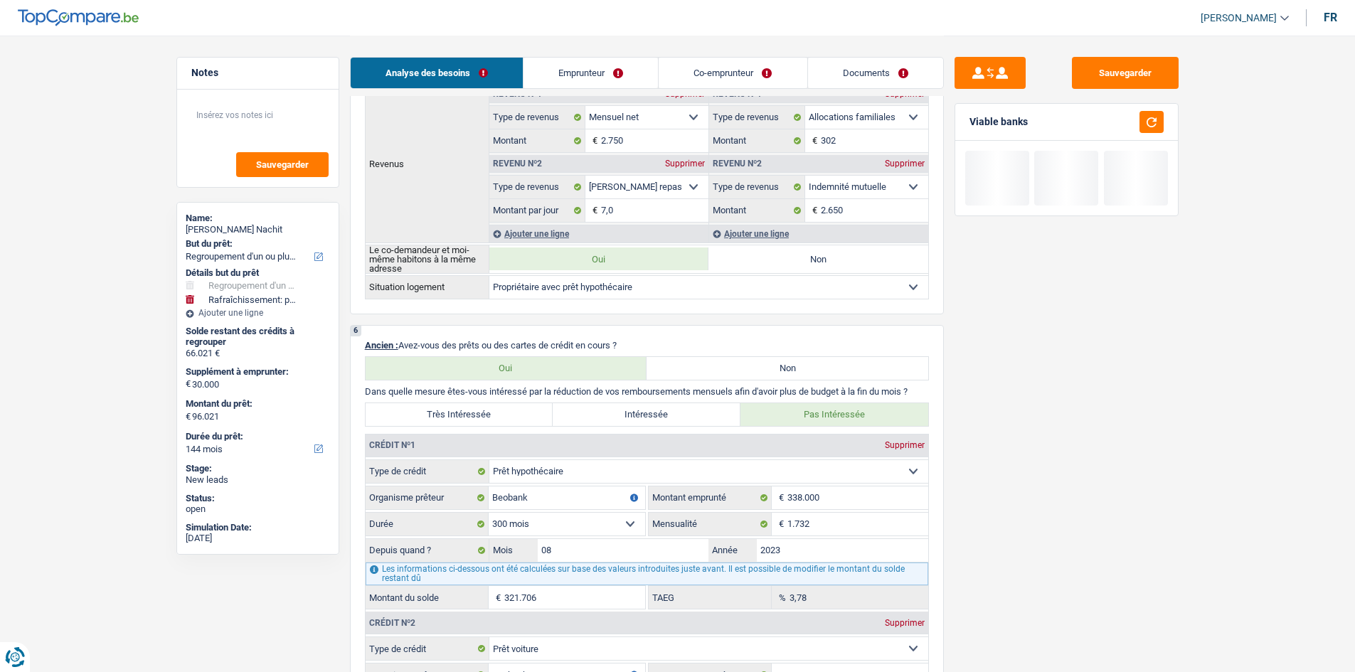
click at [502, 418] on label "Très Intéressée" at bounding box center [460, 414] width 188 height 23
click at [502, 418] on input "Très Intéressée" at bounding box center [460, 414] width 188 height 23
radio input "true"
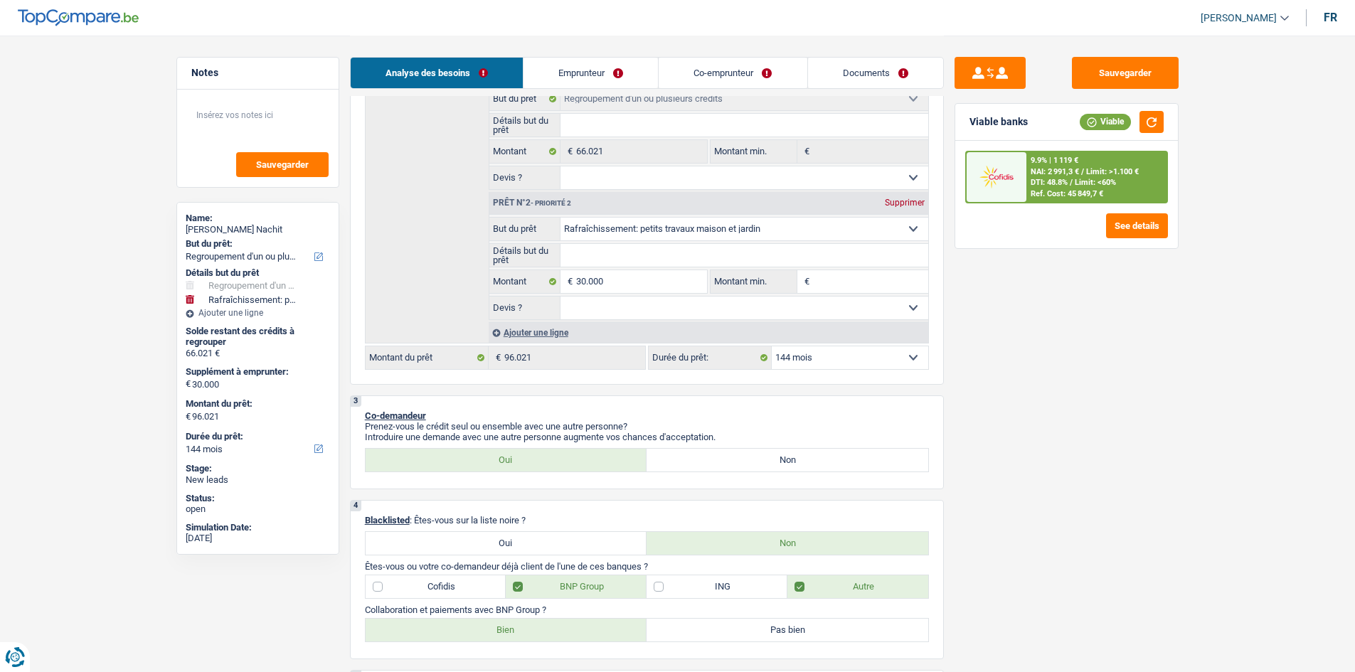
scroll to position [142, 0]
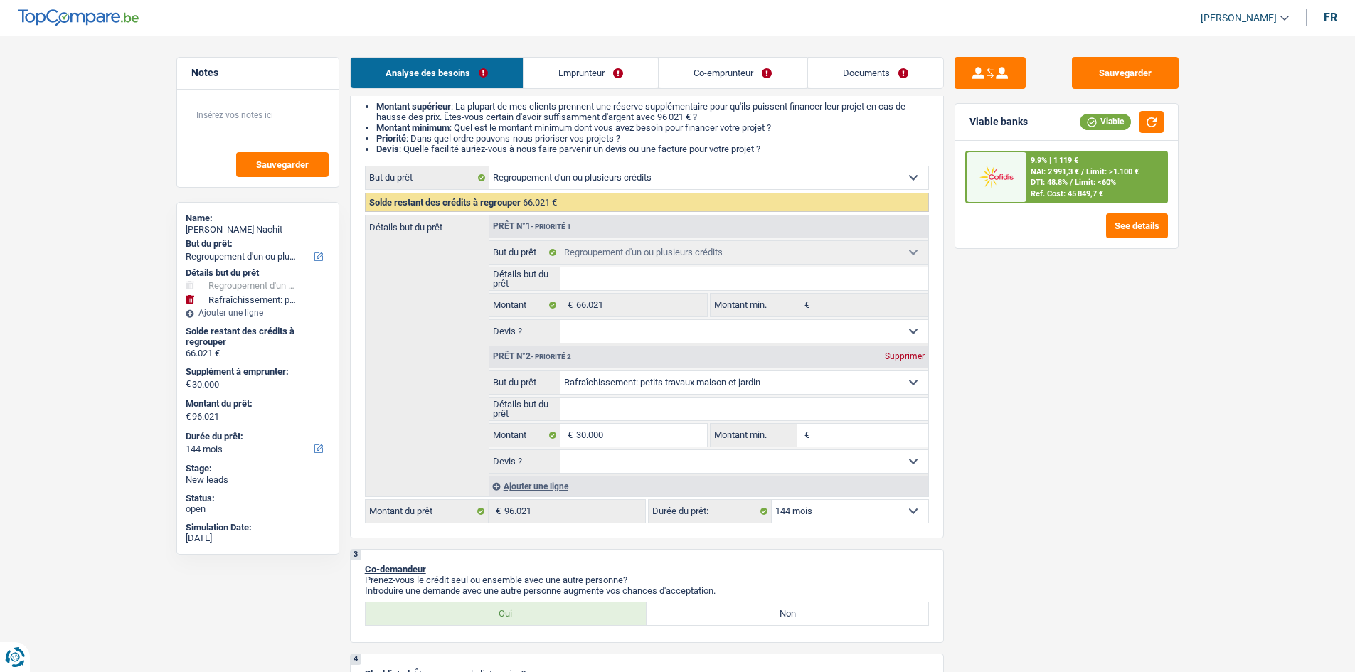
click at [1070, 190] on div "Ref. Cost: 45 849,7 €" at bounding box center [1067, 193] width 73 height 9
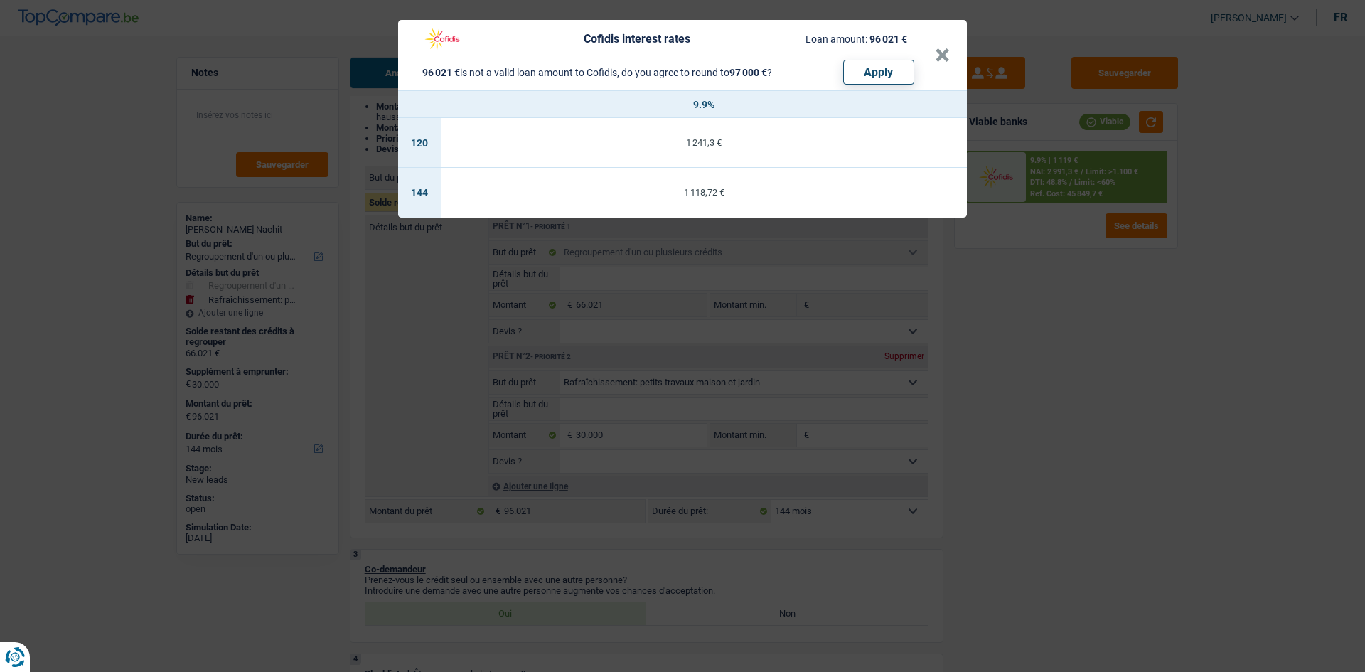
click at [1070, 270] on div "Cofidis interest rates Loan amount: 96 021 € 96 021 € is not a valid loan amoun…" at bounding box center [682, 336] width 1365 height 672
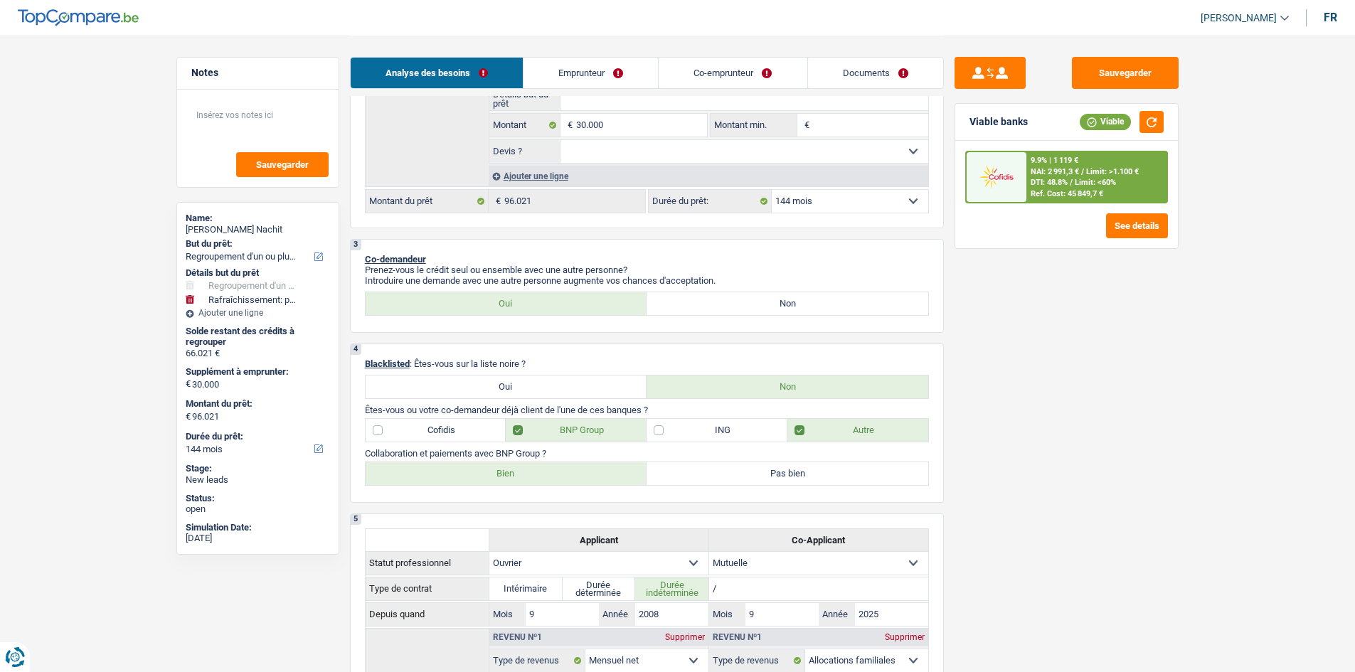
scroll to position [427, 0]
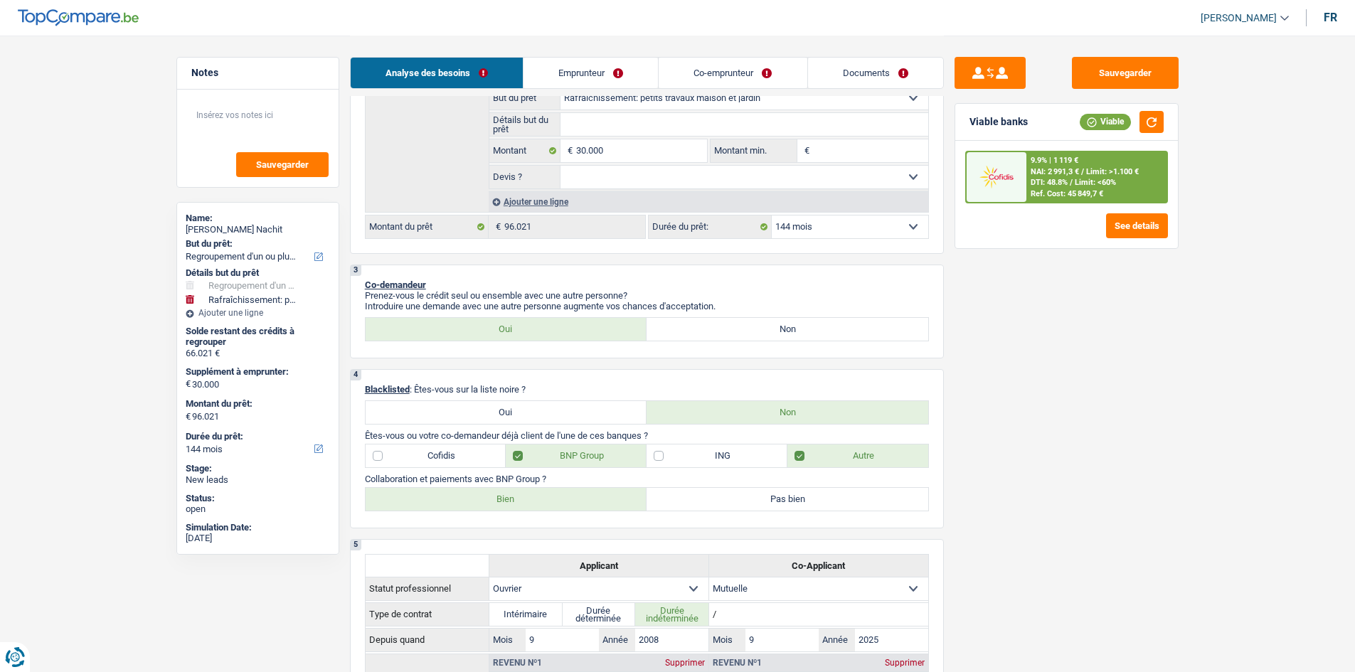
click at [881, 220] on select "12 mois 18 mois 24 mois 30 mois 36 mois 42 mois 48 mois 60 mois 72 mois 84 mois…" at bounding box center [850, 226] width 156 height 23
select select "120"
click at [772, 215] on select "12 mois 18 mois 24 mois 30 mois 36 mois 42 mois 48 mois 60 mois 72 mois 84 mois…" at bounding box center [850, 226] width 156 height 23
select select "120"
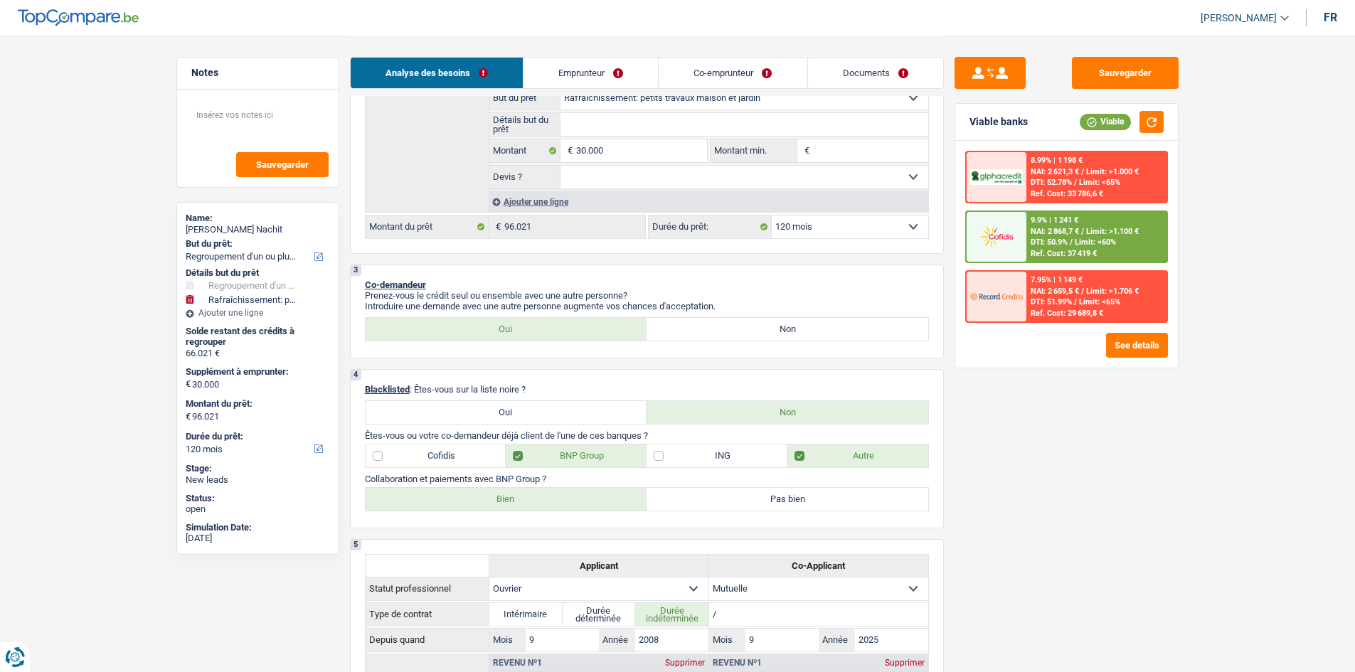
click at [868, 225] on select "12 mois 18 mois 24 mois 30 mois 36 mois 42 mois 48 mois 60 mois 72 mois 84 mois…" at bounding box center [850, 226] width 156 height 23
select select "144"
click at [772, 215] on select "12 mois 18 mois 24 mois 30 mois 36 mois 42 mois 48 mois 60 mois 72 mois 84 mois…" at bounding box center [850, 226] width 156 height 23
select select "144"
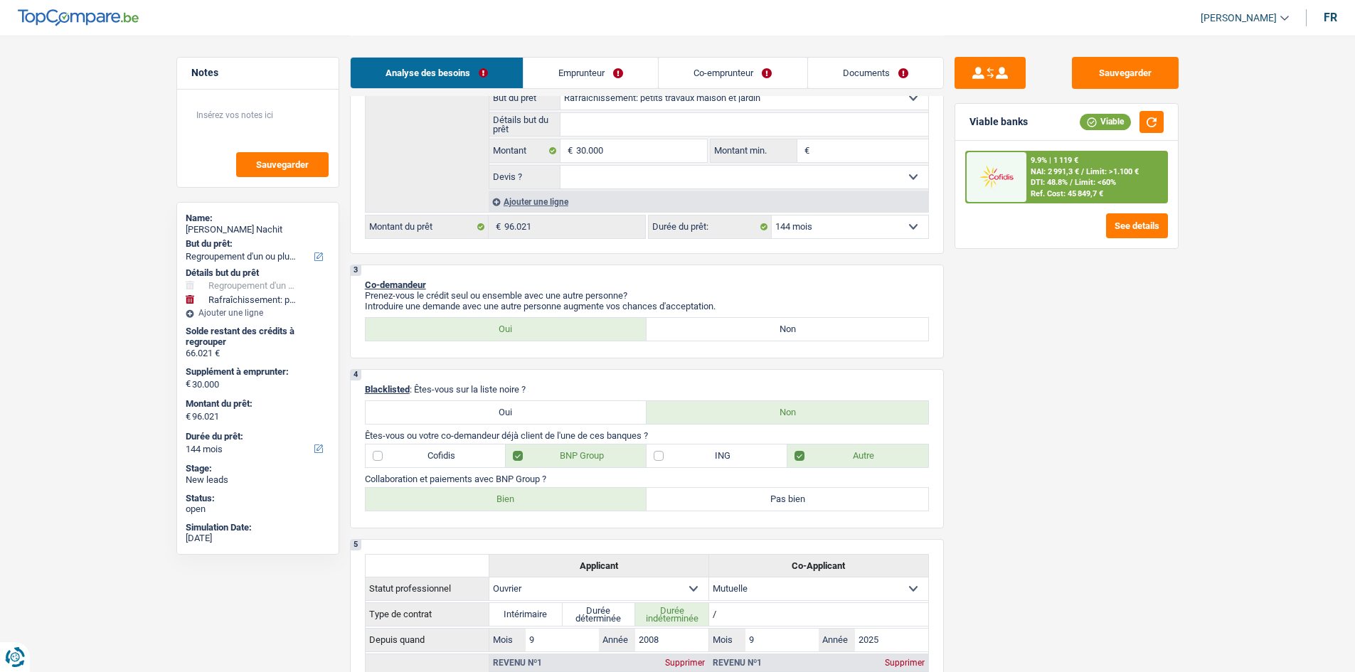
click at [1102, 176] on div "9.9% | 1 119 € NAI: 2 991,3 € / Limit: >1.100 € DTI: 48.8% / Limit: <60% Ref. C…" at bounding box center [1096, 177] width 140 height 50
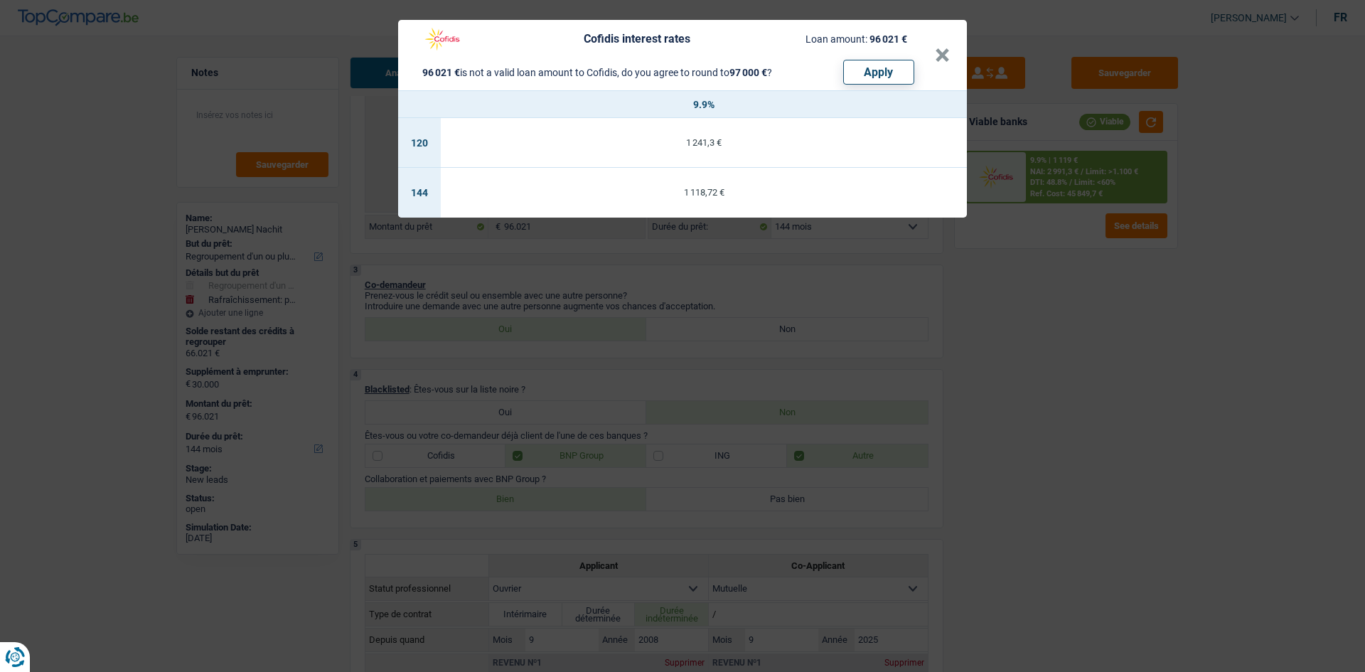
click at [1129, 371] on div "Cofidis interest rates Loan amount: 96 021 € 96 021 € is not a valid loan amoun…" at bounding box center [682, 336] width 1365 height 672
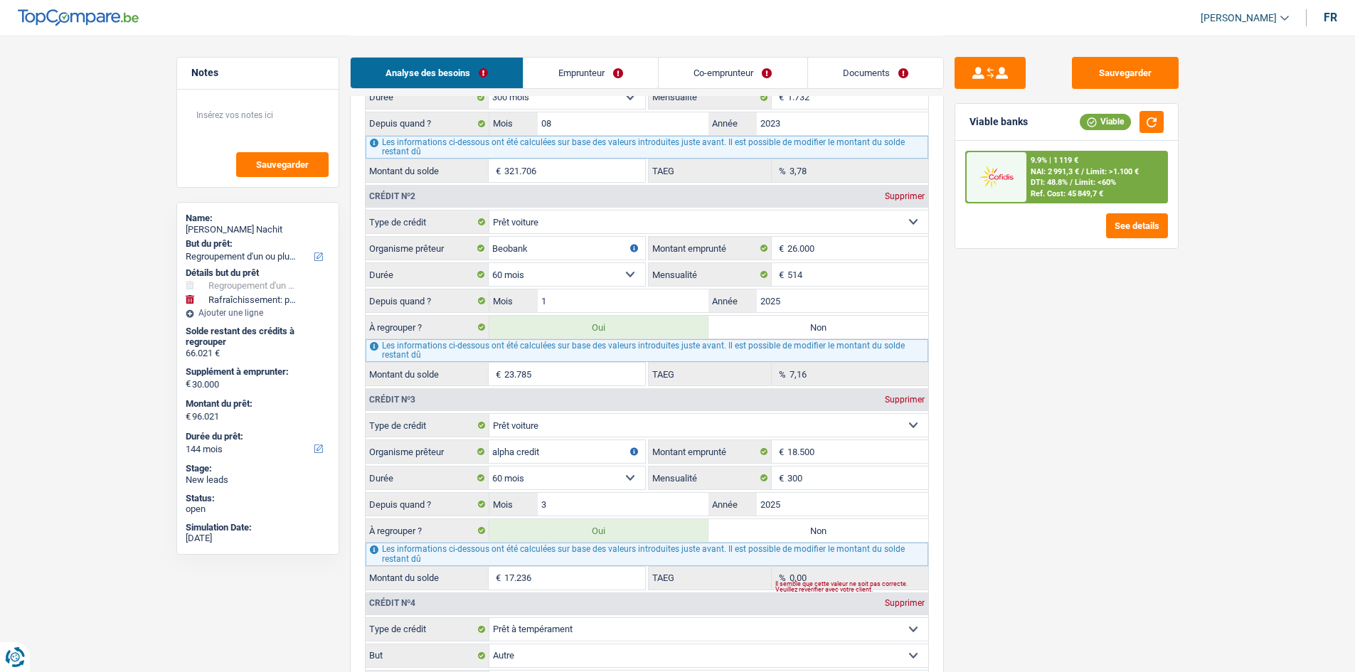
scroll to position [1636, 0]
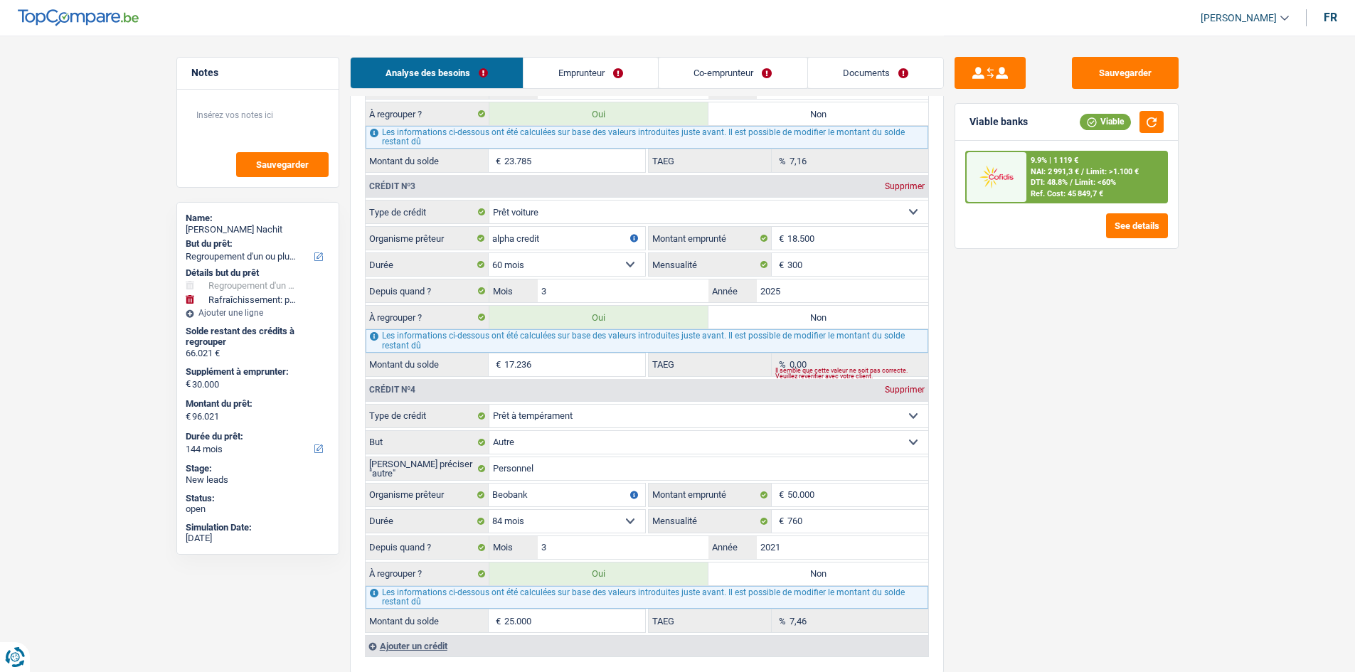
click at [1092, 177] on div "9.9% | 1 119 € NAI: 2 991,3 € / Limit: >1.100 € DTI: 48.8% / Limit: <60% Ref. C…" at bounding box center [1096, 177] width 140 height 50
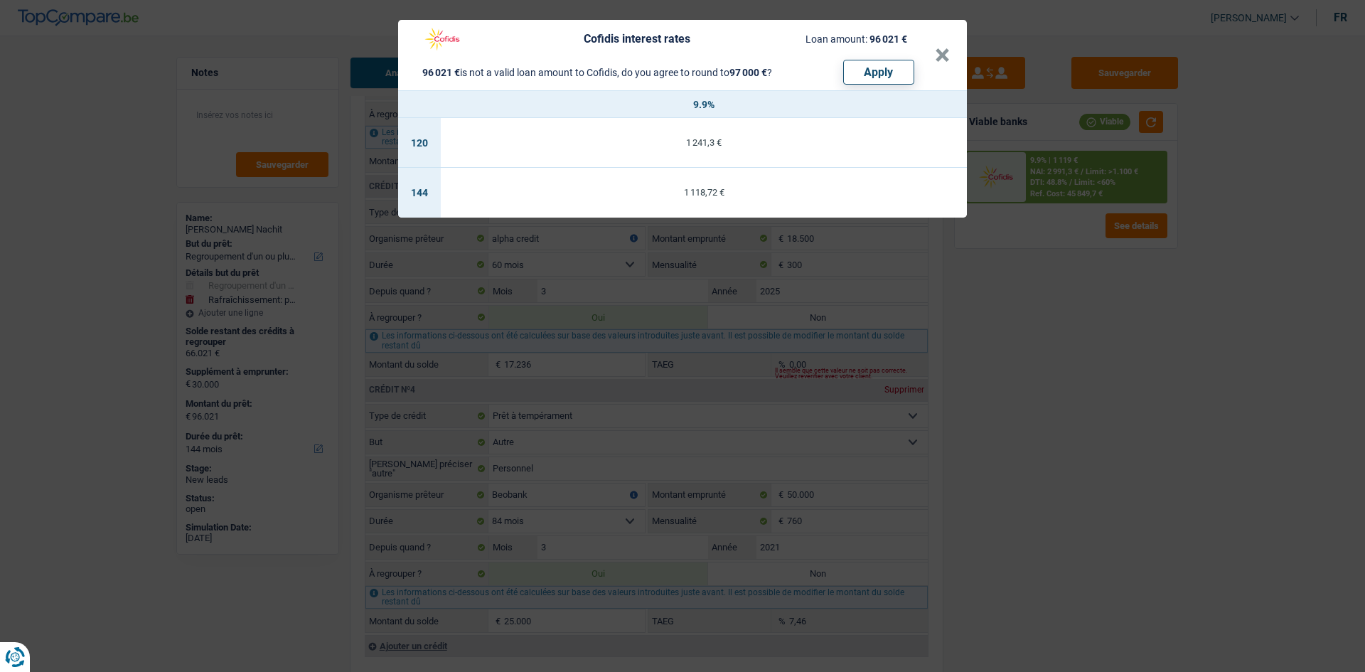
click at [1118, 331] on div "Cofidis interest rates Loan amount: 96 021 € 96 021 € is not a valid loan amoun…" at bounding box center [682, 336] width 1365 height 672
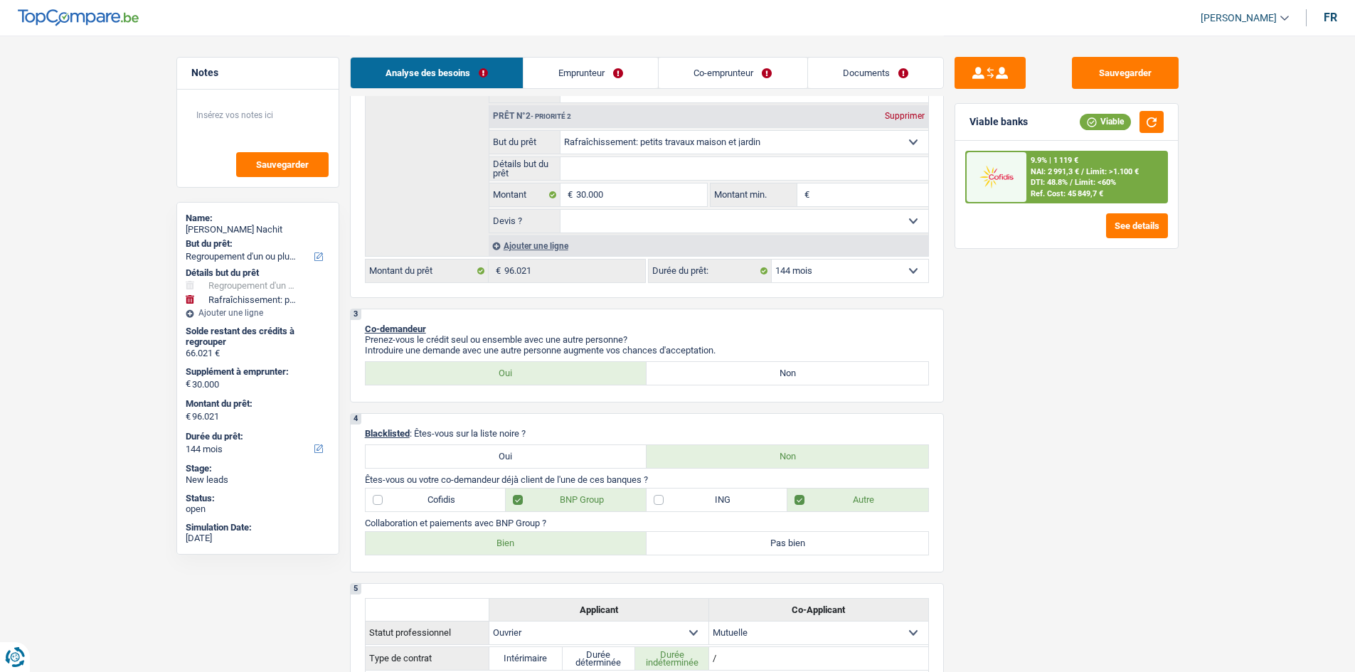
scroll to position [284, 0]
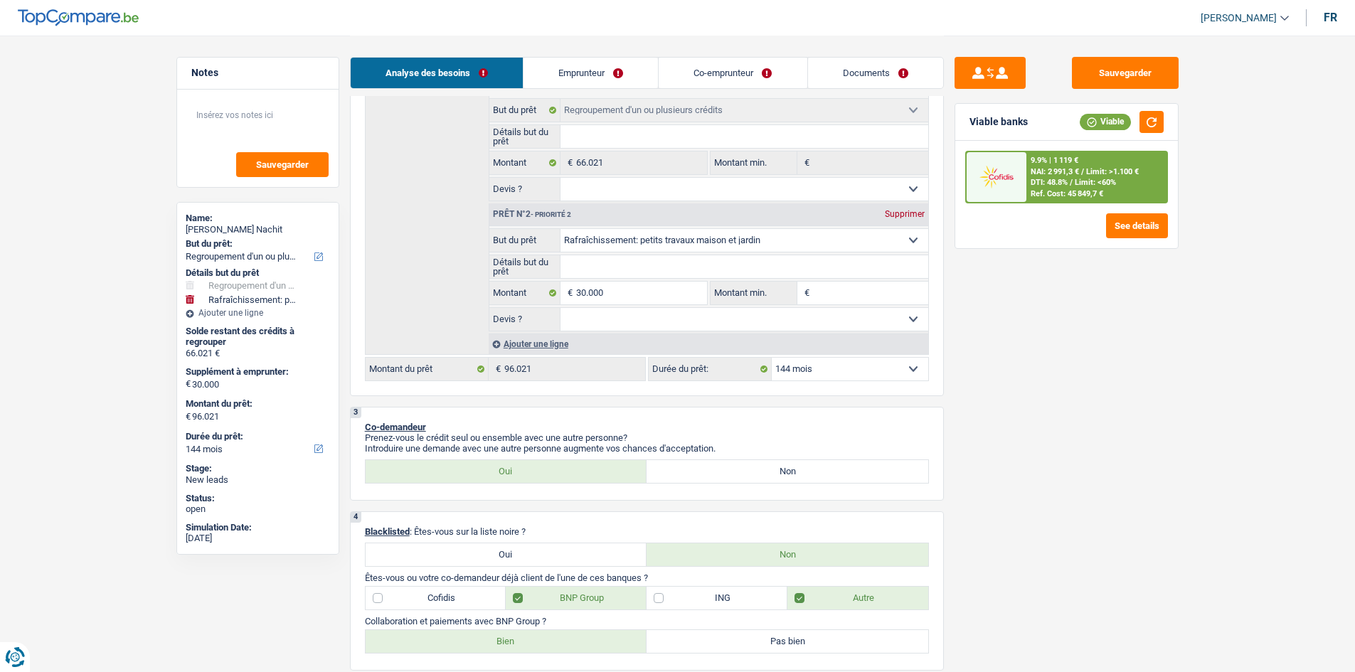
click at [1063, 183] on span "DTI: 48.8%" at bounding box center [1049, 182] width 37 height 9
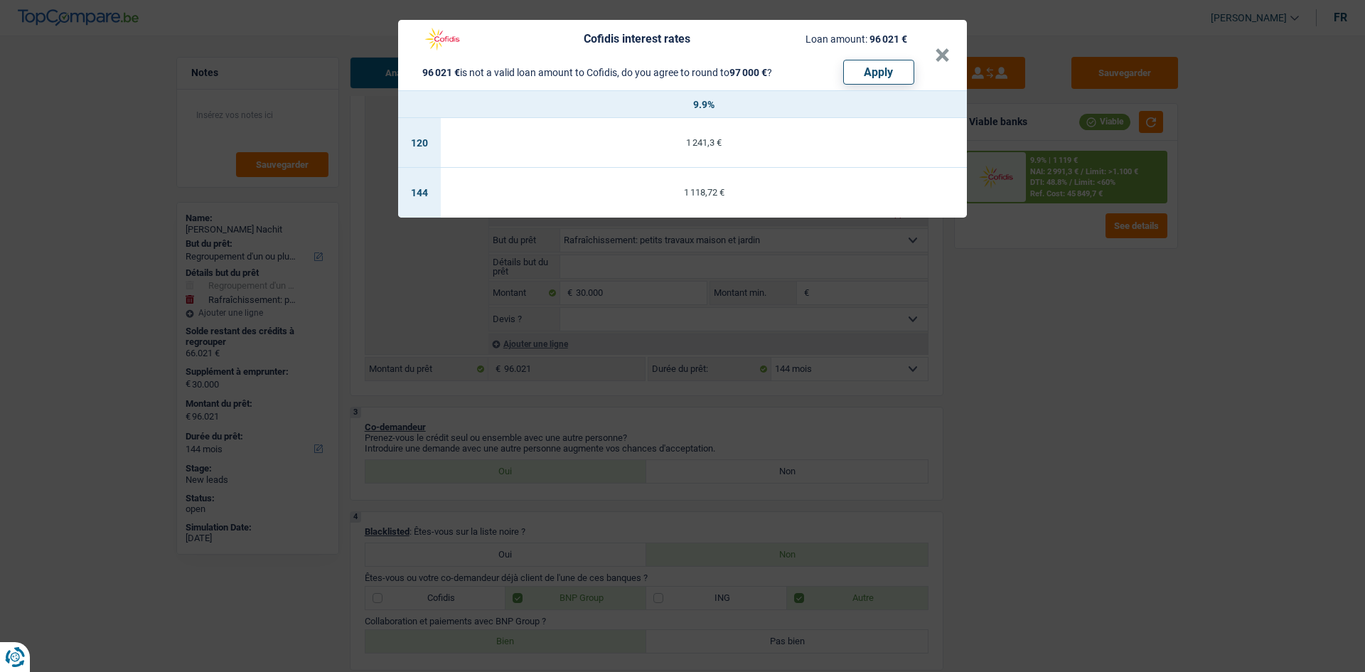
click at [1091, 306] on div "Cofidis interest rates Loan amount: 96 021 € 96 021 € is not a valid loan amoun…" at bounding box center [682, 336] width 1365 height 672
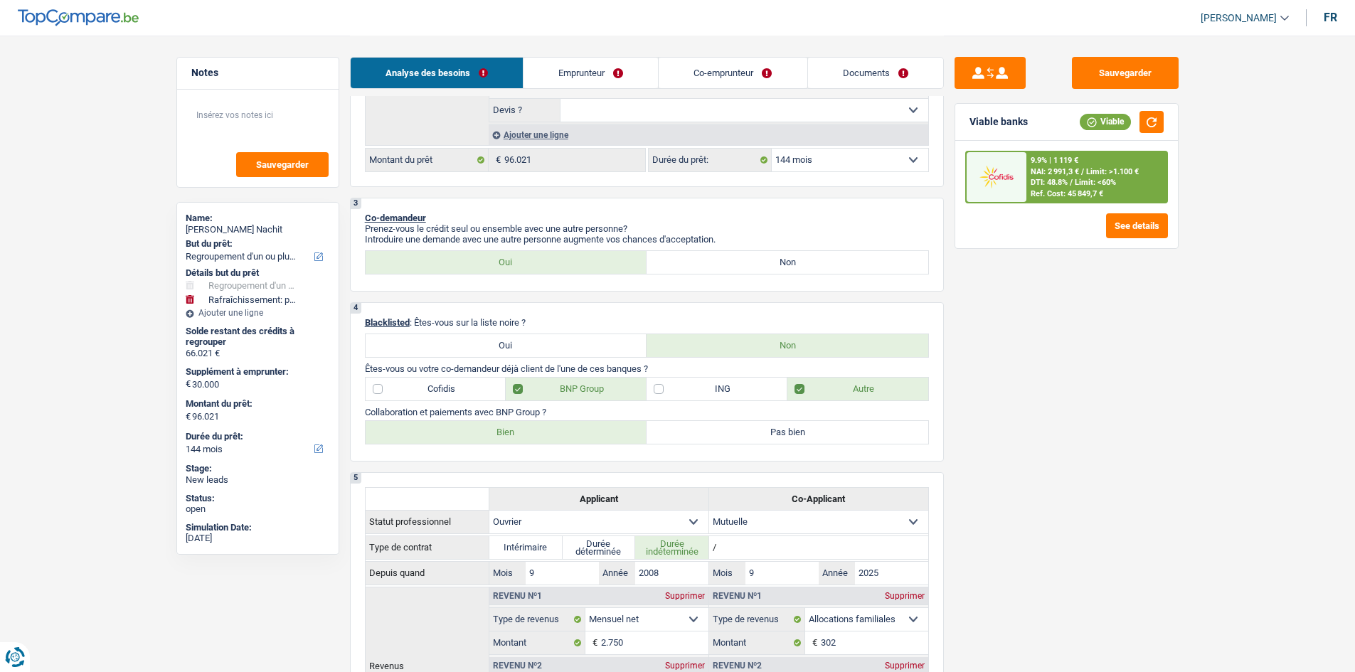
scroll to position [356, 0]
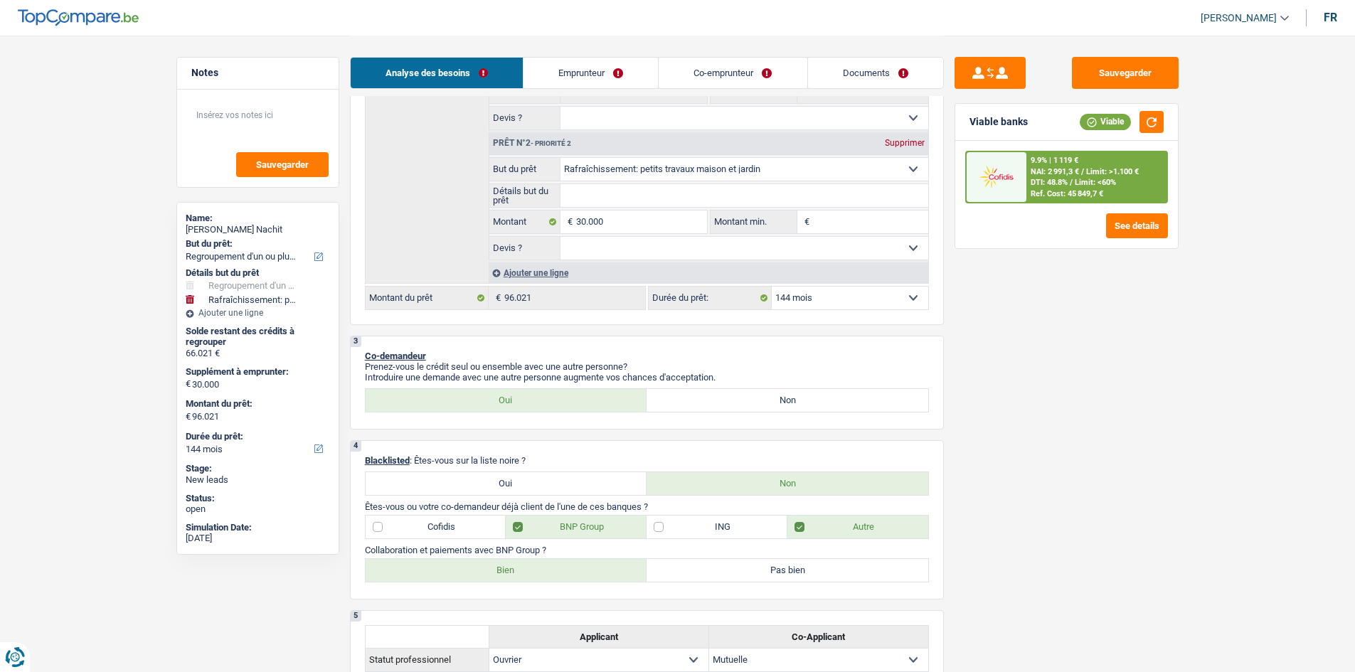
drag, startPoint x: 873, startPoint y: 299, endPoint x: 866, endPoint y: 309, distance: 11.2
click at [873, 299] on select "12 mois 18 mois 24 mois 30 mois 36 mois 42 mois 48 mois 60 mois 72 mois 84 mois…" at bounding box center [850, 298] width 156 height 23
select select "120"
click at [772, 287] on select "12 mois 18 mois 24 mois 30 mois 36 mois 42 mois 48 mois 60 mois 72 mois 84 mois…" at bounding box center [850, 298] width 156 height 23
select select "120"
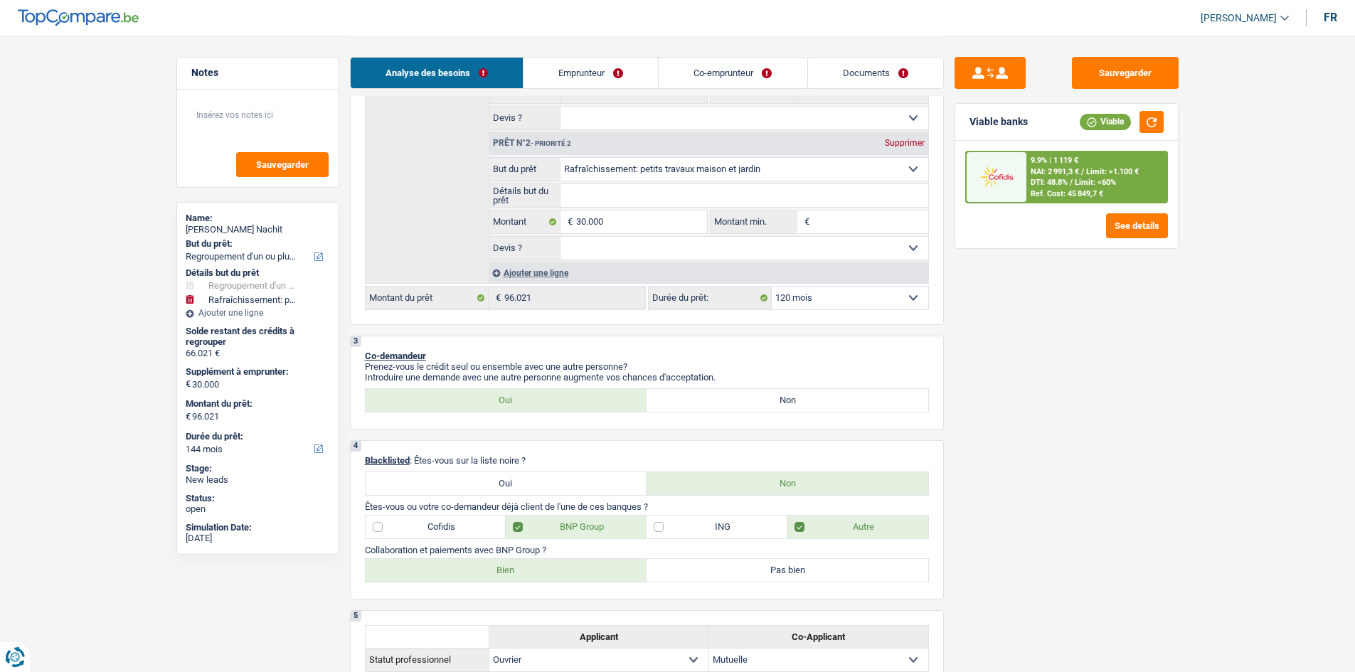
select select "120"
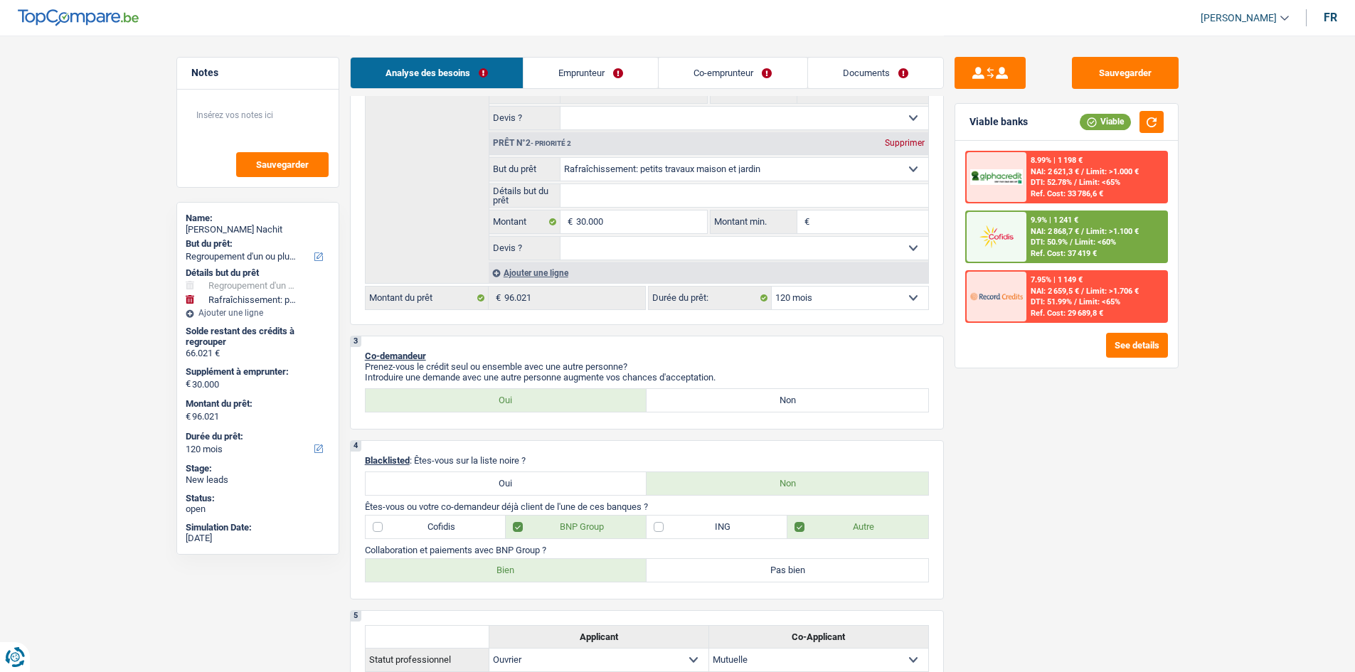
click at [1067, 245] on span "DTI: 50.9%" at bounding box center [1049, 242] width 37 height 9
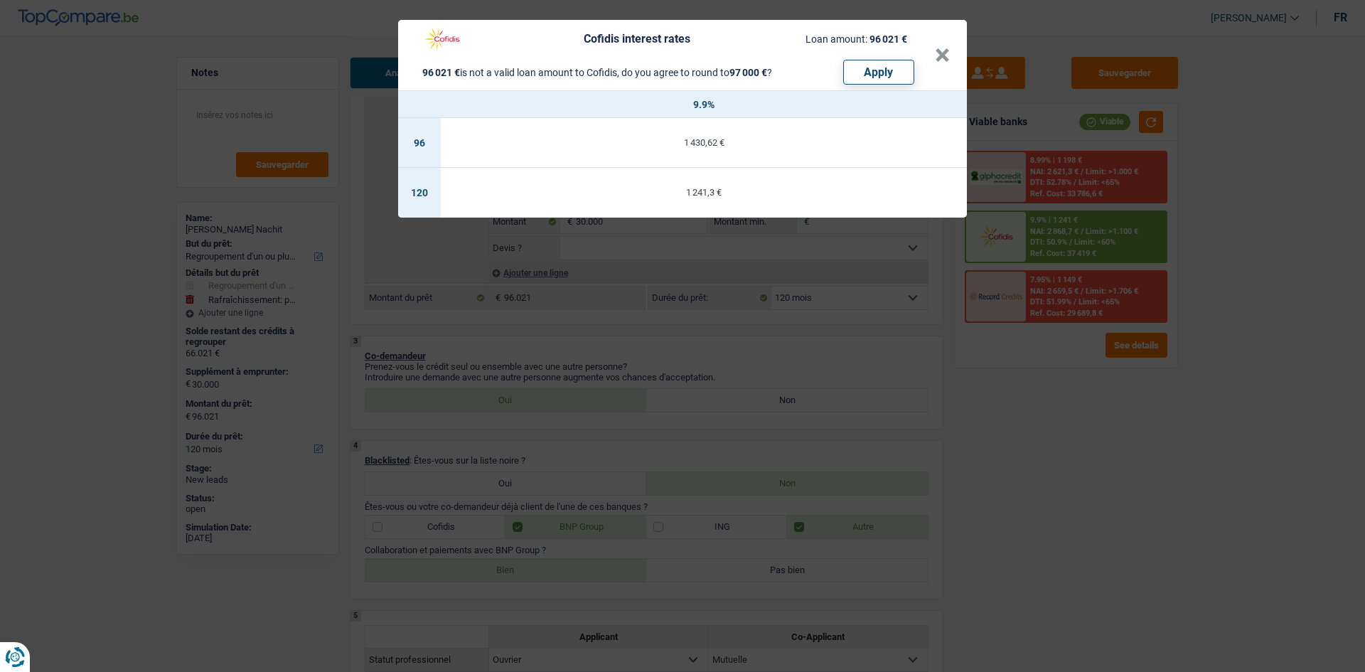
click at [849, 188] on div "1 241,3 €" at bounding box center [704, 192] width 526 height 9
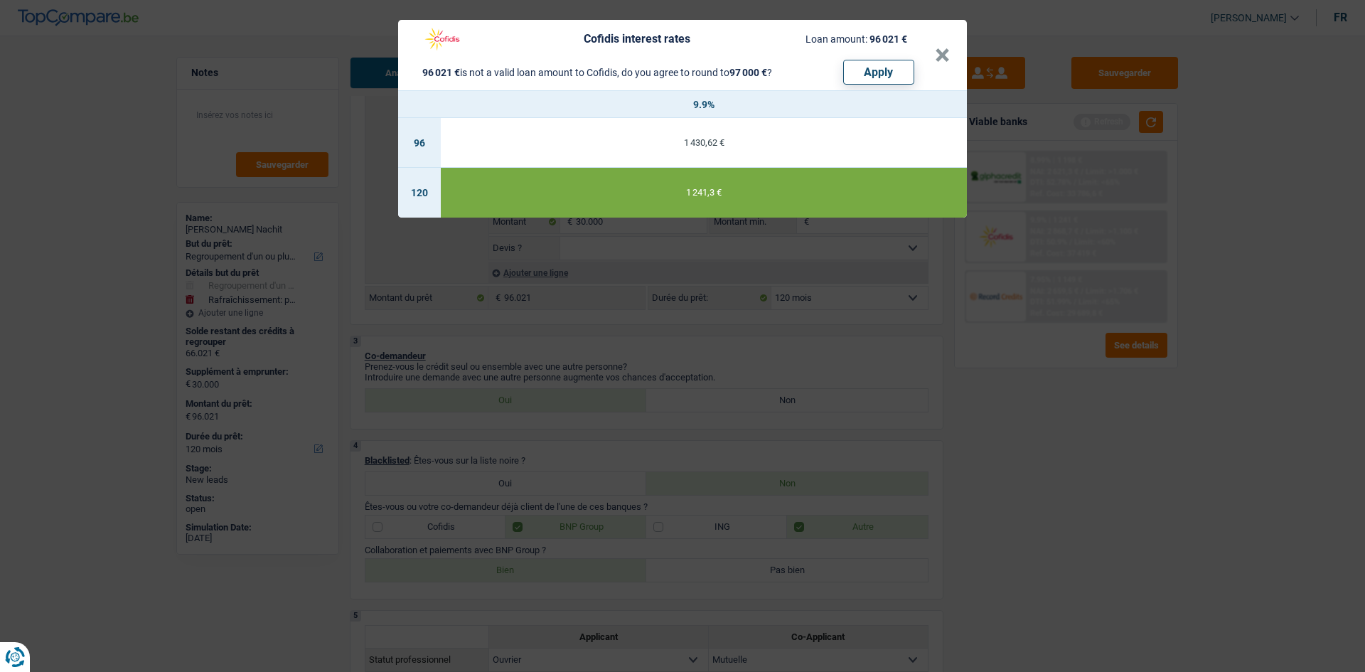
click at [1083, 407] on div "Cofidis interest rates Loan amount: 96 021 € 96 021 € is not a valid loan amoun…" at bounding box center [682, 336] width 1365 height 672
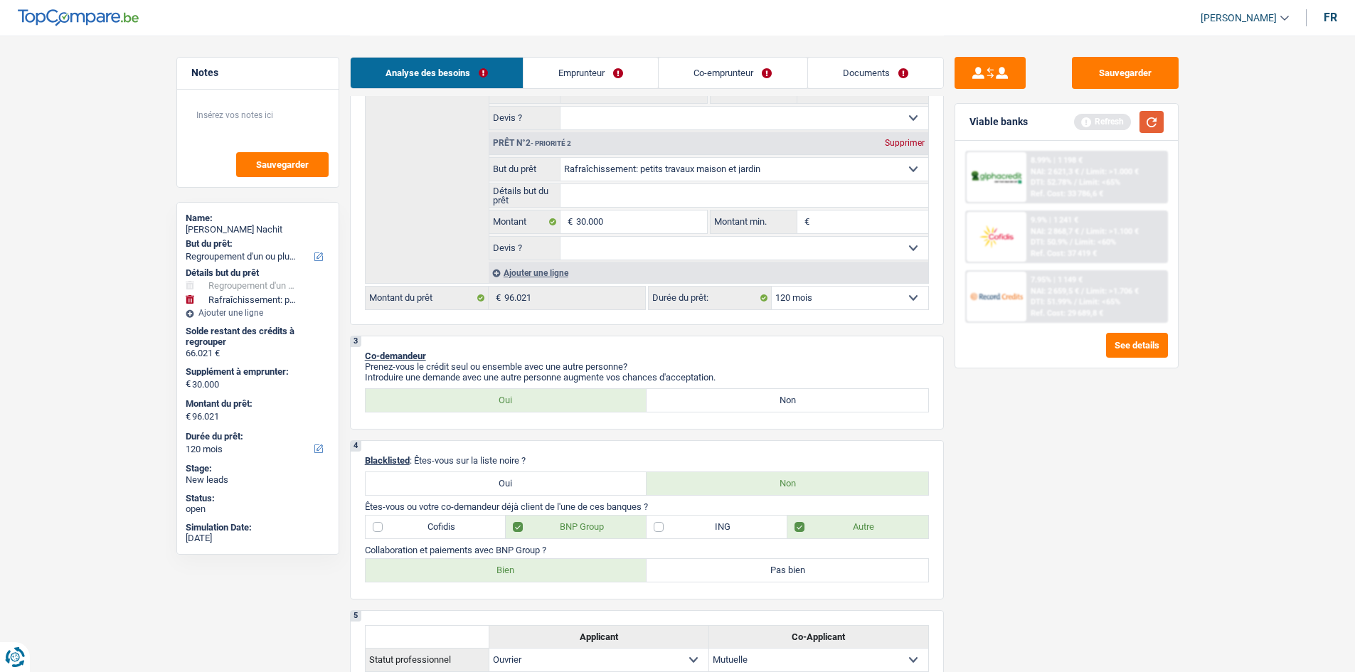
click at [1155, 116] on button "button" at bounding box center [1151, 122] width 24 height 22
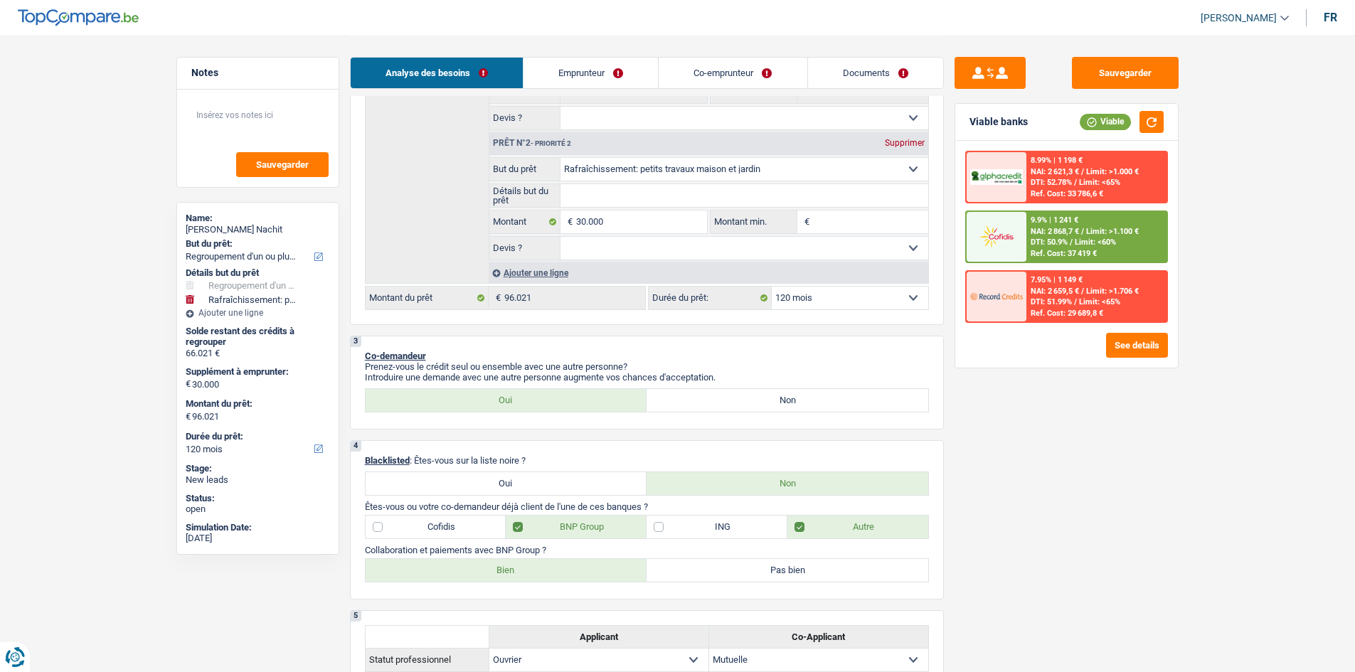
click at [1121, 246] on div "9.9% | 1 241 € NAI: 2 868,7 € / Limit: >1.100 € DTI: 50.9% / Limit: <60% Ref. C…" at bounding box center [1096, 237] width 140 height 50
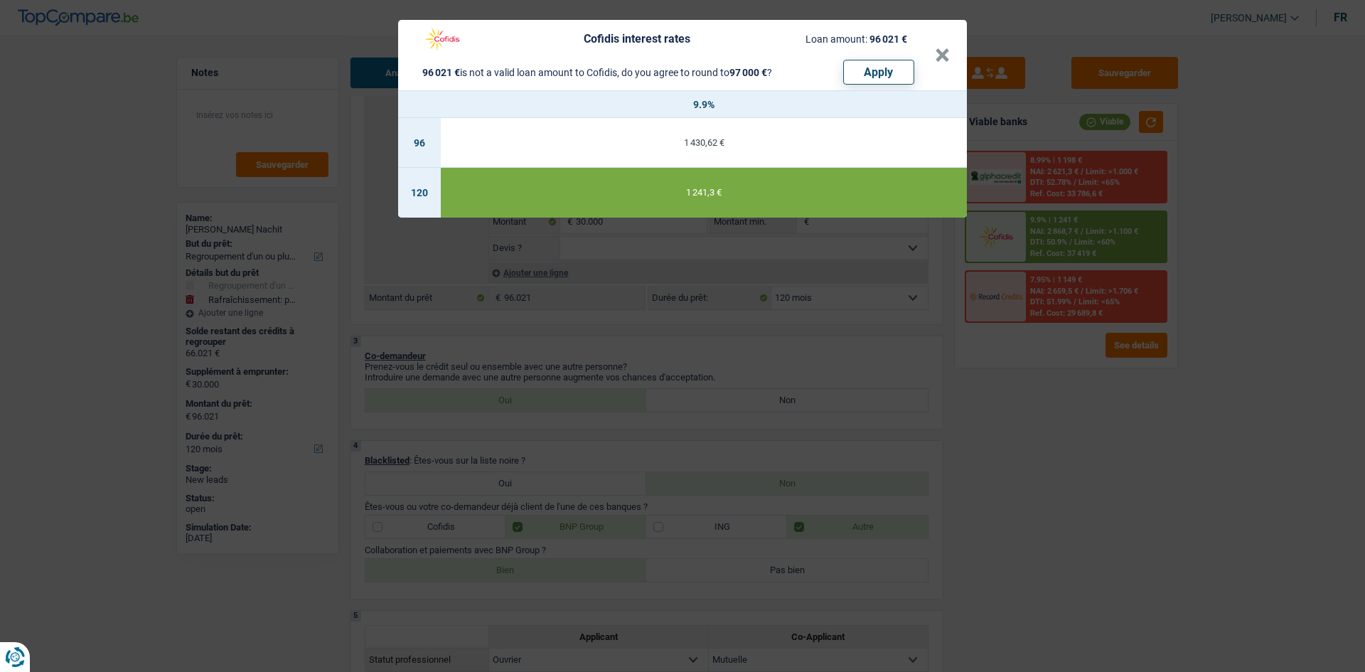
click at [1143, 453] on div "Cofidis interest rates Loan amount: 96 021 € 96 021 € is not a valid loan amoun…" at bounding box center [682, 336] width 1365 height 672
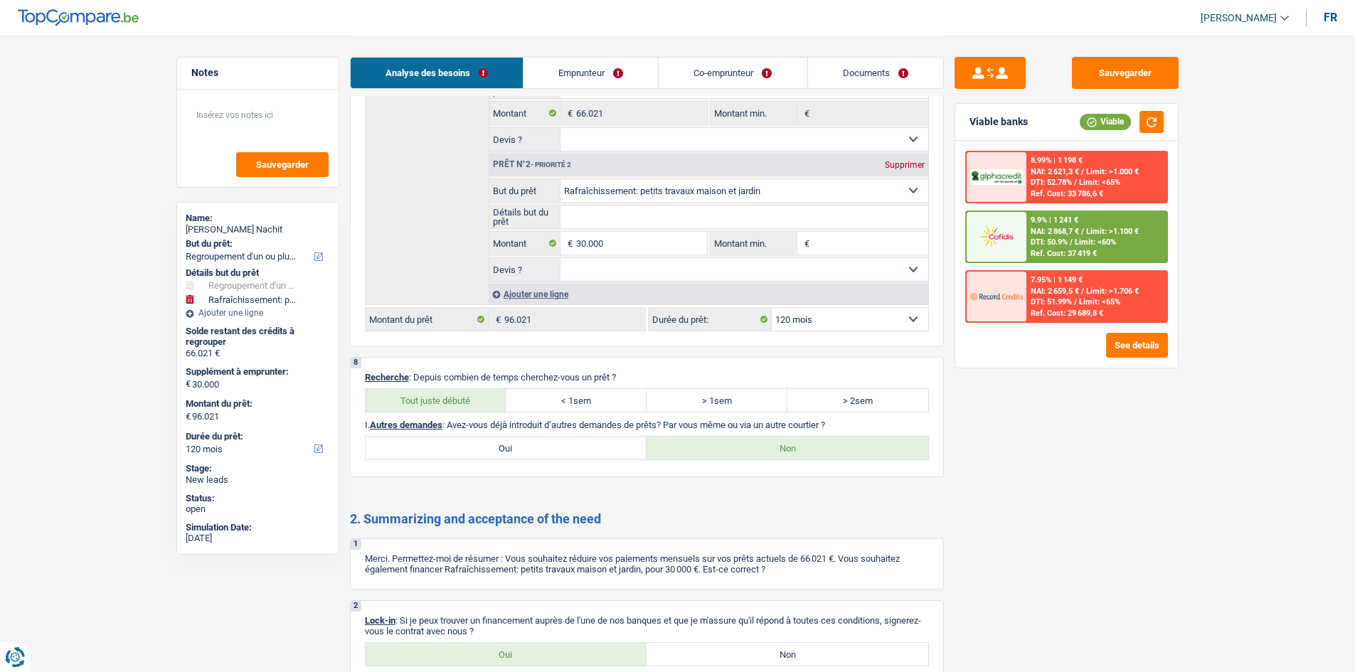
scroll to position [2652, 0]
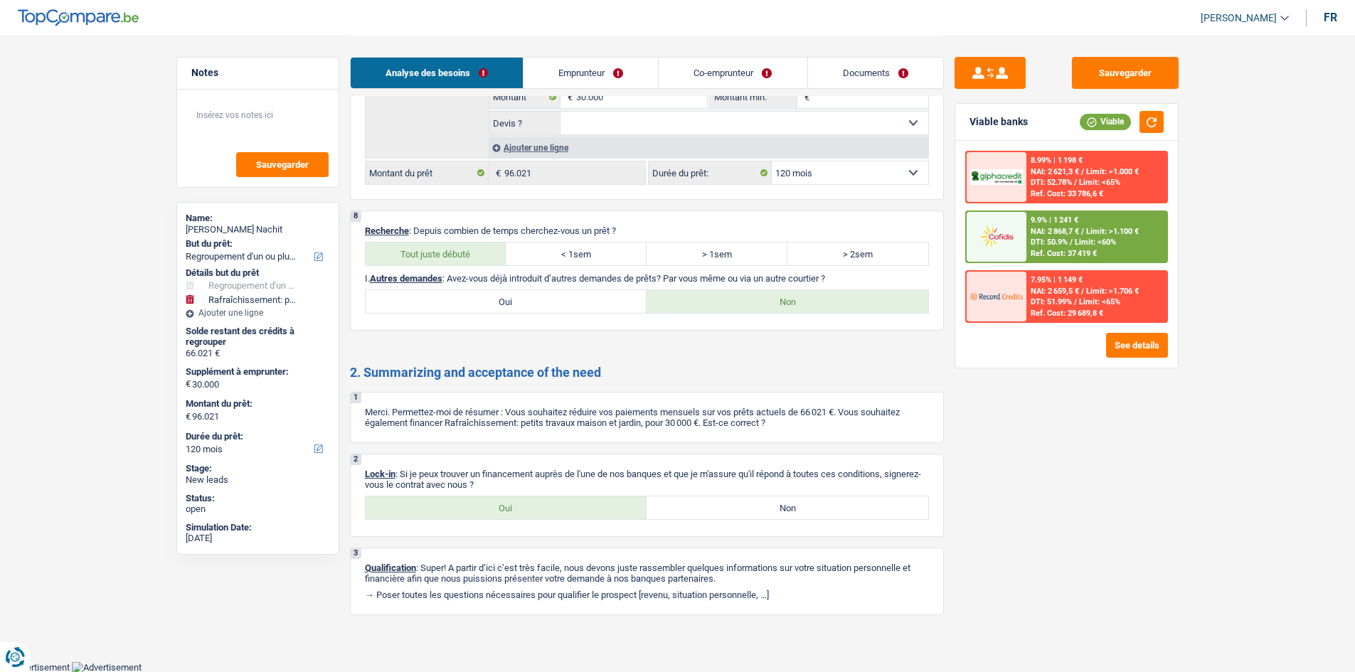
click at [567, 505] on label "Oui" at bounding box center [507, 507] width 282 height 23
click at [567, 505] on input "Oui" at bounding box center [507, 507] width 282 height 23
radio input "true"
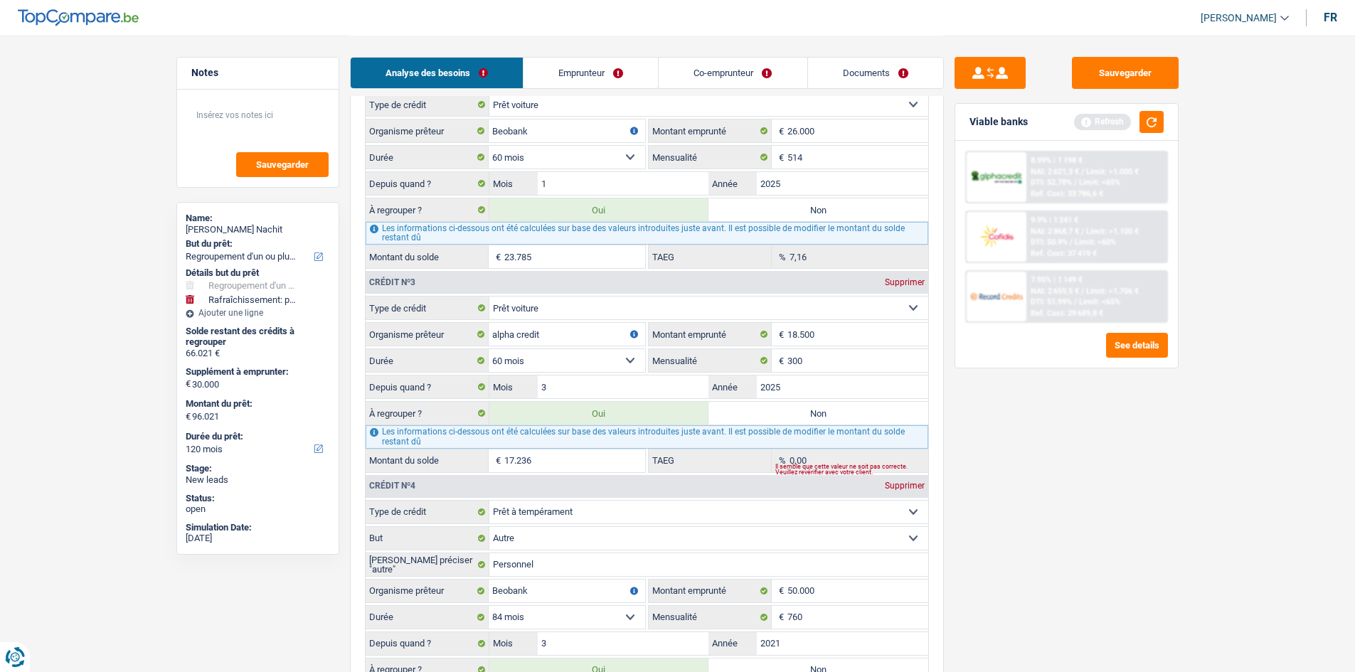
scroll to position [0, 0]
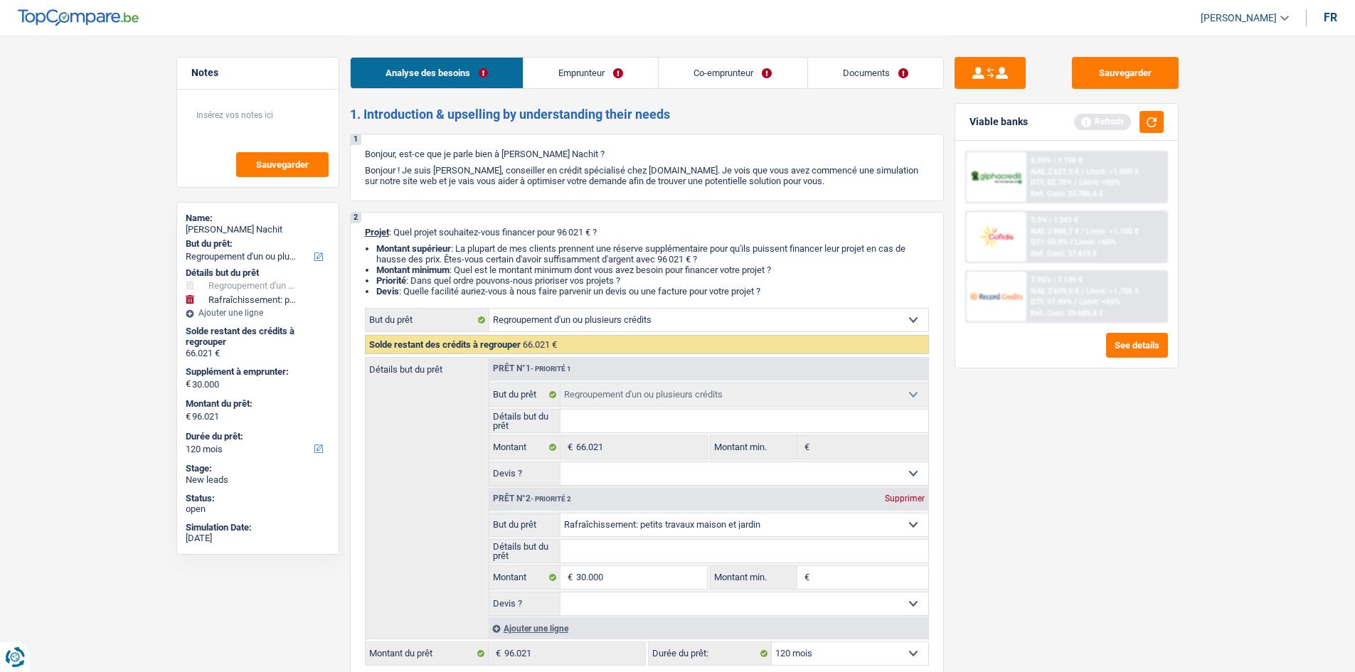
click at [861, 70] on link "Documents" at bounding box center [875, 73] width 135 height 31
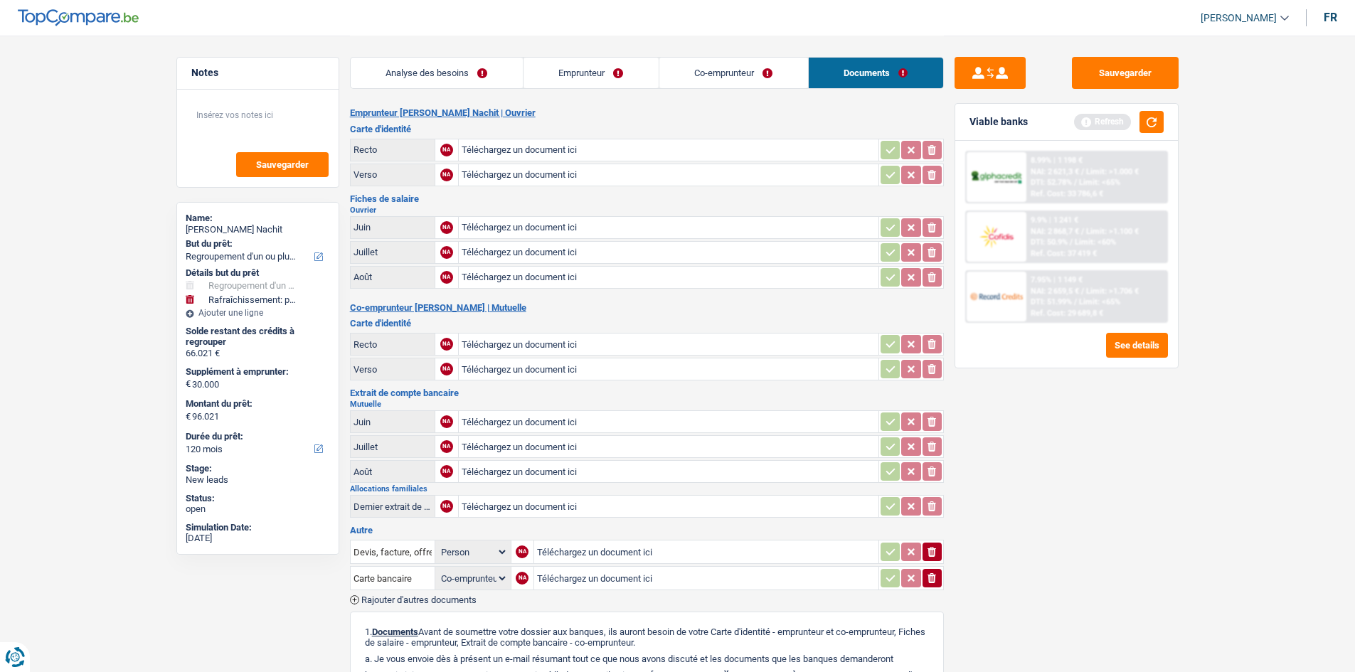
drag, startPoint x: 1109, startPoint y: 474, endPoint x: 706, endPoint y: 134, distance: 527.3
click at [1099, 457] on div "Sauvegarder Viable banks Refresh 8.99% | 1 198 € NAI: 2 621,3 € / Limit: >1.000…" at bounding box center [1066, 353] width 245 height 592
click at [464, 75] on link "Analyse des besoins" at bounding box center [437, 73] width 172 height 31
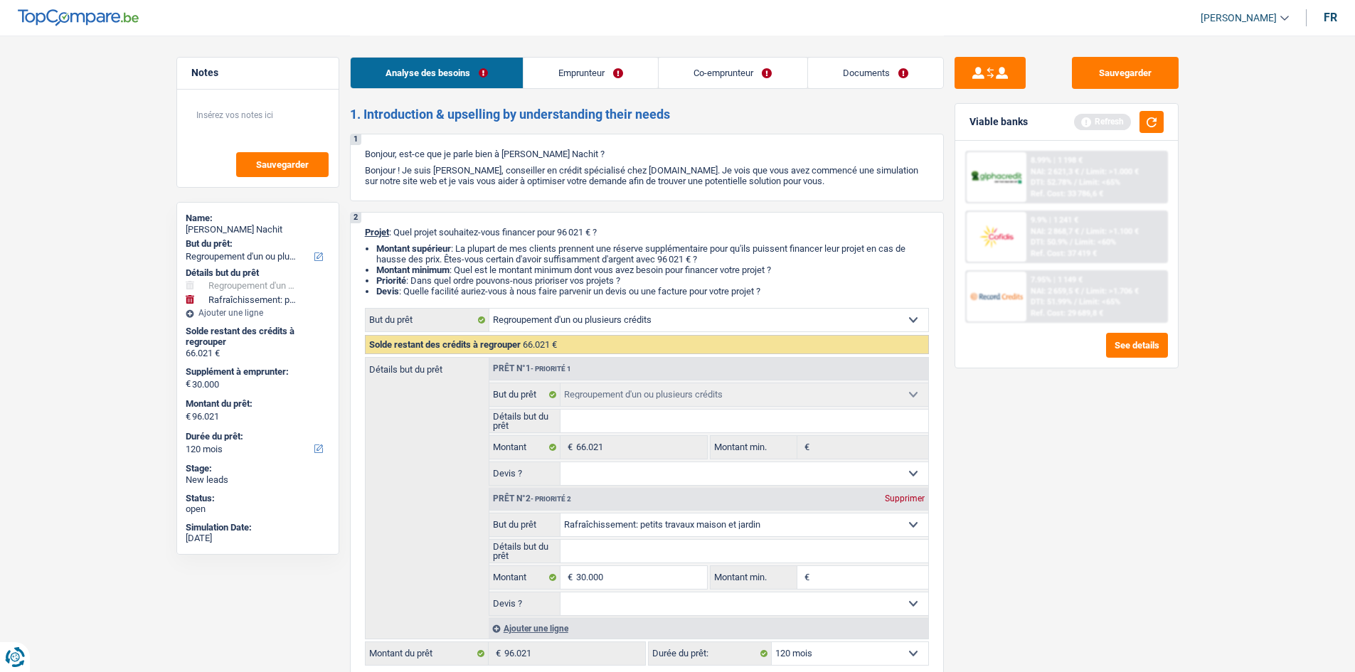
click at [1094, 432] on div "Sauvegarder Viable banks Refresh 8.99% | 1 198 € NAI: 2 621,3 € / Limit: >1.000…" at bounding box center [1066, 353] width 245 height 592
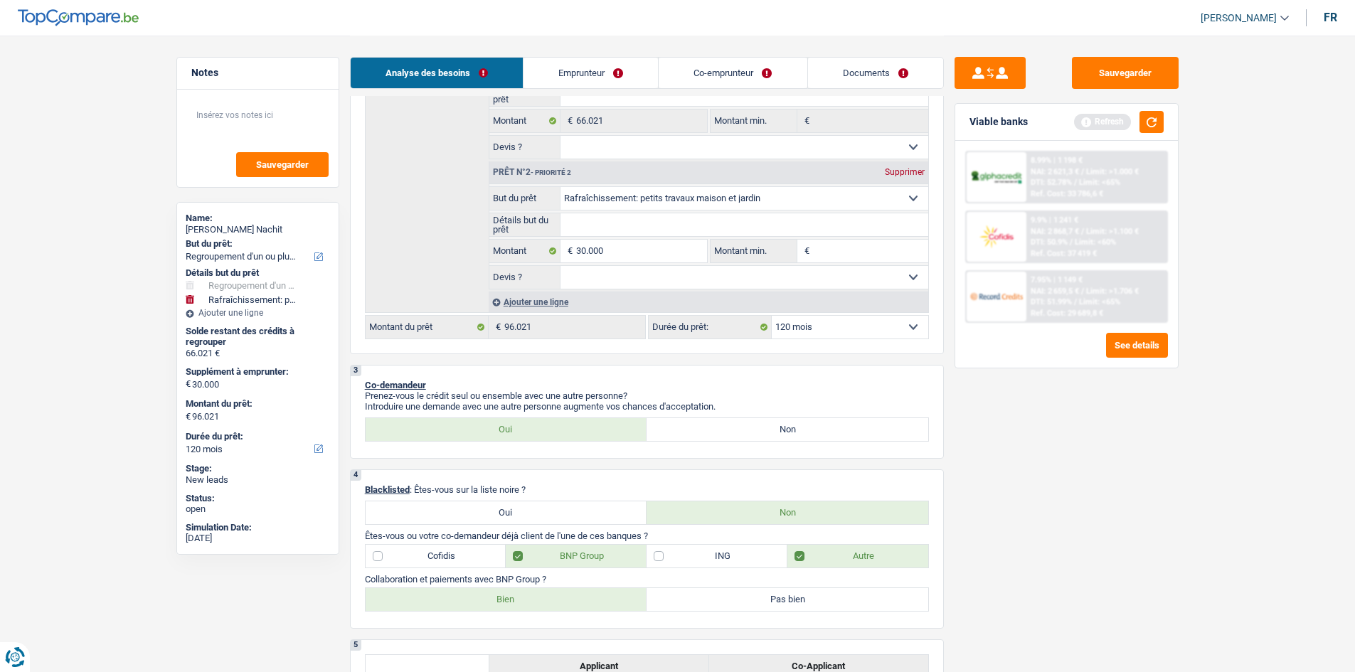
scroll to position [356, 0]
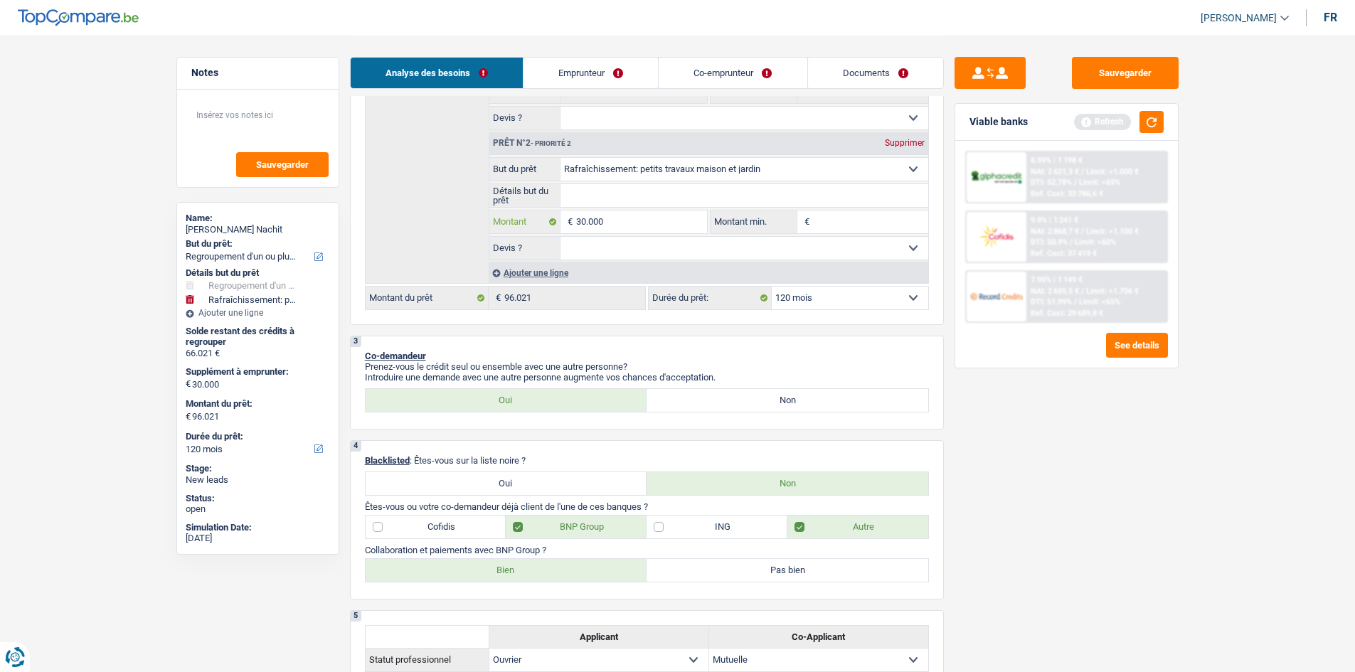
click at [633, 216] on input "30.000" at bounding box center [641, 222] width 130 height 23
click at [828, 223] on input "Montant min." at bounding box center [870, 222] width 115 height 23
paste input "30.000"
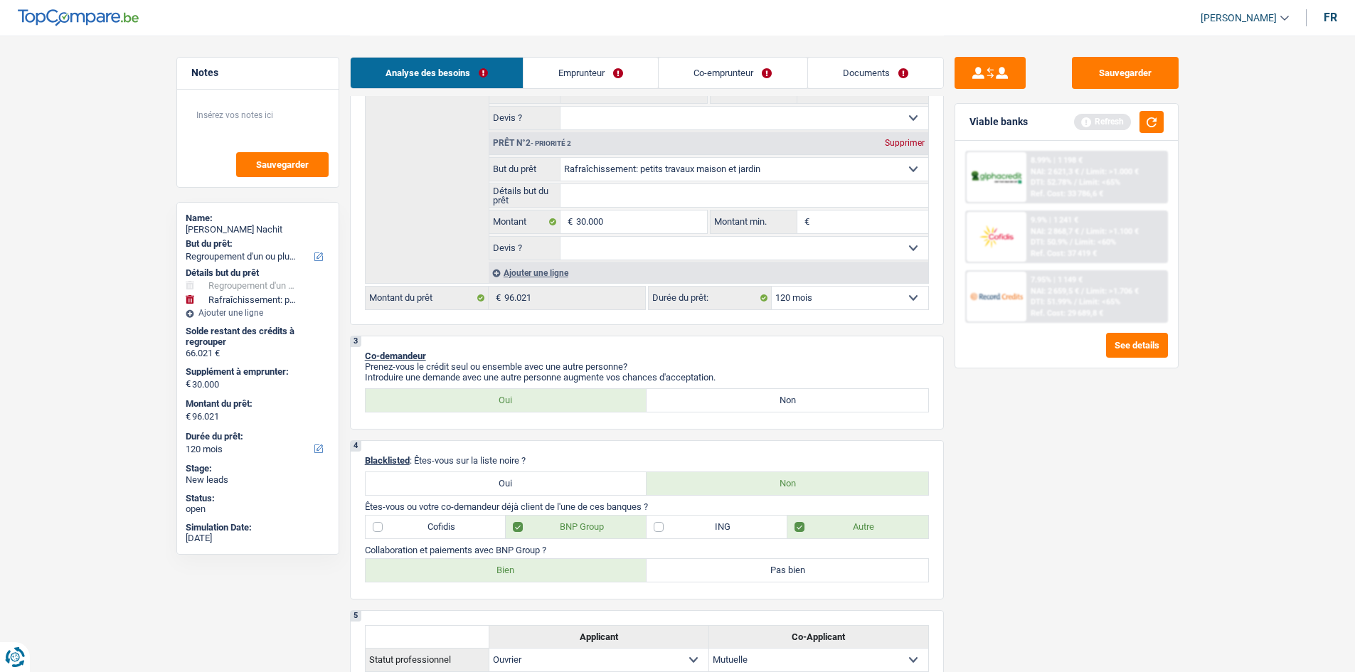
type input "30.000"
click at [634, 194] on input "Détails but du prêt" at bounding box center [744, 195] width 368 height 23
drag, startPoint x: 676, startPoint y: 245, endPoint x: 678, endPoint y: 258, distance: 13.1
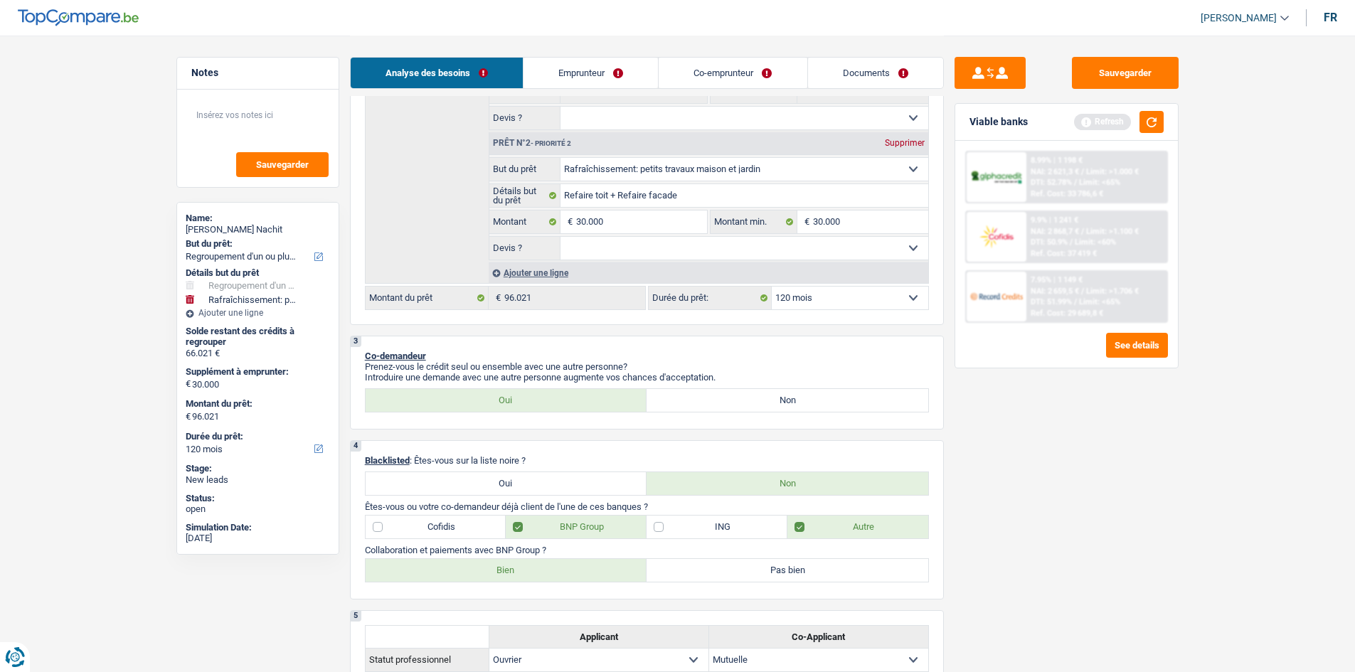
click at [676, 245] on select "Oui Non Non répondu Sélectionner une option" at bounding box center [744, 248] width 368 height 23
click at [560, 237] on select "Oui Non Non répondu Sélectionner une option" at bounding box center [744, 248] width 368 height 23
click at [694, 105] on fieldset "Confort maison: meubles, textile, peinture, électroménager, outillage non-profe…" at bounding box center [708, 78] width 439 height 103
click at [688, 117] on select "Oui Non Non répondu Sélectionner une option" at bounding box center [744, 118] width 368 height 23
click at [560, 107] on select "Oui Non Non répondu Sélectionner une option" at bounding box center [744, 118] width 368 height 23
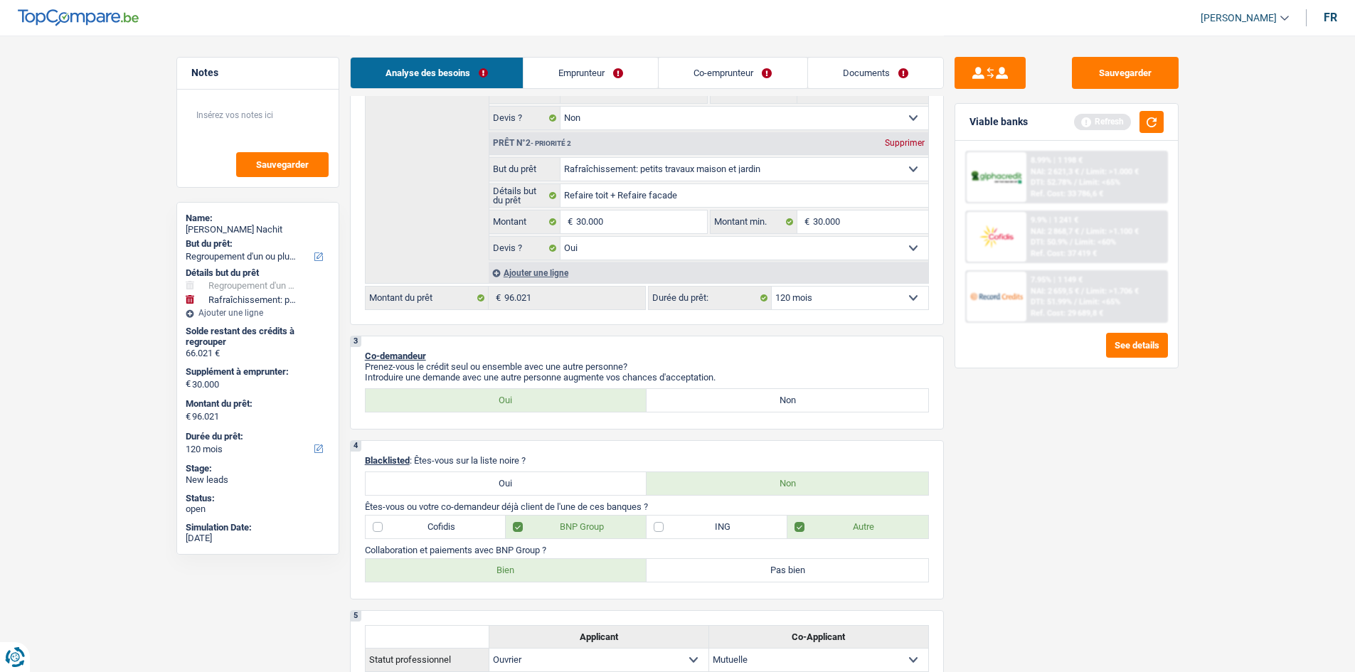
click at [1051, 482] on div "Sauvegarder Viable banks Refresh 8.99% | 1 198 € NAI: 2 621,3 € / Limit: >1.000…" at bounding box center [1066, 353] width 245 height 592
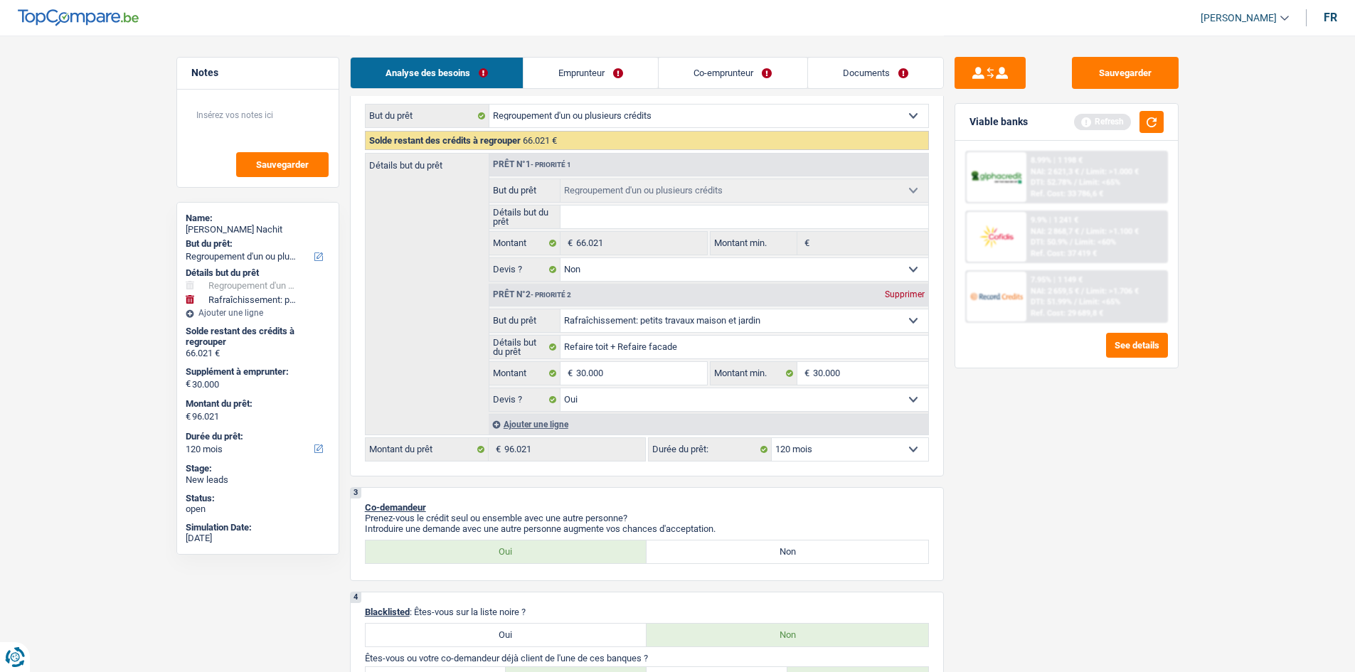
scroll to position [71, 0]
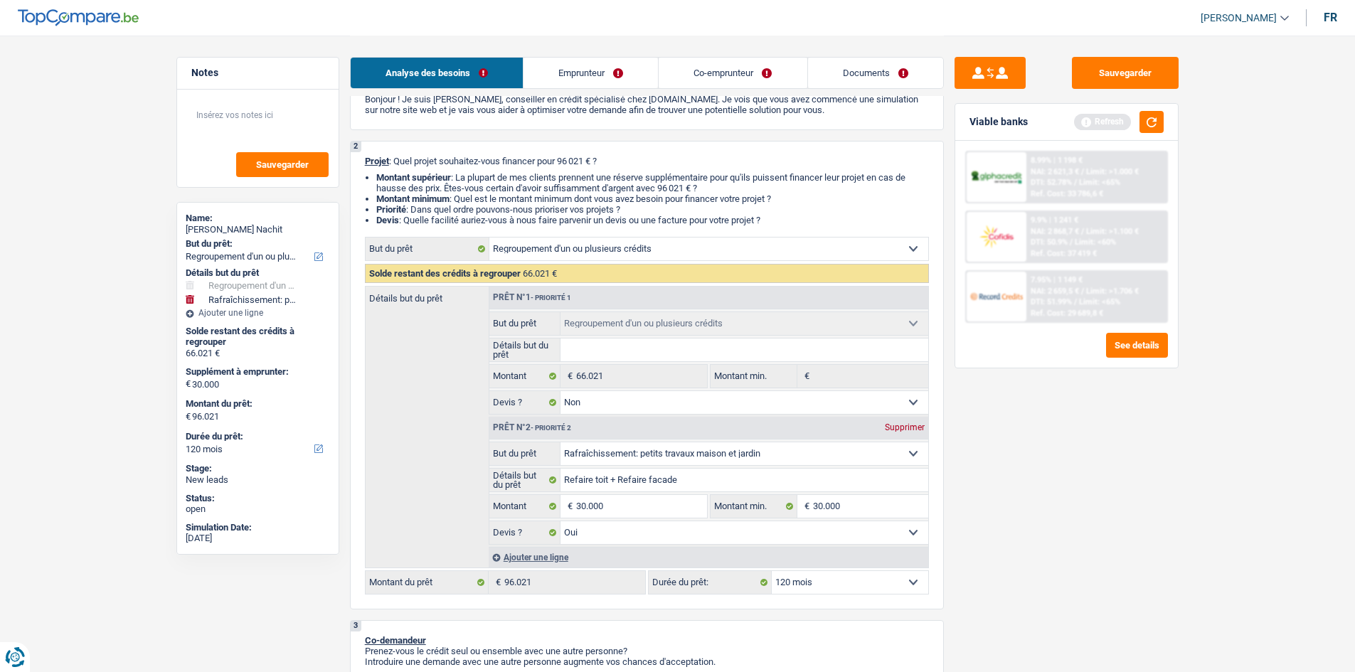
click at [649, 339] on input "Détails but du prêt" at bounding box center [744, 350] width 368 height 23
click at [619, 77] on link "Emprunteur" at bounding box center [591, 73] width 134 height 31
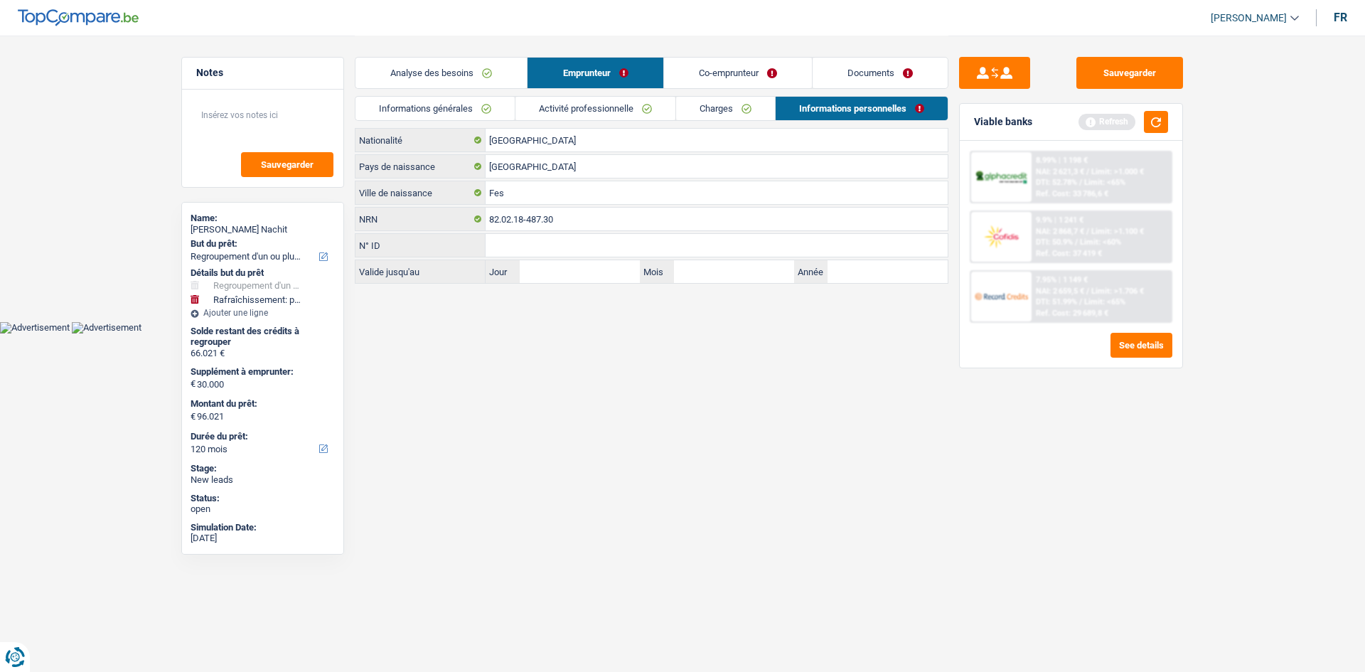
click at [572, 113] on link "Activité professionnelle" at bounding box center [596, 108] width 160 height 23
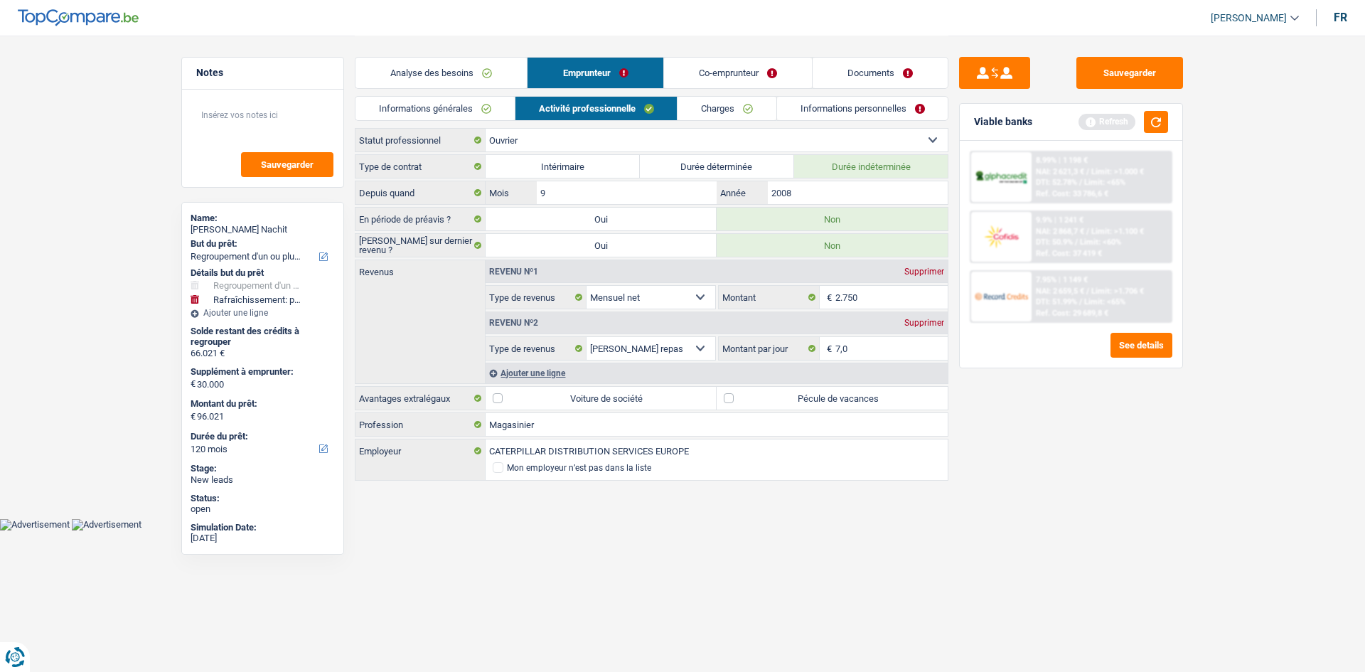
click at [697, 78] on link "Co-emprunteur" at bounding box center [738, 73] width 148 height 31
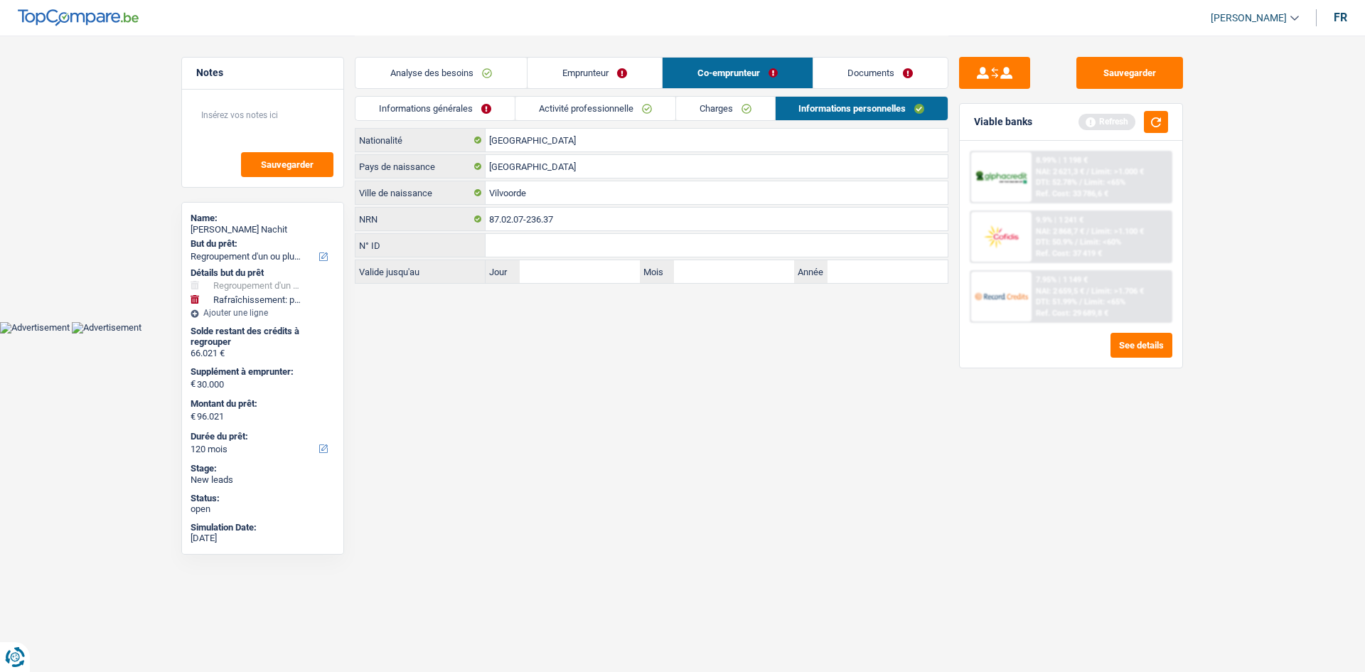
click at [620, 111] on link "Activité professionnelle" at bounding box center [596, 108] width 160 height 23
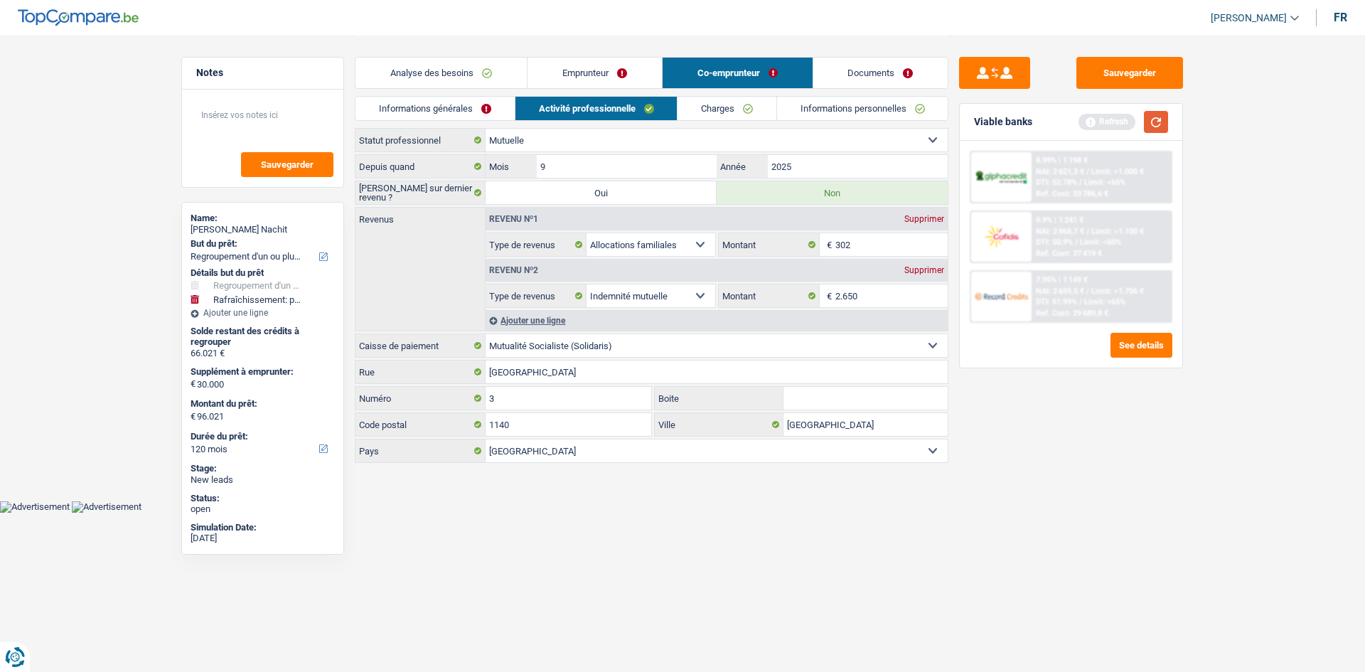
click at [1161, 124] on button "button" at bounding box center [1156, 122] width 24 height 22
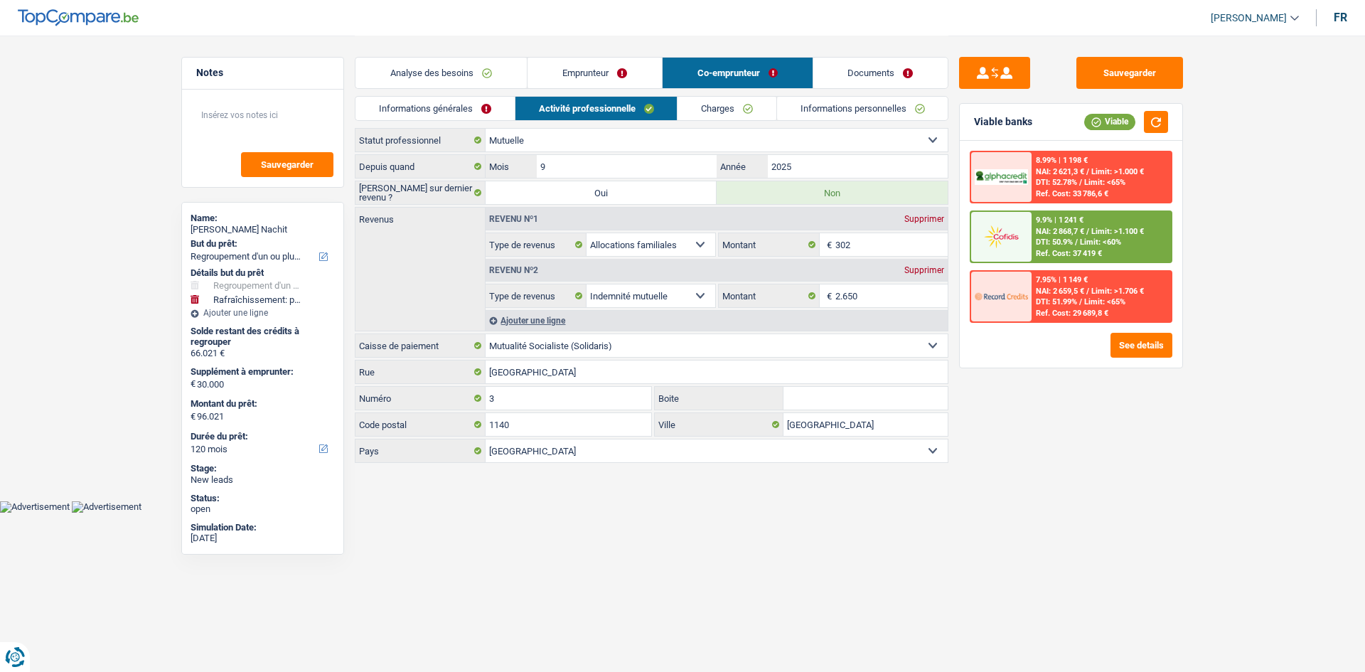
click at [452, 75] on link "Analyse des besoins" at bounding box center [441, 73] width 171 height 31
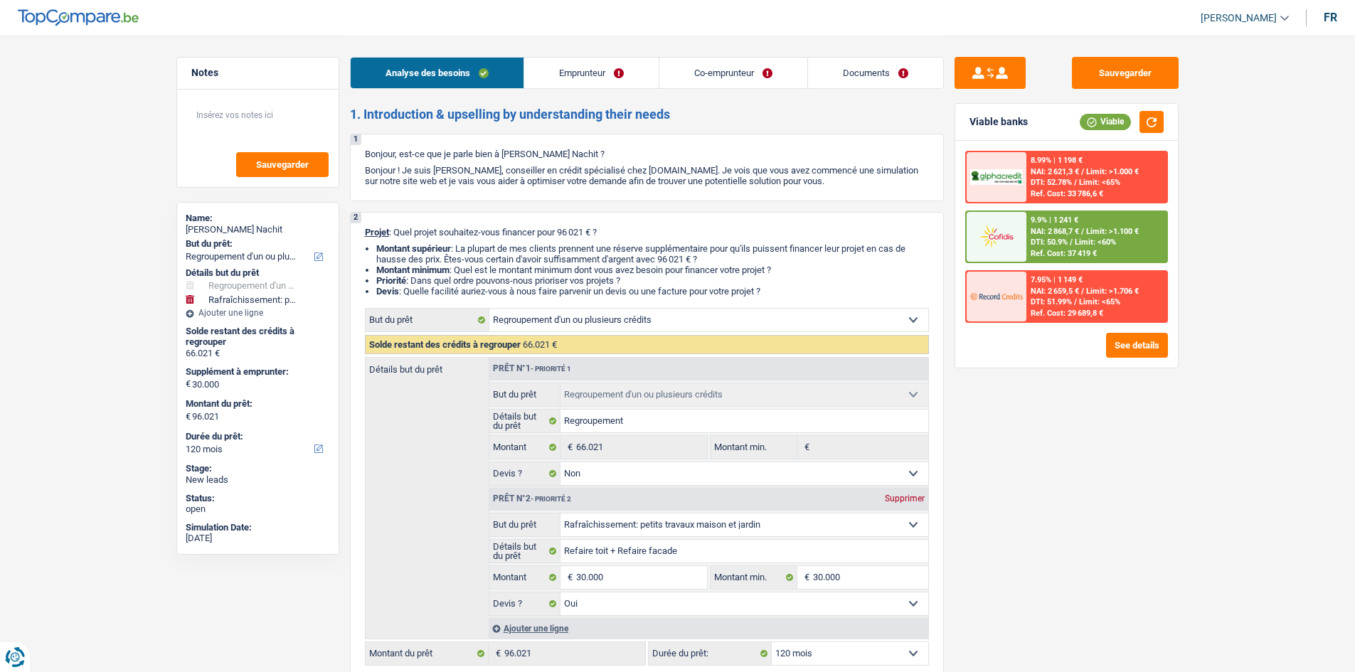
click at [1154, 457] on div "Sauvegarder Viable banks Viable 8.99% | 1 198 € NAI: 2 621,3 € / Limit: >1.000 …" at bounding box center [1066, 353] width 245 height 592
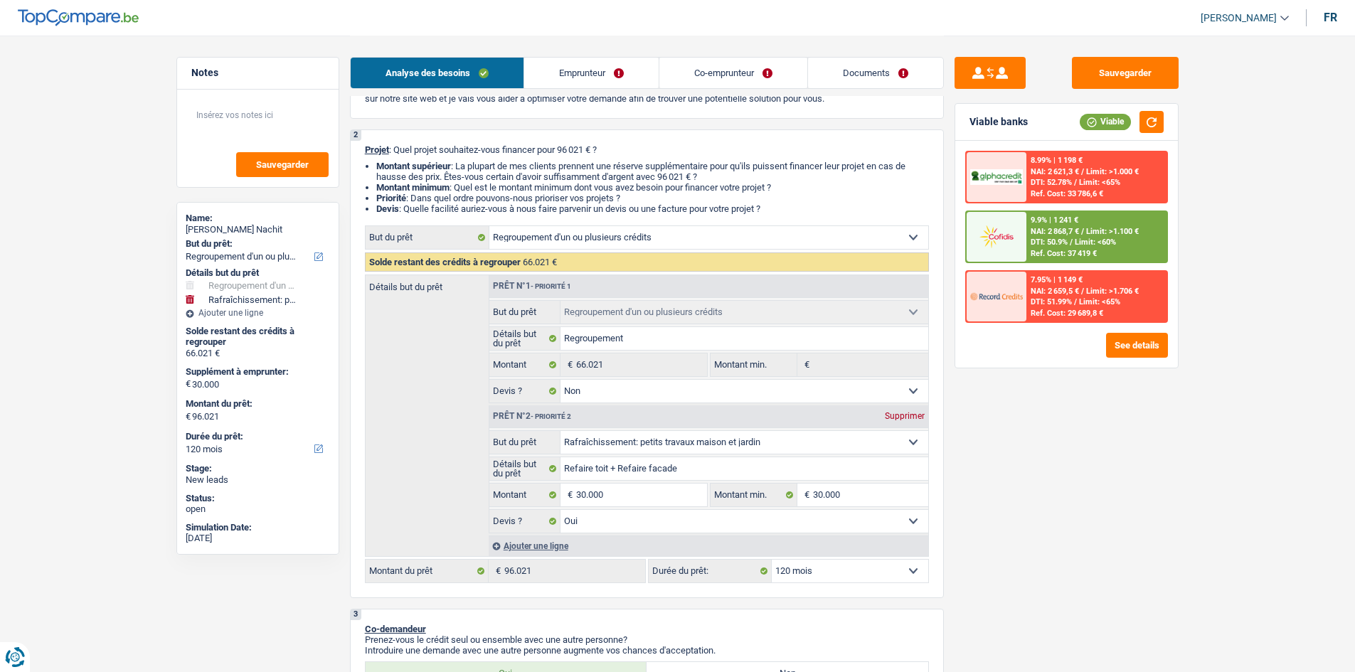
scroll to position [213, 0]
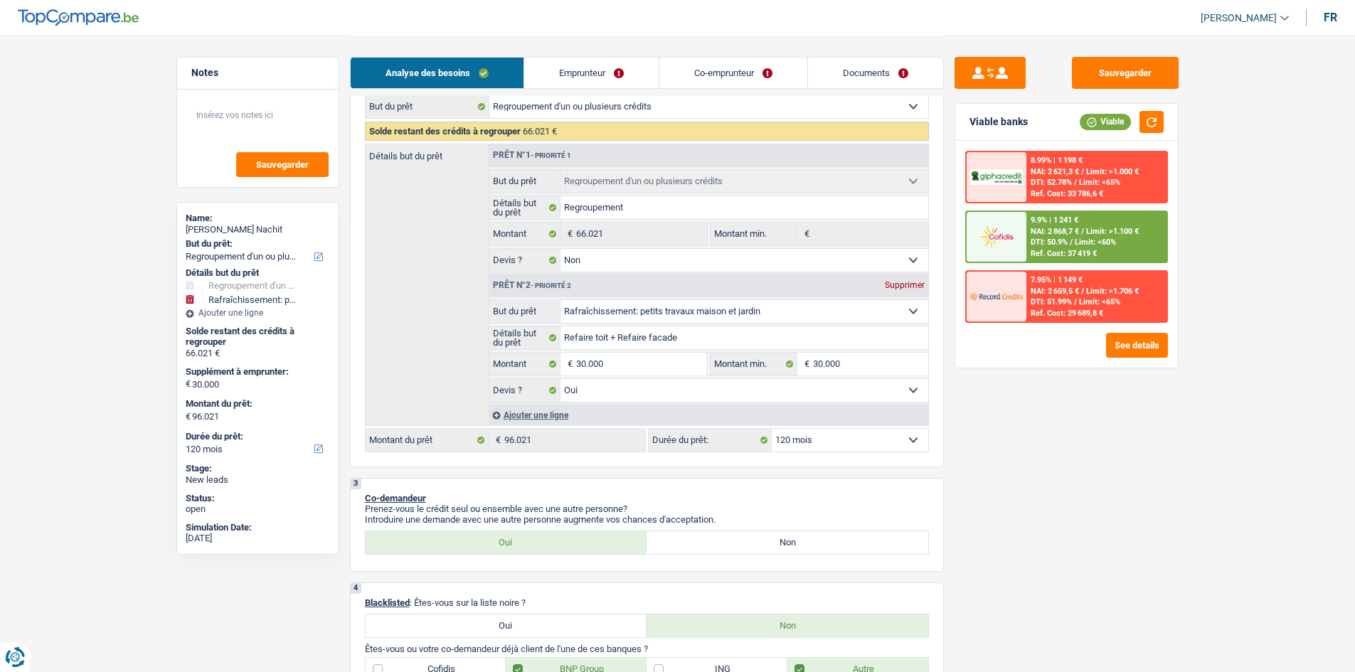
click at [750, 394] on select "Oui Non Non répondu Sélectionner une option" at bounding box center [744, 390] width 368 height 23
click at [560, 379] on select "Oui Non Non répondu Sélectionner une option" at bounding box center [744, 390] width 368 height 23
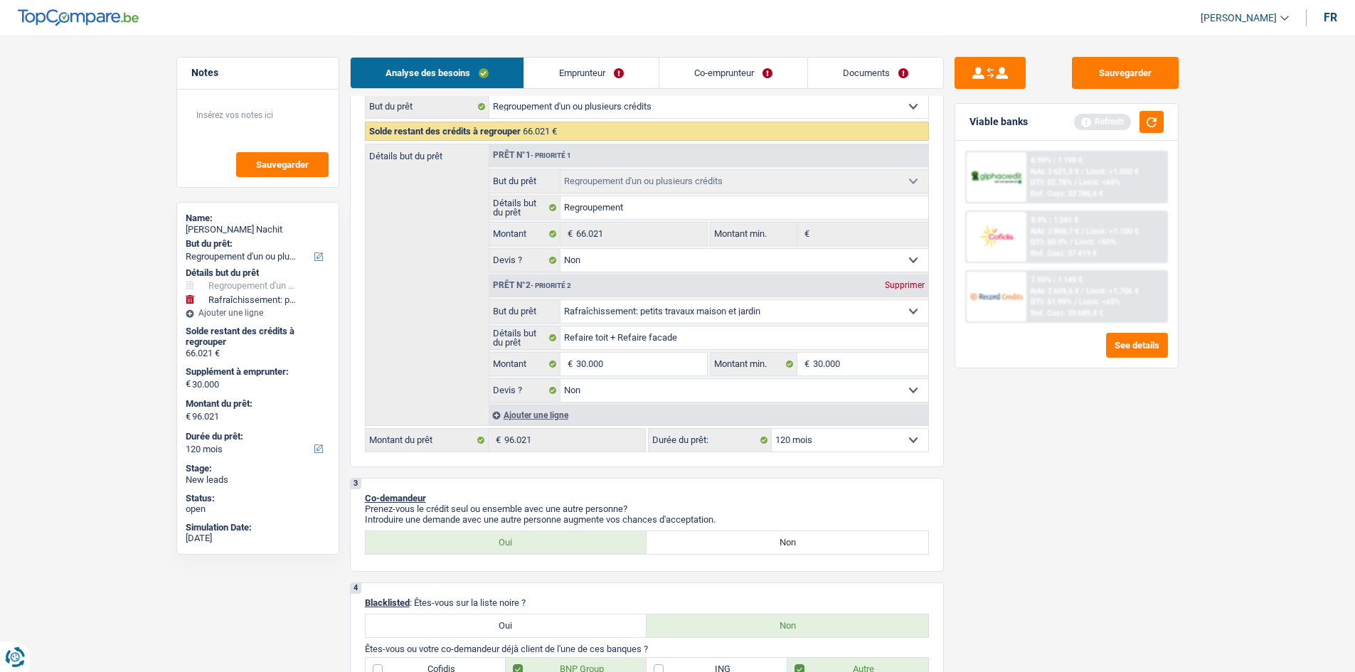
click at [1044, 433] on div "Sauvegarder Viable banks Refresh 8.99% | 1 198 € NAI: 2 621,3 € / Limit: >1.000…" at bounding box center [1066, 353] width 245 height 592
click at [1152, 124] on button "button" at bounding box center [1151, 122] width 24 height 22
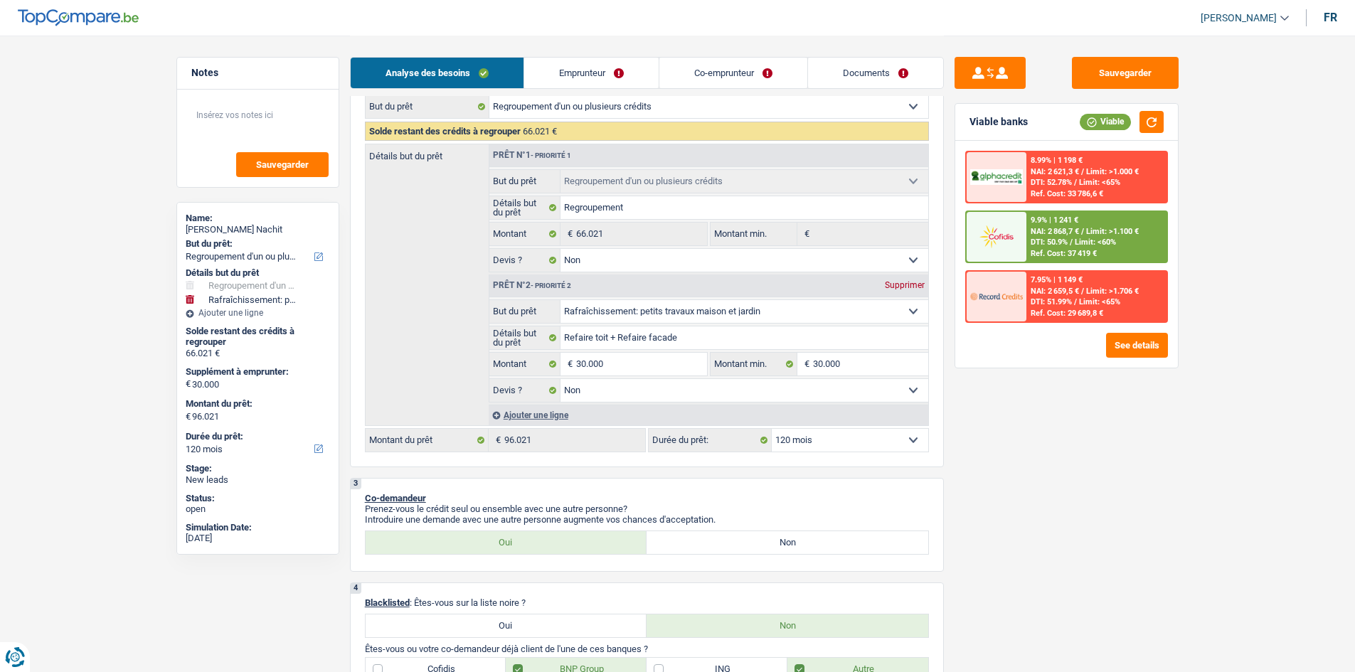
click at [1053, 427] on div "Sauvegarder Viable banks Viable 8.99% | 1 198 € NAI: 2 621,3 € / Limit: >1.000 …" at bounding box center [1066, 353] width 245 height 592
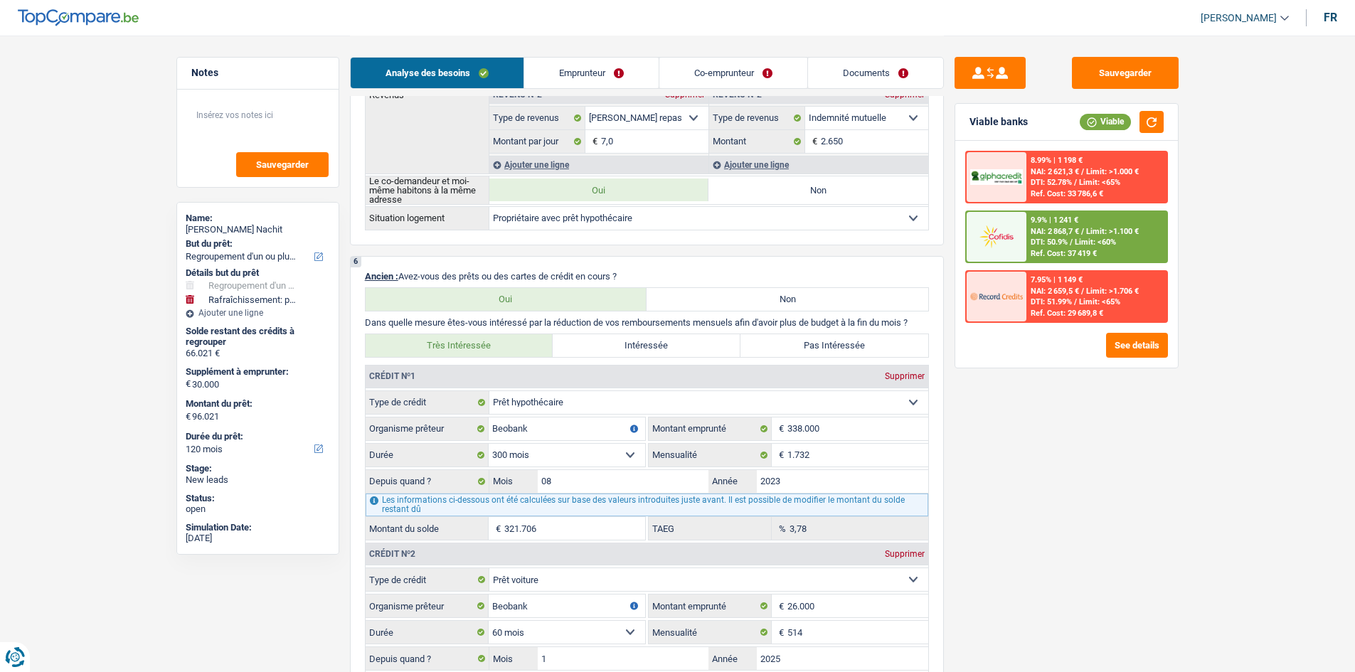
scroll to position [1067, 0]
click at [115, 215] on main "Notes Sauvegarder Name: Saad Soussi Nachit But du prêt: Confort maison: meubles…" at bounding box center [677, 589] width 1355 height 3313
click at [1154, 471] on div "Sauvegarder Viable banks Viable 8.99% | 1 198 € NAI: 2 621,3 € / Limit: >1.000 …" at bounding box center [1066, 353] width 245 height 592
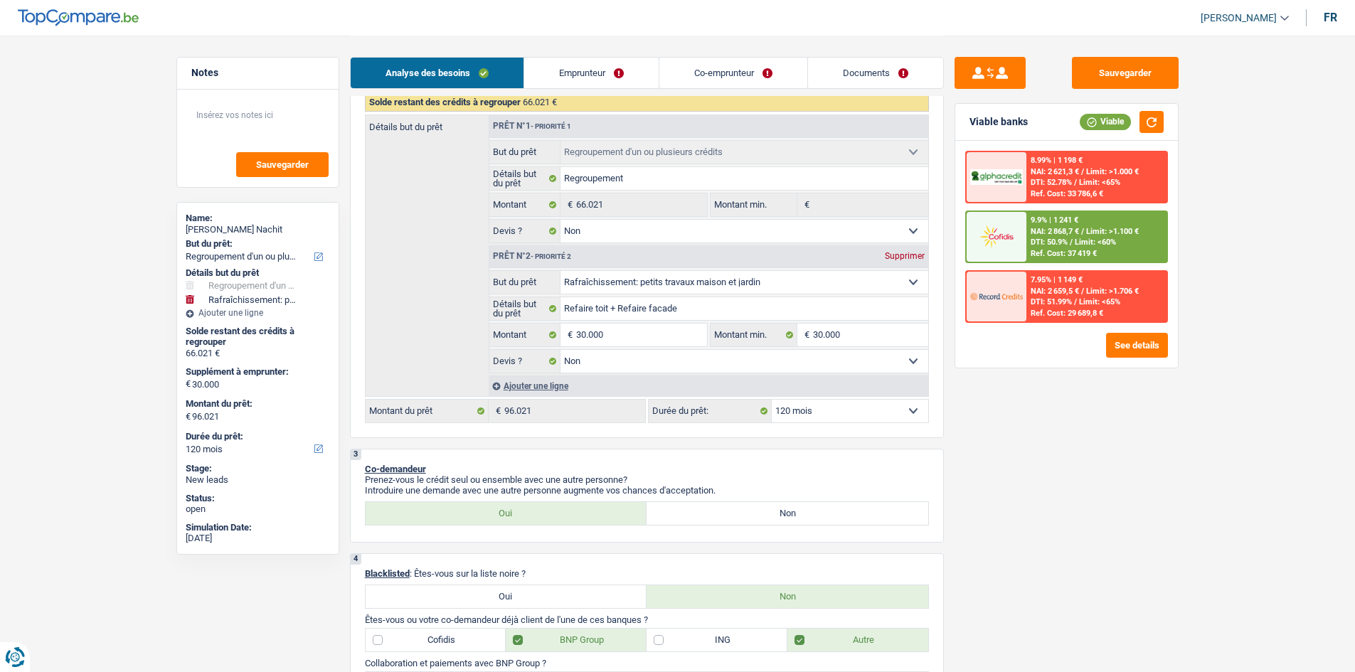
scroll to position [142, 0]
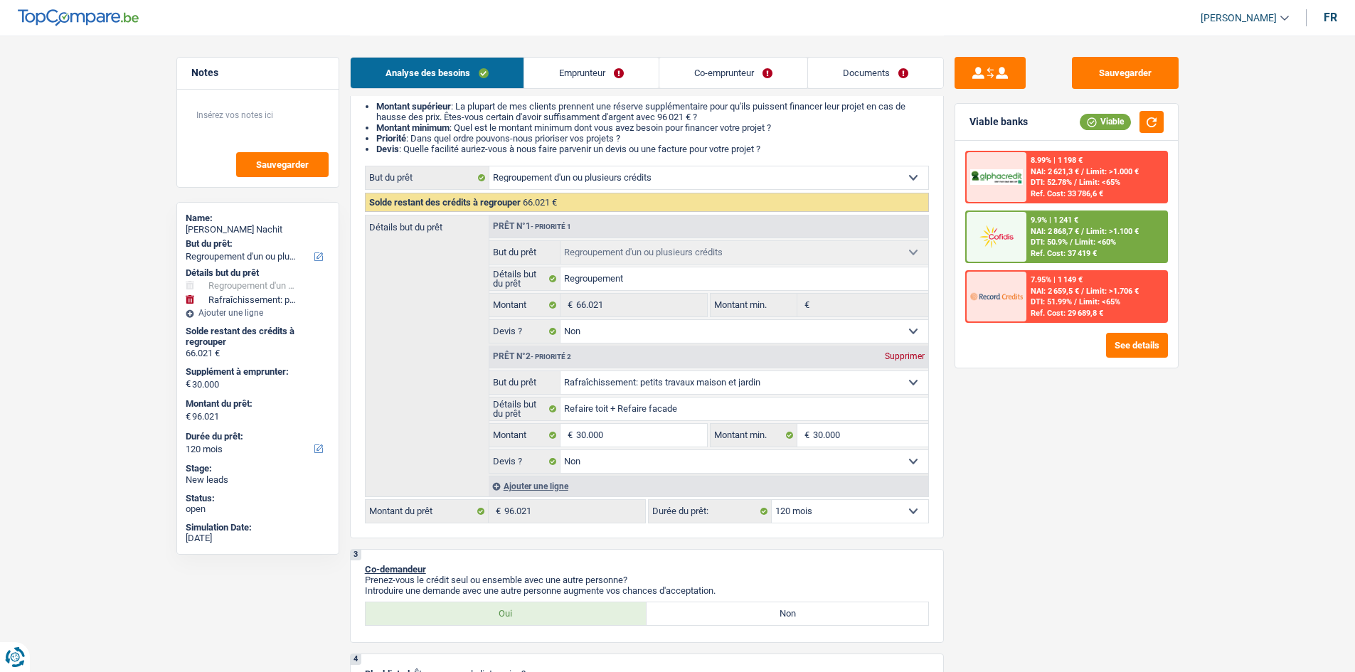
click at [1111, 238] on span "Limit: <60%" at bounding box center [1095, 242] width 41 height 9
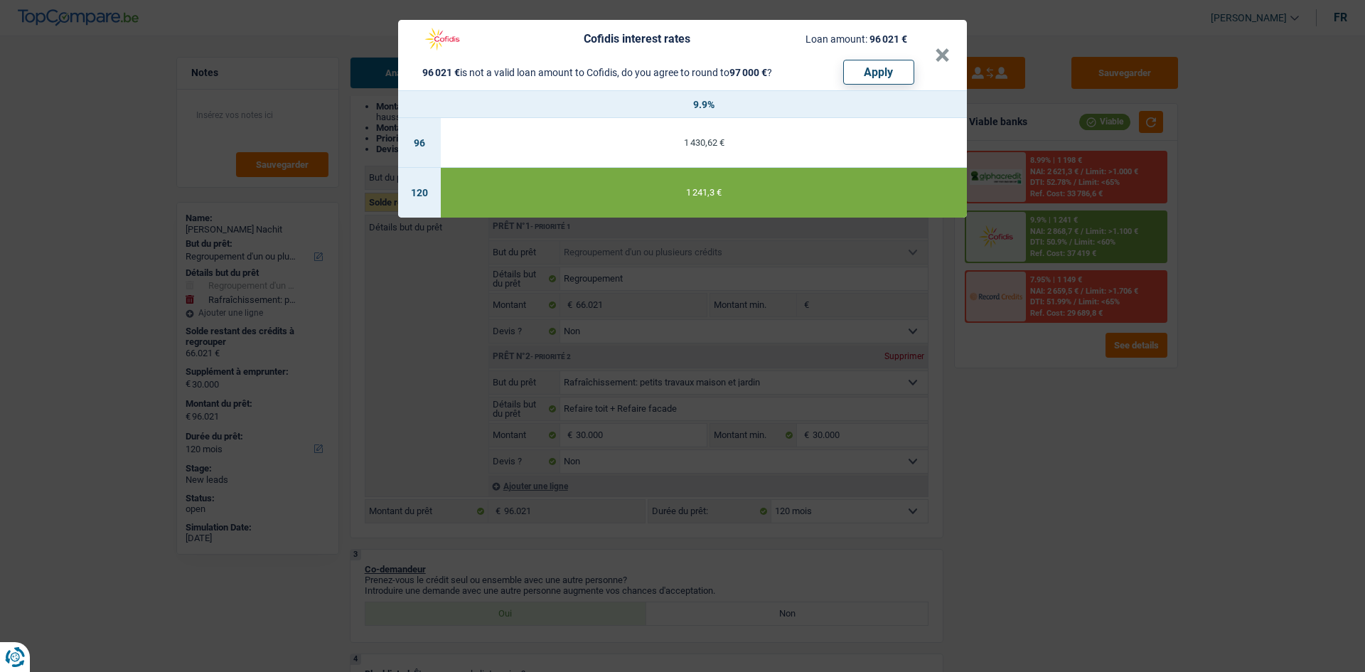
click at [1223, 292] on div "Cofidis interest rates Loan amount: 96 021 € 96 021 € is not a valid loan amoun…" at bounding box center [682, 336] width 1365 height 672
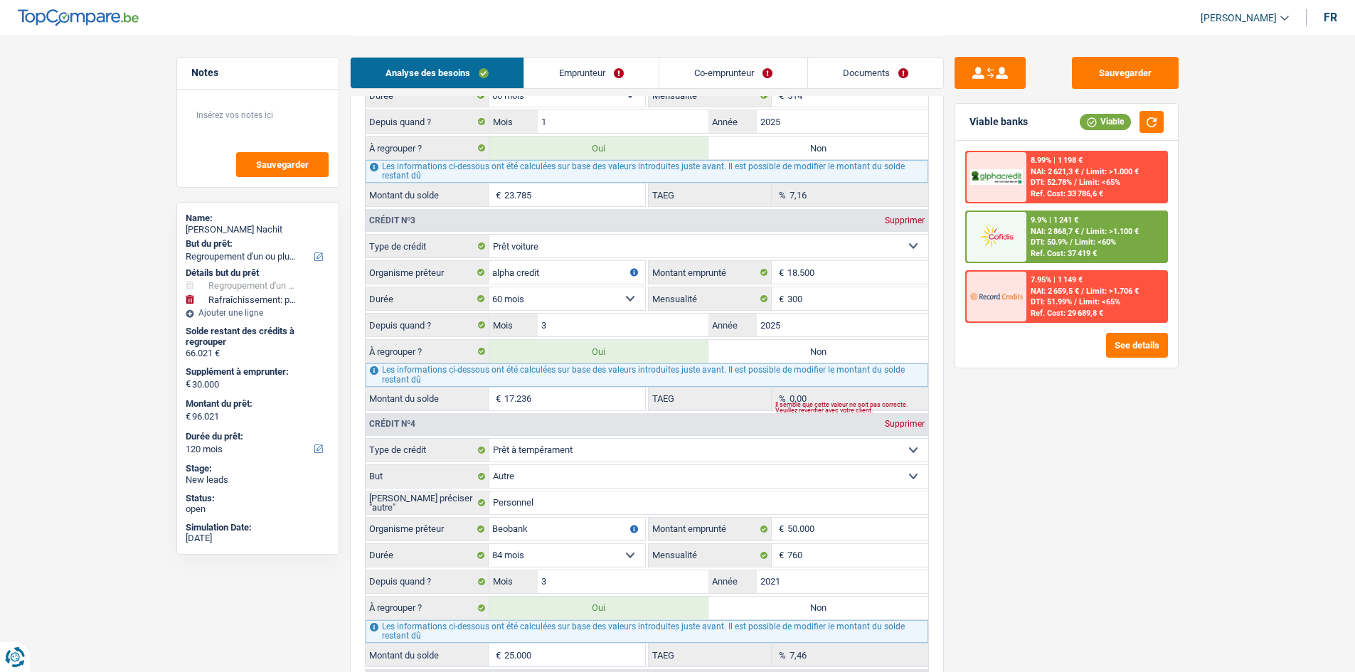
scroll to position [1636, 0]
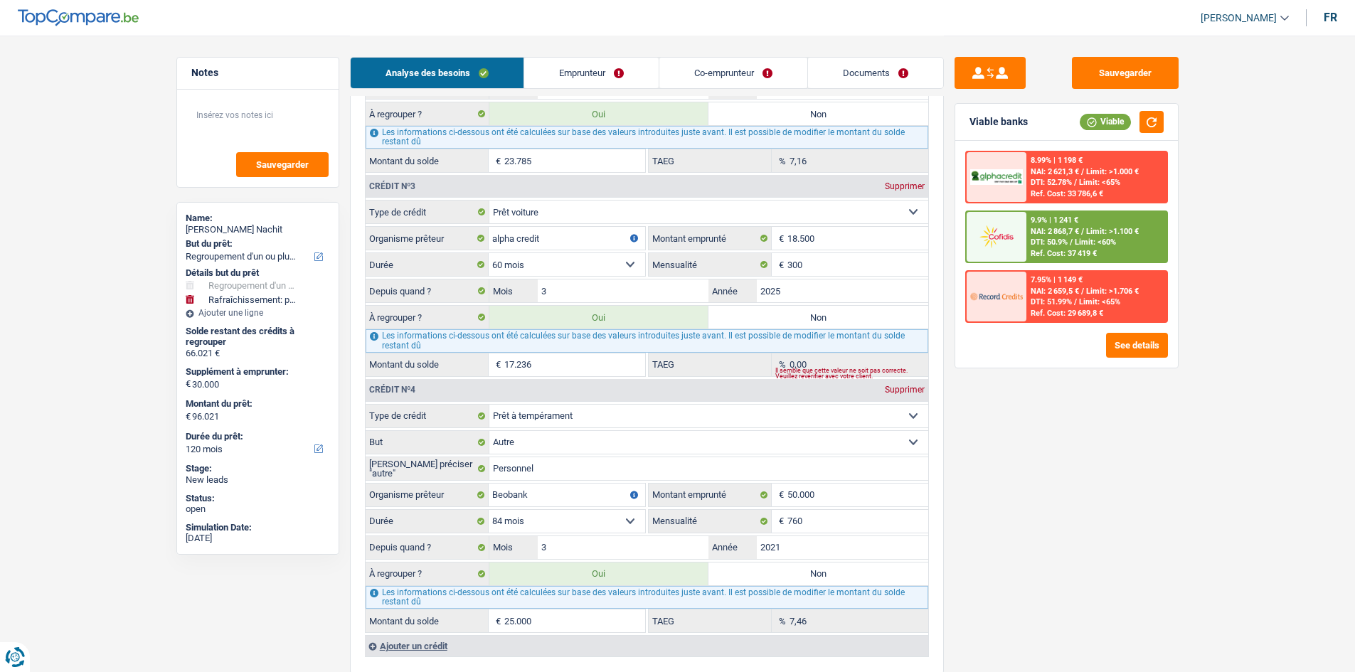
click at [1242, 317] on main "Notes Sauvegarder Name: Saad Soussi Nachit But du prêt: Confort maison: meubles…" at bounding box center [677, 20] width 1355 height 3313
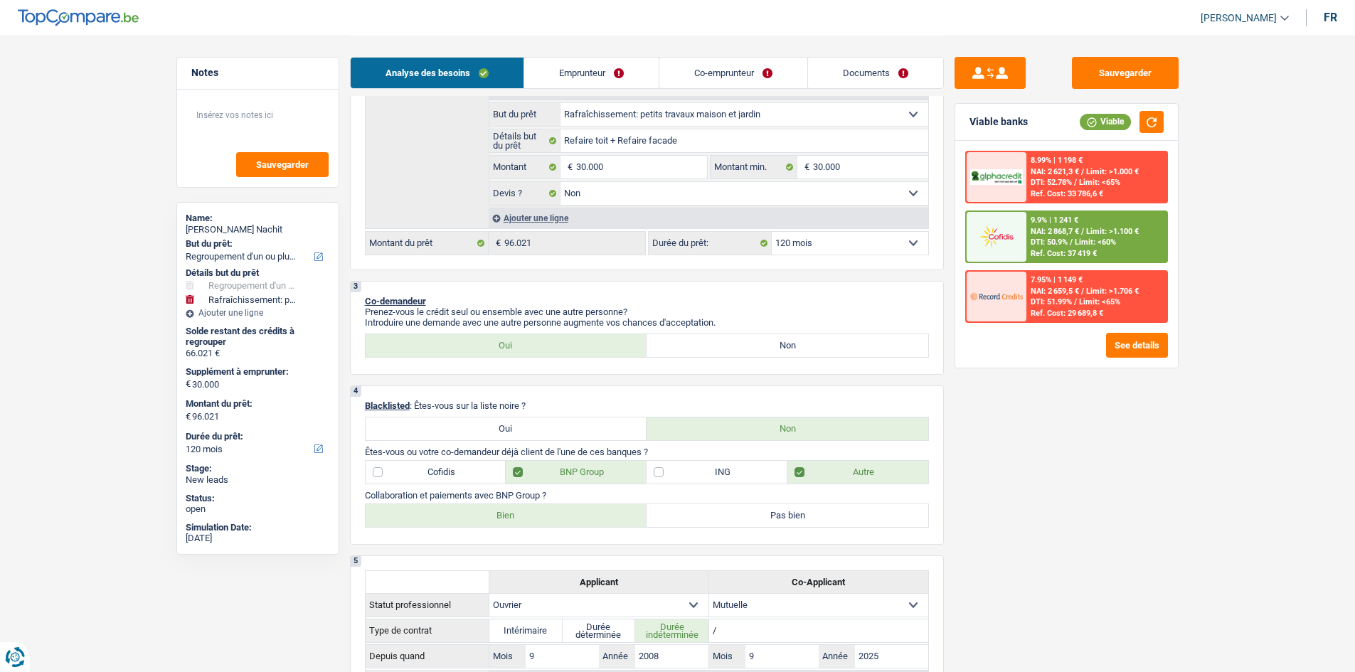
scroll to position [92, 0]
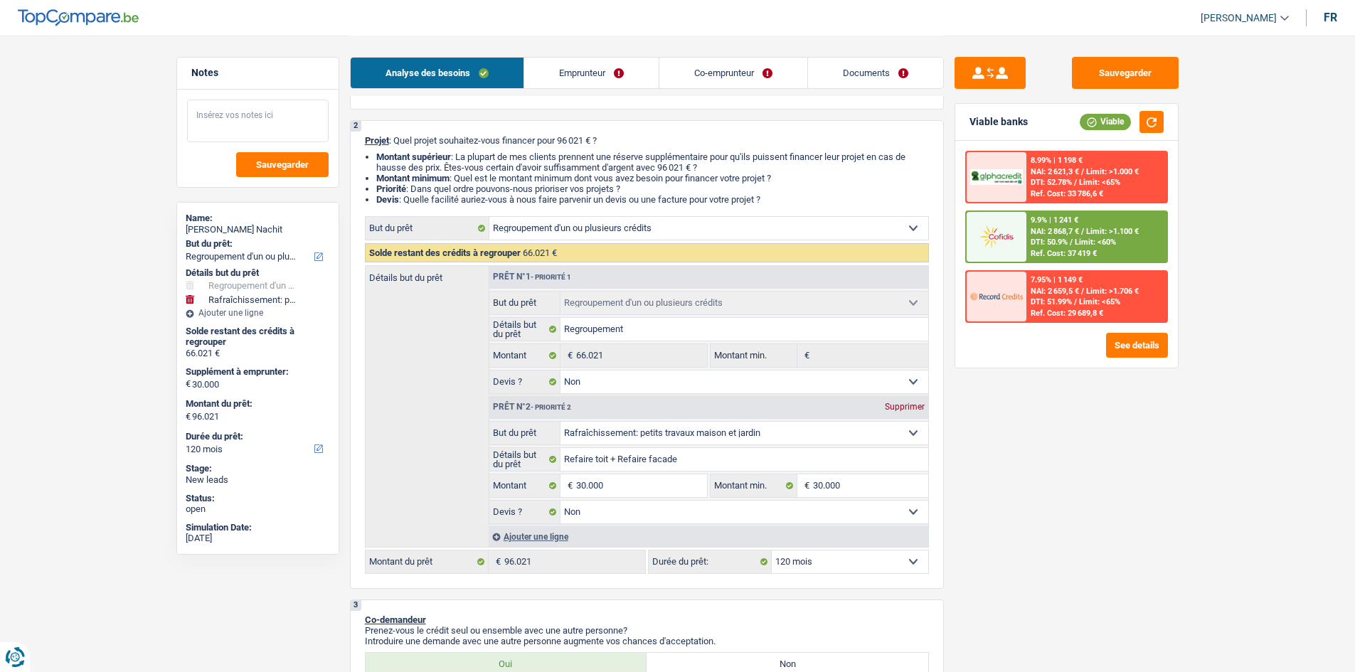
click at [292, 106] on textarea at bounding box center [258, 121] width 142 height 43
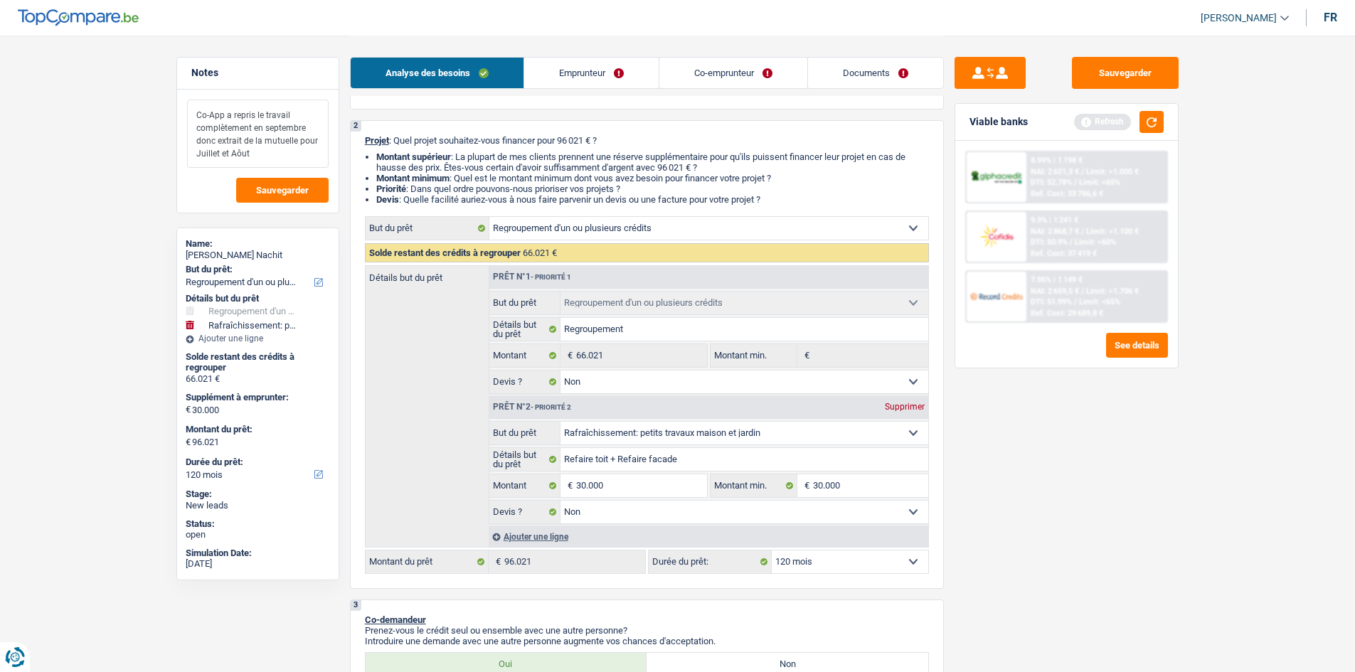
click at [284, 160] on textarea "Co-App a repris le travail complètement en septembre donc extrait de la mutuell…" at bounding box center [258, 134] width 142 height 68
drag, startPoint x: 284, startPoint y: 160, endPoint x: 163, endPoint y: 87, distance: 141.6
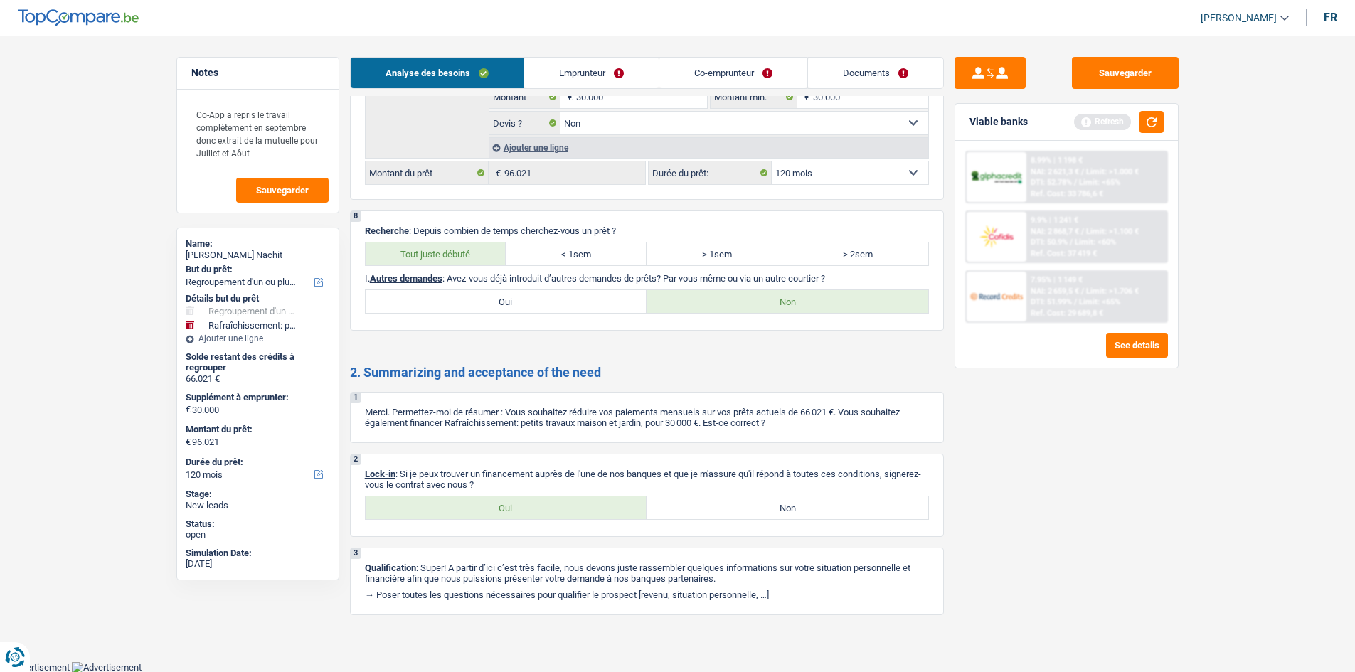
drag, startPoint x: 1298, startPoint y: 516, endPoint x: 1298, endPoint y: 499, distance: 17.8
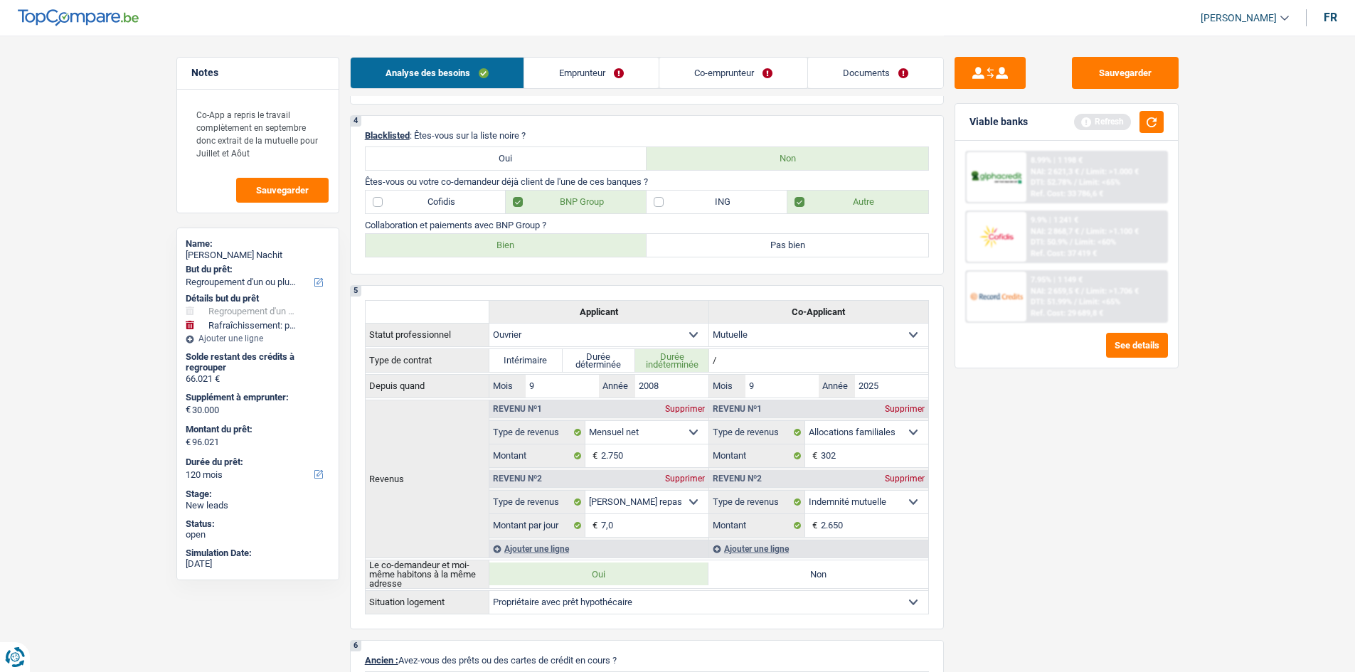
scroll to position [0, 0]
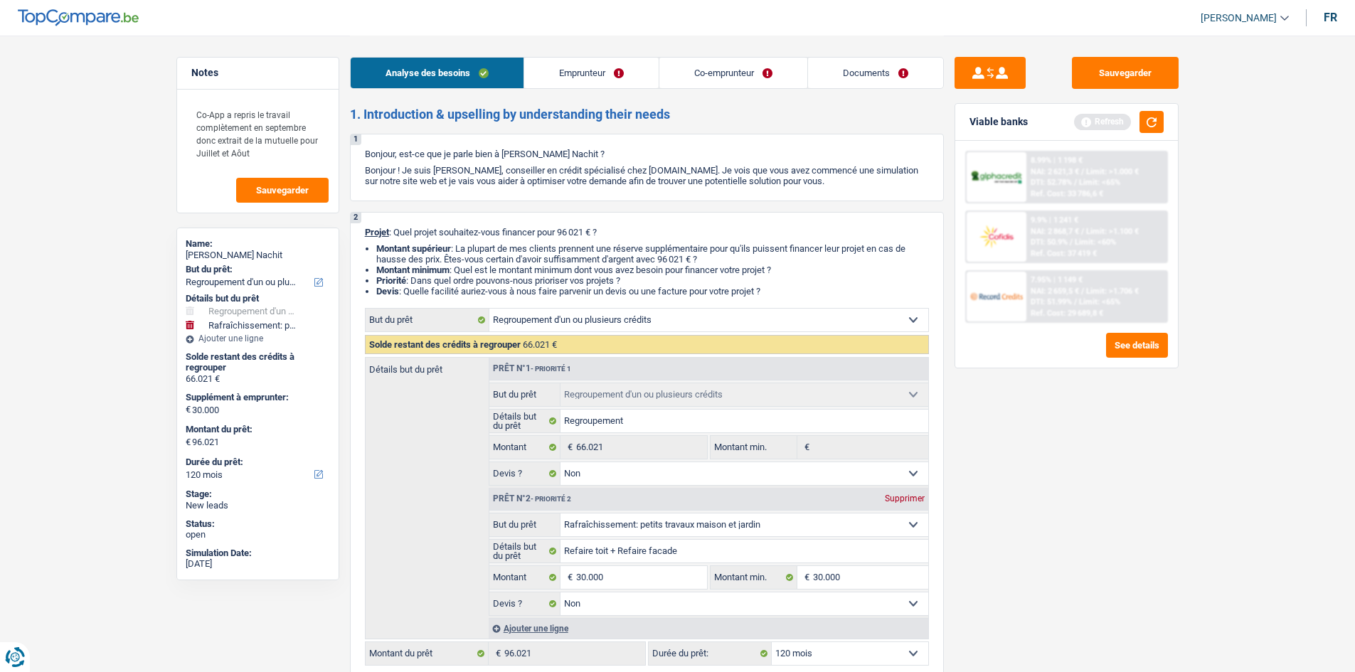
click at [615, 67] on link "Emprunteur" at bounding box center [591, 73] width 134 height 31
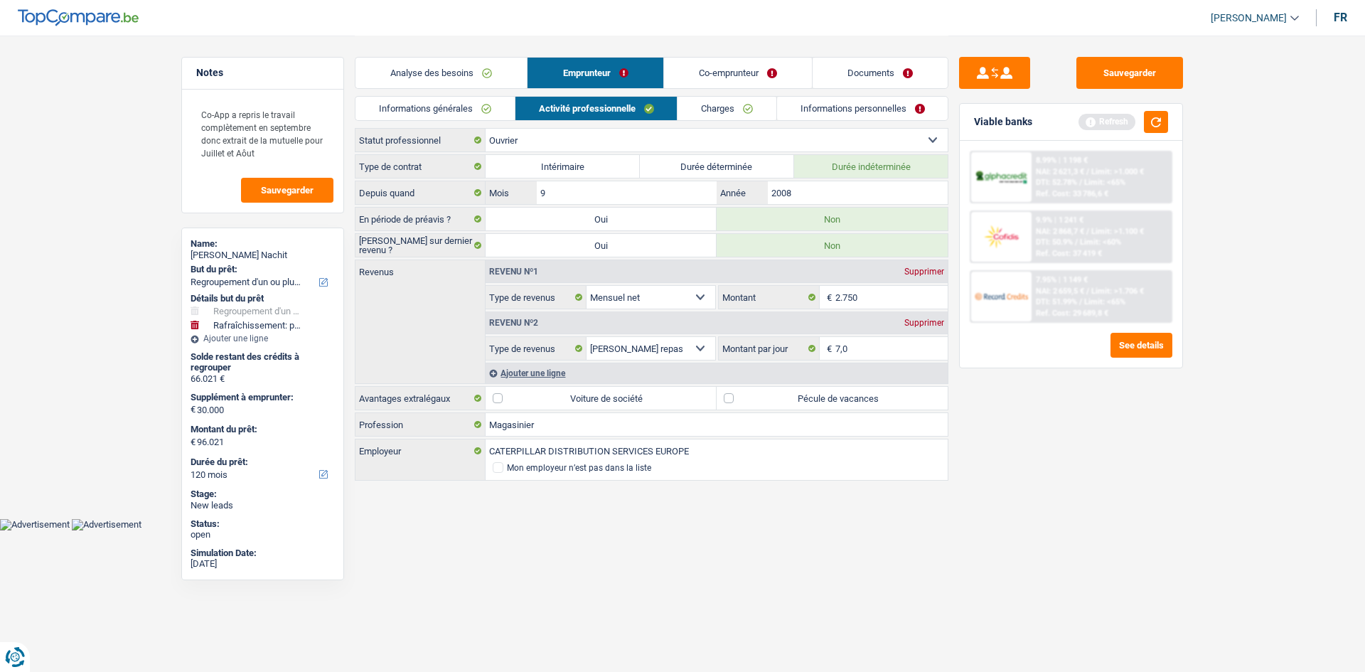
click at [686, 109] on link "Charges" at bounding box center [727, 108] width 99 height 23
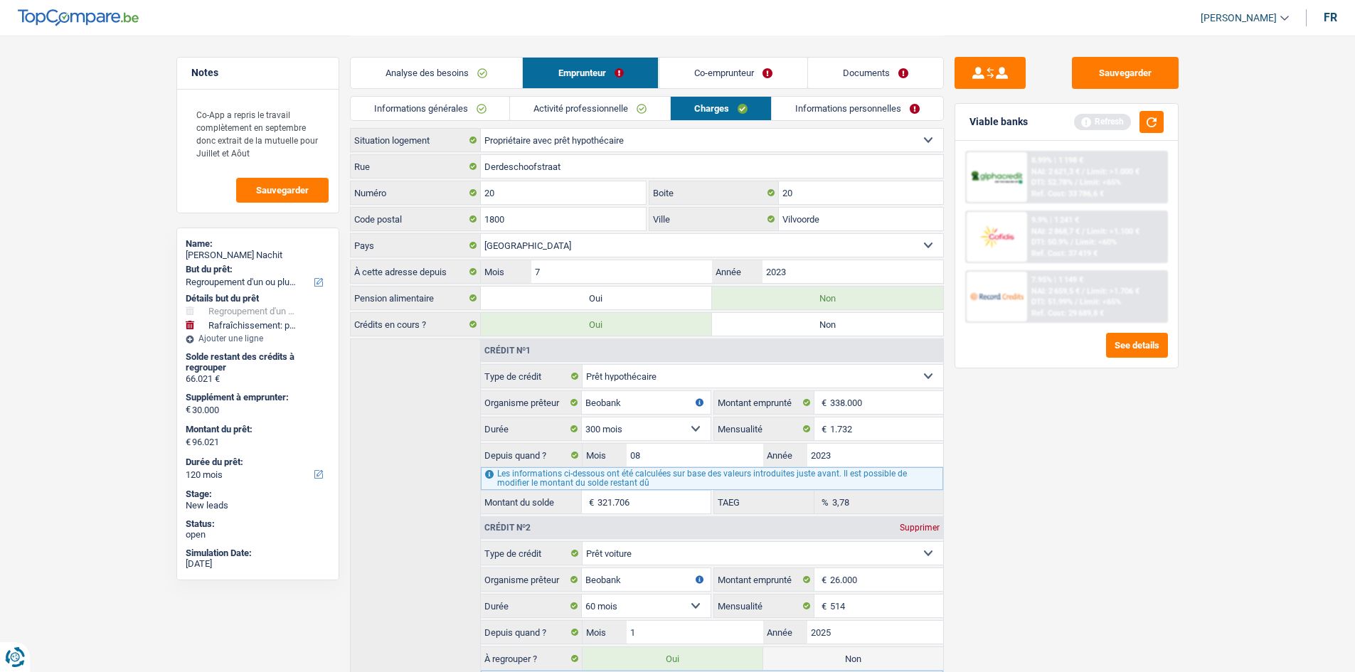
click at [841, 108] on link "Informations personnelles" at bounding box center [857, 108] width 171 height 23
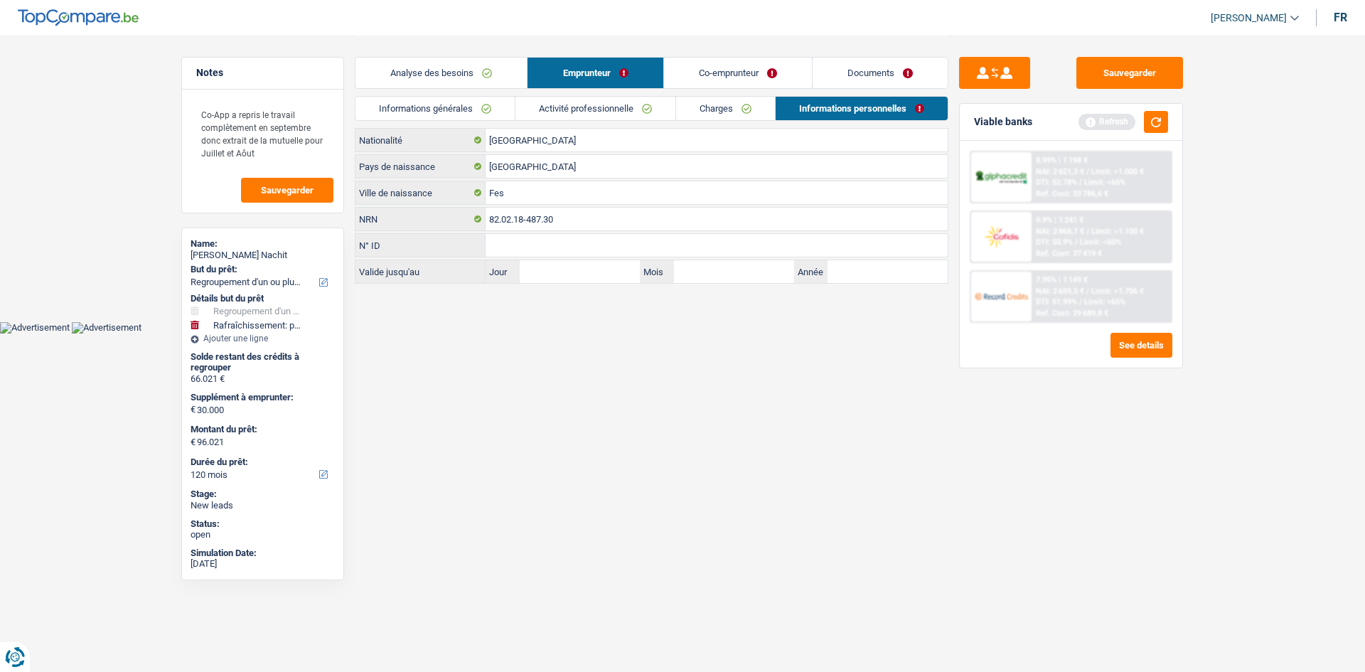
click at [698, 85] on link "Co-emprunteur" at bounding box center [738, 73] width 148 height 31
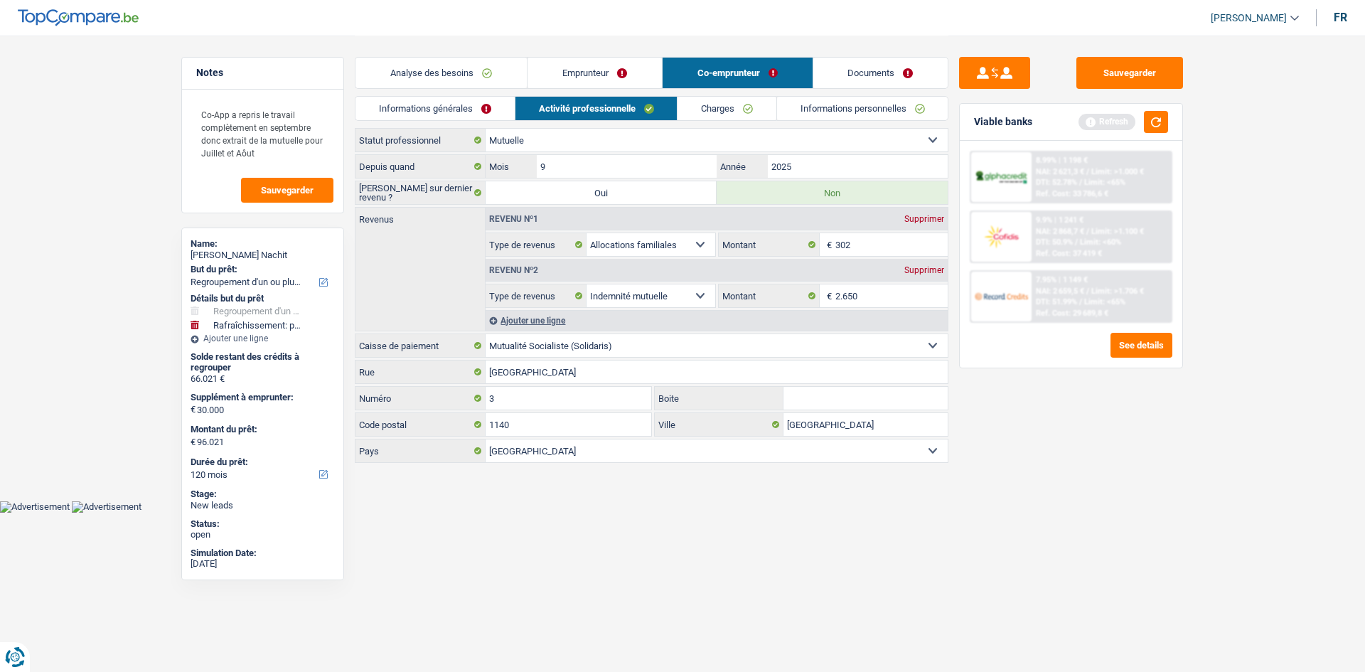
drag, startPoint x: 486, startPoint y: 99, endPoint x: 504, endPoint y: 110, distance: 21.3
click at [484, 99] on link "Informations générales" at bounding box center [435, 108] width 159 height 23
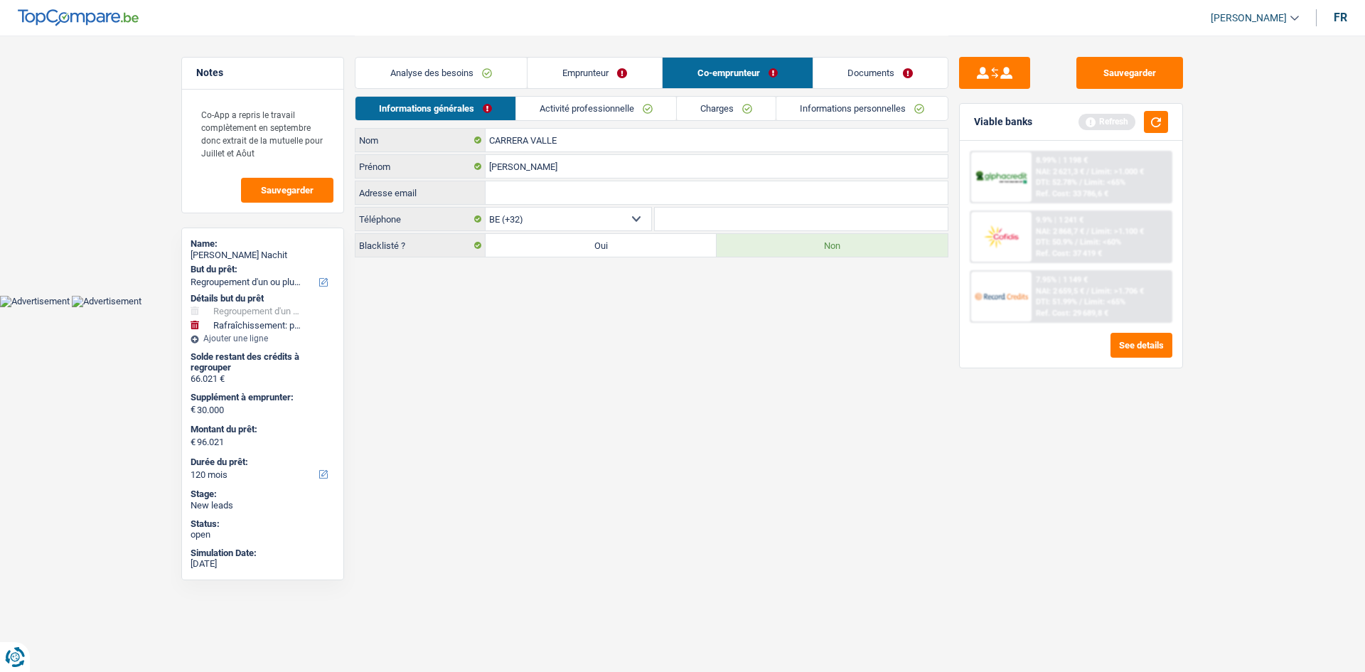
click at [553, 68] on link "Emprunteur" at bounding box center [595, 73] width 134 height 31
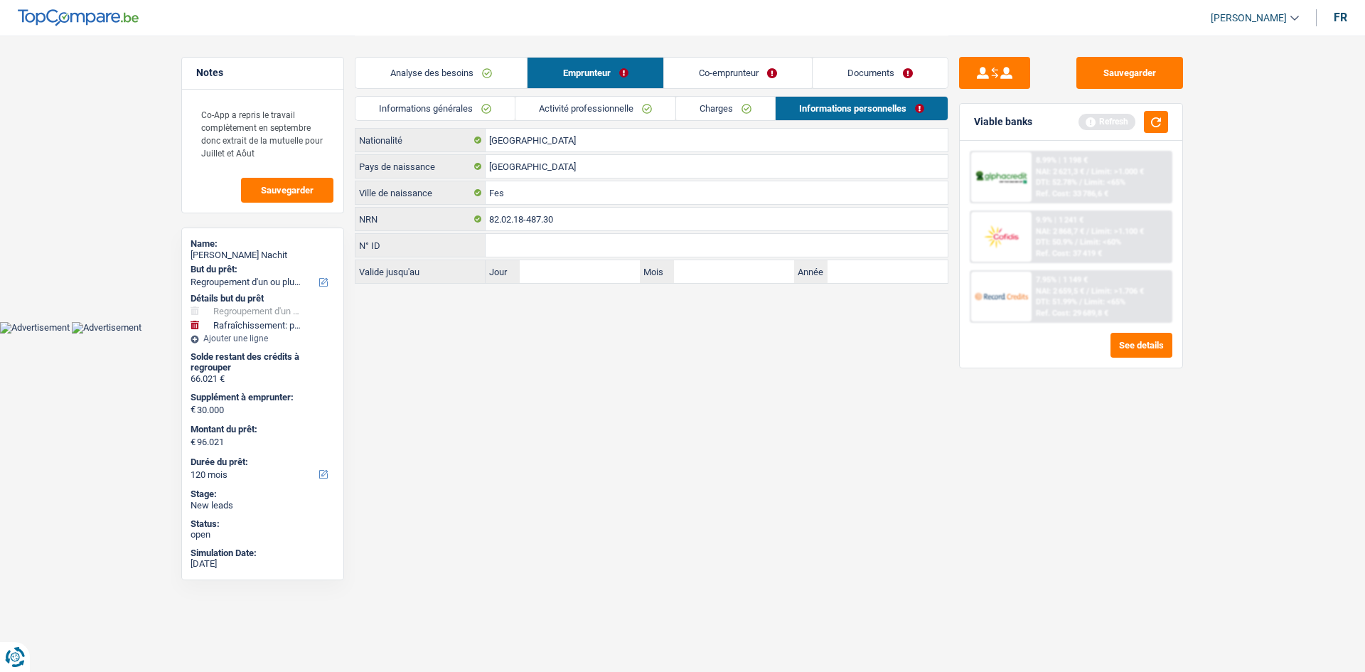
click at [476, 112] on link "Informations générales" at bounding box center [435, 108] width 159 height 23
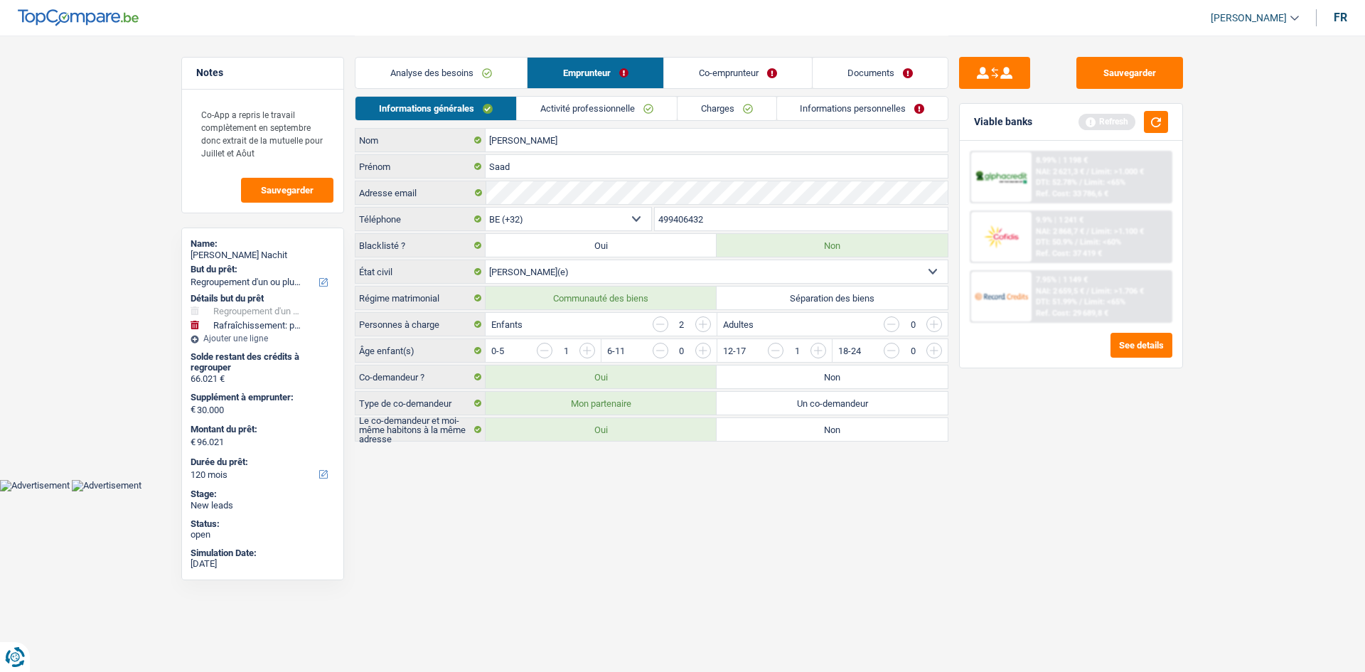
drag, startPoint x: 739, startPoint y: 78, endPoint x: 662, endPoint y: 106, distance: 81.9
click at [739, 77] on link "Co-emprunteur" at bounding box center [738, 73] width 148 height 31
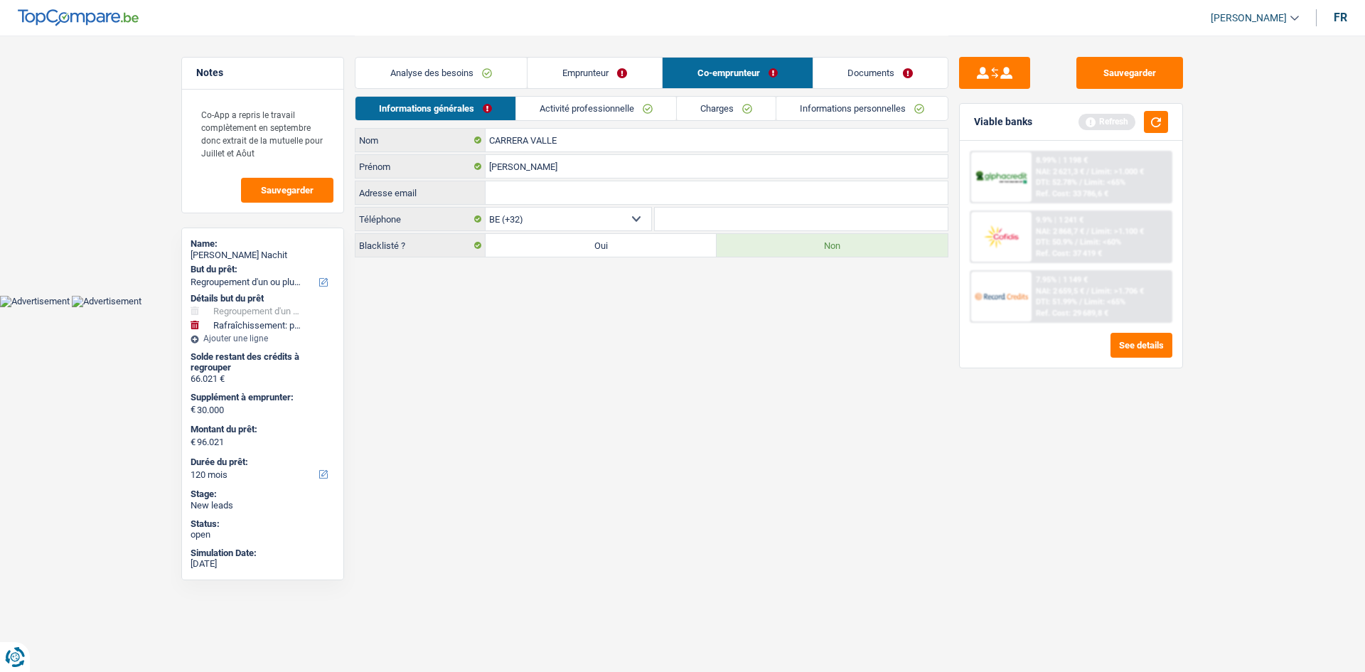
click at [629, 194] on input "Adresse email" at bounding box center [717, 192] width 462 height 23
paste input "saadnachit@hotmail.com"
click at [610, 79] on link "Emprunteur" at bounding box center [595, 73] width 134 height 31
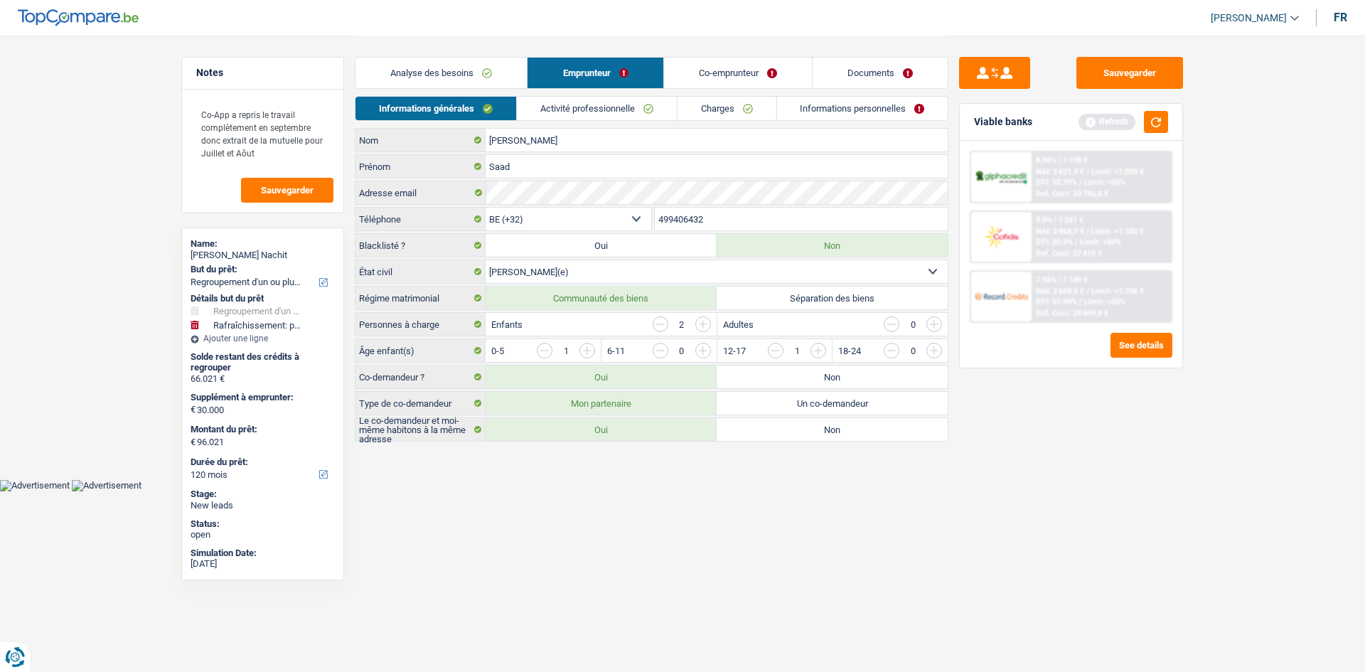
click at [711, 219] on input "499406432" at bounding box center [802, 219] width 294 height 23
click at [728, 70] on link "Co-emprunteur" at bounding box center [738, 73] width 148 height 31
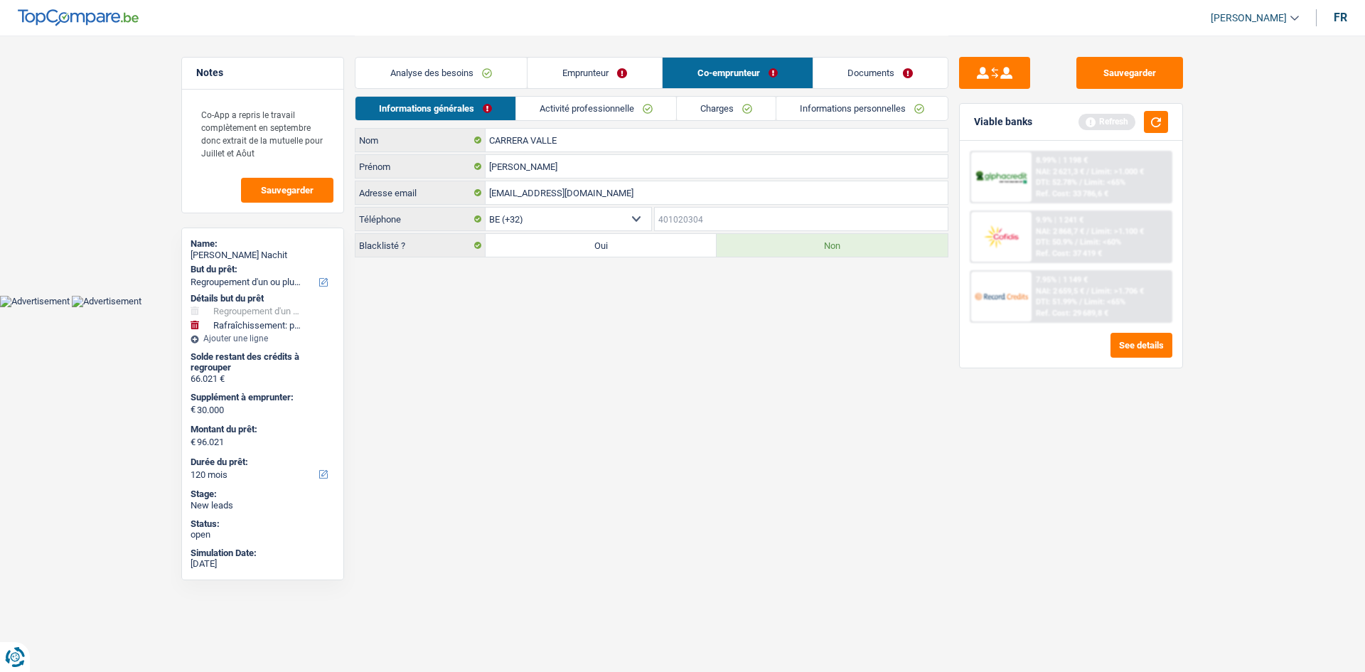
click at [694, 221] on input "Téléphone" at bounding box center [802, 219] width 294 height 23
paste input "499406432"
click at [616, 109] on link "Activité professionnelle" at bounding box center [597, 108] width 160 height 23
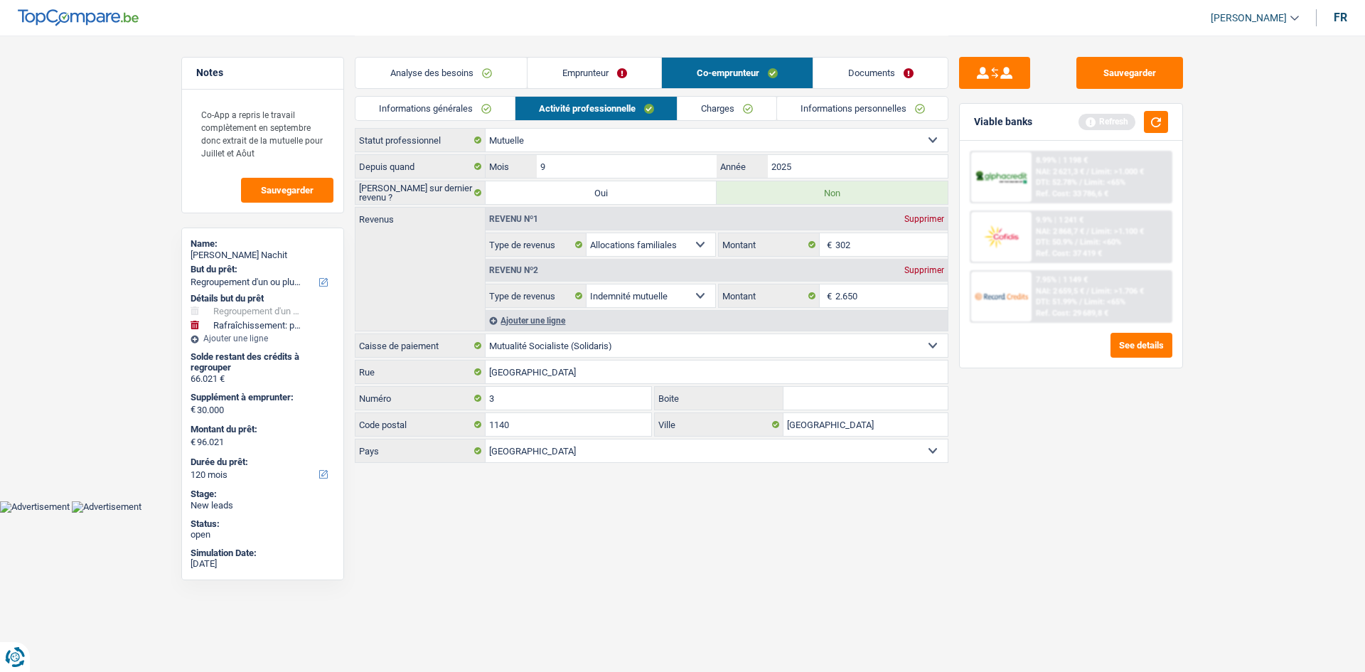
click at [731, 112] on link "Charges" at bounding box center [727, 108] width 99 height 23
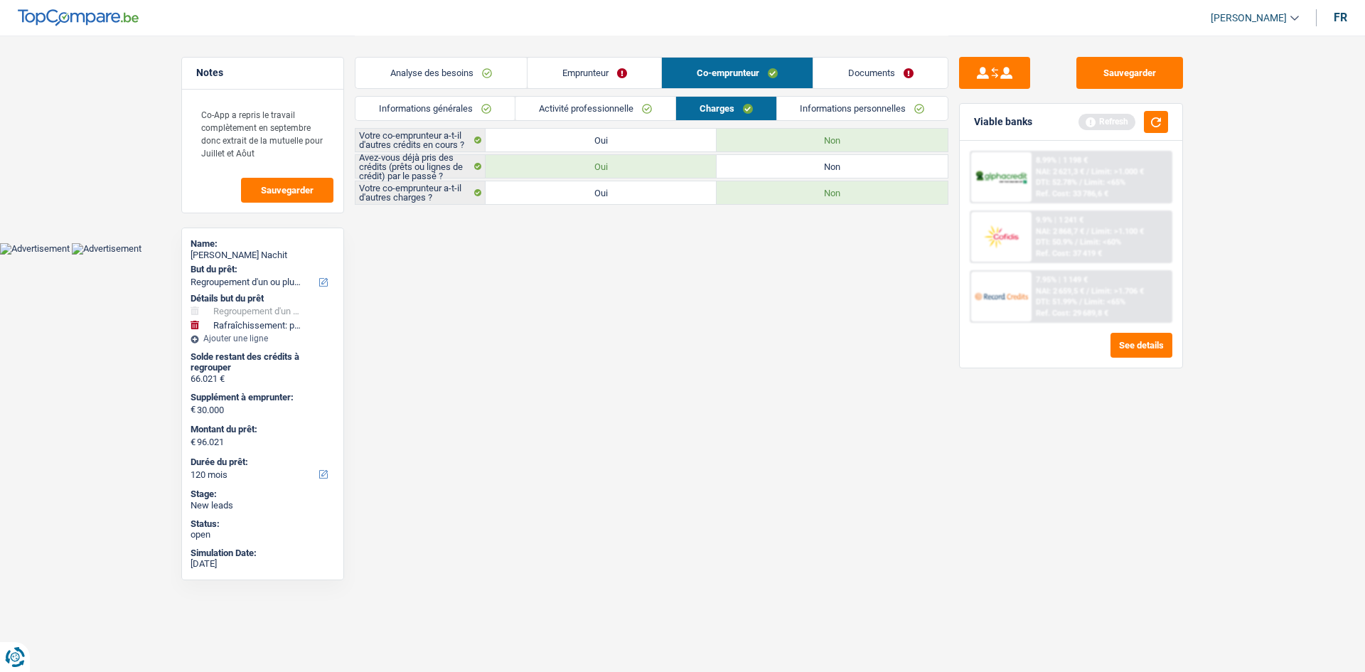
drag, startPoint x: 809, startPoint y: 111, endPoint x: 874, endPoint y: 107, distance: 65.5
click at [809, 111] on link "Informations personnelles" at bounding box center [862, 108] width 171 height 23
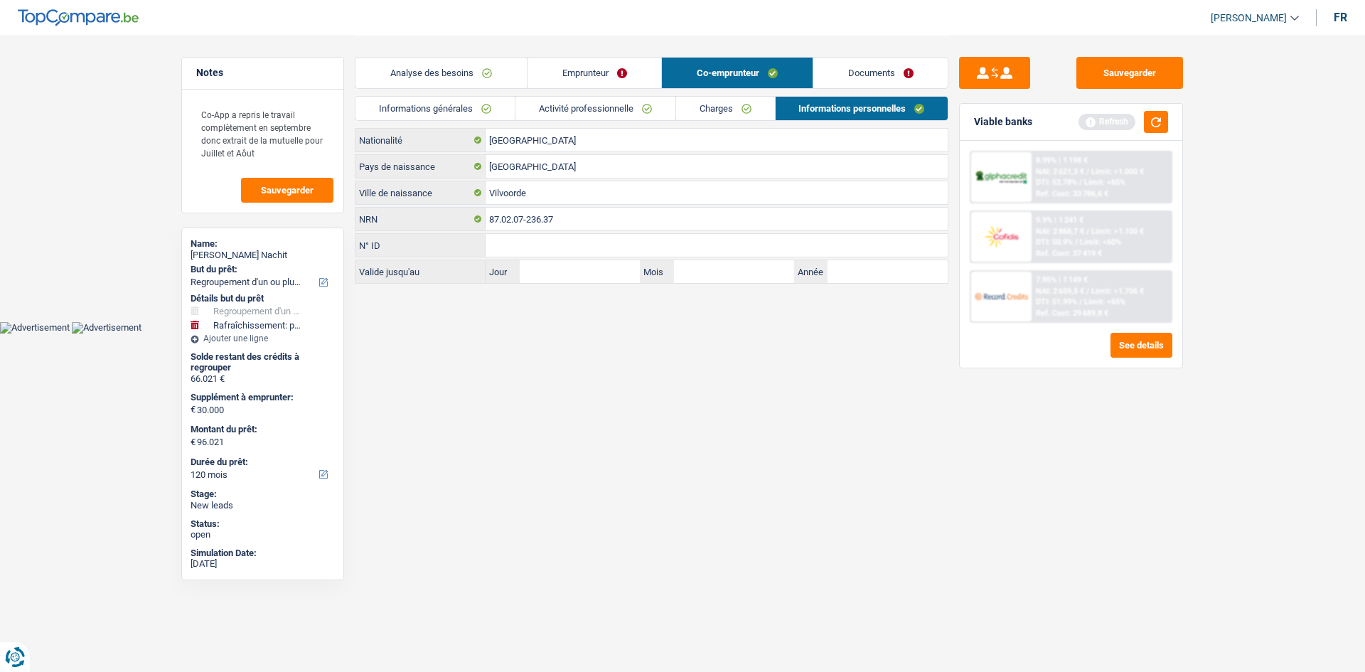
click at [861, 73] on link "Documents" at bounding box center [881, 73] width 135 height 31
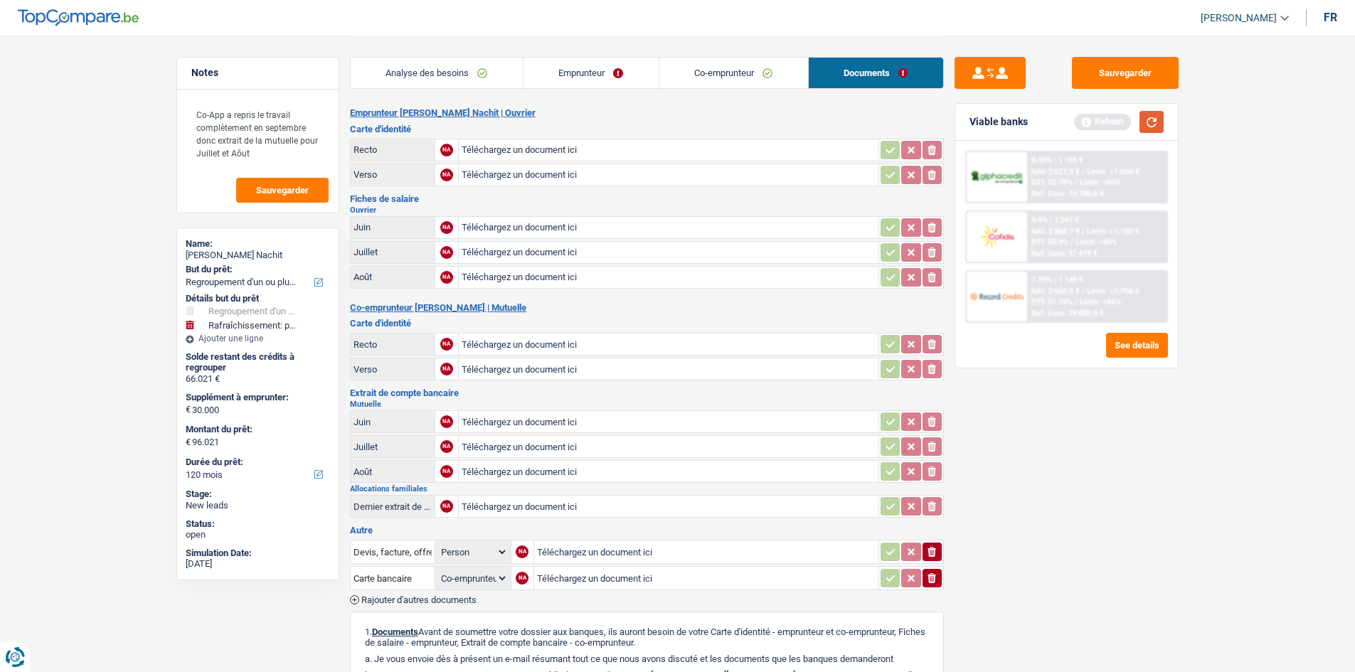
click at [1147, 124] on button "button" at bounding box center [1151, 122] width 24 height 22
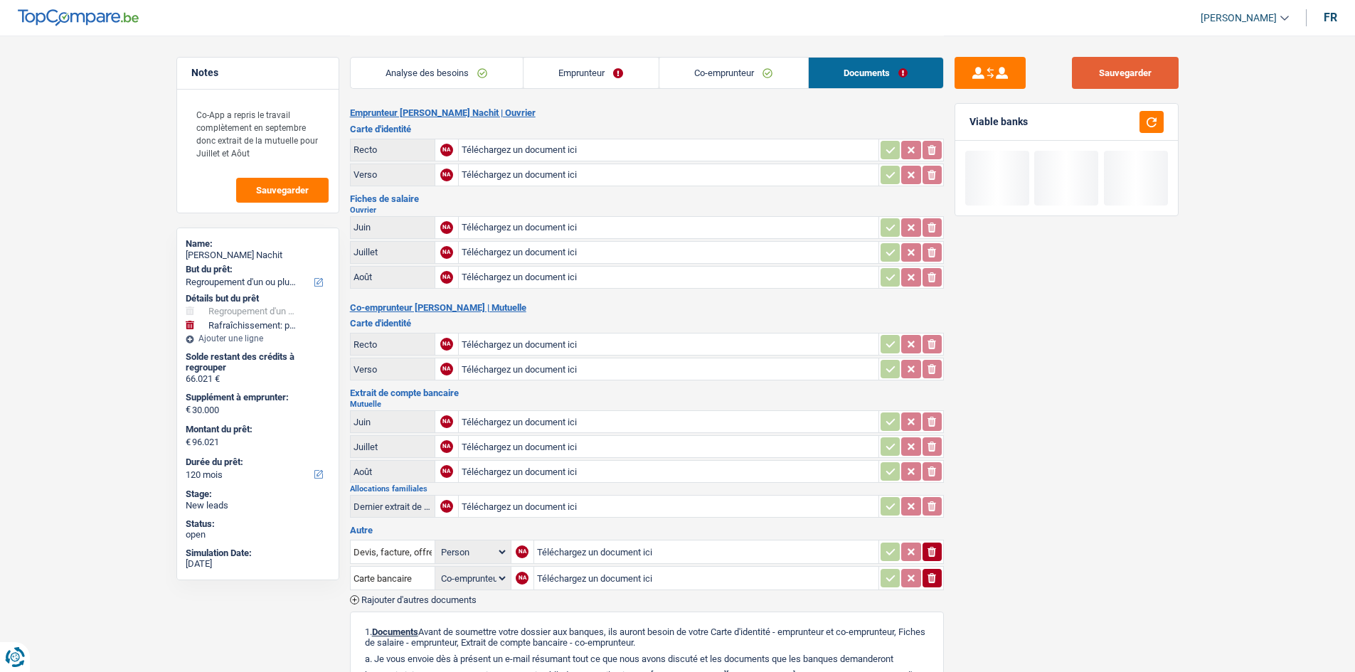
drag, startPoint x: 1134, startPoint y: 71, endPoint x: 1008, endPoint y: 132, distance: 139.6
click at [1134, 71] on button "Sauvegarder" at bounding box center [1125, 73] width 107 height 32
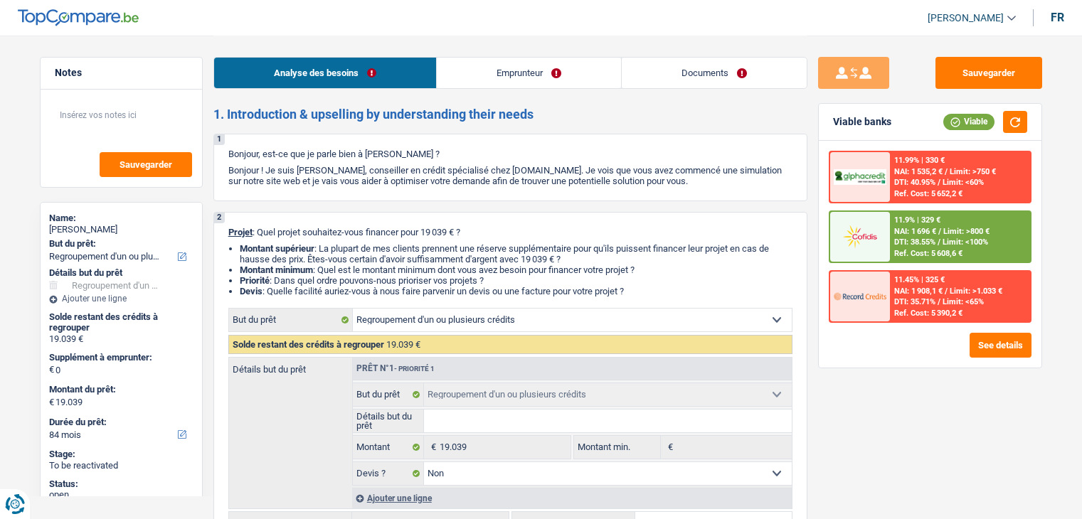
select select "refinancing"
select select "84"
select select "refinancing"
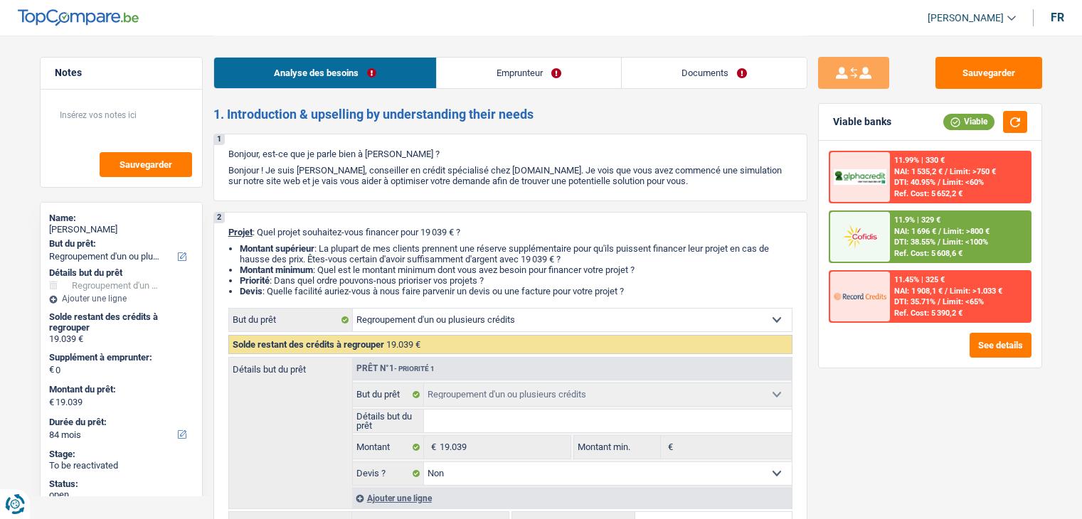
select select "false"
select select "84"
select select "privateEmployee"
select select "netSalary"
select select "mealVouchers"
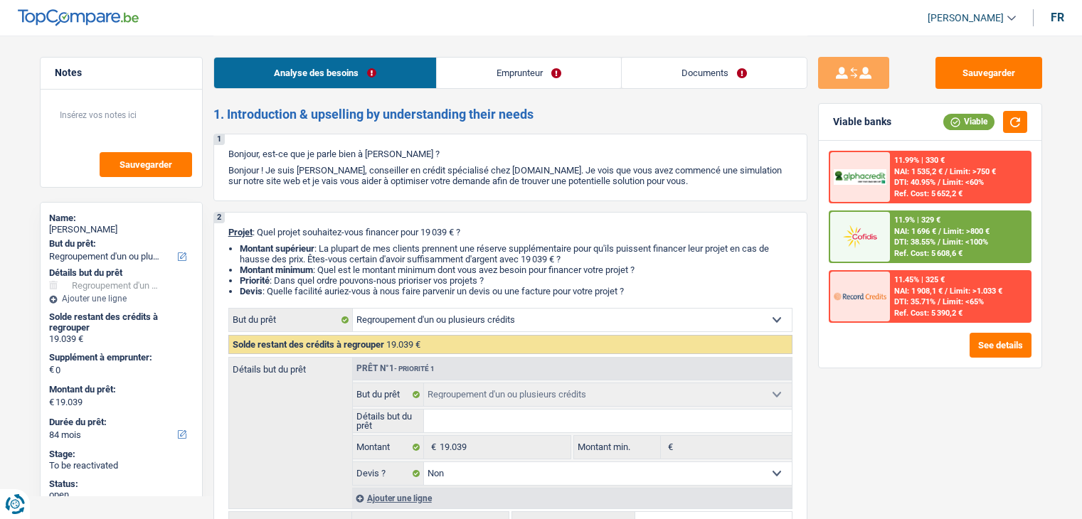
select select "rents"
select select "personalLoan"
select select "homeFurnishingOrRelocation"
select select "60"
select select "cardOrCredit"
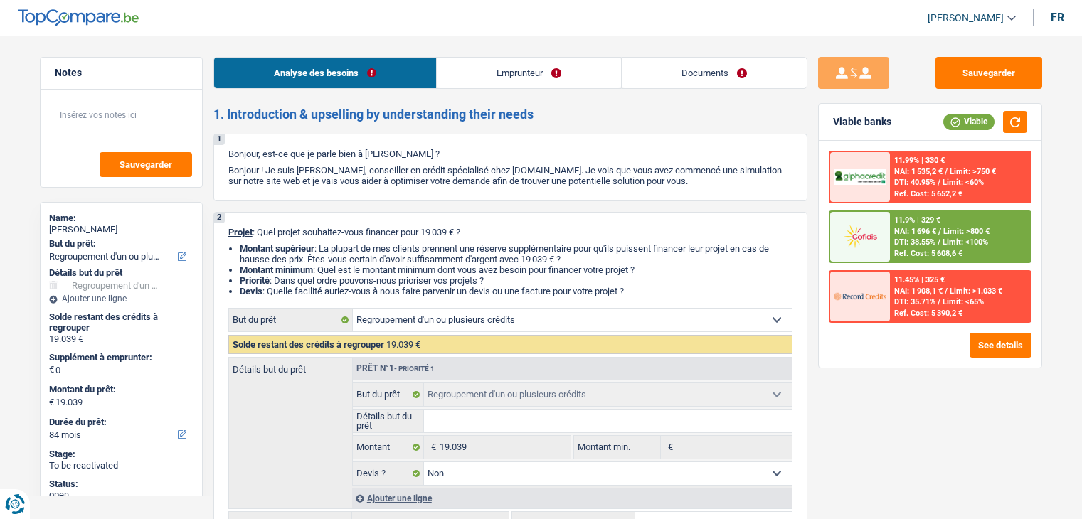
select select "personalSale"
select select "12"
select select "personalSale"
select select "12"
select select "personalSale"
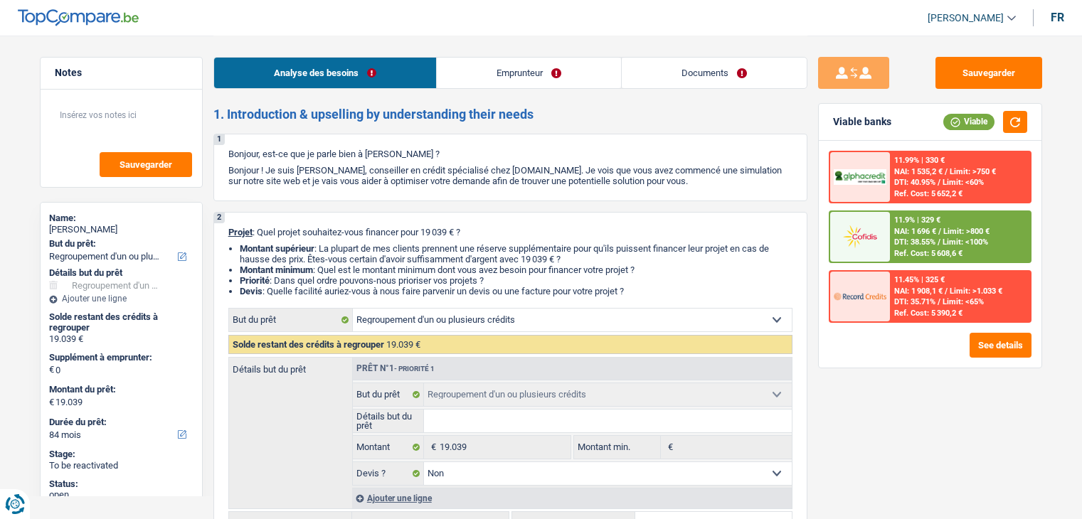
select select "12"
select select "refinancing"
select select "false"
select select "84"
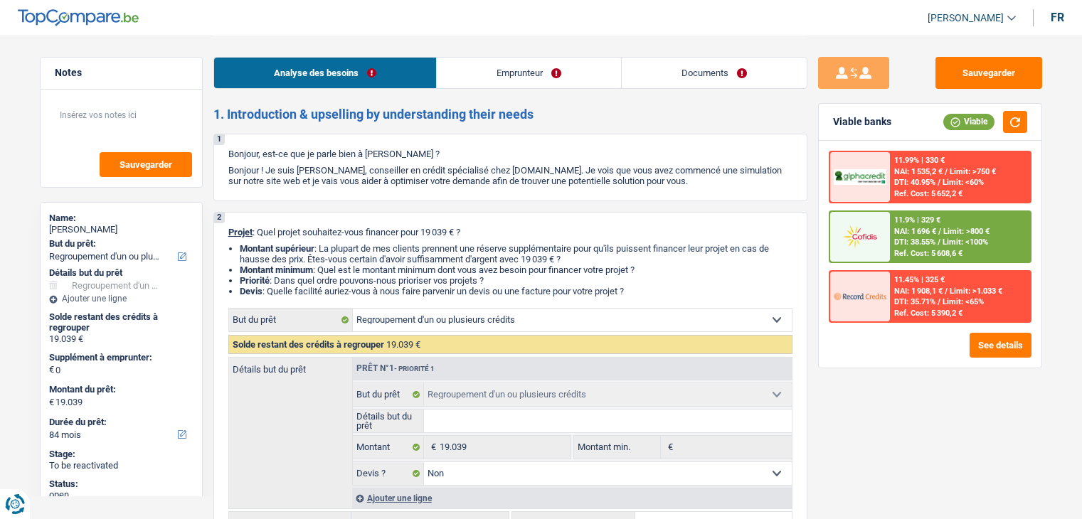
select select "privateEmployee"
select select "netSalary"
select select "mealVouchers"
select select "BE"
drag, startPoint x: 677, startPoint y: 58, endPoint x: 603, endPoint y: 67, distance: 74.5
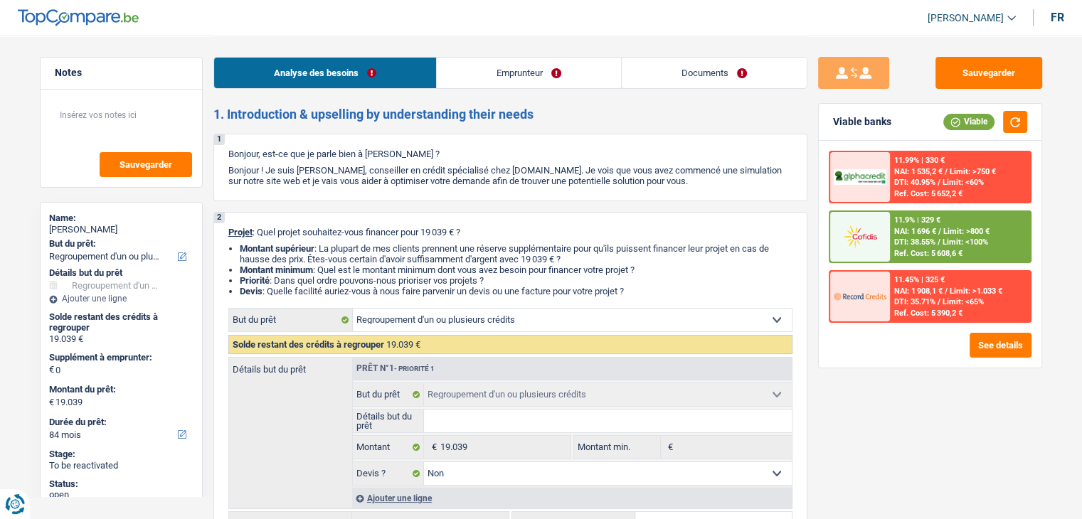
click at [677, 58] on link "Documents" at bounding box center [714, 73] width 185 height 31
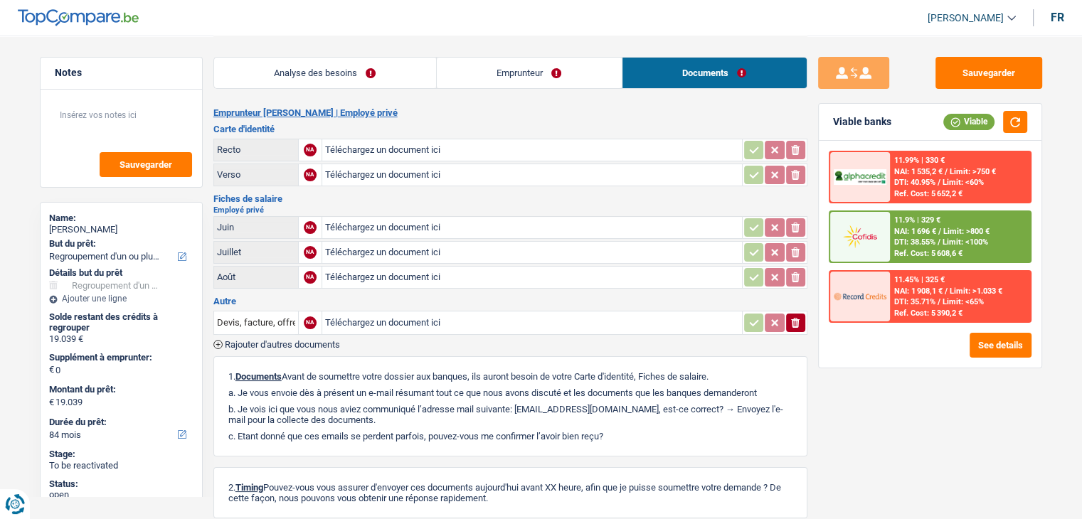
click at [535, 69] on link "Emprunteur" at bounding box center [529, 73] width 185 height 31
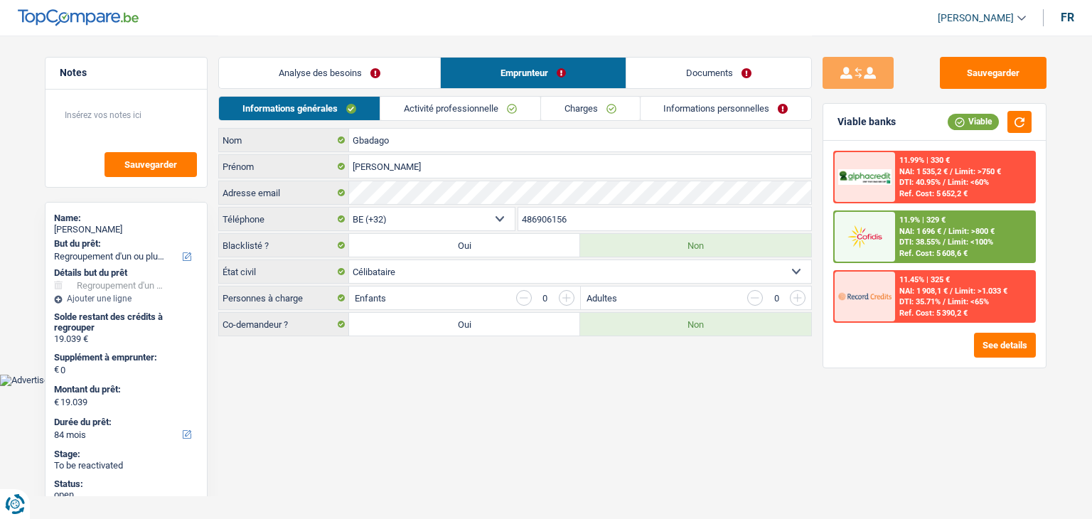
click at [479, 112] on link "Activité professionnelle" at bounding box center [460, 108] width 160 height 23
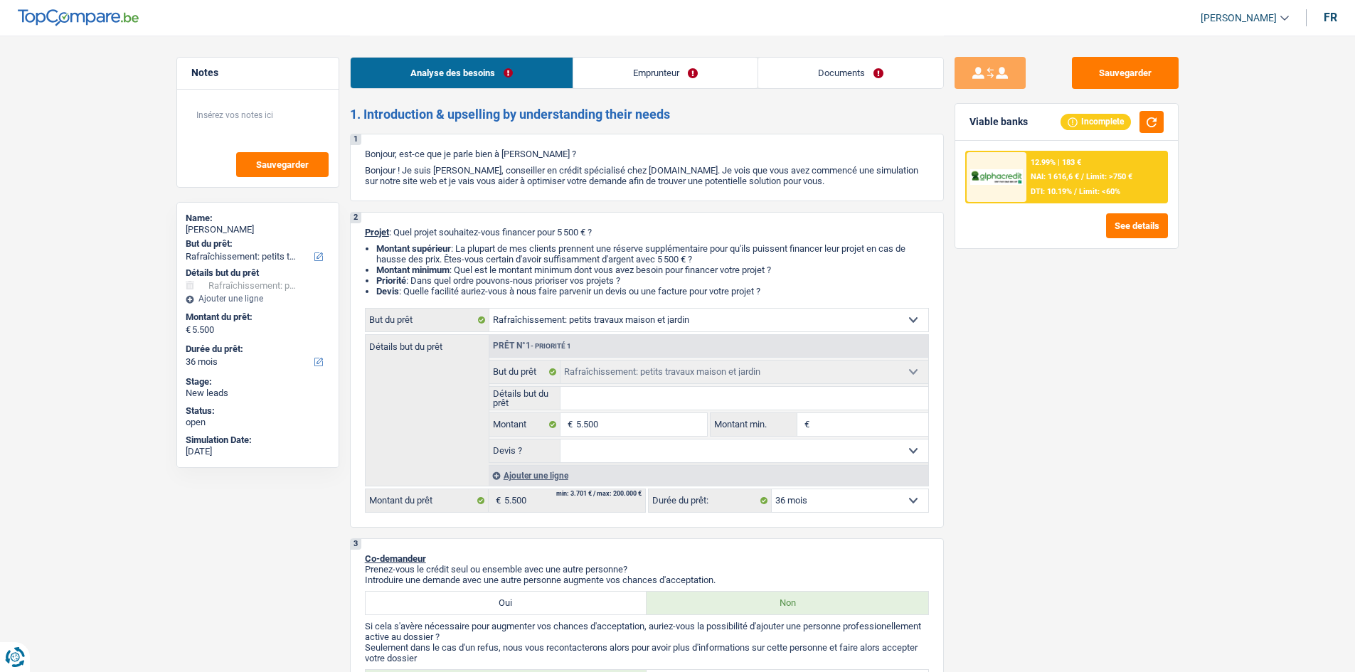
select select "houseOrGarden"
select select "36"
select select "houseOrGarden"
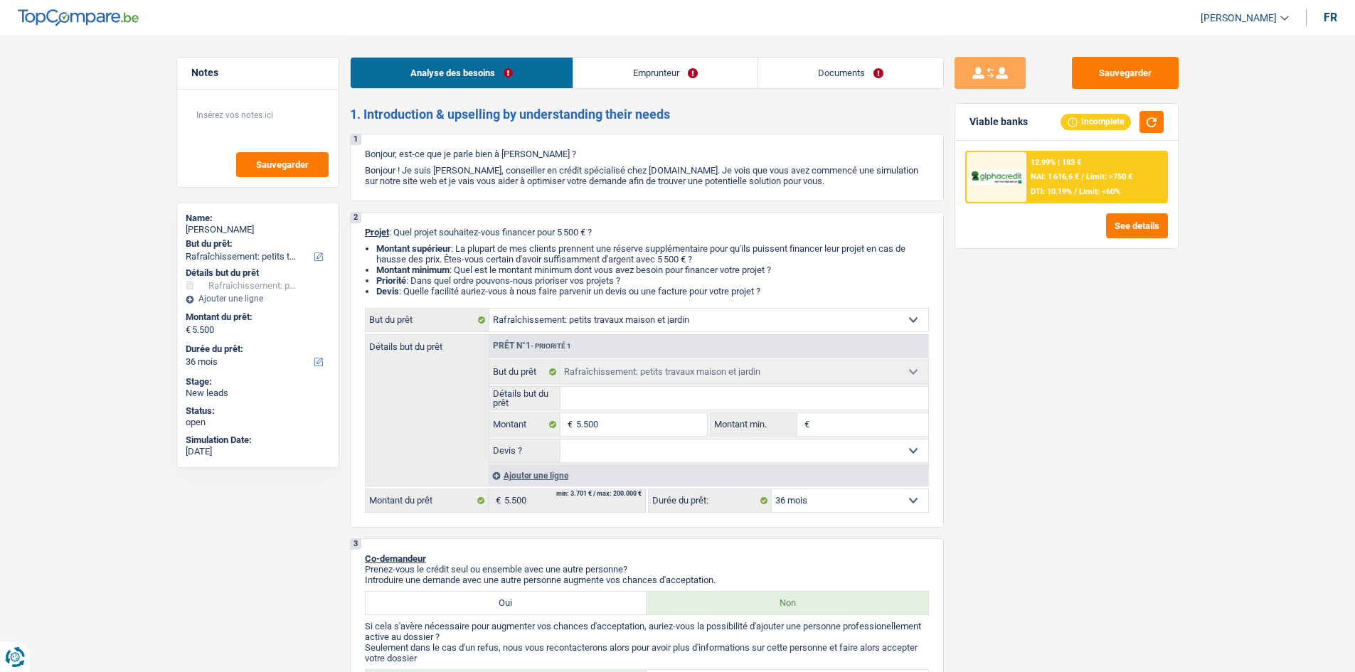
select select "36"
select select "privateEmployee"
select select "netSalary"
select select "mealVouchers"
select select "ownerWithoutMortgage"
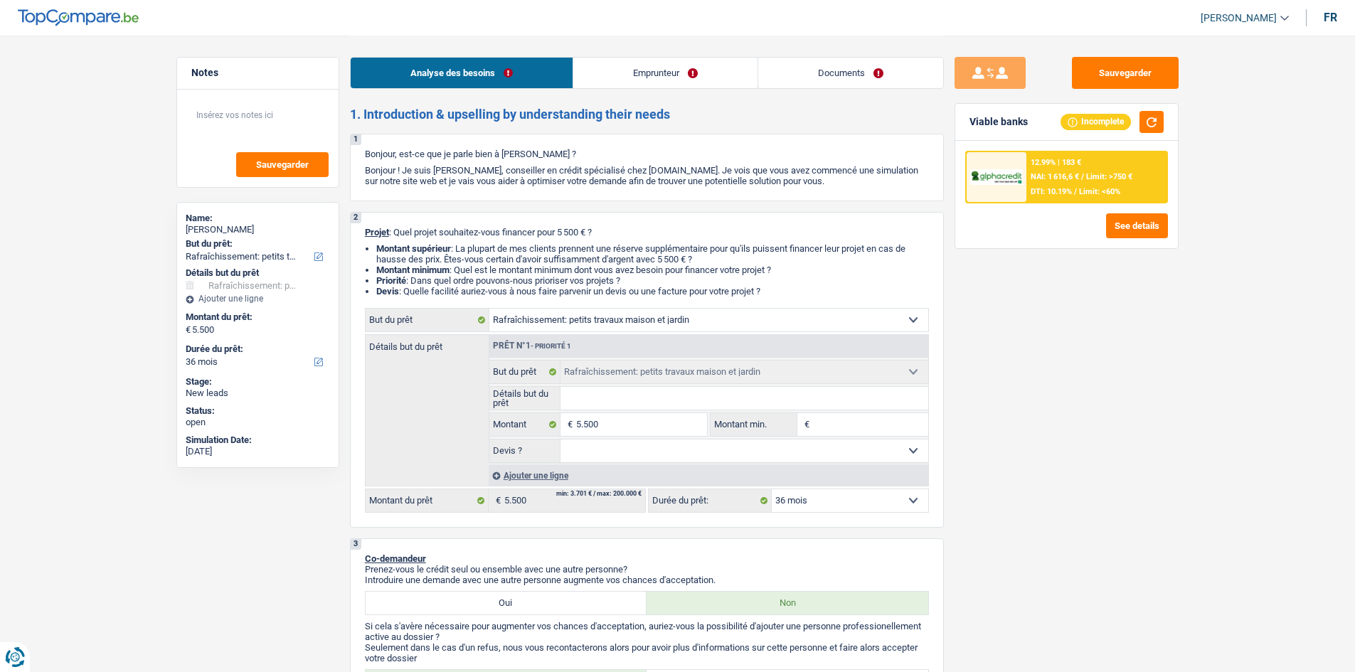
select select "houseOrGarden"
select select "36"
select select "privateEmployee"
select select "netSalary"
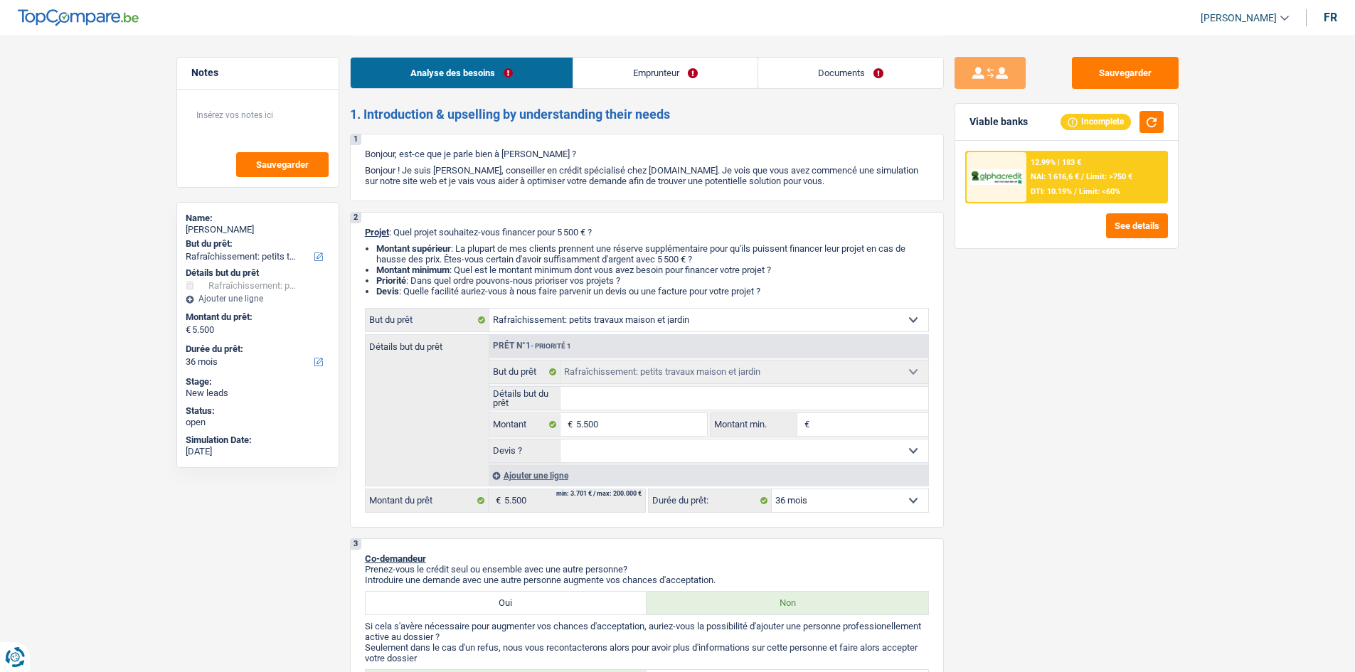
select select "mealVouchers"
select select "BE"
select select "bigCompanies"
click at [853, 59] on link "Documents" at bounding box center [850, 73] width 185 height 31
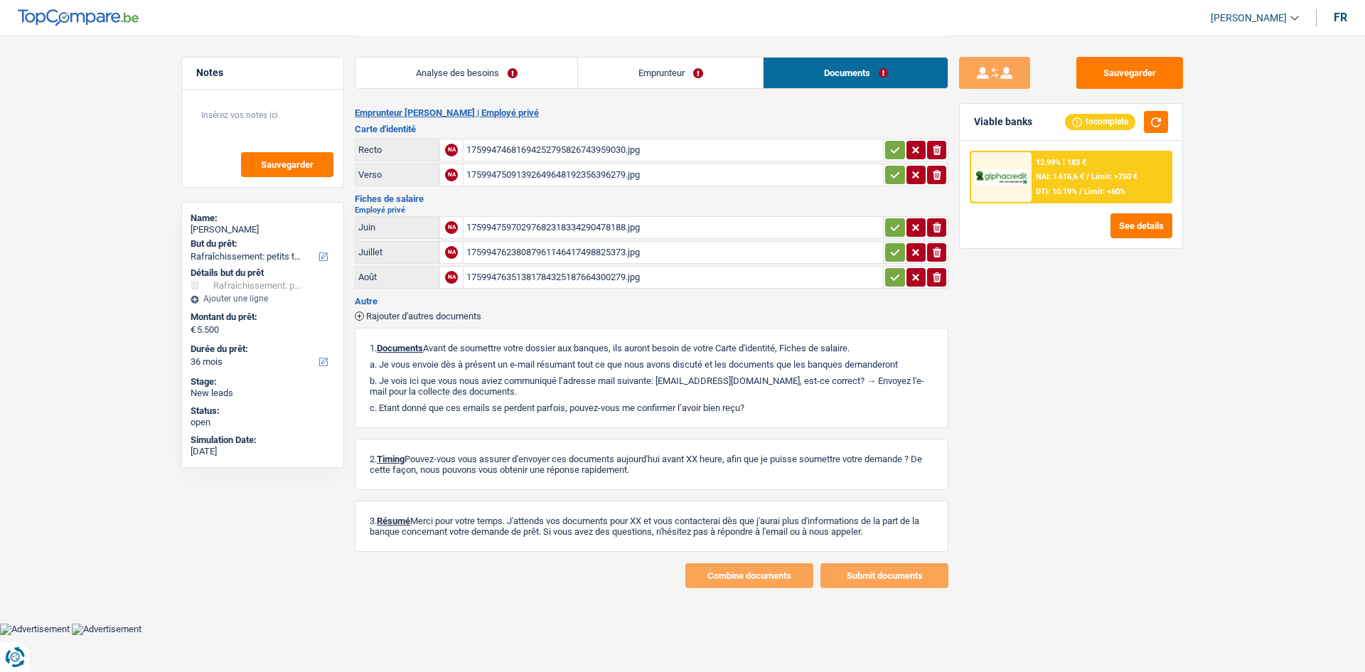
click at [686, 73] on link "Emprunteur" at bounding box center [670, 73] width 185 height 31
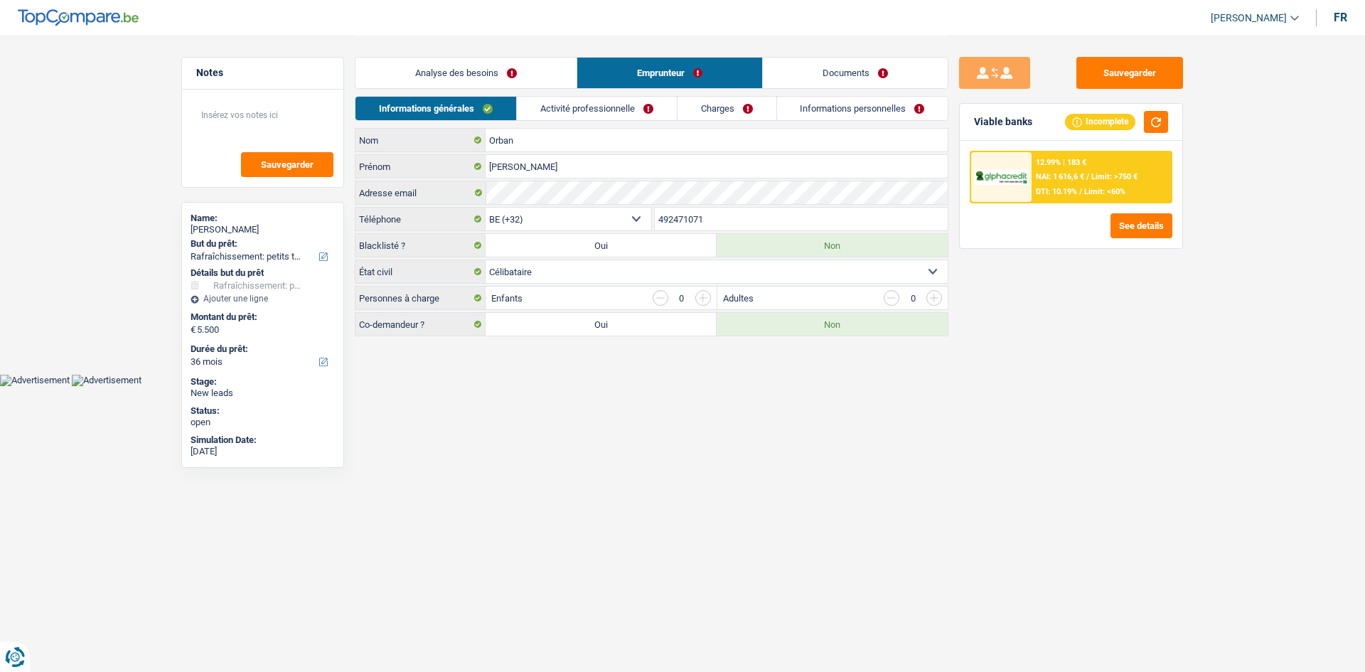
click at [629, 117] on link "Activité professionnelle" at bounding box center [597, 108] width 160 height 23
